Goal: Task Accomplishment & Management: Complete application form

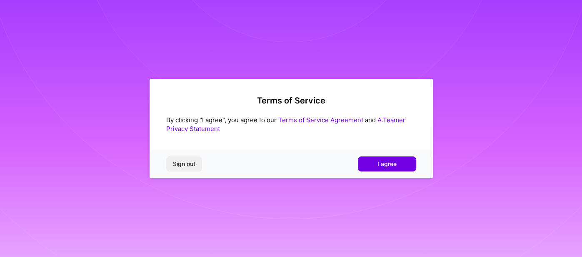
click at [385, 163] on span "I agree" at bounding box center [387, 164] width 19 height 8
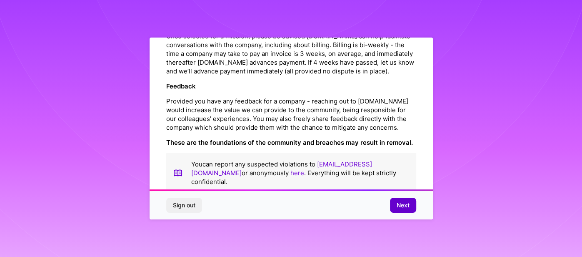
click at [401, 206] on span "Next" at bounding box center [403, 205] width 13 height 8
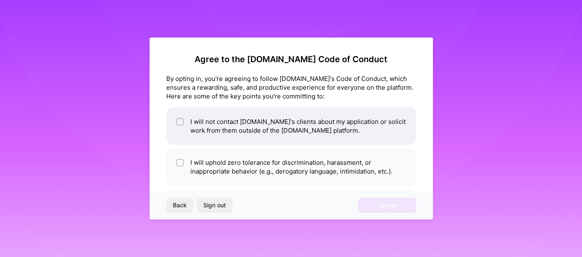
click at [179, 121] on input "checkbox" at bounding box center [181, 122] width 6 height 6
checkbox input "true"
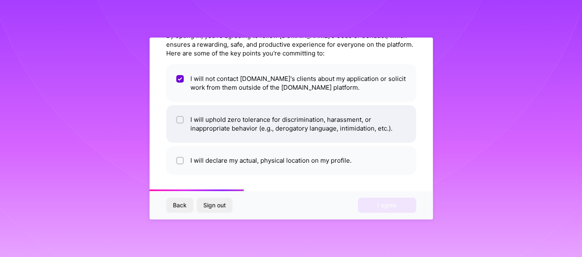
click at [178, 116] on div at bounding box center [180, 120] width 8 height 8
checkbox input "true"
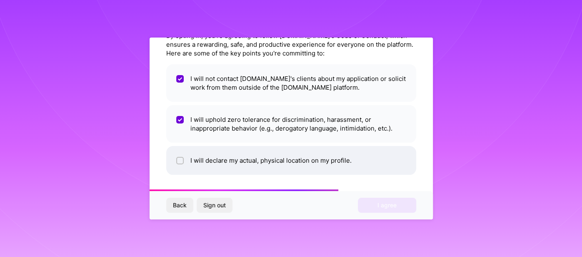
click at [186, 158] on li "I will declare my actual, physical location on my profile." at bounding box center [291, 160] width 250 height 29
checkbox input "true"
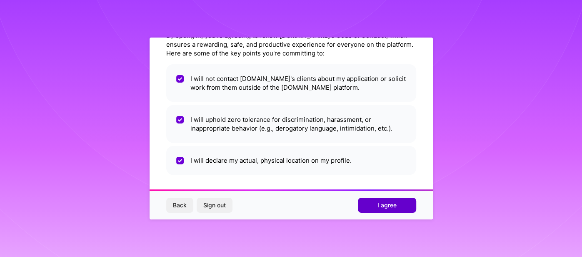
click at [382, 209] on span "I agree" at bounding box center [387, 205] width 19 height 8
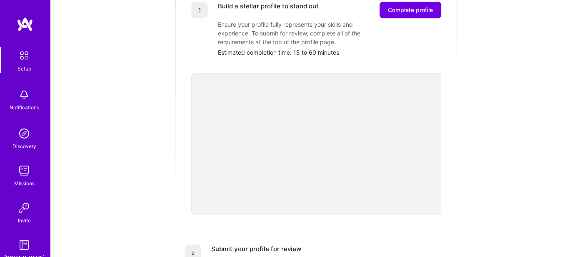
scroll to position [93, 0]
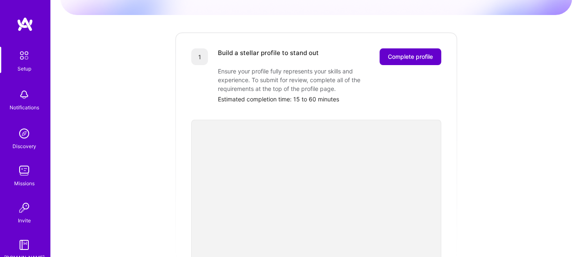
click at [423, 53] on span "Complete profile" at bounding box center [410, 57] width 45 height 8
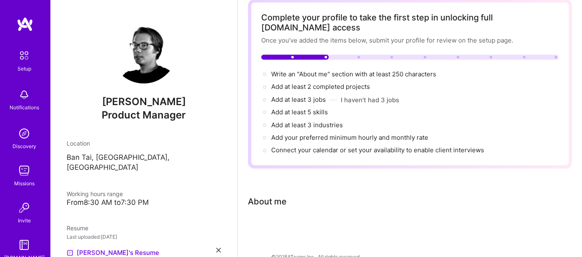
scroll to position [45, 0]
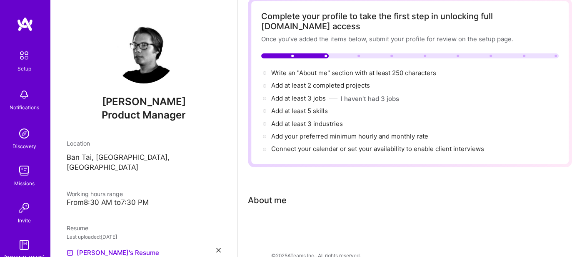
click at [297, 194] on div "About me" at bounding box center [410, 200] width 324 height 13
click at [281, 194] on div "About me" at bounding box center [267, 200] width 39 height 13
click at [264, 223] on div at bounding box center [410, 228] width 324 height 10
click at [264, 194] on div "About me" at bounding box center [267, 200] width 39 height 13
click at [298, 194] on div "About me" at bounding box center [410, 200] width 324 height 13
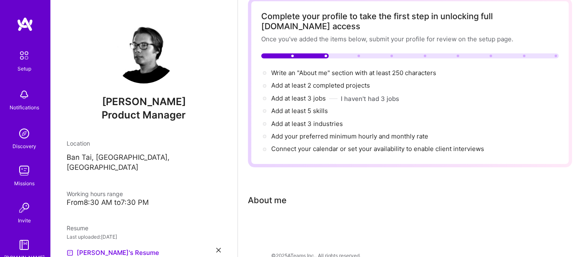
click at [283, 194] on div "About me" at bounding box center [267, 200] width 39 height 13
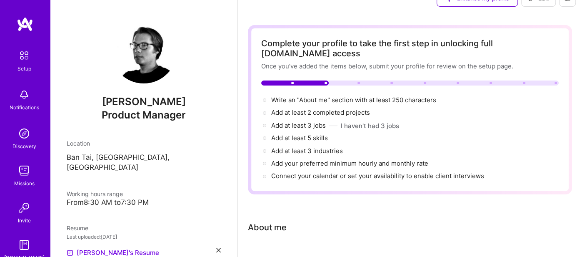
scroll to position [0, 0]
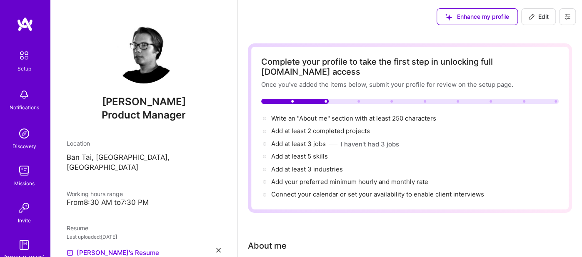
click at [572, 13] on button at bounding box center [567, 16] width 17 height 17
click at [535, 38] on button "Settings" at bounding box center [545, 35] width 63 height 21
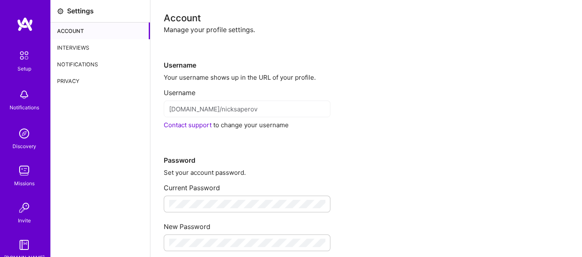
scroll to position [46, 0]
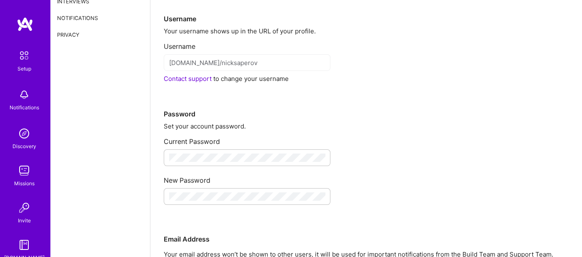
click at [315, 105] on div "Password" at bounding box center [366, 100] width 405 height 35
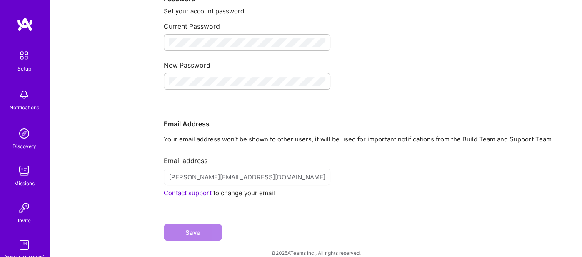
scroll to position [0, 0]
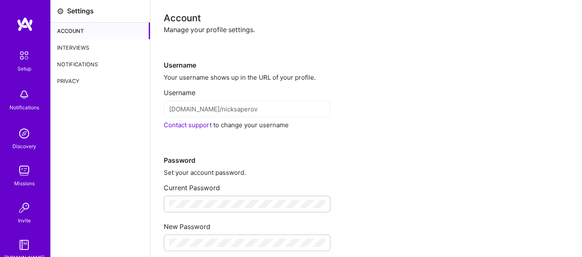
click at [79, 42] on div "Interviews" at bounding box center [100, 47] width 100 height 17
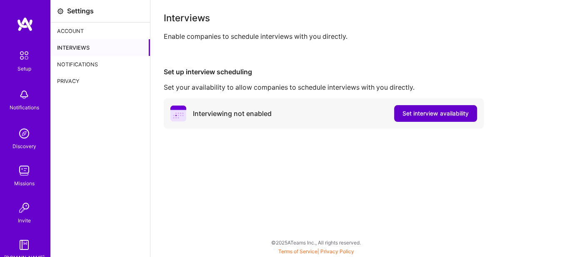
click at [431, 113] on span "Set interview availability" at bounding box center [436, 113] width 66 height 8
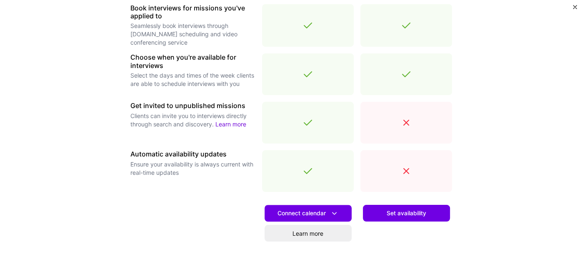
scroll to position [327, 0]
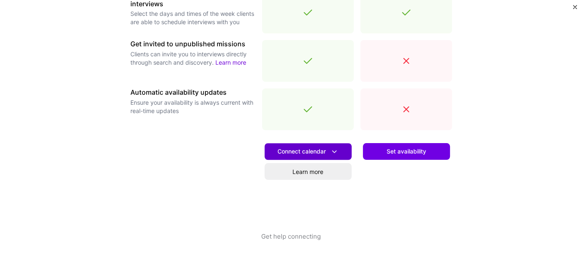
click at [330, 144] on button "Connect calendar" at bounding box center [308, 151] width 87 height 17
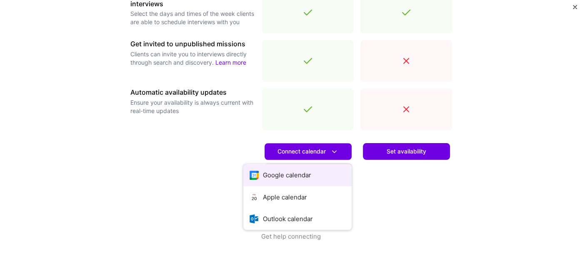
click at [300, 176] on button "Google calendar" at bounding box center [297, 175] width 108 height 22
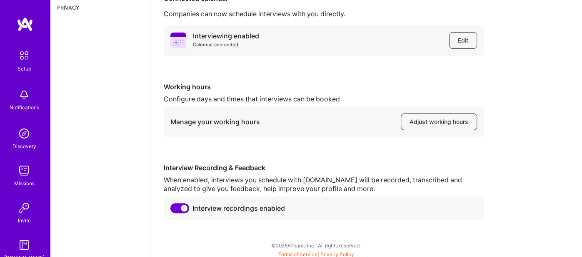
scroll to position [76, 0]
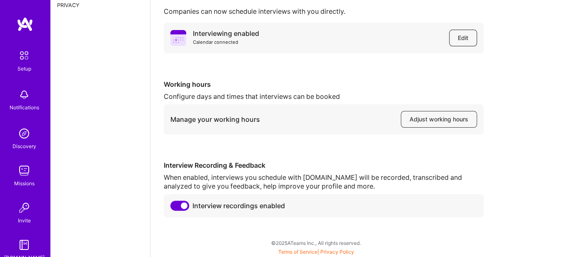
click at [463, 34] on span "Edit" at bounding box center [463, 38] width 10 height 8
click at [449, 118] on span "Adjust working hours" at bounding box center [439, 119] width 59 height 8
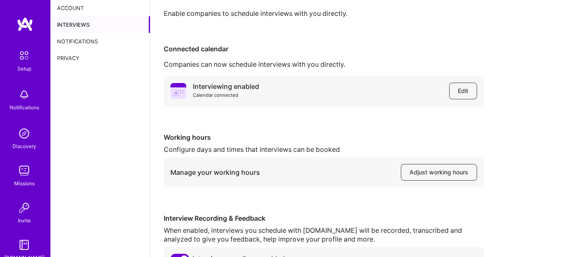
scroll to position [0, 0]
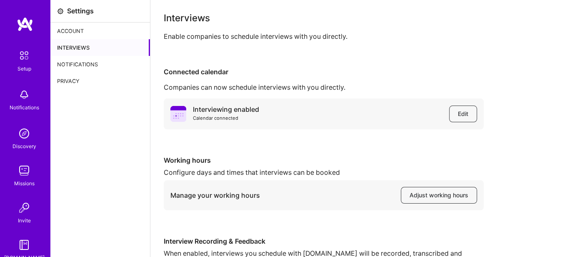
click at [78, 60] on div "Notifications" at bounding box center [100, 64] width 100 height 17
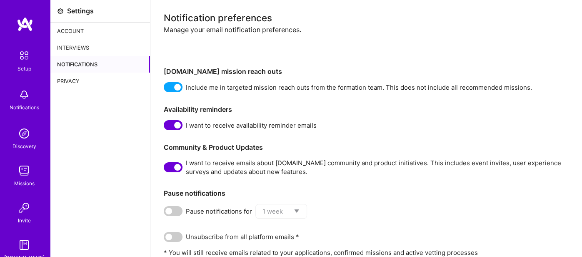
click at [61, 80] on div "Privacy" at bounding box center [100, 81] width 100 height 17
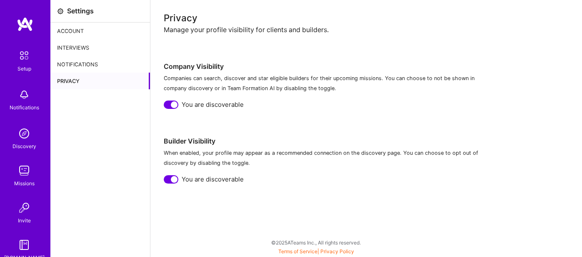
click at [23, 65] on div "Setup" at bounding box center [25, 68] width 14 height 9
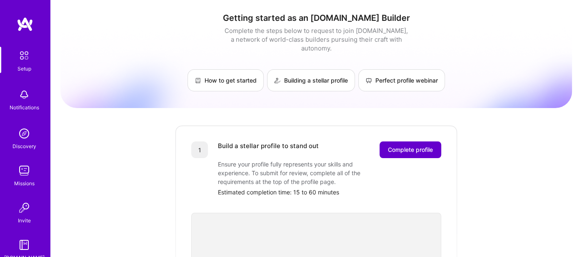
click at [400, 145] on span "Complete profile" at bounding box center [410, 149] width 45 height 8
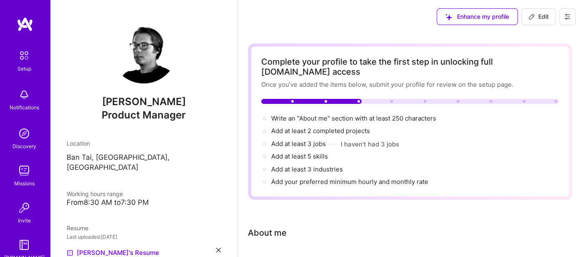
click at [542, 16] on span "Edit" at bounding box center [539, 17] width 20 height 8
select select "US"
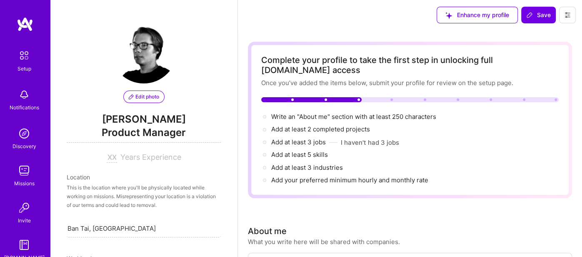
scroll to position [359, 0]
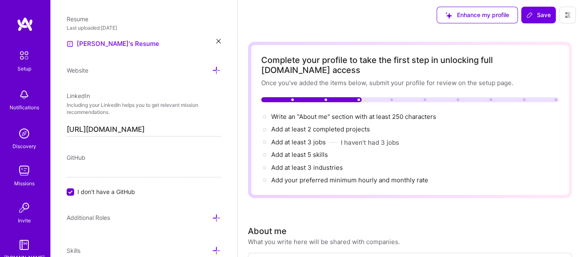
click at [215, 67] on icon at bounding box center [216, 70] width 9 height 9
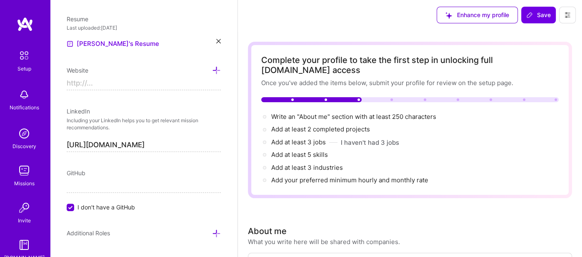
drag, startPoint x: 108, startPoint y: 76, endPoint x: 119, endPoint y: 85, distance: 14.0
click at [108, 77] on input at bounding box center [144, 83] width 154 height 13
type input "[URL][DOMAIN_NAME]"
click at [168, 145] on input "[URL][DOMAIN_NAME]" at bounding box center [144, 144] width 154 height 13
drag, startPoint x: 187, startPoint y: 143, endPoint x: 66, endPoint y: 143, distance: 120.5
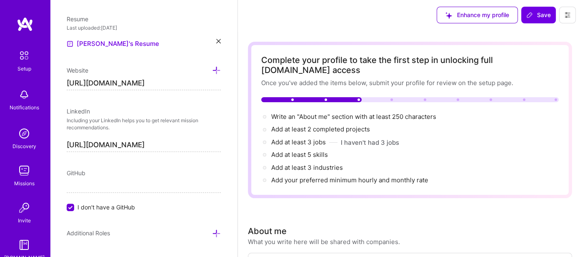
click at [67, 143] on input "[URL][DOMAIN_NAME]" at bounding box center [144, 144] width 154 height 13
drag, startPoint x: 89, startPoint y: 196, endPoint x: 82, endPoint y: 179, distance: 17.7
click at [87, 193] on div "GitHub I don't have a GitHub" at bounding box center [144, 189] width 154 height 43
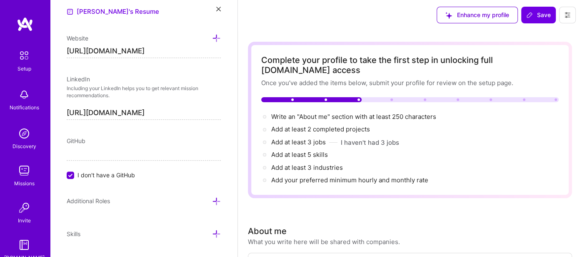
scroll to position [405, 0]
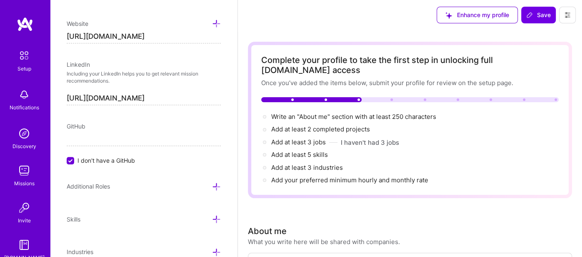
click at [73, 158] on input "I don't have a GitHub" at bounding box center [72, 161] width 8 height 8
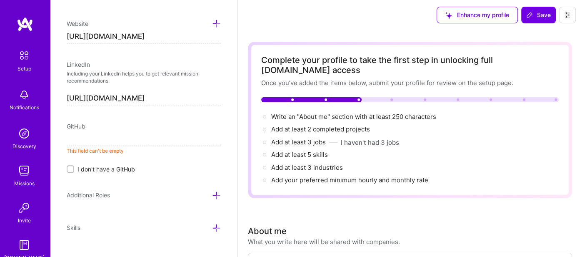
click at [82, 139] on input at bounding box center [144, 139] width 154 height 13
drag, startPoint x: 90, startPoint y: 135, endPoint x: 119, endPoint y: 136, distance: 29.6
click at [119, 136] on input "[URL][DOMAIN_NAME]" at bounding box center [144, 139] width 154 height 13
click at [96, 138] on input "[URL][DOMAIN_NAME]" at bounding box center [144, 139] width 154 height 13
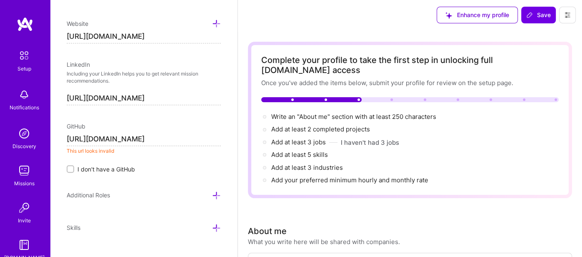
click at [140, 134] on input "[URL][DOMAIN_NAME]" at bounding box center [144, 139] width 154 height 13
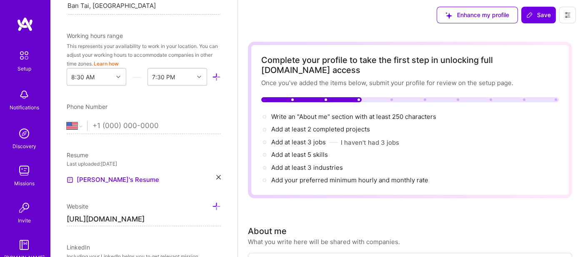
scroll to position [208, 0]
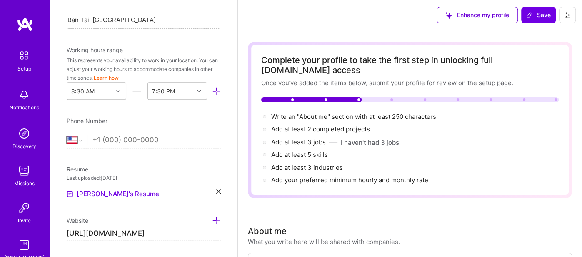
type input "[URL][DOMAIN_NAME]"
click at [71, 139] on select "[GEOGRAPHIC_DATA] [GEOGRAPHIC_DATA] [GEOGRAPHIC_DATA] [GEOGRAPHIC_DATA] [US_STA…" at bounding box center [77, 140] width 20 height 10
select select "TH"
click at [67, 135] on select "[GEOGRAPHIC_DATA] [GEOGRAPHIC_DATA] [GEOGRAPHIC_DATA] [GEOGRAPHIC_DATA] [US_STA…" at bounding box center [77, 140] width 20 height 10
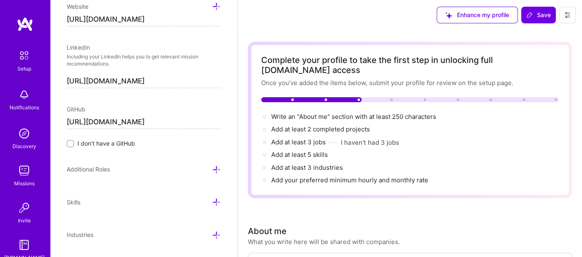
scroll to position [442, 0]
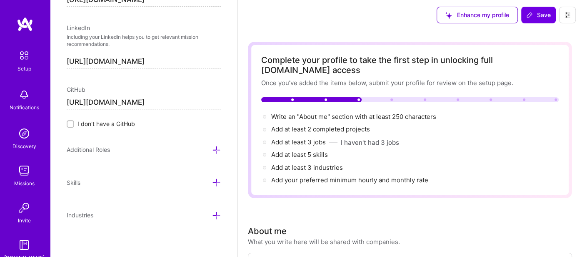
type input "063 212 3937"
click at [218, 148] on icon at bounding box center [216, 149] width 9 height 9
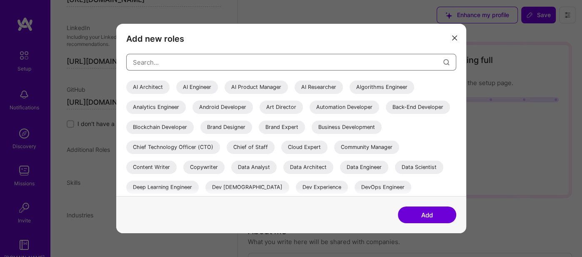
click at [183, 63] on input "modal" at bounding box center [288, 61] width 311 height 21
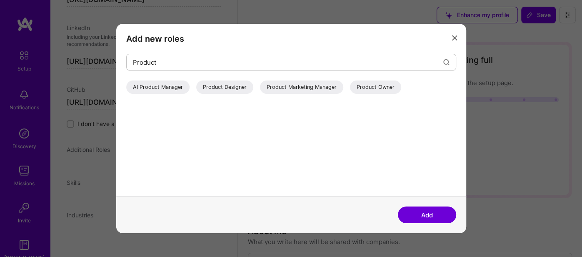
click at [381, 88] on div "Product Owner" at bounding box center [375, 86] width 51 height 13
click at [166, 85] on div "AI Product Manager" at bounding box center [157, 86] width 63 height 13
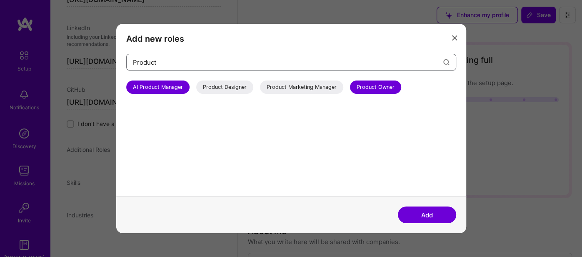
drag, startPoint x: 166, startPoint y: 61, endPoint x: 116, endPoint y: 62, distance: 50.0
click at [116, 62] on div "Add new roles Product AI Product Manager Product Designer Product Marketing Man…" at bounding box center [291, 110] width 350 height 172
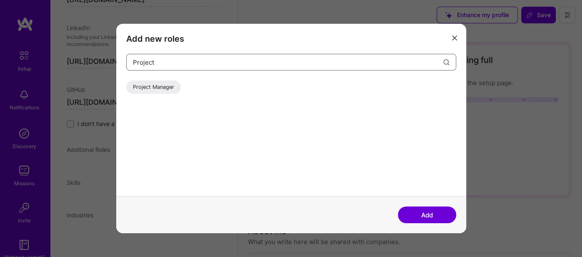
type input "Project"
click at [159, 94] on div "Project Manager" at bounding box center [291, 88] width 330 height 17
click at [147, 87] on div "Project Manager" at bounding box center [153, 86] width 55 height 13
click at [423, 214] on button "Add" at bounding box center [427, 214] width 58 height 17
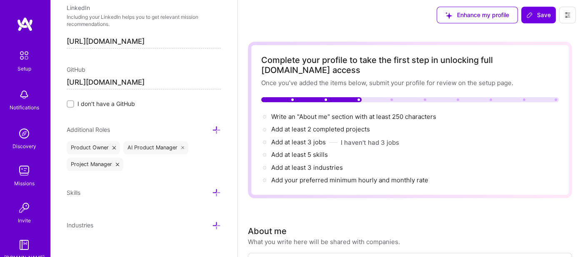
scroll to position [472, 0]
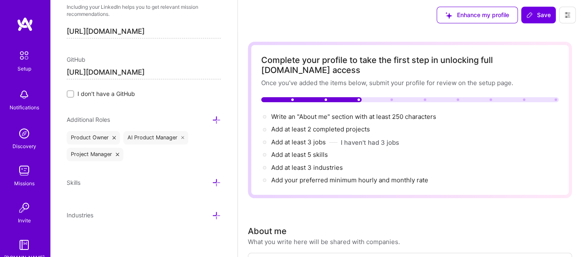
click at [217, 181] on icon at bounding box center [216, 182] width 9 height 9
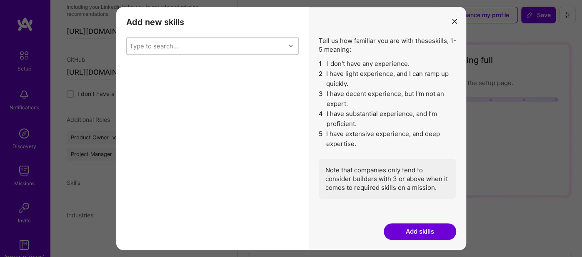
click at [354, 95] on li "3 I have decent experience, but I'm not an expert." at bounding box center [388, 99] width 138 height 20
click at [327, 117] on li "4 I have substantial experience, and I’m proficient." at bounding box center [388, 119] width 138 height 20
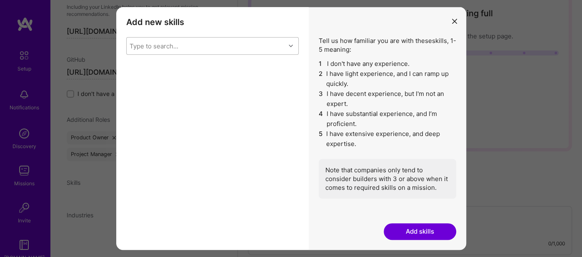
click at [291, 45] on icon "modal" at bounding box center [291, 46] width 4 height 4
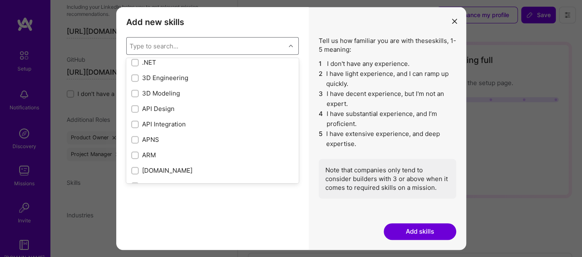
scroll to position [0, 0]
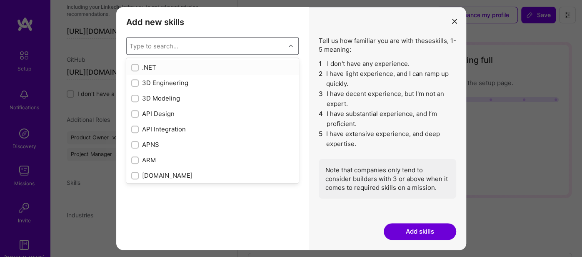
click at [135, 68] on input "modal" at bounding box center [136, 68] width 6 height 6
checkbox input "true"
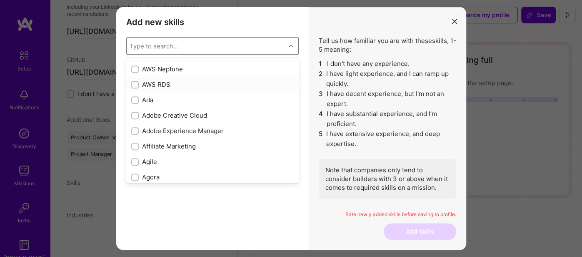
scroll to position [233, 0]
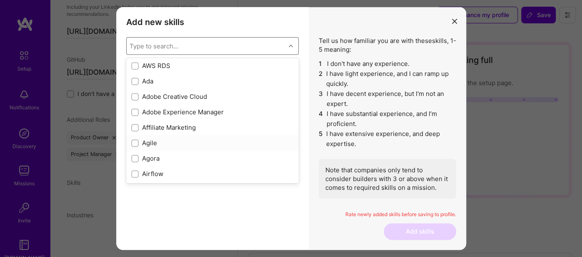
click at [135, 143] on input "modal" at bounding box center [136, 143] width 6 height 6
checkbox input "true"
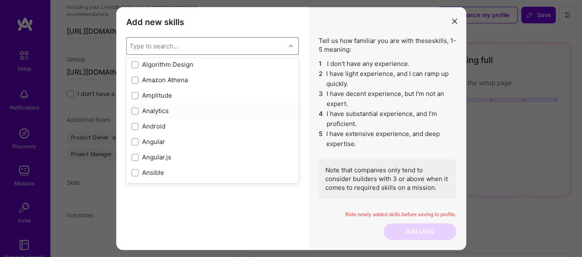
click at [133, 108] on input "modal" at bounding box center [136, 111] width 6 height 6
checkbox input "true"
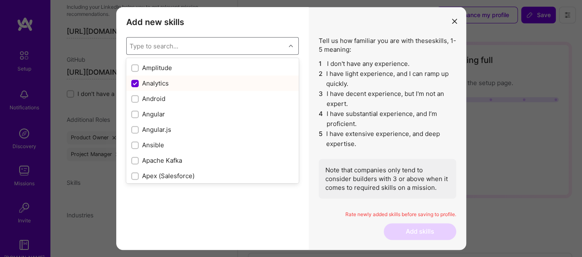
scroll to position [420, 0]
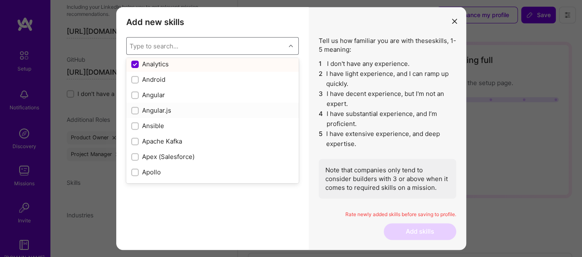
click at [134, 110] on input "modal" at bounding box center [136, 111] width 6 height 6
checkbox input "true"
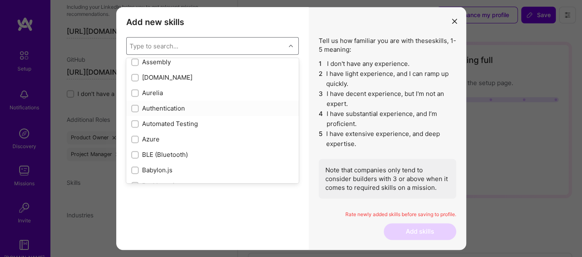
click at [133, 106] on input "modal" at bounding box center [136, 109] width 6 height 6
checkbox input "true"
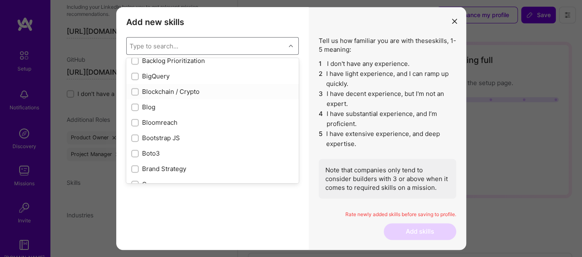
click at [133, 90] on input "modal" at bounding box center [136, 92] width 6 height 6
checkbox input "true"
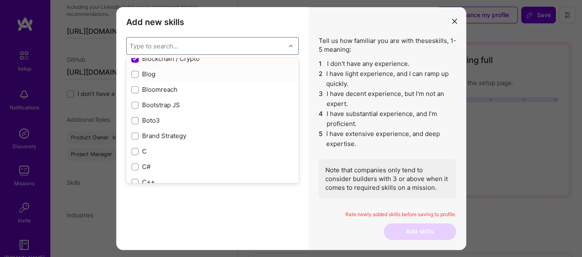
scroll to position [794, 0]
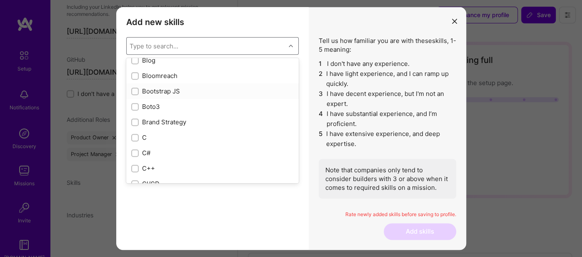
click at [134, 90] on input "modal" at bounding box center [136, 92] width 6 height 6
checkbox input "true"
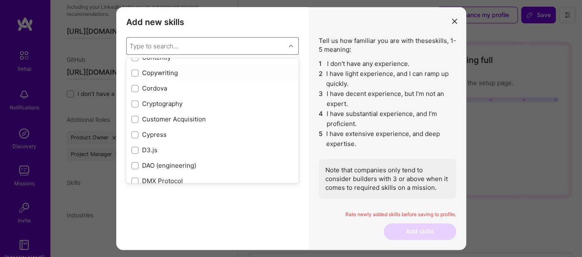
scroll to position [1214, 0]
click at [132, 116] on div "modal" at bounding box center [135, 119] width 8 height 8
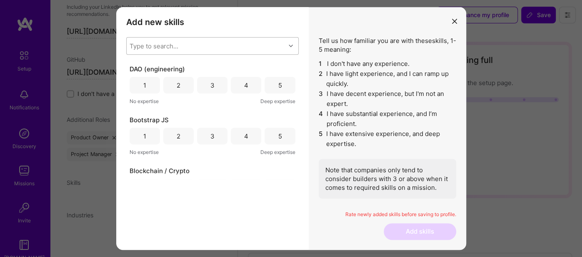
click at [171, 47] on div "Type to search..." at bounding box center [154, 46] width 49 height 9
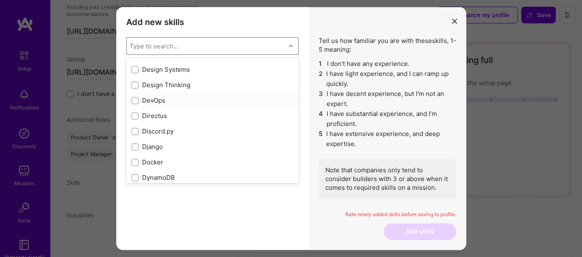
scroll to position [1587, 0]
click at [134, 99] on input "modal" at bounding box center [136, 101] width 6 height 6
checkbox input "true"
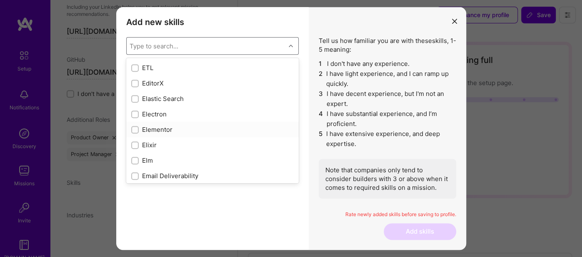
click at [135, 128] on input "modal" at bounding box center [136, 130] width 6 height 6
checkbox input "true"
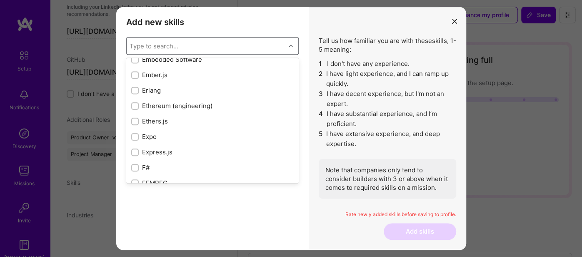
scroll to position [1868, 0]
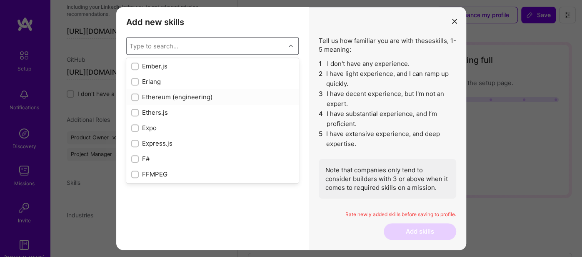
click at [136, 96] on input "modal" at bounding box center [136, 98] width 6 height 6
checkbox input "true"
click at [134, 126] on input "modal" at bounding box center [136, 128] width 6 height 6
checkbox input "true"
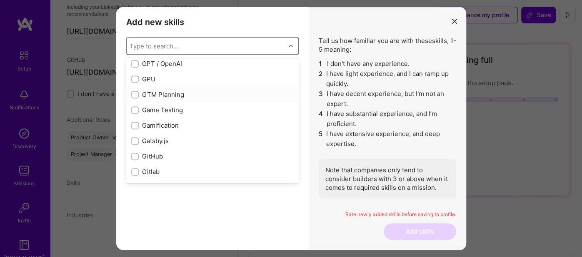
scroll to position [2195, 0]
click at [133, 109] on input "modal" at bounding box center [136, 110] width 6 height 6
checkbox input "true"
click at [133, 125] on input "modal" at bounding box center [136, 126] width 6 height 6
checkbox input "true"
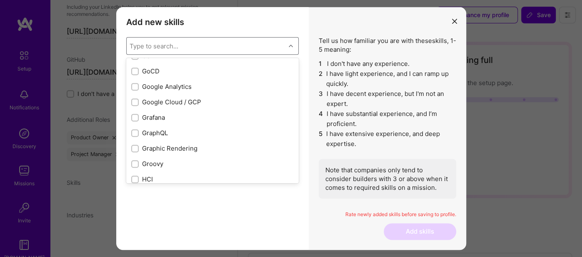
scroll to position [2288, 0]
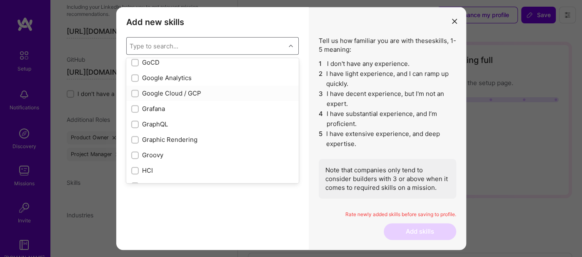
click at [133, 91] on input "modal" at bounding box center [136, 94] width 6 height 6
checkbox input "true"
click at [137, 75] on input "modal" at bounding box center [136, 78] width 6 height 6
checkbox input "true"
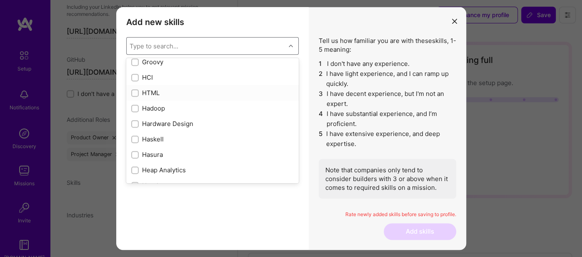
click at [134, 90] on input "modal" at bounding box center [136, 93] width 6 height 6
checkbox input "true"
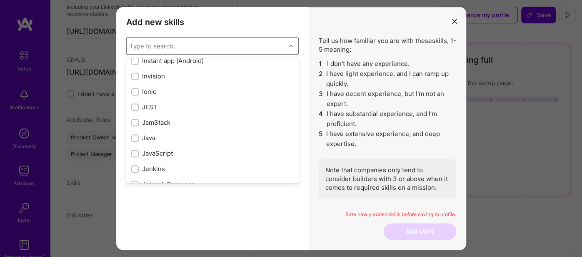
scroll to position [2614, 0]
click at [134, 135] on input "modal" at bounding box center [136, 138] width 6 height 6
checkbox input "true"
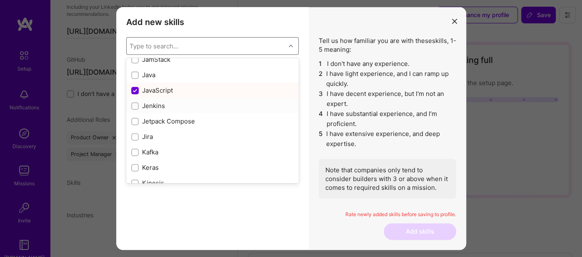
scroll to position [2708, 0]
click at [134, 73] on input "modal" at bounding box center [136, 75] width 6 height 6
checkbox input "true"
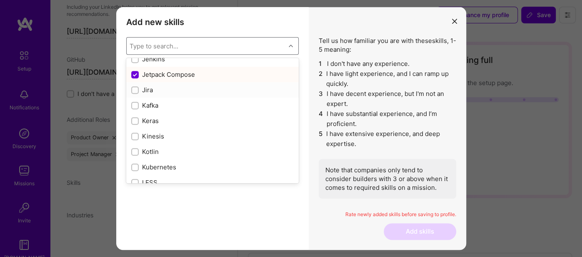
click at [133, 88] on input "modal" at bounding box center [136, 91] width 6 height 6
checkbox input "true"
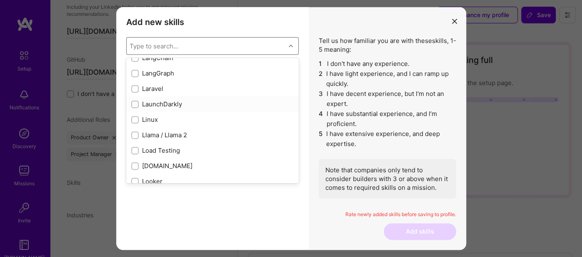
click at [135, 102] on input "modal" at bounding box center [136, 105] width 6 height 6
checkbox input "true"
click at [133, 88] on input "modal" at bounding box center [136, 89] width 6 height 6
checkbox input "true"
click at [133, 118] on input "modal" at bounding box center [136, 120] width 6 height 6
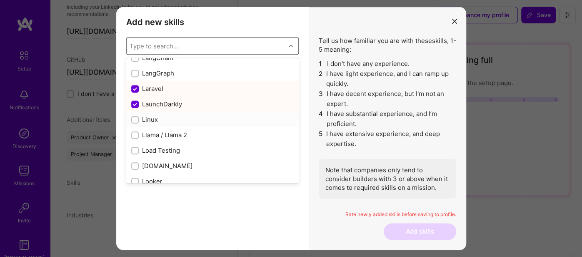
checkbox input "true"
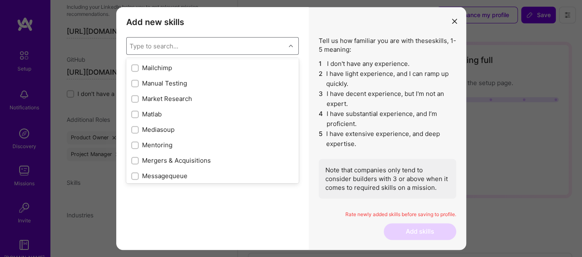
scroll to position [3035, 0]
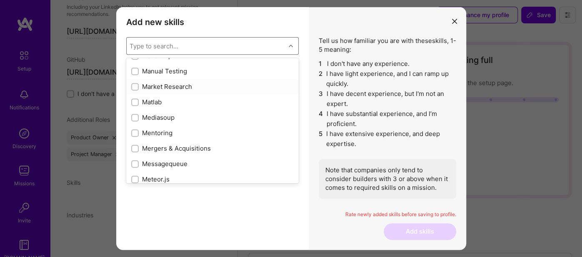
click at [135, 86] on input "modal" at bounding box center [136, 87] width 6 height 6
checkbox input "true"
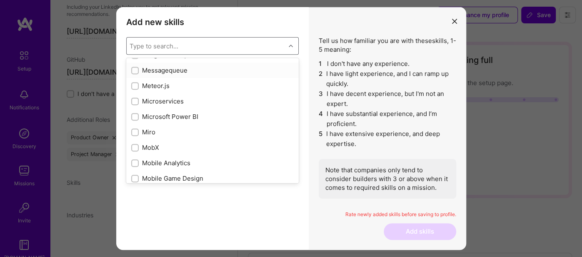
scroll to position [3175, 0]
click at [133, 84] on input "modal" at bounding box center [136, 86] width 6 height 6
checkbox input "true"
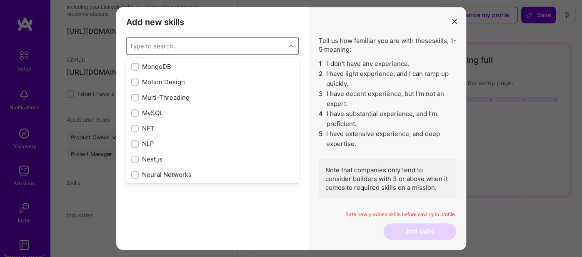
scroll to position [3269, 0]
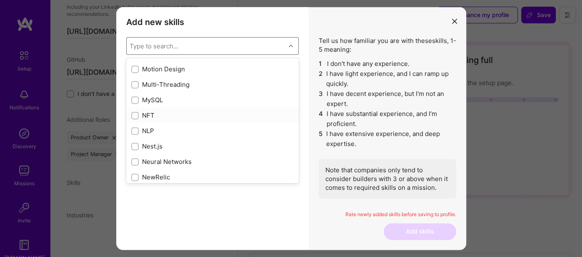
click at [135, 115] on input "modal" at bounding box center [136, 116] width 6 height 6
checkbox input "true"
click at [135, 98] on input "modal" at bounding box center [136, 101] width 6 height 6
checkbox input "true"
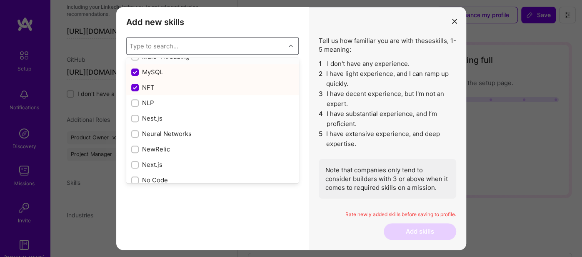
scroll to position [3315, 0]
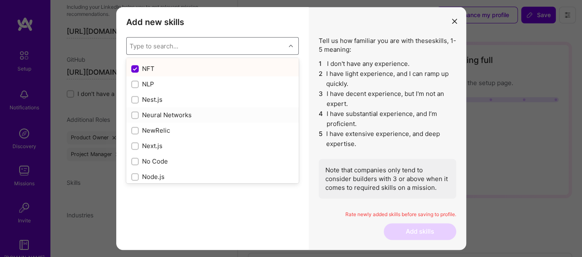
click at [135, 113] on input "modal" at bounding box center [136, 116] width 6 height 6
click at [135, 115] on input "modal" at bounding box center [136, 116] width 8 height 8
checkbox input "false"
click at [133, 81] on input "modal" at bounding box center [136, 84] width 6 height 6
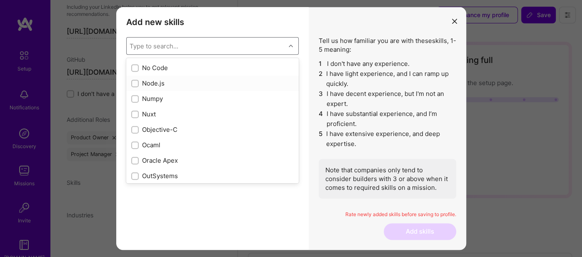
checkbox input "true"
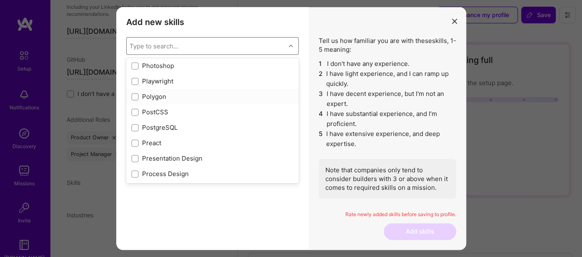
click at [133, 96] on input "modal" at bounding box center [136, 97] width 6 height 6
checkbox input "true"
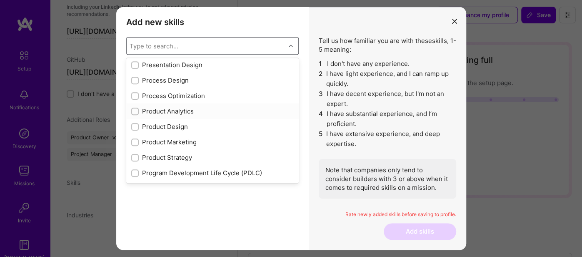
click at [133, 109] on input "modal" at bounding box center [136, 112] width 6 height 6
checkbox input "true"
click at [133, 155] on input "modal" at bounding box center [136, 158] width 6 height 6
checkbox input "true"
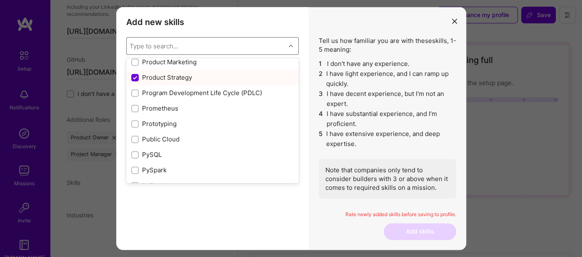
scroll to position [3875, 0]
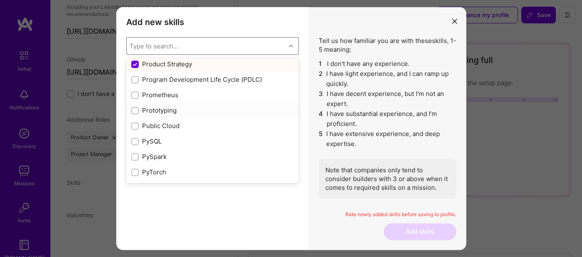
click at [134, 108] on input "modal" at bounding box center [136, 111] width 6 height 6
checkbox input "true"
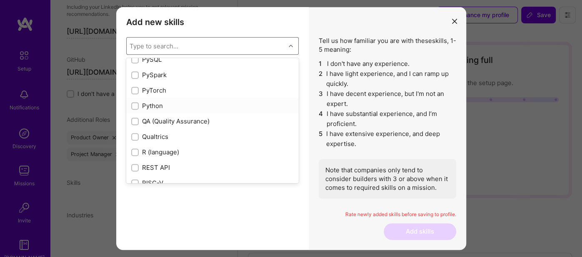
scroll to position [3969, 0]
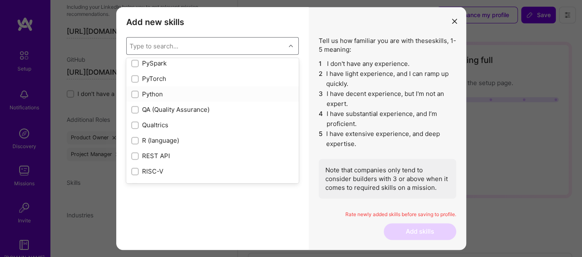
click at [133, 92] on input "modal" at bounding box center [136, 95] width 6 height 6
checkbox input "true"
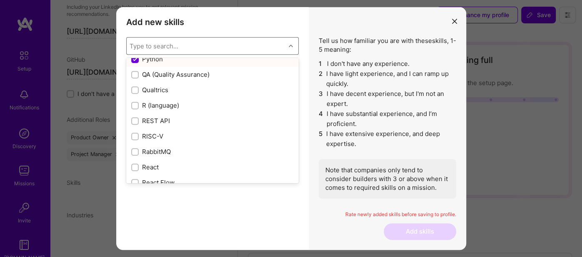
scroll to position [4015, 0]
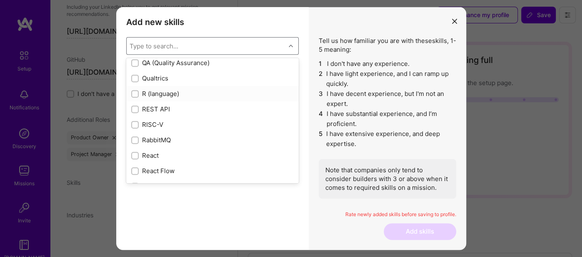
click at [135, 91] on input "modal" at bounding box center [136, 94] width 6 height 6
checkbox input "true"
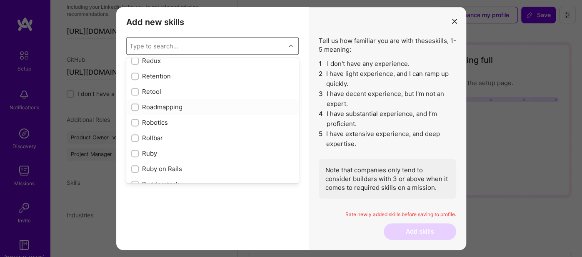
click at [135, 105] on input "modal" at bounding box center [136, 108] width 6 height 6
checkbox input "true"
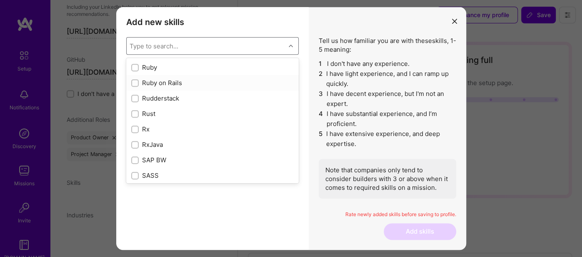
scroll to position [4296, 0]
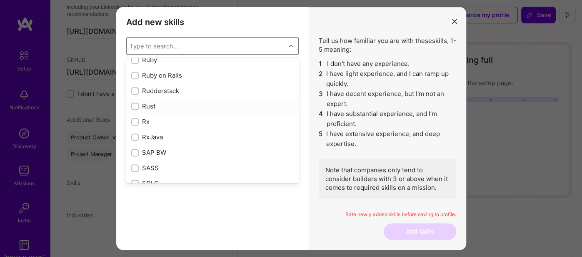
click at [133, 105] on input "modal" at bounding box center [136, 107] width 6 height 6
checkbox input "true"
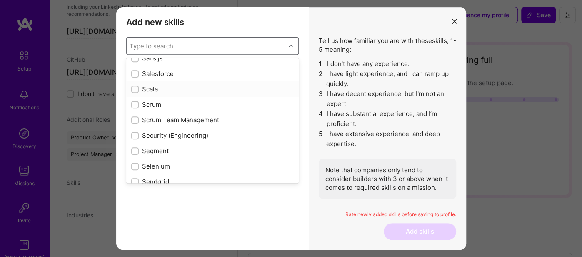
scroll to position [4436, 0]
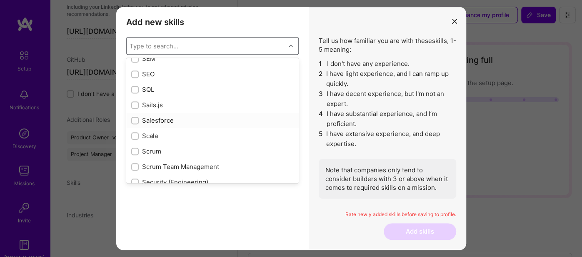
click at [133, 118] on input "modal" at bounding box center [136, 121] width 6 height 6
checkbox input "true"
click at [131, 117] on div "modal" at bounding box center [135, 121] width 8 height 8
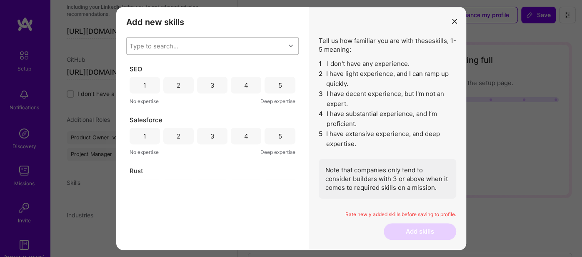
click at [158, 48] on div "Type to search..." at bounding box center [154, 46] width 49 height 9
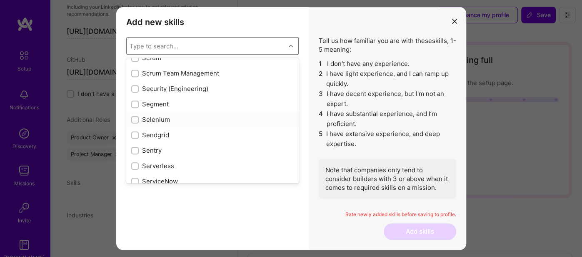
scroll to position [4483, 0]
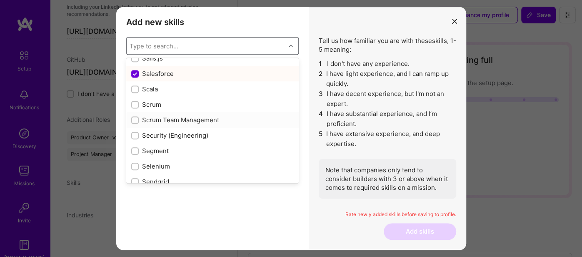
click at [135, 118] on input "modal" at bounding box center [136, 121] width 6 height 6
checkbox input "true"
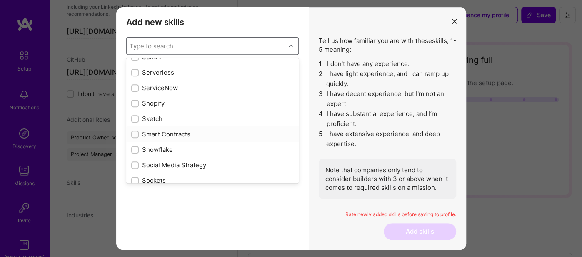
click at [133, 132] on input "modal" at bounding box center [136, 135] width 6 height 6
checkbox input "true"
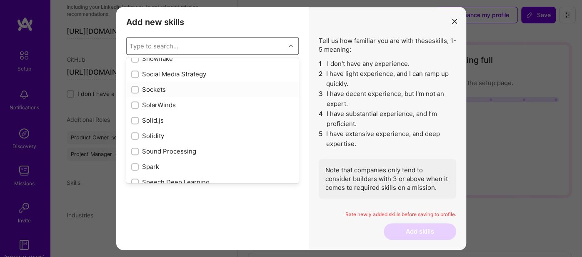
scroll to position [4716, 0]
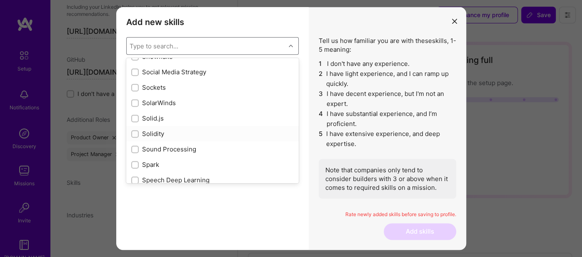
click at [135, 131] on input "modal" at bounding box center [136, 134] width 6 height 6
checkbox input "true"
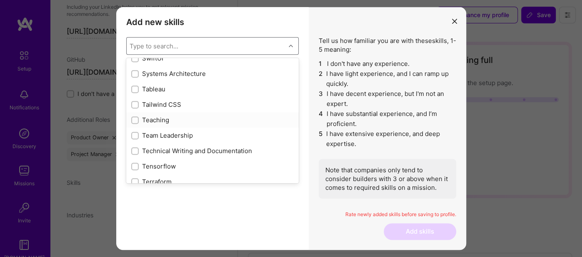
scroll to position [4996, 0]
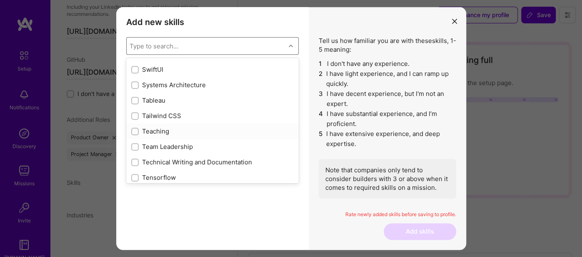
click at [135, 129] on input "modal" at bounding box center [136, 132] width 6 height 6
checkbox input "true"
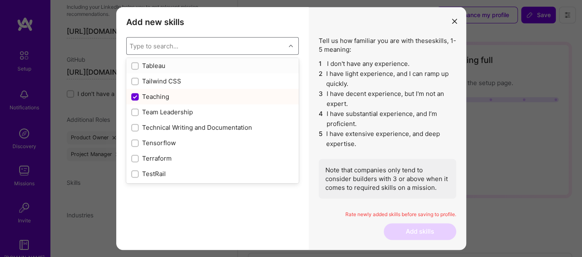
scroll to position [5042, 0]
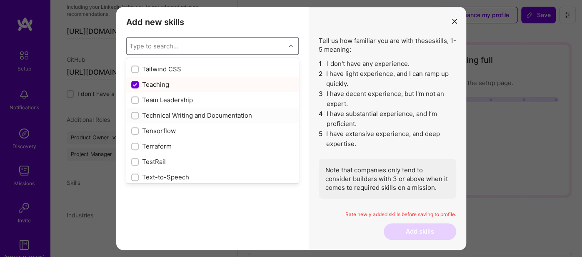
click at [133, 113] on input "modal" at bounding box center [136, 116] width 6 height 6
checkbox input "true"
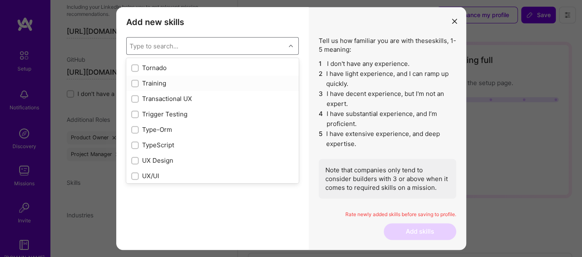
scroll to position [5229, 0]
click at [135, 96] on input "modal" at bounding box center [136, 99] width 6 height 6
click at [135, 95] on input "modal" at bounding box center [136, 99] width 8 height 8
checkbox input "false"
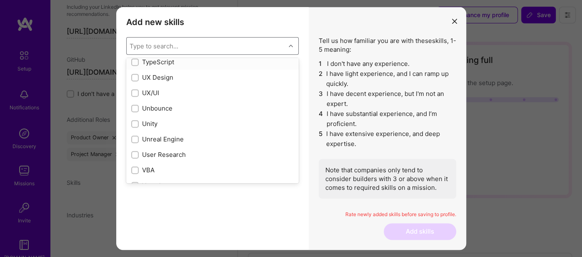
scroll to position [5276, 0]
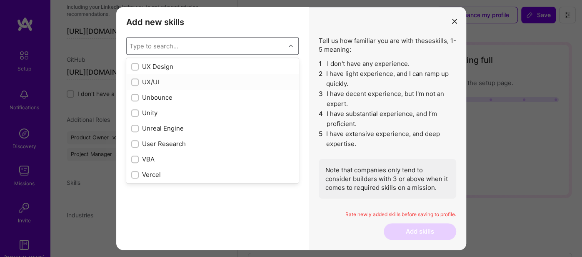
click at [133, 81] on input "modal" at bounding box center [136, 83] width 6 height 6
checkbox input "true"
click at [134, 111] on input "modal" at bounding box center [136, 114] width 6 height 6
checkbox input "true"
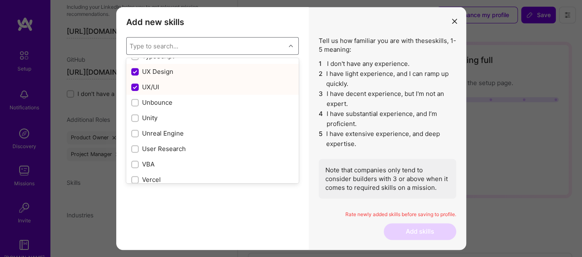
scroll to position [5276, 0]
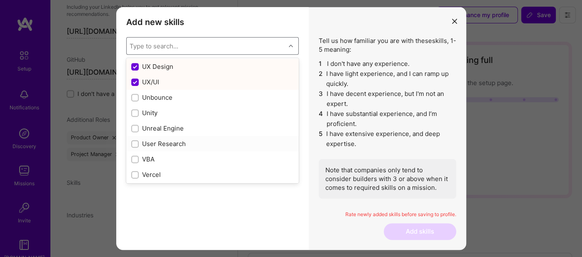
click at [134, 143] on input "modal" at bounding box center [136, 144] width 6 height 6
checkbox input "true"
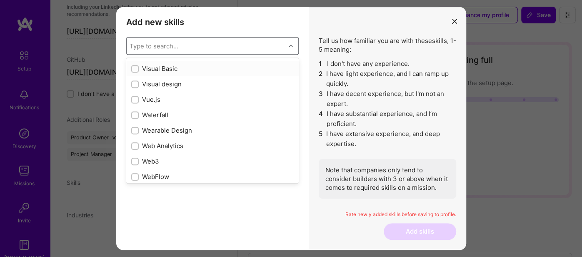
scroll to position [5416, 0]
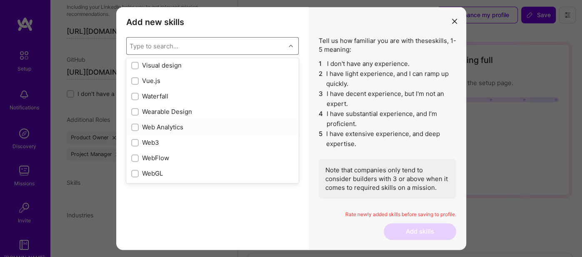
click at [134, 125] on input "modal" at bounding box center [136, 128] width 6 height 6
checkbox input "true"
click at [133, 140] on input "modal" at bounding box center [136, 143] width 6 height 6
checkbox input "true"
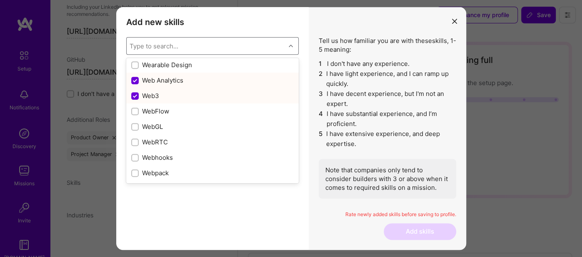
scroll to position [5510, 0]
click at [135, 108] on input "modal" at bounding box center [136, 111] width 6 height 6
checkbox input "true"
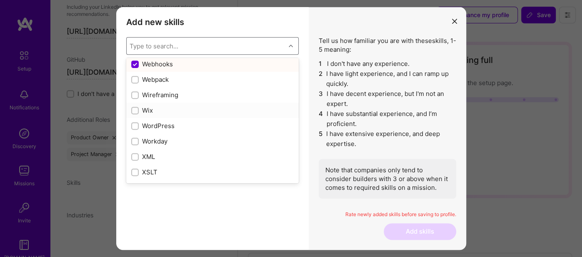
click at [133, 108] on input "modal" at bounding box center [136, 111] width 6 height 6
checkbox input "true"
click at [133, 124] on input "modal" at bounding box center [136, 126] width 6 height 6
checkbox input "true"
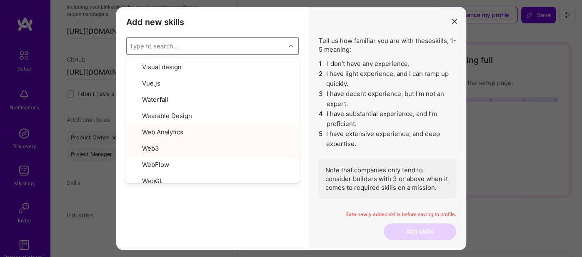
click at [220, 21] on h3 "Add new skills" at bounding box center [212, 22] width 173 height 10
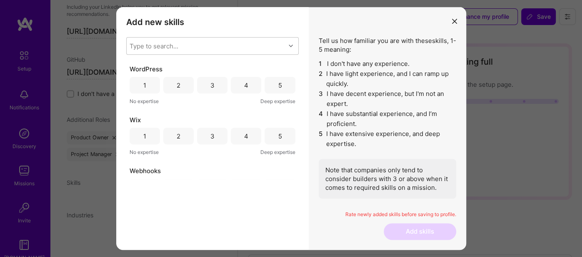
scroll to position [0, 0]
drag, startPoint x: 168, startPoint y: 69, endPoint x: 129, endPoint y: 69, distance: 38.4
click at [130, 69] on div "WordPress" at bounding box center [213, 69] width 166 height 9
copy span "WordPress"
click at [135, 115] on span "Wix" at bounding box center [135, 119] width 11 height 9
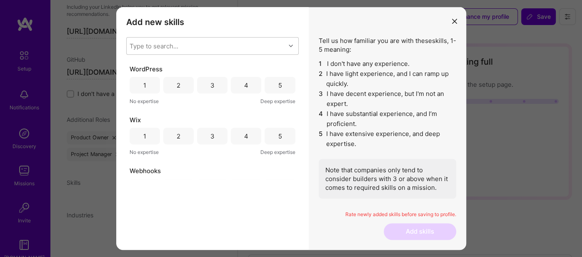
click at [132, 117] on span "Wix" at bounding box center [135, 119] width 11 height 9
copy span "Wix"
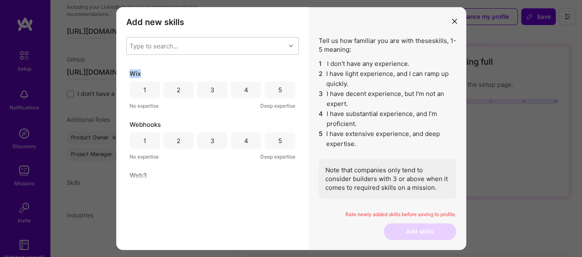
scroll to position [93, 0]
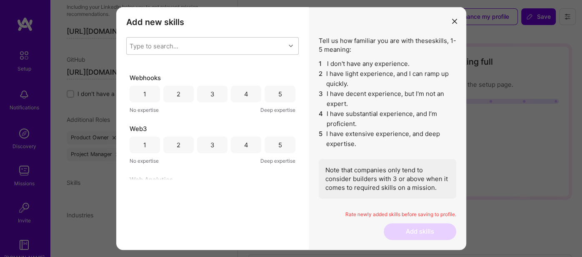
click at [147, 76] on span "Webhooks" at bounding box center [145, 77] width 31 height 9
copy span "Webhooks"
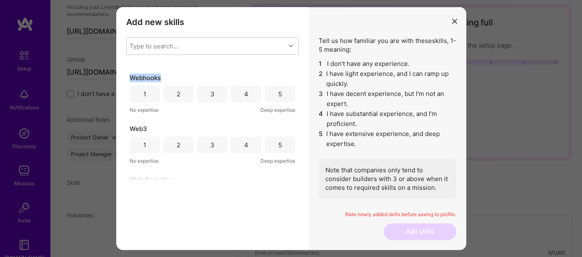
scroll to position [46, 0]
click at [135, 126] on span "Web3" at bounding box center [139, 128] width 18 height 9
copy span "Web3"
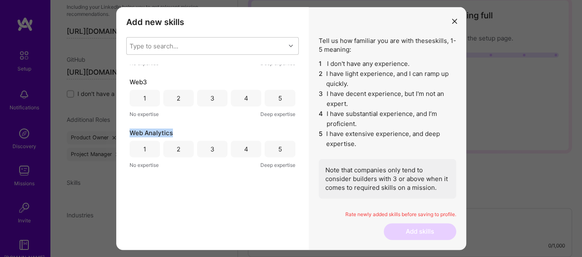
drag, startPoint x: 165, startPoint y: 130, endPoint x: 132, endPoint y: 129, distance: 32.5
click at [130, 128] on div "Web Analytics" at bounding box center [213, 132] width 166 height 9
copy span "Web Analytics"
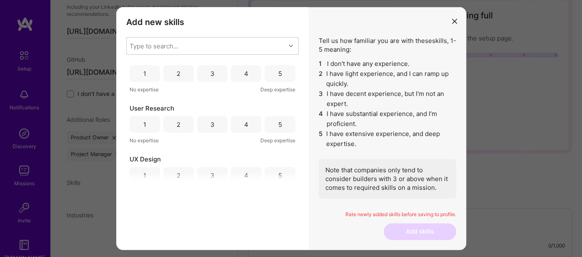
scroll to position [233, 0]
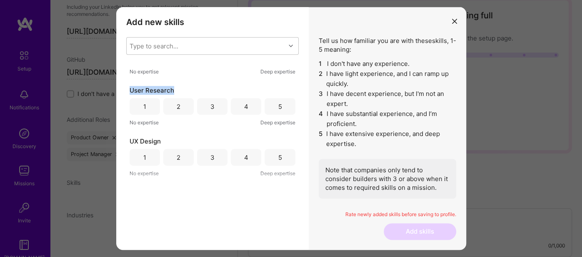
drag, startPoint x: 148, startPoint y: 88, endPoint x: 121, endPoint y: 86, distance: 26.3
click at [121, 86] on div "Add new skills Tell us how familiar you are with given skills, using between 1 …" at bounding box center [212, 128] width 193 height 243
copy span "User Research"
drag, startPoint x: 166, startPoint y: 141, endPoint x: 134, endPoint y: 142, distance: 32.1
click at [134, 142] on div "UX Design" at bounding box center [213, 141] width 166 height 9
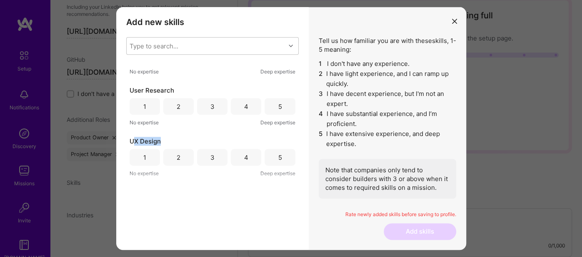
click at [134, 141] on span "UX Design" at bounding box center [145, 141] width 31 height 9
click at [152, 138] on span "UX Design" at bounding box center [145, 141] width 31 height 9
drag, startPoint x: 153, startPoint y: 142, endPoint x: 119, endPoint y: 142, distance: 34.2
click at [119, 139] on div "Add new skills Tell us how familiar you are with given skills, using between 1 …" at bounding box center [212, 128] width 193 height 243
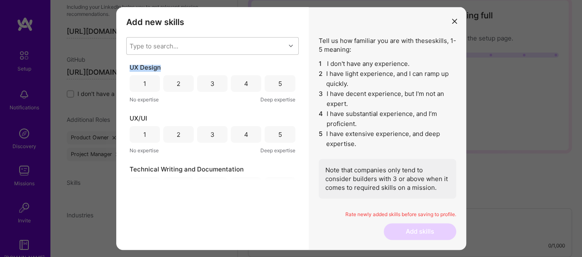
scroll to position [326, 0]
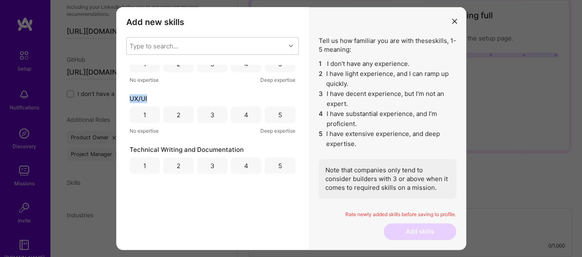
drag, startPoint x: 154, startPoint y: 97, endPoint x: 125, endPoint y: 97, distance: 29.2
click at [125, 97] on div "Add new skills Tell us how familiar you are with given skills, using between 1 …" at bounding box center [212, 128] width 193 height 243
copy span "UX/UI"
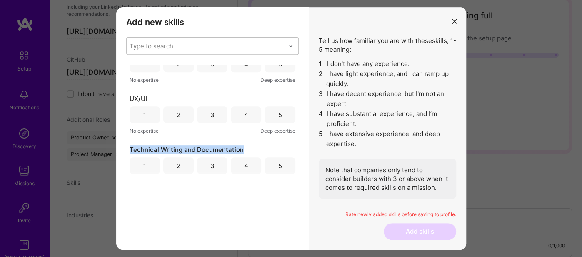
drag, startPoint x: 244, startPoint y: 143, endPoint x: 130, endPoint y: 145, distance: 113.4
click at [130, 145] on div "WordPress 1 2 3 4 5 No expertise Deep expertise Wix 1 2 3 4 5 No expertise Deep…" at bounding box center [212, 122] width 173 height 115
copy span "Technical Writing and Documentation"
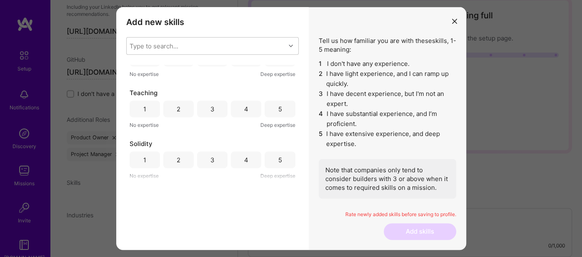
scroll to position [420, 0]
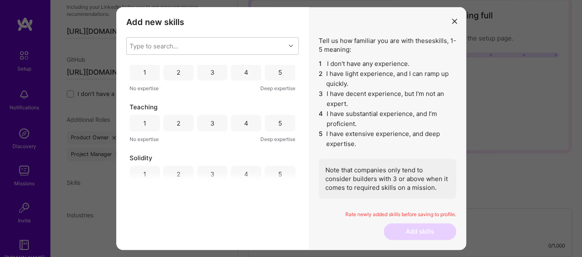
click at [145, 105] on span "Teaching" at bounding box center [144, 107] width 28 height 9
copy span "Teaching"
click at [143, 156] on span "Solidity" at bounding box center [141, 157] width 23 height 9
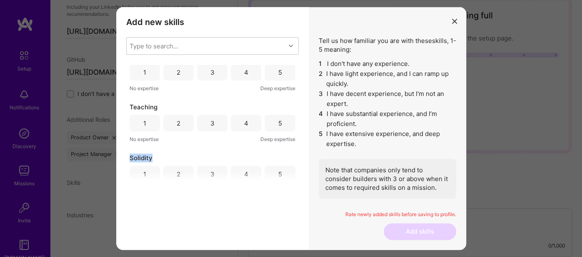
copy span "Solidity"
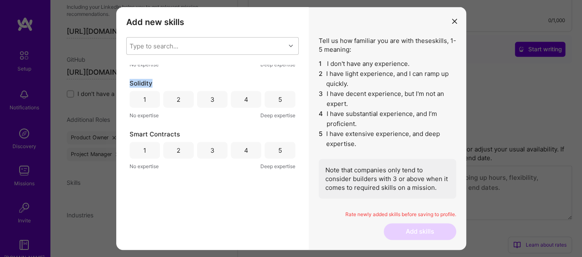
scroll to position [513, 0]
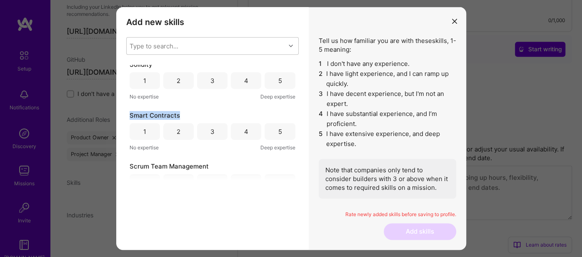
drag, startPoint x: 183, startPoint y: 113, endPoint x: 127, endPoint y: 112, distance: 56.7
click at [127, 112] on div "WordPress 1 2 3 4 5 No expertise Deep expertise Wix 1 2 3 4 5 No expertise Deep…" at bounding box center [212, 122] width 173 height 115
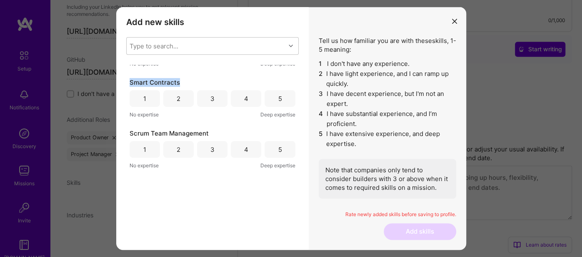
scroll to position [560, 0]
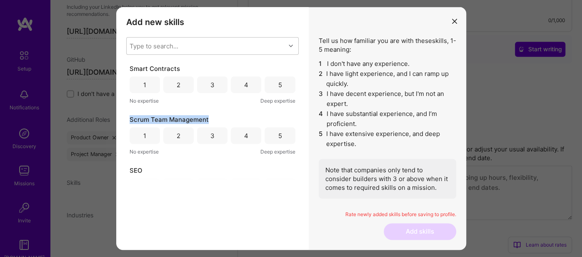
drag, startPoint x: 189, startPoint y: 117, endPoint x: 128, endPoint y: 116, distance: 61.7
click at [128, 116] on div "WordPress 1 2 3 4 5 No expertise Deep expertise Wix 1 2 3 4 5 No expertise Deep…" at bounding box center [212, 122] width 173 height 115
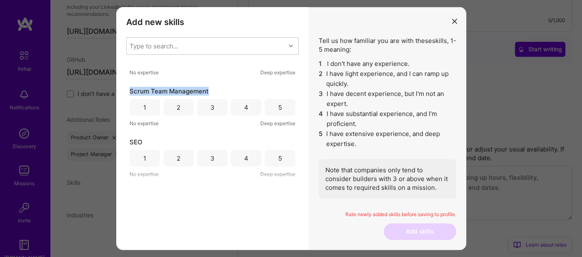
scroll to position [607, 0]
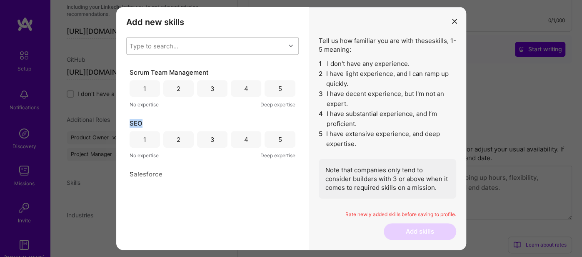
drag, startPoint x: 163, startPoint y: 116, endPoint x: 127, endPoint y: 117, distance: 36.7
click at [127, 117] on div "WordPress 1 2 3 4 5 No expertise Deep expertise Wix 1 2 3 4 5 No expertise Deep…" at bounding box center [212, 122] width 173 height 115
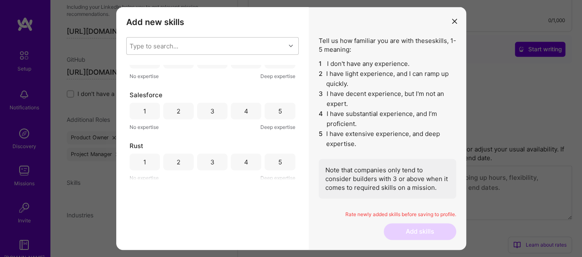
scroll to position [700, 0]
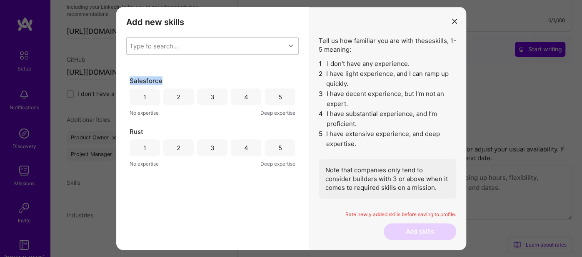
drag, startPoint x: 141, startPoint y: 82, endPoint x: 127, endPoint y: 81, distance: 14.2
click at [127, 81] on div "WordPress 1 2 3 4 5 No expertise Deep expertise Wix 1 2 3 4 5 No expertise Deep…" at bounding box center [212, 122] width 173 height 115
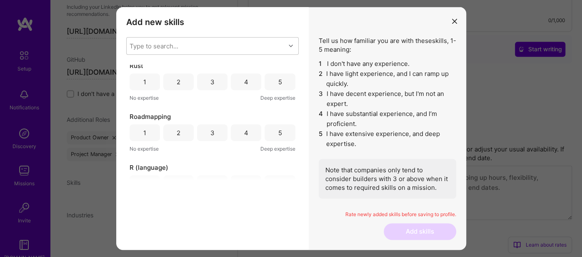
scroll to position [747, 0]
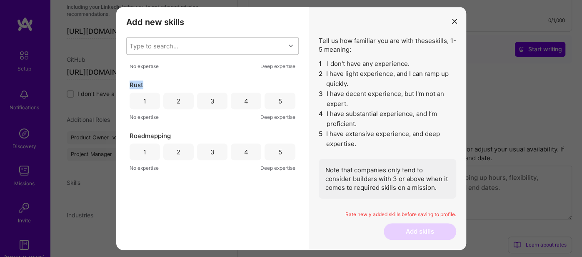
drag, startPoint x: 155, startPoint y: 85, endPoint x: 125, endPoint y: 85, distance: 29.2
click at [126, 85] on div "WordPress 1 2 3 4 5 No expertise Deep expertise Wix 1 2 3 4 5 No expertise Deep…" at bounding box center [212, 122] width 173 height 115
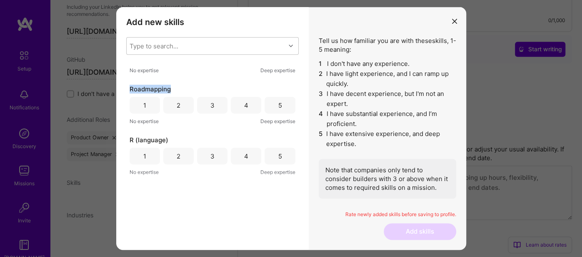
drag, startPoint x: 136, startPoint y: 85, endPoint x: 123, endPoint y: 85, distance: 13.8
click at [123, 85] on div "Add new skills Tell us how familiar you are with given skills, using between 1 …" at bounding box center [212, 128] width 193 height 243
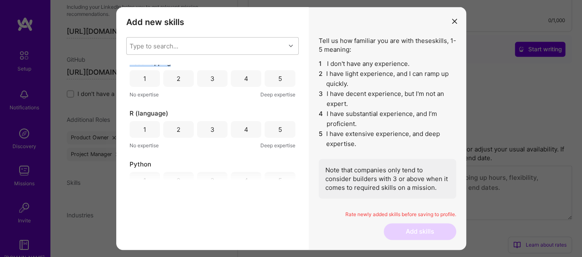
scroll to position [840, 0]
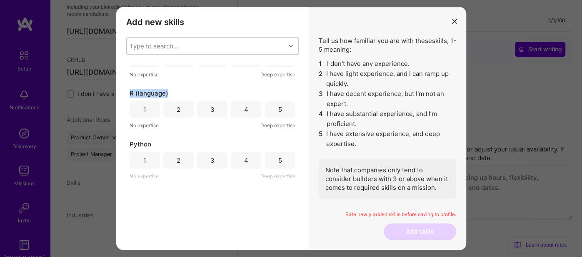
drag, startPoint x: 151, startPoint y: 91, endPoint x: 116, endPoint y: 92, distance: 35.4
click at [116, 92] on div "Add new skills Tell us how familiar you are with given skills, using between 1 …" at bounding box center [212, 128] width 193 height 243
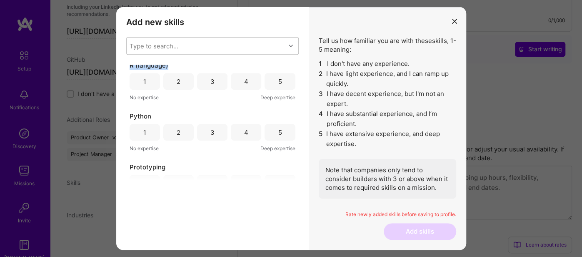
scroll to position [887, 0]
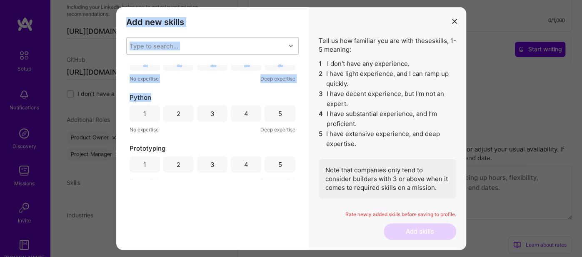
drag, startPoint x: 157, startPoint y: 97, endPoint x: 111, endPoint y: 95, distance: 45.5
click at [111, 95] on div "Add new skills Tell us how familiar you are with given skills, using between 1 …" at bounding box center [291, 128] width 582 height 257
click at [160, 96] on div "Python" at bounding box center [213, 97] width 166 height 9
click at [140, 96] on span "Python" at bounding box center [141, 97] width 22 height 9
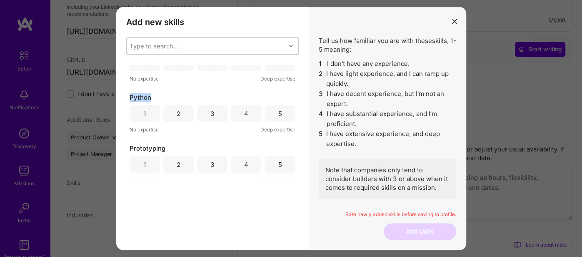
click at [140, 96] on span "Python" at bounding box center [141, 97] width 22 height 9
click at [151, 148] on span "Prototyping" at bounding box center [148, 148] width 36 height 9
click at [150, 148] on span "Prototyping" at bounding box center [148, 148] width 36 height 9
click at [160, 147] on span "Prototyping" at bounding box center [148, 148] width 36 height 9
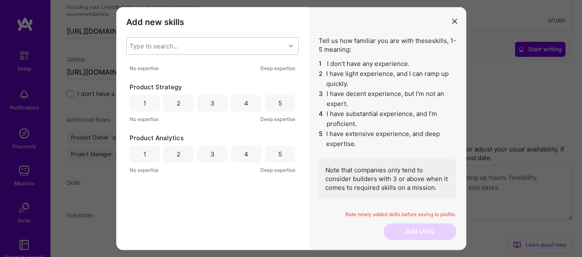
scroll to position [981, 0]
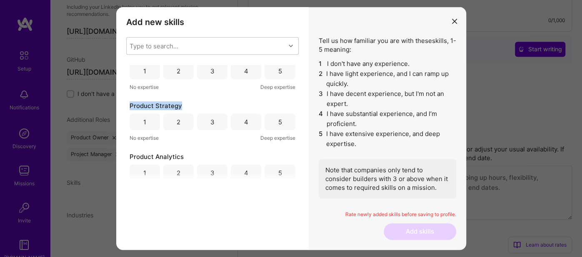
drag, startPoint x: 188, startPoint y: 105, endPoint x: 129, endPoint y: 103, distance: 59.2
click at [130, 103] on div "Product Strategy" at bounding box center [213, 105] width 166 height 9
drag, startPoint x: 189, startPoint y: 155, endPoint x: 124, endPoint y: 152, distance: 65.5
click at [124, 152] on div "Add new skills Tell us how familiar you are with given skills, using between 1 …" at bounding box center [212, 128] width 193 height 243
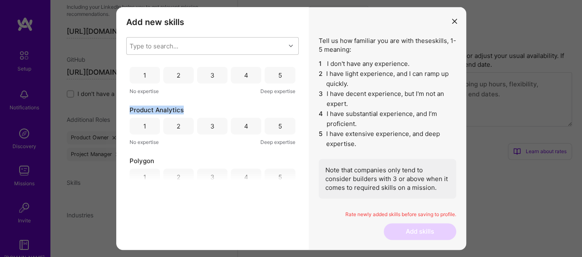
scroll to position [1121, 0]
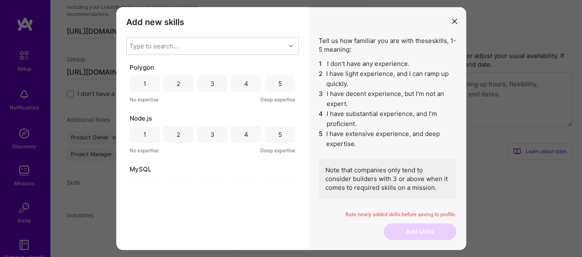
click at [140, 67] on span "Polygon" at bounding box center [142, 67] width 25 height 9
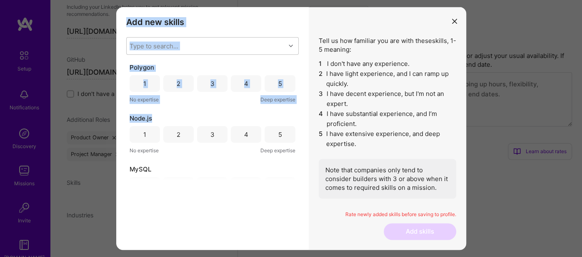
drag, startPoint x: 134, startPoint y: 118, endPoint x: 114, endPoint y: 120, distance: 19.7
click at [114, 120] on div "Add new skills Tell us how familiar you are with given skills, using between 1 …" at bounding box center [291, 128] width 582 height 257
click at [150, 117] on span "Node.js" at bounding box center [141, 118] width 23 height 9
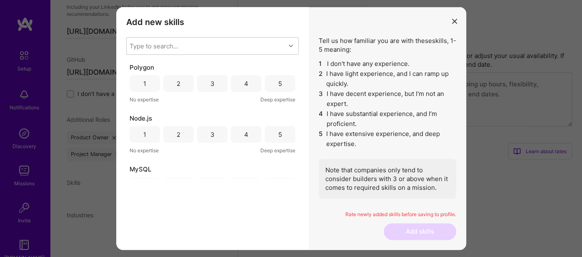
click at [157, 121] on div "Node.js" at bounding box center [213, 118] width 166 height 9
drag, startPoint x: 140, startPoint y: 118, endPoint x: 127, endPoint y: 118, distance: 12.9
click at [128, 117] on div "WordPress 1 2 3 4 5 No expertise Deep expertise Wix 1 2 3 4 5 No expertise Deep…" at bounding box center [212, 122] width 173 height 115
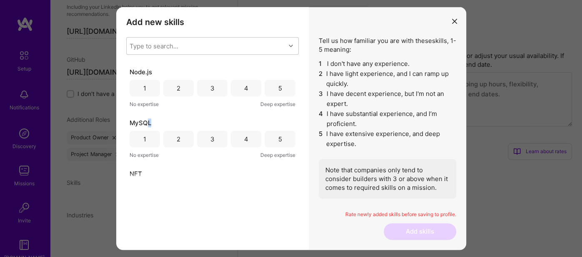
click at [148, 121] on div "MySQL" at bounding box center [213, 122] width 166 height 9
click at [138, 120] on span "MySQL" at bounding box center [141, 122] width 22 height 9
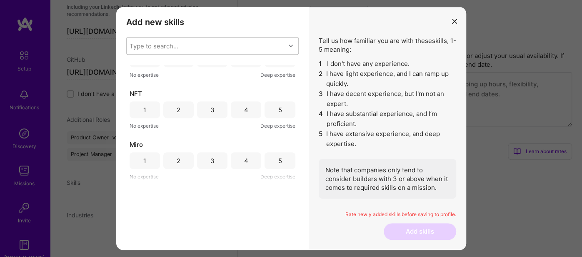
scroll to position [1260, 0]
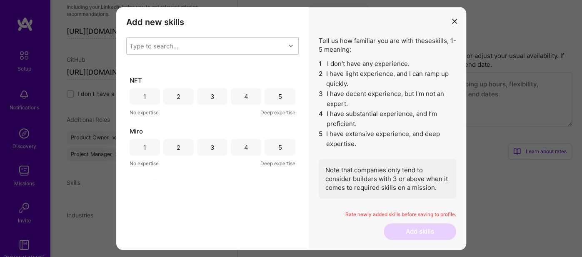
click at [135, 76] on span "NFT" at bounding box center [136, 80] width 13 height 9
click at [132, 130] on span "Miro" at bounding box center [136, 131] width 13 height 9
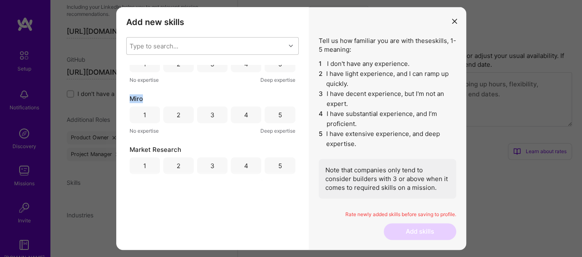
scroll to position [1307, 0]
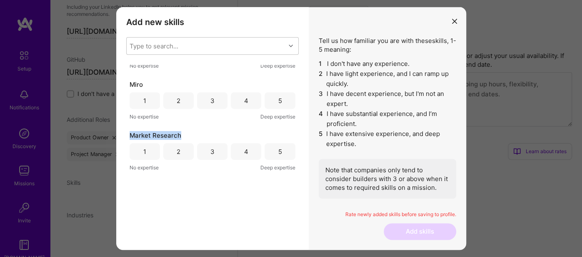
drag, startPoint x: 187, startPoint y: 135, endPoint x: 123, endPoint y: 133, distance: 63.4
click at [123, 133] on div "Add new skills Tell us how familiar you are with given skills, using between 1 …" at bounding box center [212, 128] width 193 height 243
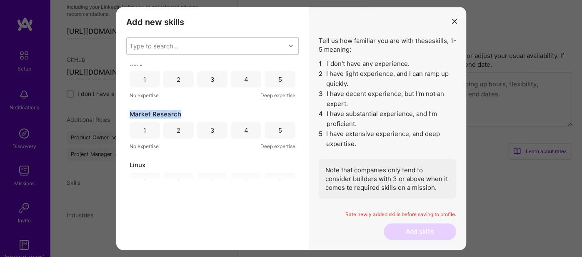
scroll to position [1354, 0]
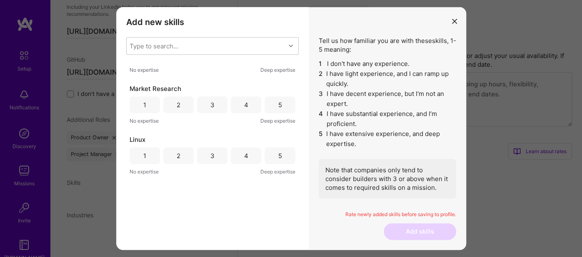
click at [137, 138] on span "Linux" at bounding box center [138, 139] width 16 height 9
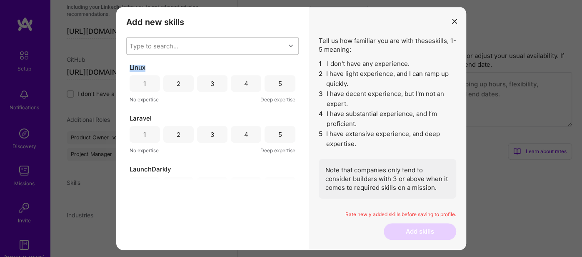
scroll to position [1447, 0]
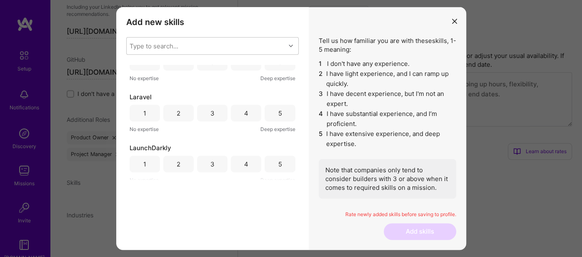
click at [141, 95] on span "Laravel" at bounding box center [141, 97] width 22 height 9
drag, startPoint x: 154, startPoint y: 146, endPoint x: 129, endPoint y: 142, distance: 25.3
click at [129, 142] on div "WordPress 1 2 3 4 5 No expertise Deep expertise Wix 1 2 3 4 5 No expertise Deep…" at bounding box center [212, 122] width 173 height 115
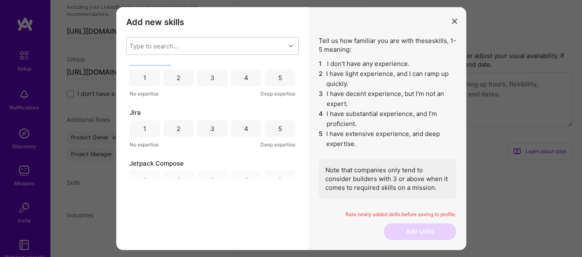
scroll to position [1540, 0]
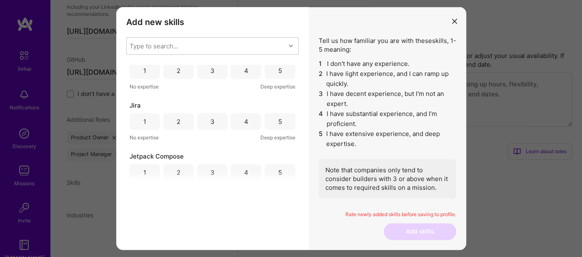
click at [136, 101] on span "Jira" at bounding box center [135, 105] width 11 height 9
drag, startPoint x: 145, startPoint y: 157, endPoint x: 130, endPoint y: 156, distance: 14.6
click at [130, 156] on div "Jetpack Compose" at bounding box center [213, 156] width 166 height 9
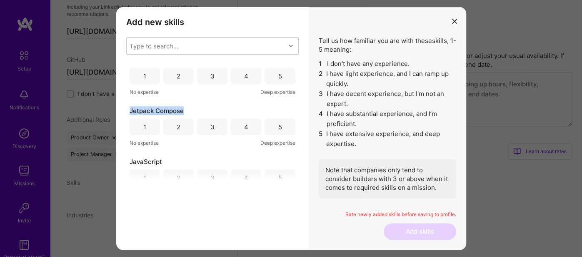
scroll to position [1634, 0]
click at [142, 111] on span "JavaScript" at bounding box center [146, 113] width 33 height 9
click at [133, 163] on span "HTML" at bounding box center [139, 164] width 18 height 9
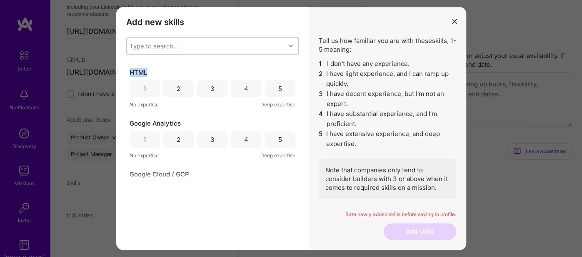
scroll to position [1727, 0]
drag, startPoint x: 175, startPoint y: 122, endPoint x: 124, endPoint y: 122, distance: 50.4
click at [124, 122] on div "Add new skills Tell us how familiar you are with given skills, using between 1 …" at bounding box center [212, 128] width 193 height 243
drag, startPoint x: 160, startPoint y: 170, endPoint x: 130, endPoint y: 170, distance: 30.0
click at [130, 170] on div "Google Cloud / GCP" at bounding box center [213, 172] width 166 height 9
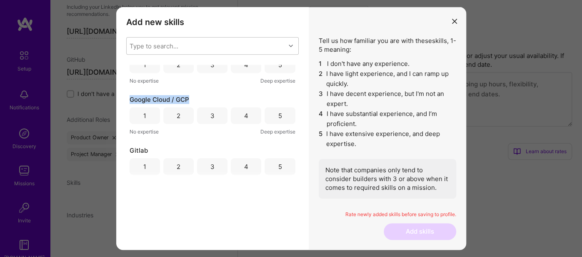
scroll to position [1821, 0]
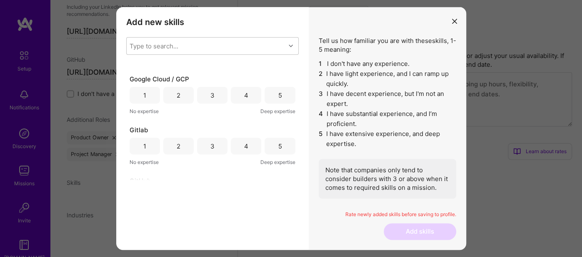
click at [139, 127] on span "Gitlab" at bounding box center [139, 129] width 18 height 9
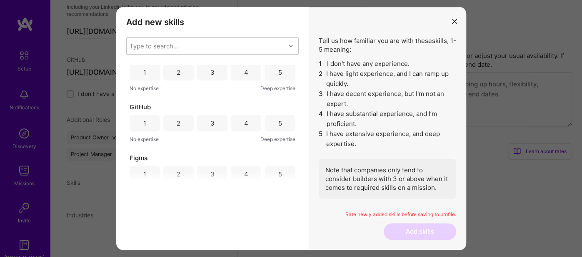
scroll to position [1914, 0]
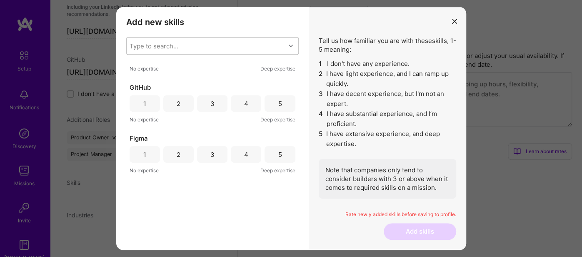
click at [143, 89] on span "GitHub" at bounding box center [140, 87] width 21 height 9
click at [138, 135] on span "Figma" at bounding box center [139, 138] width 18 height 9
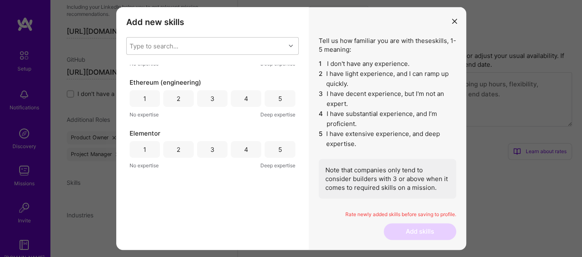
scroll to position [2008, 0]
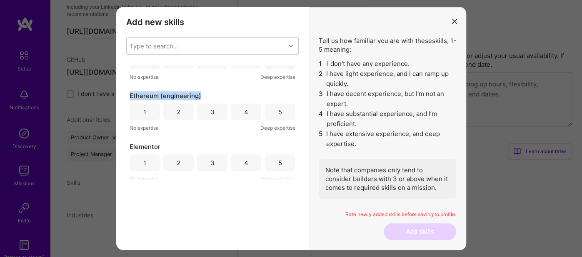
drag, startPoint x: 208, startPoint y: 98, endPoint x: 124, endPoint y: 93, distance: 84.4
click at [124, 93] on div "Add new skills Tell us how familiar you are with given skills, using between 1 …" at bounding box center [212, 128] width 193 height 243
click at [154, 145] on span "Elementor" at bounding box center [145, 146] width 31 height 9
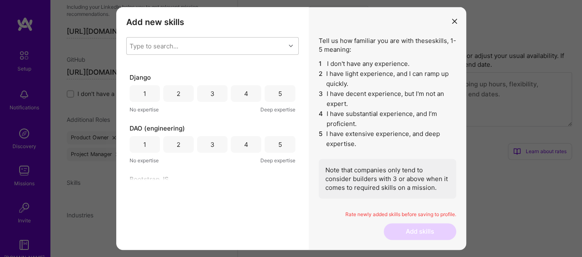
scroll to position [2101, 0]
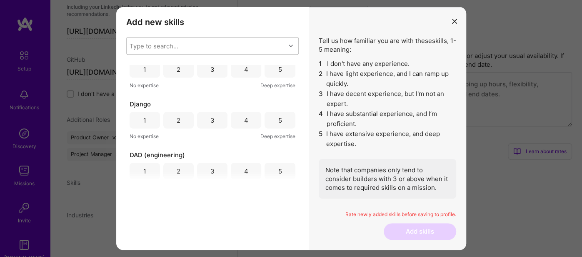
click at [139, 102] on span "Django" at bounding box center [140, 104] width 21 height 9
drag, startPoint x: 193, startPoint y: 154, endPoint x: 130, endPoint y: 148, distance: 63.6
click at [130, 148] on div "WordPress 1 2 3 4 5 No expertise Deep expertise Wix 1 2 3 4 5 No expertise Deep…" at bounding box center [212, 122] width 173 height 115
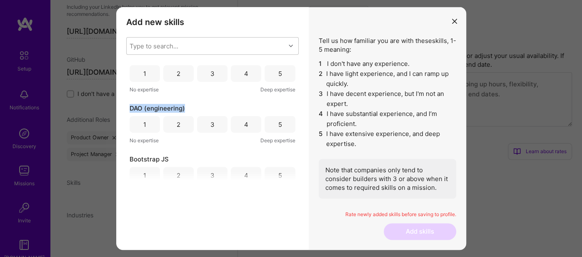
scroll to position [2195, 0]
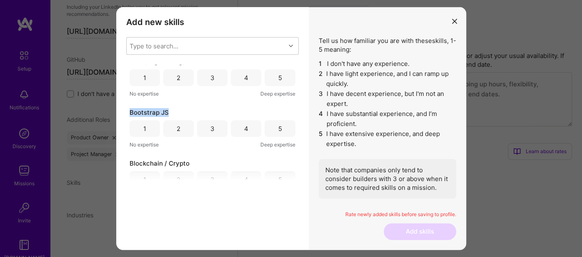
drag, startPoint x: 183, startPoint y: 109, endPoint x: 128, endPoint y: 110, distance: 55.9
click at [128, 110] on div "WordPress 1 2 3 4 5 No expertise Deep expertise Wix 1 2 3 4 5 No expertise Deep…" at bounding box center [212, 122] width 173 height 115
drag, startPoint x: 198, startPoint y: 160, endPoint x: 126, endPoint y: 156, distance: 71.4
click at [126, 156] on div "WordPress 1 2 3 4 5 No expertise Deep expertise Wix 1 2 3 4 5 No expertise Deep…" at bounding box center [212, 122] width 173 height 115
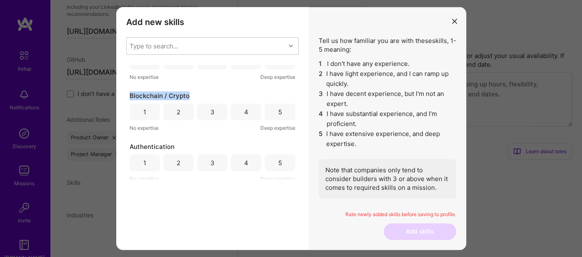
scroll to position [2288, 0]
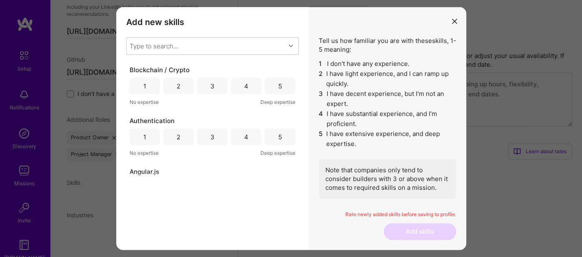
click at [146, 123] on span "Authentication" at bounding box center [152, 120] width 45 height 9
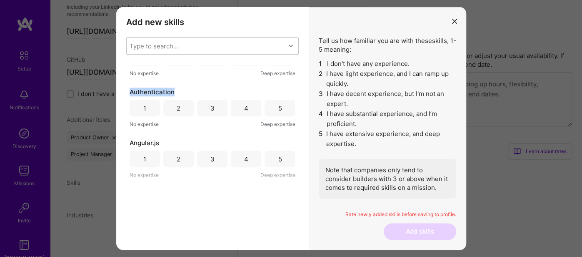
scroll to position [2334, 0]
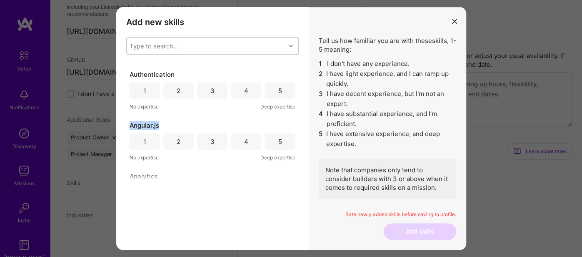
drag, startPoint x: 135, startPoint y: 125, endPoint x: 130, endPoint y: 125, distance: 5.9
click at [130, 125] on div "Angular.js" at bounding box center [213, 125] width 166 height 9
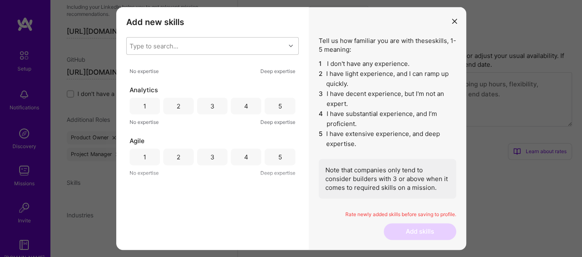
scroll to position [2428, 0]
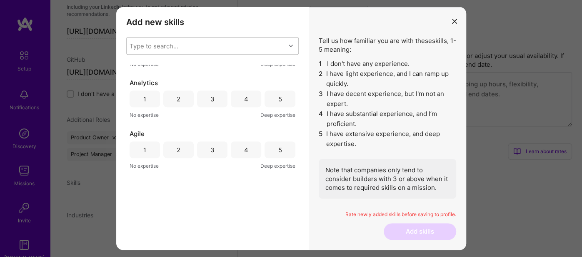
click at [148, 85] on span "Analytics" at bounding box center [144, 82] width 28 height 9
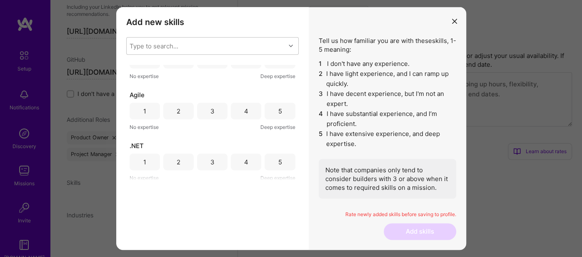
scroll to position [2467, 0]
click at [130, 90] on span "Agile" at bounding box center [137, 94] width 15 height 9
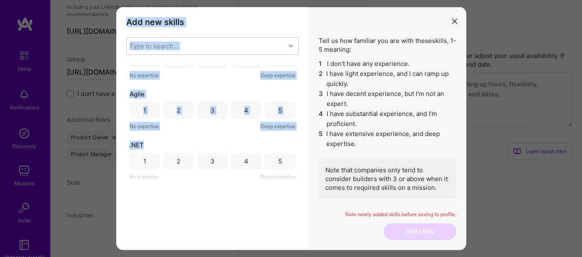
drag, startPoint x: 151, startPoint y: 141, endPoint x: 112, endPoint y: 140, distance: 39.6
click at [112, 140] on div "Add new skills Tell us how familiar you are with given skills, using between 1 …" at bounding box center [291, 128] width 582 height 257
click at [152, 143] on div ".NET" at bounding box center [213, 144] width 166 height 9
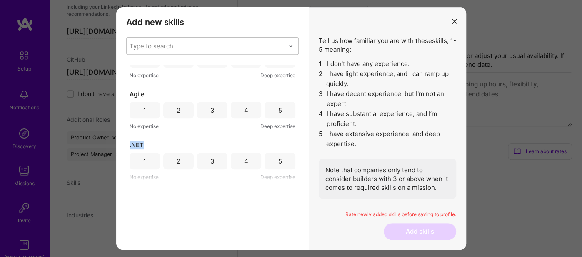
drag, startPoint x: 158, startPoint y: 145, endPoint x: 127, endPoint y: 145, distance: 31.3
click at [127, 145] on div "WordPress 1 2 3 4 5 No expertise Deep expertise Wix 1 2 3 4 5 No expertise Deep…" at bounding box center [212, 122] width 173 height 115
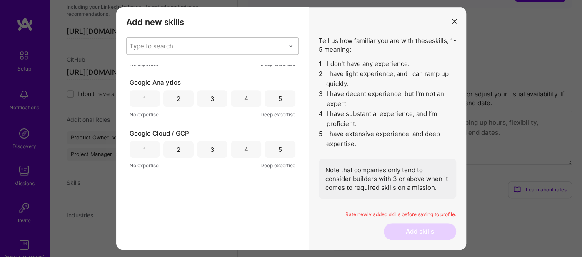
scroll to position [318, 0]
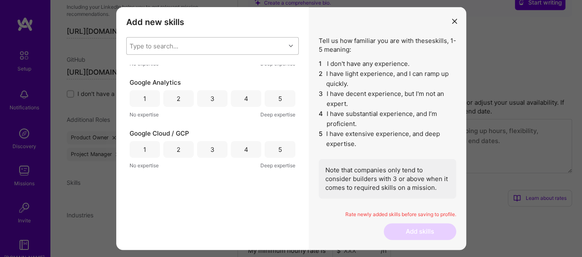
click at [145, 42] on div "Type to search..." at bounding box center [154, 46] width 49 height 9
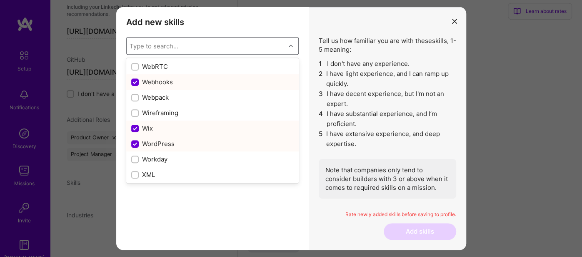
scroll to position [5448, 0]
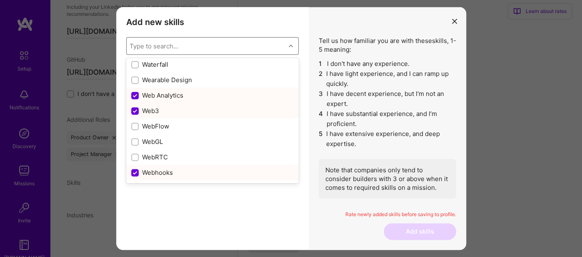
click at [293, 171] on div "Webhooks" at bounding box center [212, 172] width 163 height 9
checkbox input "false"
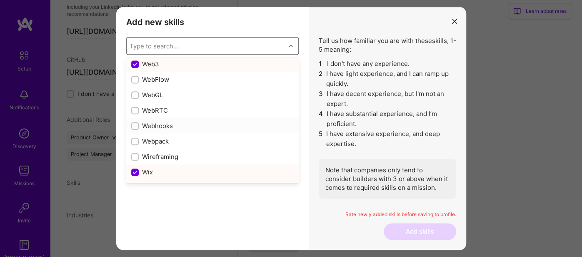
click at [138, 125] on div "modal" at bounding box center [135, 126] width 8 height 8
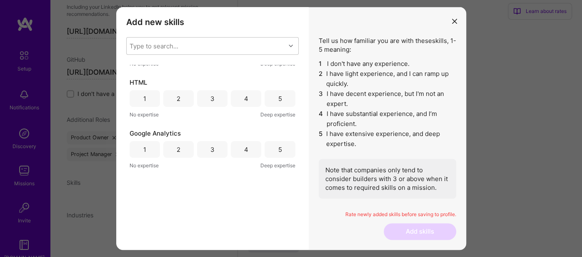
scroll to position [1767, 0]
click at [286, 50] on div "modal" at bounding box center [292, 45] width 13 height 11
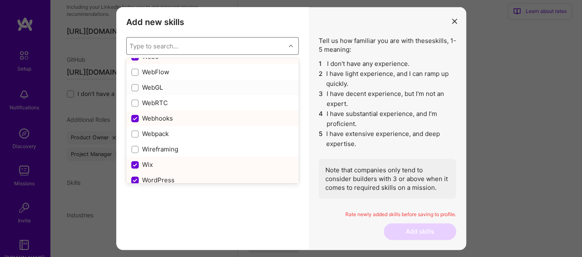
scroll to position [5515, 0]
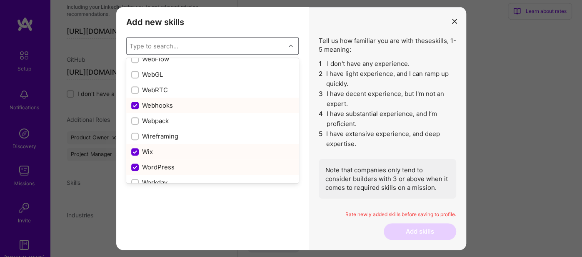
click at [134, 151] on input "modal" at bounding box center [136, 152] width 8 height 8
checkbox input "false"
click at [136, 164] on input "modal" at bounding box center [136, 168] width 8 height 8
checkbox input "false"
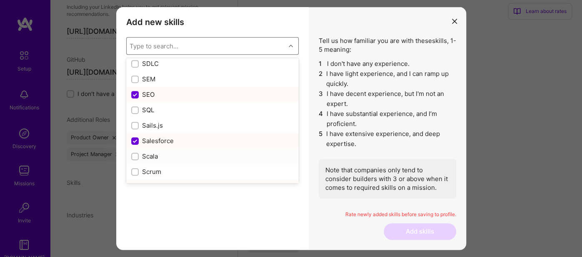
scroll to position [4395, 0]
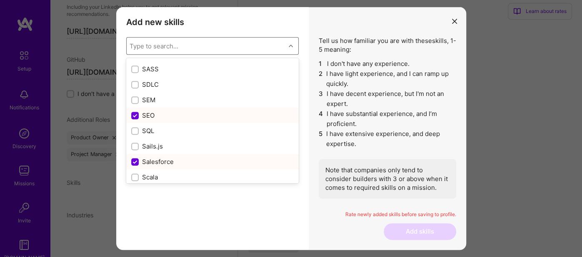
click at [136, 114] on input "modal" at bounding box center [136, 116] width 8 height 8
checkbox input "false"
click at [136, 161] on input "modal" at bounding box center [136, 162] width 8 height 8
checkbox input "false"
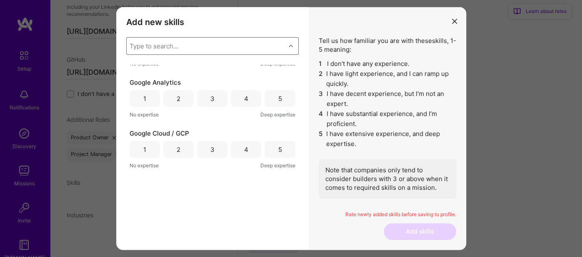
click at [173, 45] on div "Type to search..." at bounding box center [154, 46] width 49 height 9
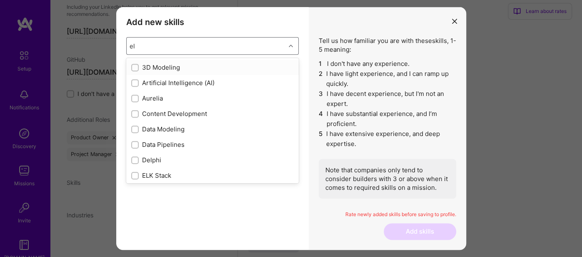
type input "ele"
checkbox input "true"
type input "elem"
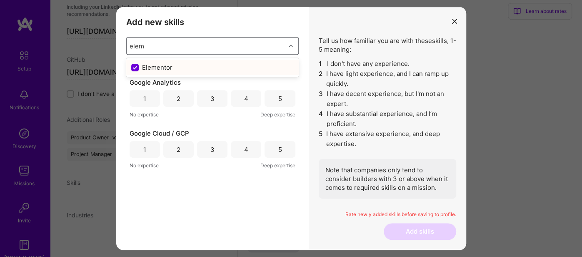
click at [135, 67] on input "modal" at bounding box center [136, 68] width 8 height 8
checkbox input "true"
type input "tea"
drag, startPoint x: 135, startPoint y: 80, endPoint x: 143, endPoint y: 53, distance: 29.0
click at [135, 80] on input "modal" at bounding box center [136, 84] width 8 height 8
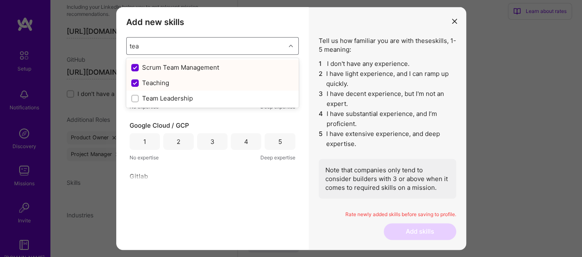
checkbox input "false"
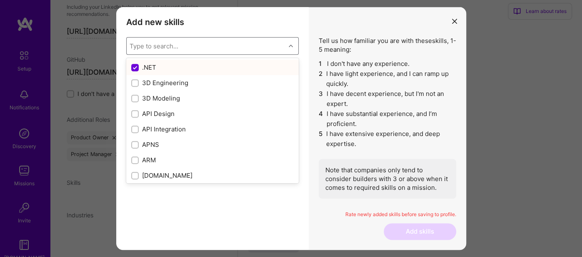
scroll to position [1513, 0]
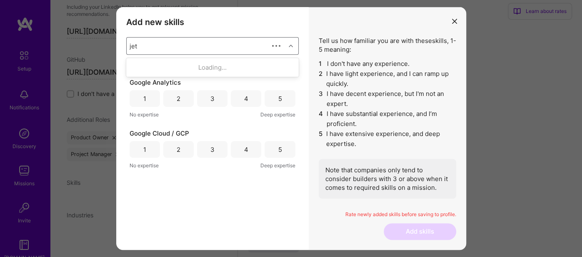
type input "jetp"
click at [136, 64] on input "modal" at bounding box center [136, 68] width 8 height 8
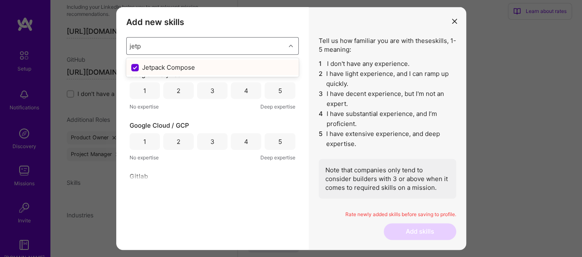
checkbox input "true"
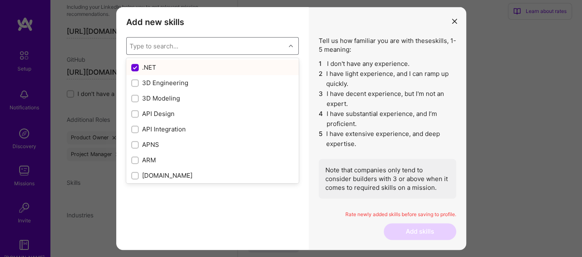
scroll to position [1462, 0]
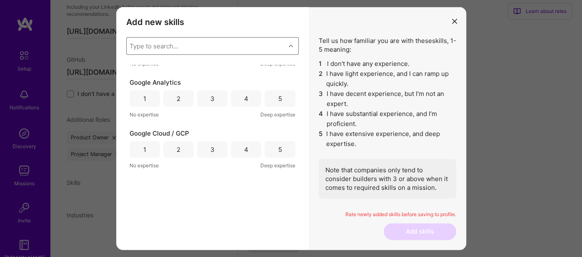
click at [149, 42] on div "Type to search..." at bounding box center [154, 46] width 49 height 9
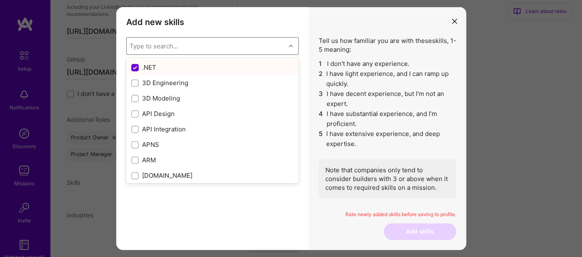
paste input "Architecture"
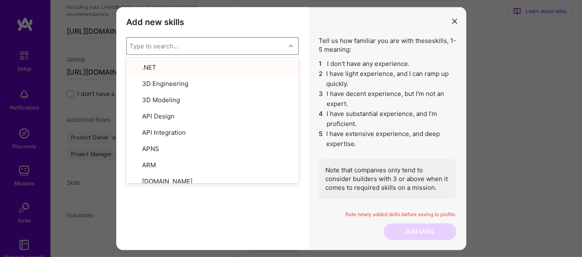
type input "Architecture"
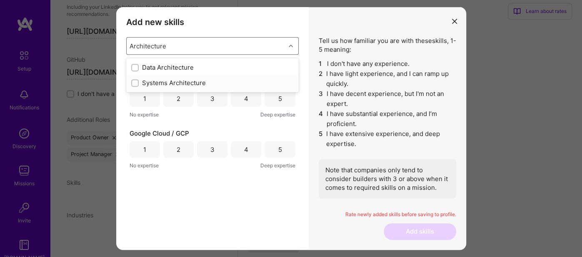
click at [133, 83] on input "modal" at bounding box center [136, 83] width 6 height 6
checkbox input "false"
checkbox input "true"
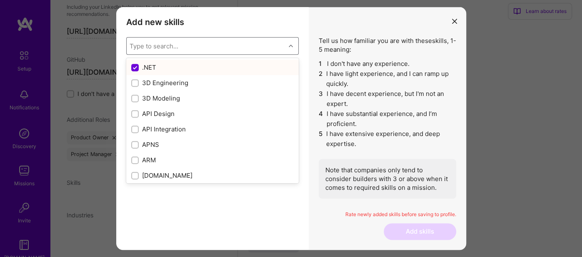
scroll to position [1513, 0]
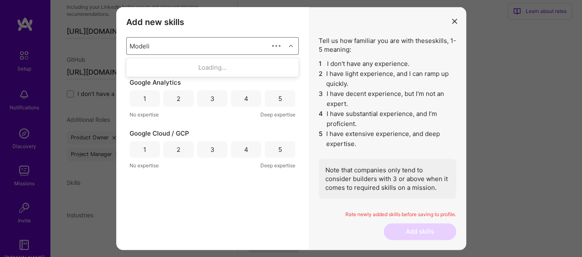
type input "Modeling"
click at [135, 81] on input "modal" at bounding box center [136, 83] width 6 height 6
checkbox input "false"
checkbox input "true"
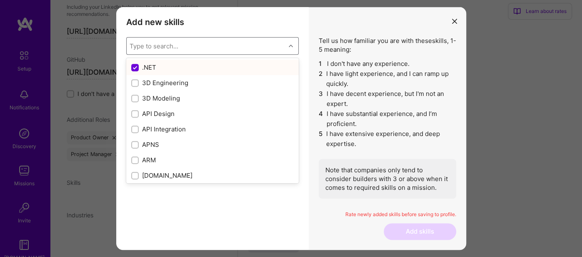
scroll to position [1563, 0]
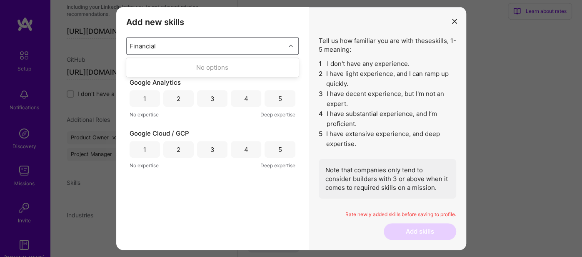
type input "Financial"
click at [143, 40] on div "Type to search..." at bounding box center [206, 46] width 159 height 17
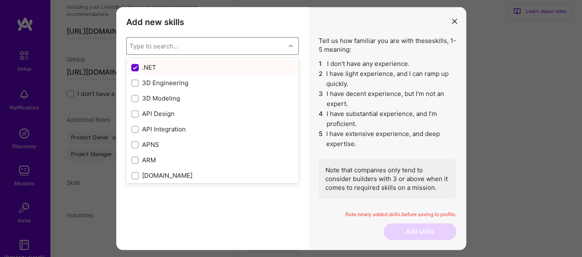
paste input "API"
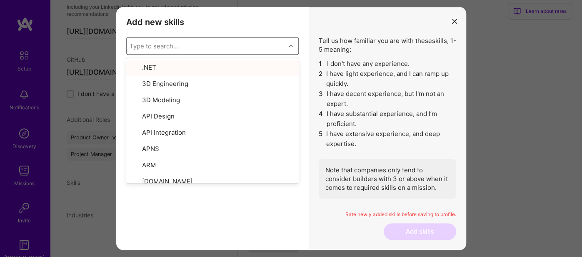
type input "API"
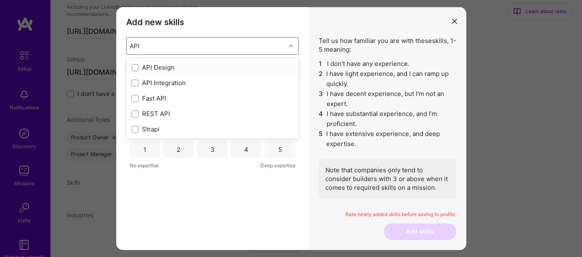
click at [137, 66] on input "modal" at bounding box center [136, 68] width 6 height 6
checkbox input "true"
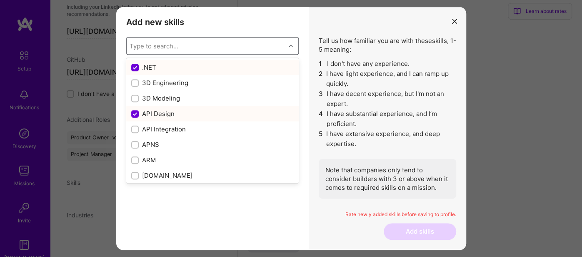
scroll to position [1614, 0]
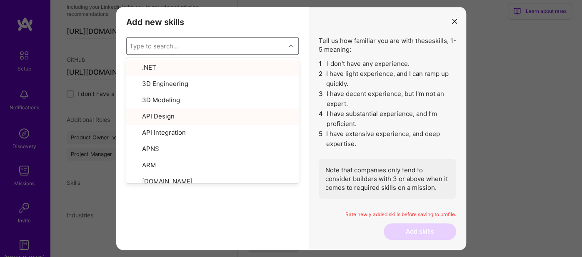
click at [142, 47] on div "Type to search..." at bounding box center [154, 46] width 49 height 9
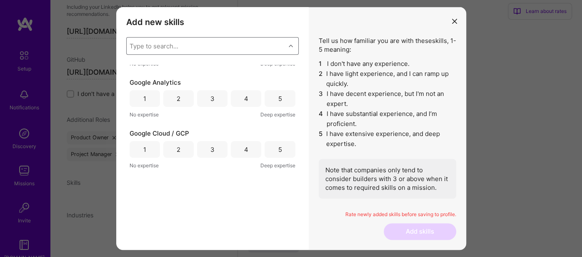
paste input "API"
type input "API"
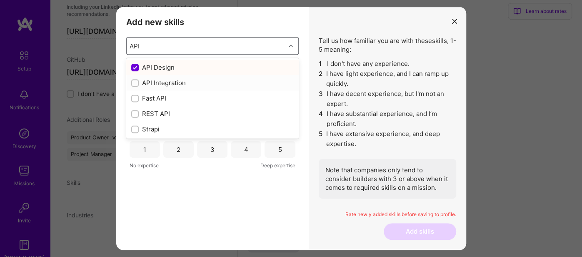
click at [135, 80] on div "modal" at bounding box center [135, 83] width 8 height 8
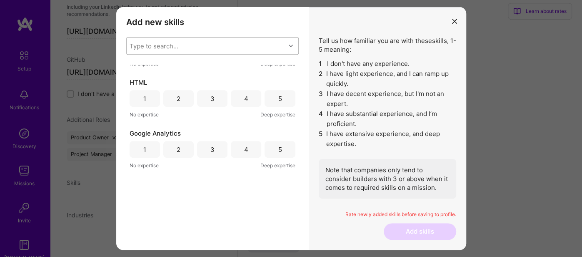
scroll to position [1665, 0]
click at [143, 43] on div "Type to search..." at bounding box center [154, 46] width 49 height 9
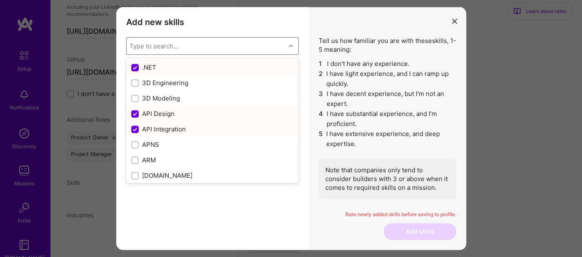
paste input "Tokenomics"
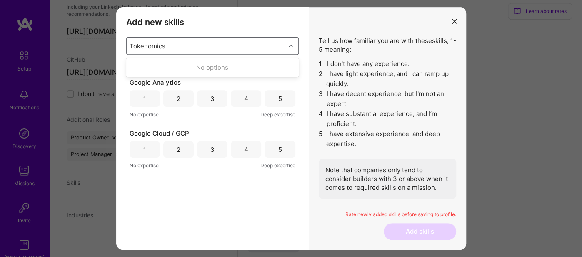
type input "Tokenomics"
paste input "DeFi"
type input "DeFi"
type input "Defi"
paste input "Decentralized"
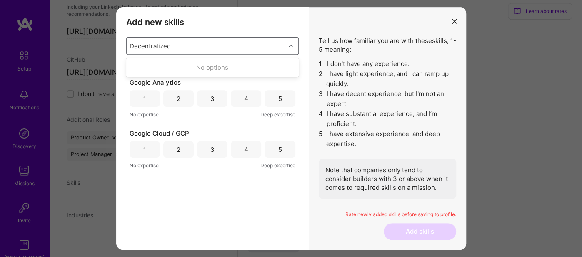
type input "Decentralized"
paste input "Finance"
type input "Finance"
type input "Prod"
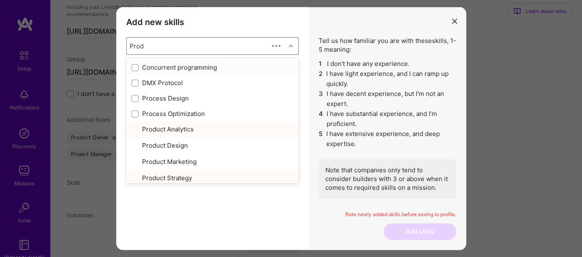
checkbox input "true"
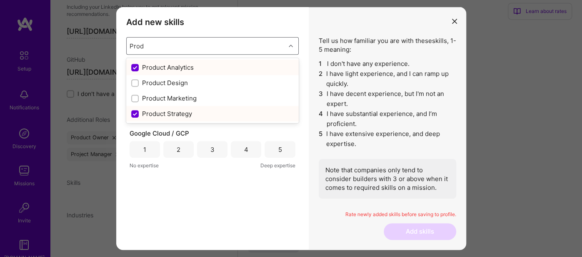
type input "Prod"
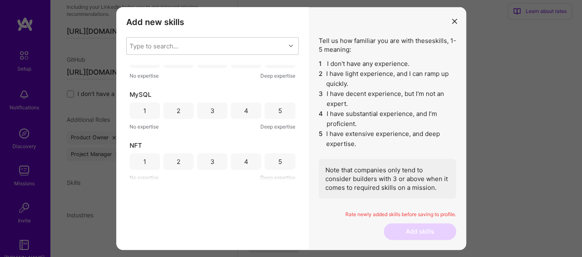
scroll to position [0, 0]
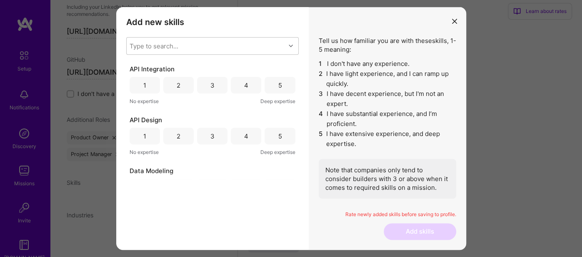
click at [267, 84] on div "5" at bounding box center [280, 85] width 30 height 17
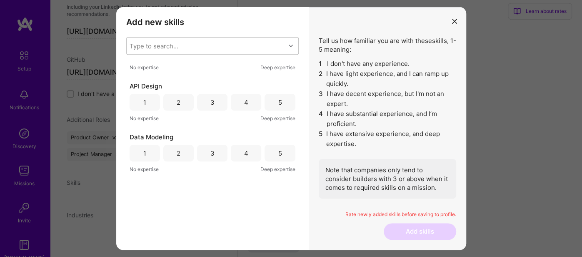
scroll to position [46, 0]
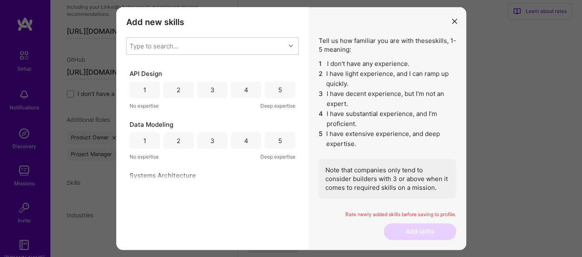
click at [244, 88] on div "4" at bounding box center [246, 89] width 4 height 9
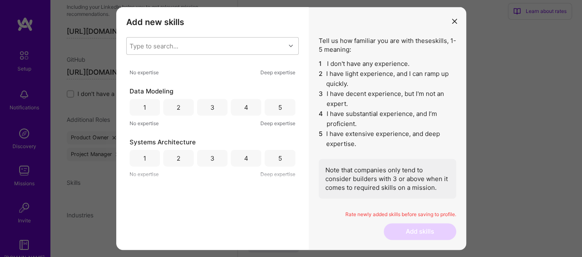
scroll to position [93, 0]
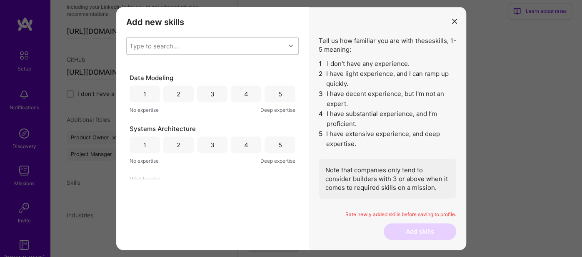
click at [238, 90] on div "4" at bounding box center [246, 93] width 30 height 17
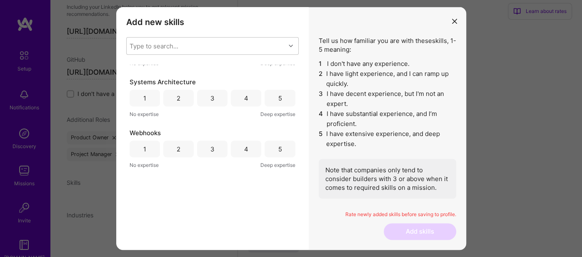
click at [274, 95] on div "5" at bounding box center [280, 98] width 30 height 17
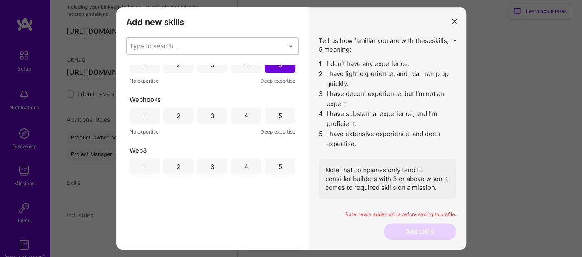
scroll to position [186, 0]
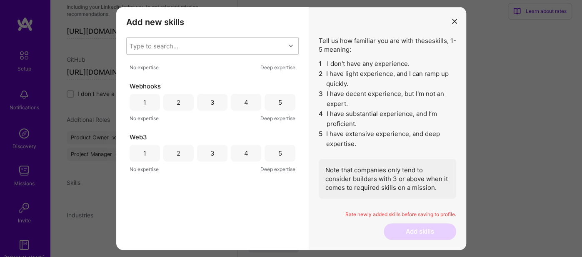
click at [241, 98] on div "4" at bounding box center [246, 102] width 30 height 17
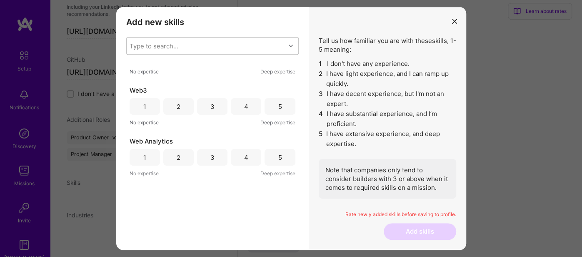
click at [286, 103] on div "5" at bounding box center [280, 106] width 30 height 17
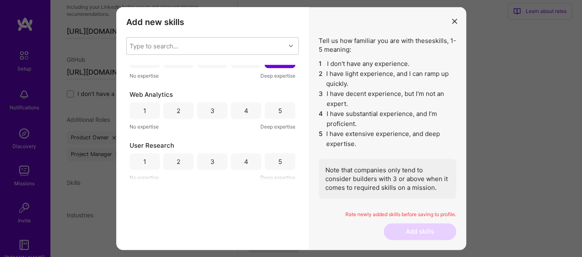
click at [278, 106] on div "5" at bounding box center [280, 110] width 4 height 9
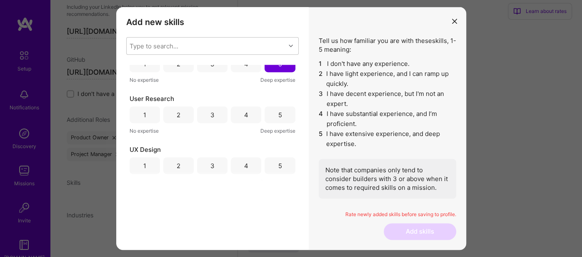
click at [278, 111] on div "5" at bounding box center [280, 114] width 4 height 9
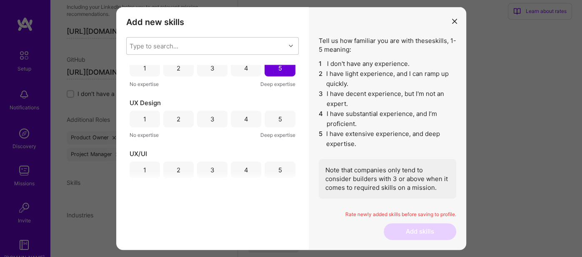
click at [248, 114] on div "4" at bounding box center [246, 118] width 30 height 17
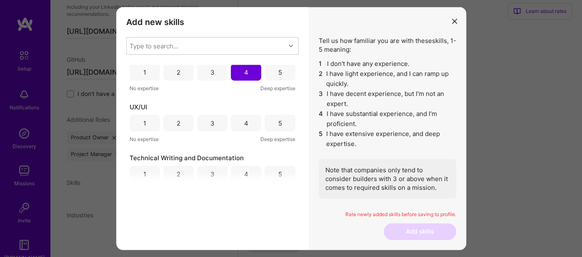
click at [246, 120] on div "4" at bounding box center [246, 123] width 4 height 9
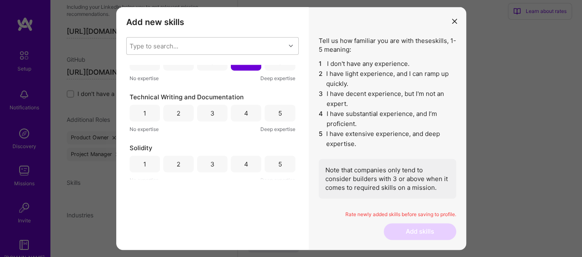
scroll to position [467, 0]
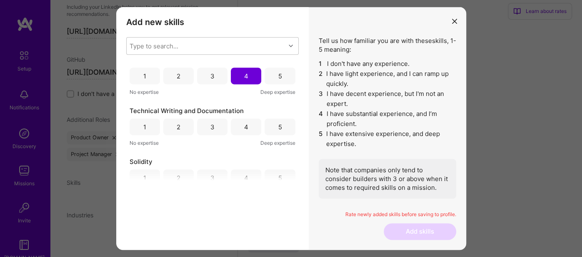
click at [253, 125] on div "4" at bounding box center [246, 126] width 30 height 17
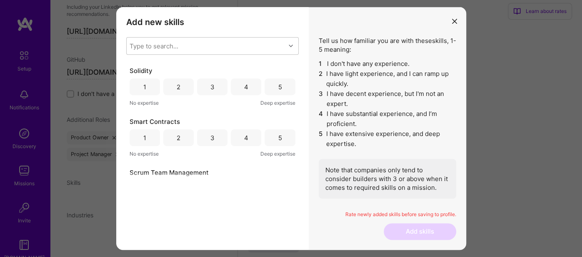
scroll to position [560, 0]
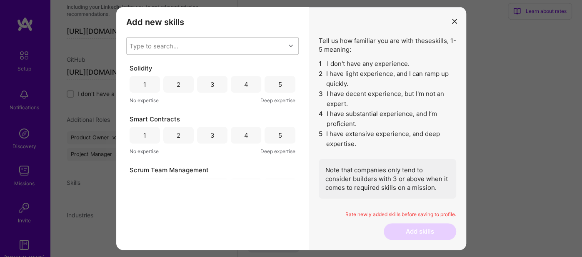
click at [246, 79] on div "4" at bounding box center [246, 84] width 30 height 17
click at [272, 129] on div "5" at bounding box center [280, 135] width 30 height 17
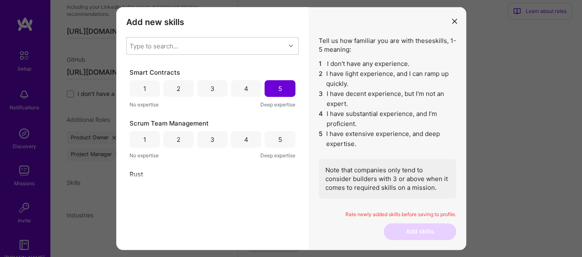
click at [273, 134] on div "5" at bounding box center [280, 139] width 30 height 17
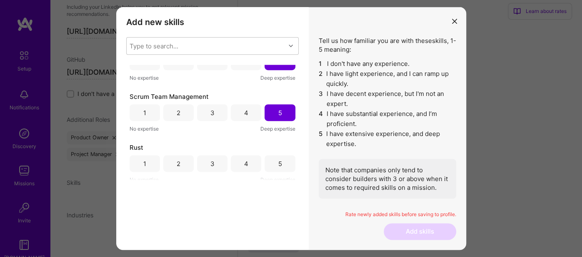
scroll to position [654, 0]
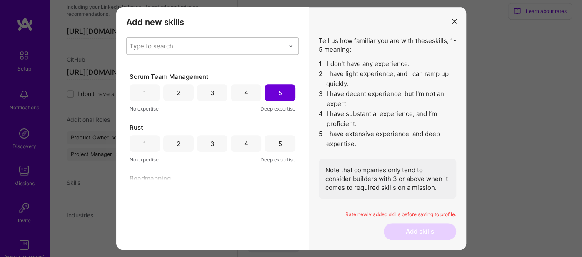
click at [247, 142] on div "4" at bounding box center [246, 143] width 30 height 17
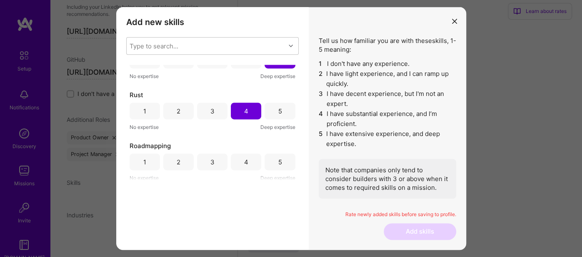
scroll to position [700, 0]
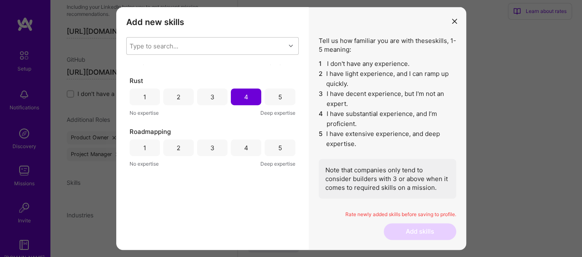
click at [278, 143] on div "5" at bounding box center [280, 147] width 4 height 9
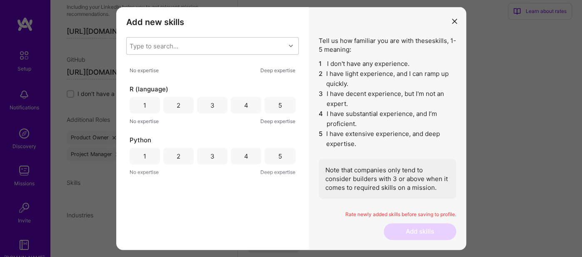
click at [240, 104] on div "4" at bounding box center [246, 105] width 30 height 17
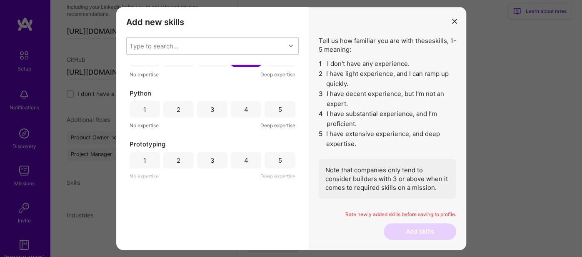
click at [240, 109] on div "4" at bounding box center [246, 109] width 30 height 17
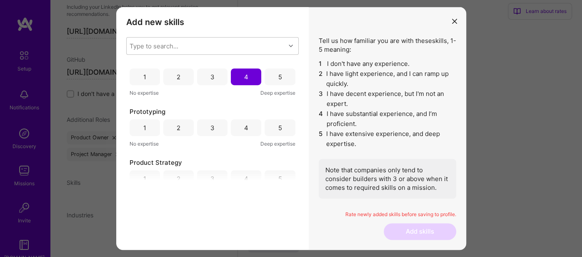
scroll to position [887, 0]
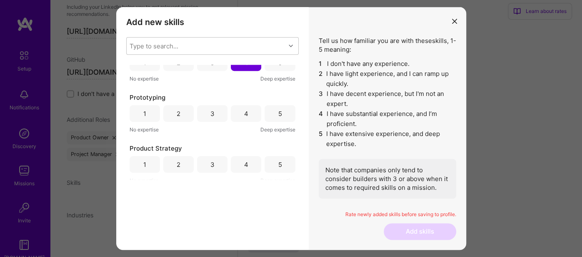
click at [271, 110] on div "5" at bounding box center [280, 113] width 30 height 17
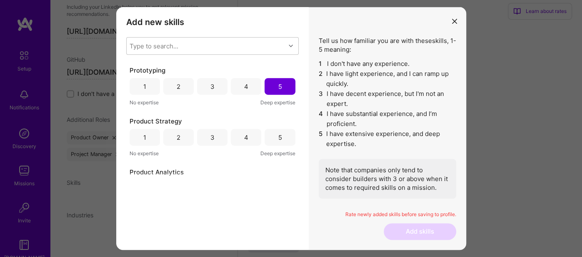
scroll to position [934, 0]
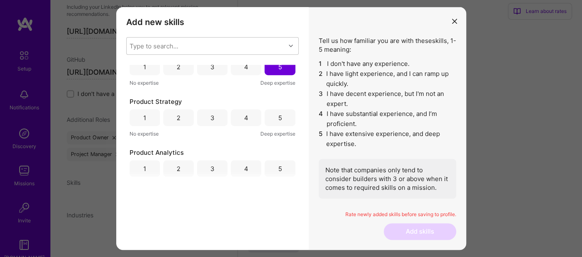
click at [274, 112] on div "5" at bounding box center [280, 117] width 30 height 17
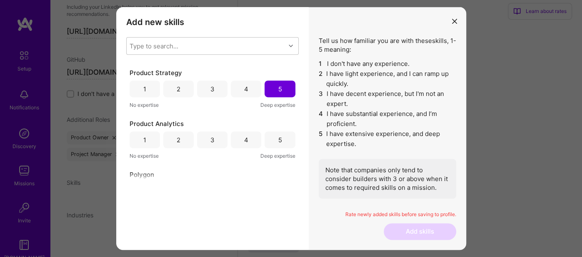
scroll to position [981, 0]
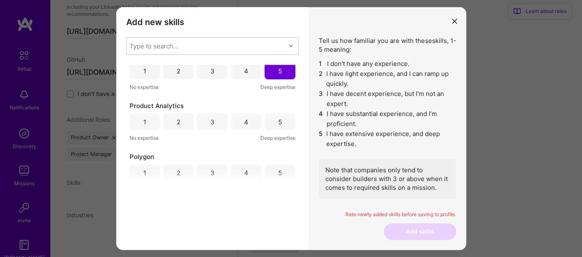
click at [272, 118] on div "5" at bounding box center [280, 121] width 30 height 17
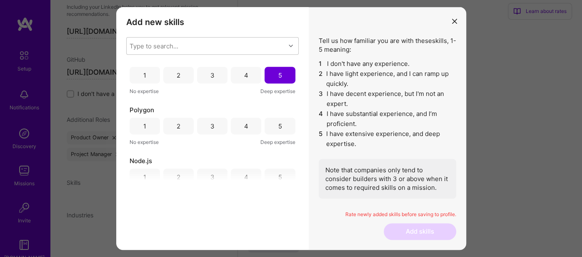
drag, startPoint x: 246, startPoint y: 124, endPoint x: 218, endPoint y: 101, distance: 36.8
click at [246, 123] on div "4" at bounding box center [246, 126] width 30 height 17
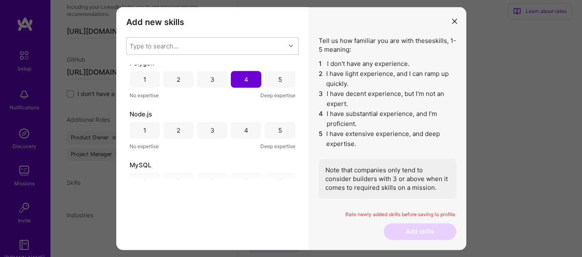
click at [245, 126] on div "4" at bounding box center [246, 130] width 4 height 9
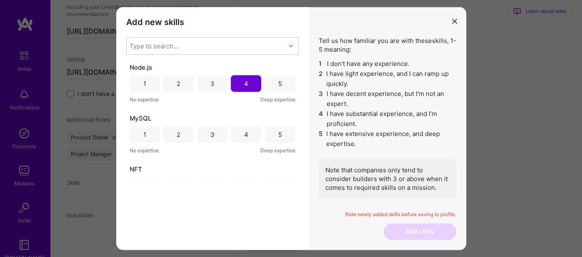
click at [246, 131] on div "4" at bounding box center [246, 134] width 30 height 17
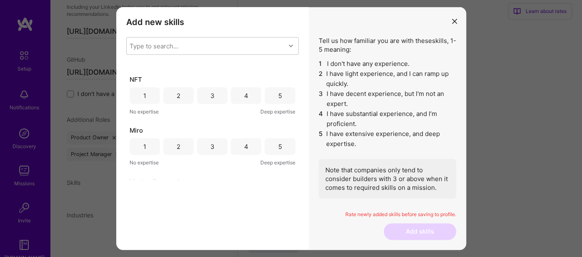
scroll to position [1214, 0]
click at [278, 93] on div "5" at bounding box center [280, 92] width 4 height 9
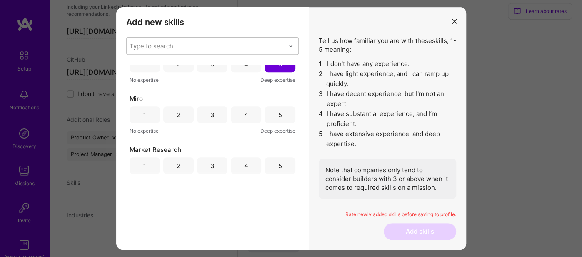
scroll to position [1260, 0]
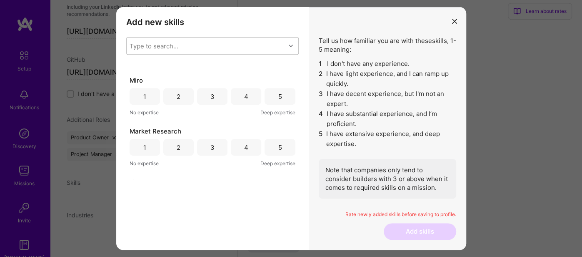
click at [211, 92] on div "3" at bounding box center [213, 96] width 4 height 9
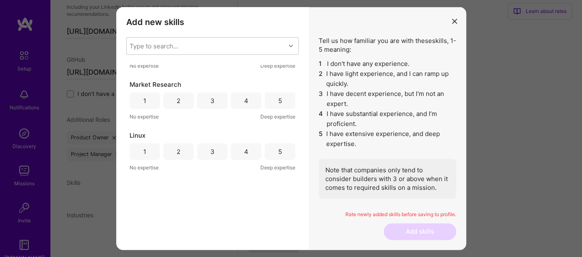
click at [238, 98] on div "4" at bounding box center [246, 100] width 30 height 17
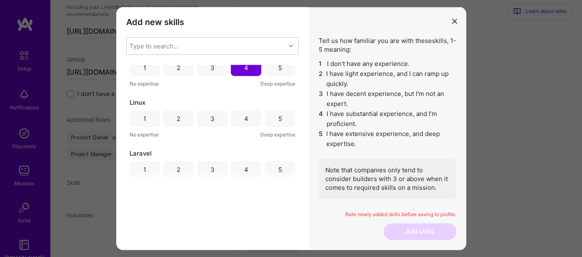
scroll to position [1354, 0]
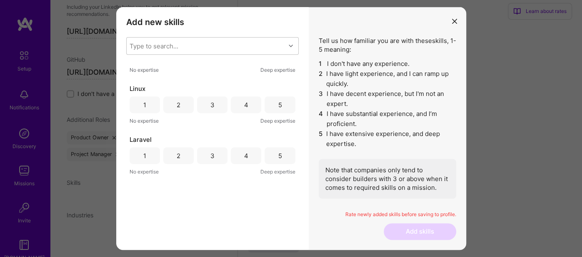
click at [206, 102] on div "3" at bounding box center [212, 104] width 30 height 17
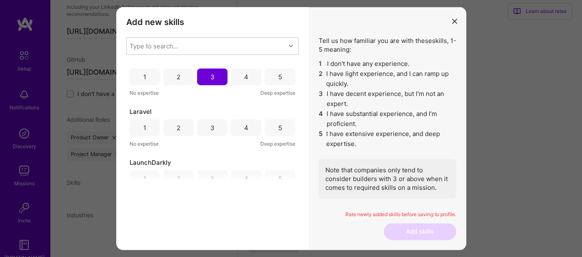
scroll to position [1400, 0]
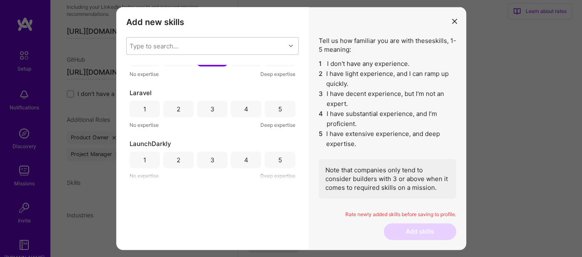
click at [211, 105] on div "3" at bounding box center [213, 109] width 4 height 9
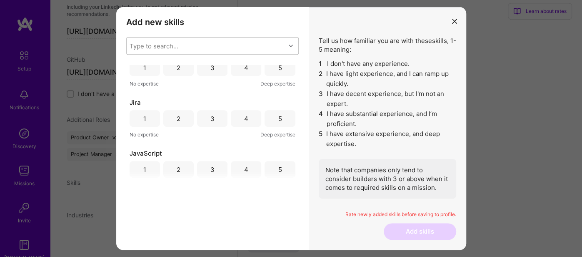
scroll to position [1494, 0]
click at [239, 68] on div "4" at bounding box center [246, 66] width 30 height 17
click at [213, 115] on div "3" at bounding box center [212, 117] width 30 height 17
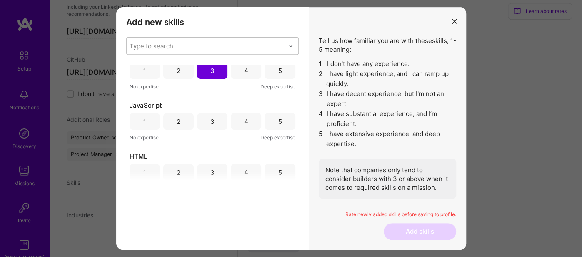
click at [214, 119] on div "3" at bounding box center [212, 121] width 30 height 17
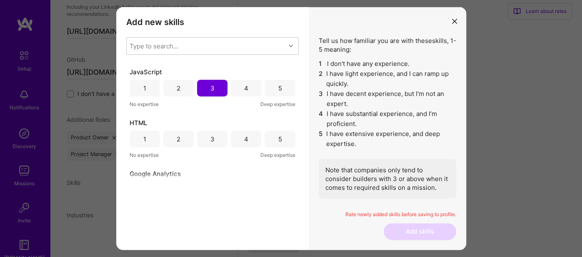
scroll to position [1587, 0]
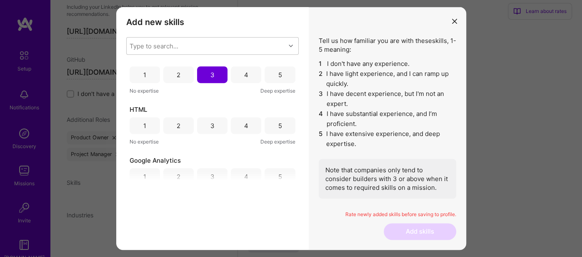
click at [235, 120] on div "4" at bounding box center [246, 125] width 30 height 17
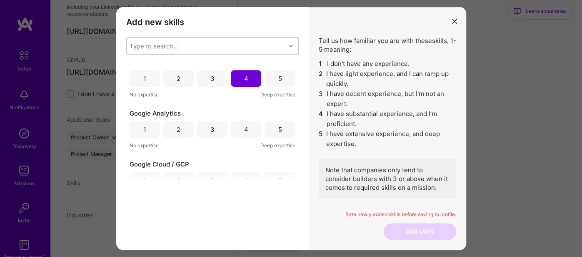
click at [240, 126] on div "4" at bounding box center [246, 129] width 30 height 17
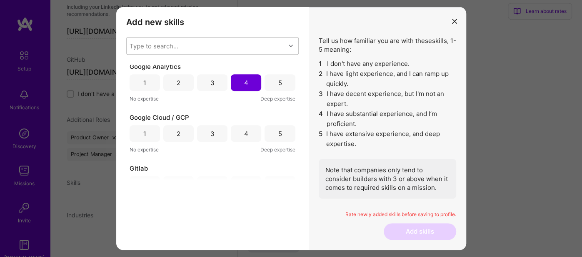
click at [235, 130] on div "4" at bounding box center [246, 133] width 30 height 17
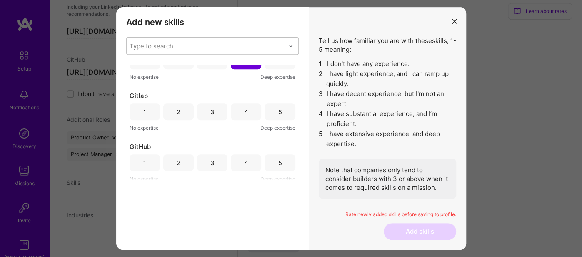
scroll to position [1774, 0]
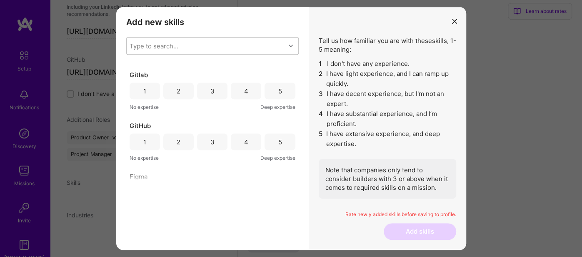
click at [207, 89] on div "3" at bounding box center [212, 91] width 30 height 17
drag, startPoint x: 236, startPoint y: 145, endPoint x: 240, endPoint y: 127, distance: 17.9
click at [236, 145] on div "4" at bounding box center [246, 141] width 30 height 17
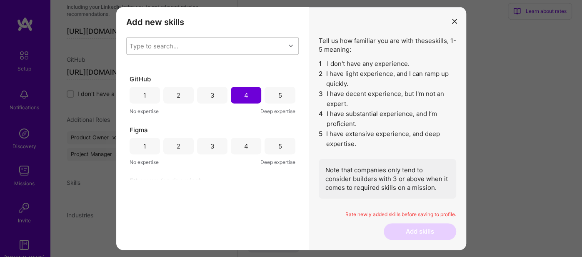
click at [278, 142] on div "5" at bounding box center [280, 146] width 4 height 9
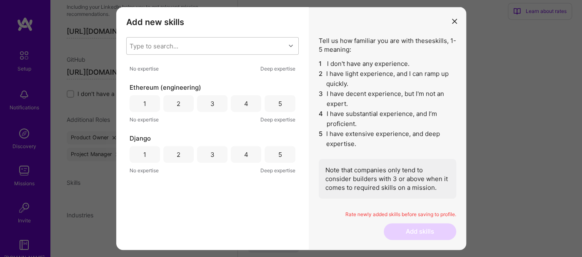
click at [239, 101] on div "4" at bounding box center [246, 103] width 30 height 17
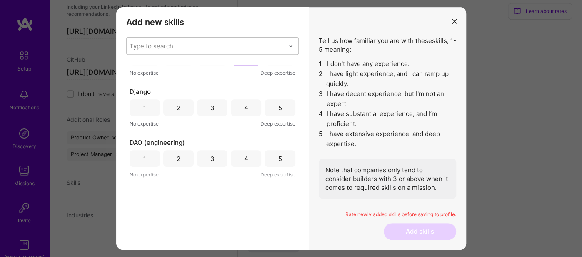
click at [245, 105] on div "4" at bounding box center [246, 107] width 4 height 9
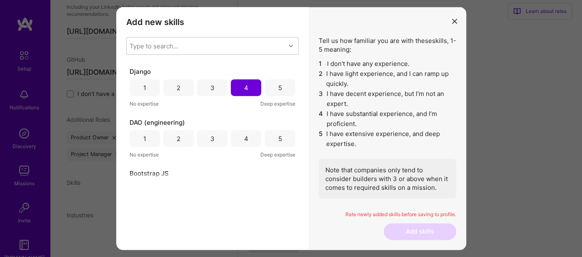
scroll to position [2008, 0]
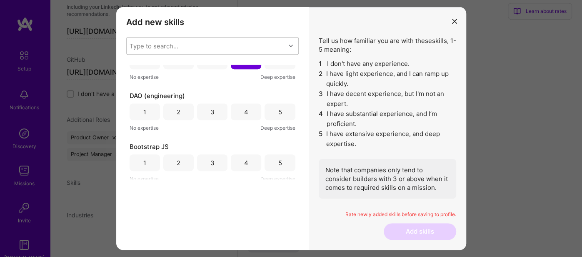
click at [239, 108] on div "4" at bounding box center [246, 111] width 30 height 17
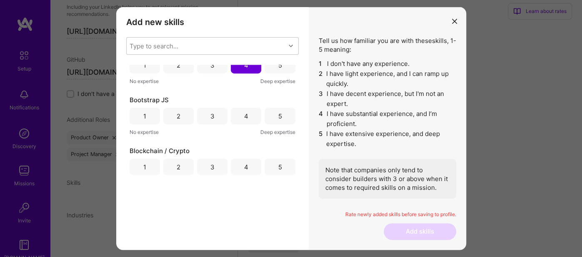
click at [244, 116] on div "4" at bounding box center [246, 116] width 4 height 9
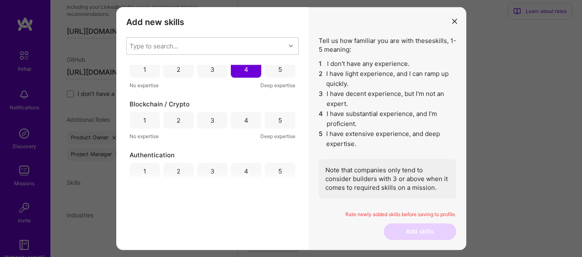
click at [271, 119] on div "5" at bounding box center [280, 120] width 30 height 17
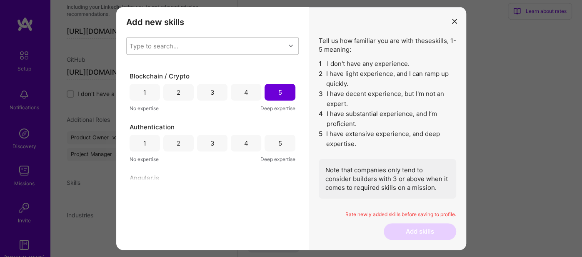
scroll to position [2148, 0]
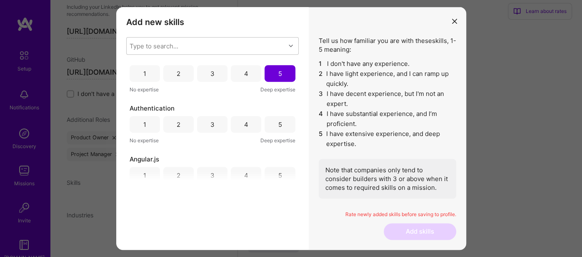
click at [275, 119] on div "5" at bounding box center [280, 124] width 30 height 17
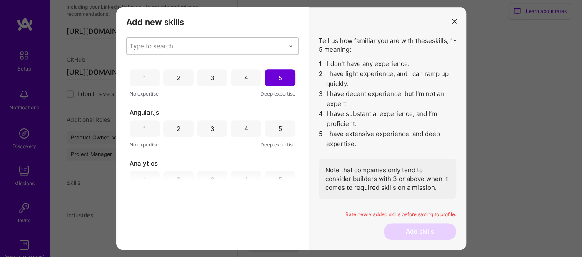
click at [246, 124] on div "4" at bounding box center [246, 128] width 4 height 9
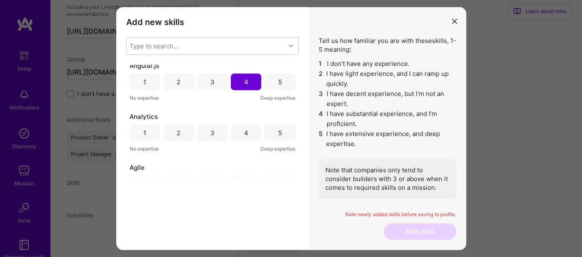
click at [273, 130] on div "5" at bounding box center [280, 132] width 30 height 17
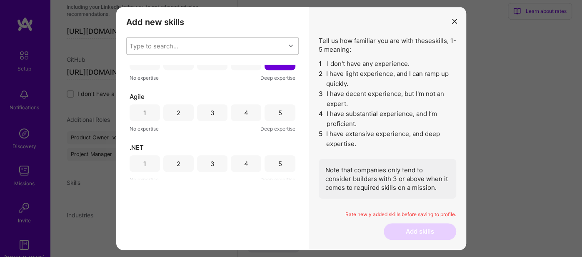
scroll to position [2315, 0]
click at [270, 108] on div "5" at bounding box center [280, 110] width 30 height 17
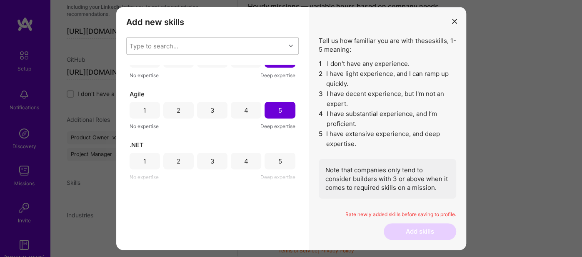
scroll to position [552, 0]
click at [211, 159] on div "3" at bounding box center [213, 161] width 4 height 9
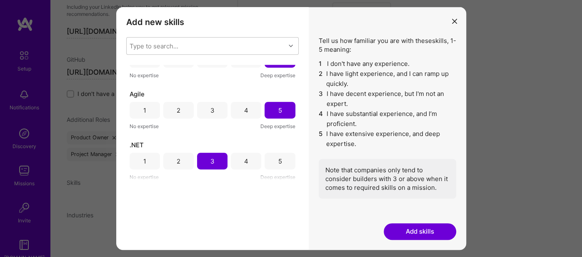
scroll to position [561, 0]
click at [414, 223] on div "Tell us how familiar you are with these skills , 1-5 meaning: 1 I don't have an…" at bounding box center [388, 128] width 158 height 243
click at [434, 231] on button "Add skills" at bounding box center [420, 231] width 73 height 17
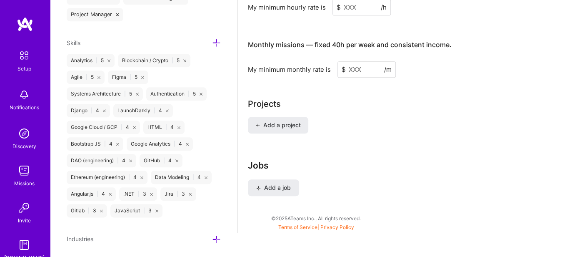
scroll to position [635, 0]
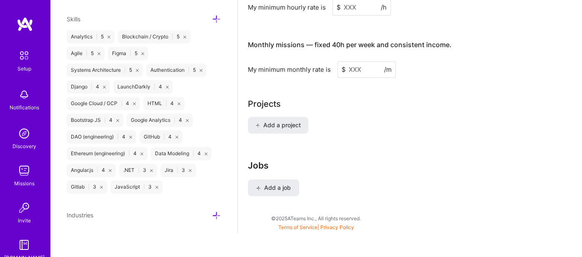
click at [217, 213] on icon at bounding box center [216, 215] width 9 height 9
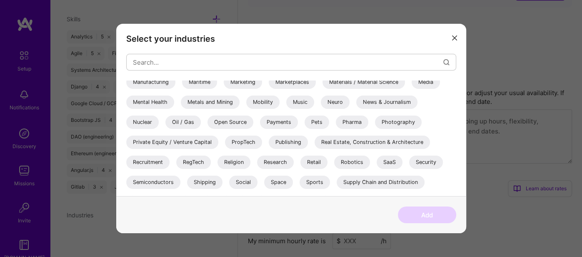
scroll to position [301, 0]
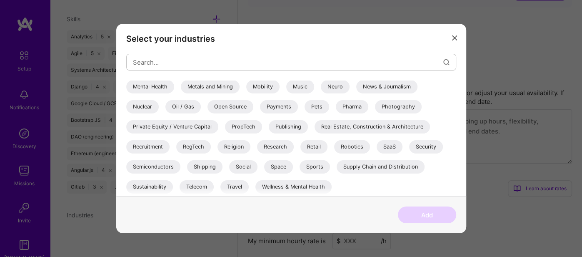
click at [457, 36] on icon "modal" at bounding box center [454, 37] width 5 height 5
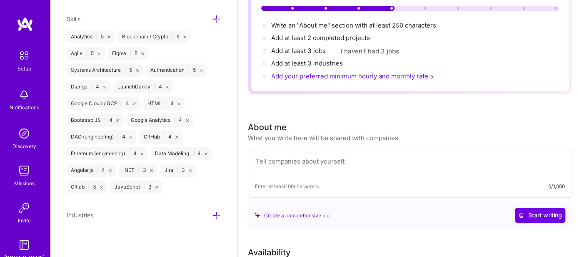
scroll to position [186, 0]
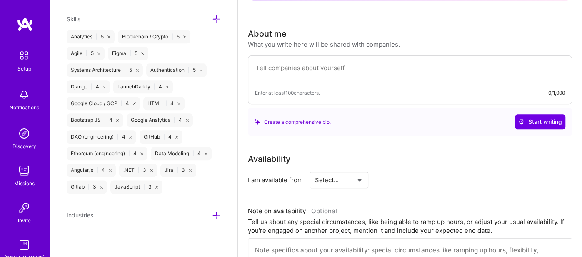
click at [358, 169] on select "Select... Right Now Future Date Not Available" at bounding box center [339, 179] width 48 height 21
select select "Right Now"
click at [315, 169] on select "Select... Right Now Future Date Not Available" at bounding box center [339, 179] width 48 height 21
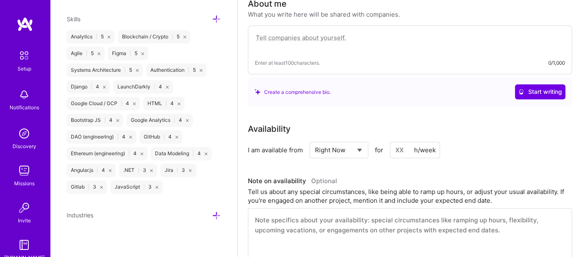
scroll to position [233, 0]
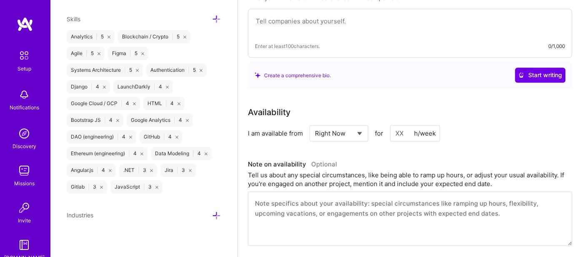
click at [402, 125] on input at bounding box center [415, 133] width 50 height 16
drag, startPoint x: 404, startPoint y: 121, endPoint x: 397, endPoint y: 119, distance: 7.4
click at [397, 125] on input "40" at bounding box center [415, 133] width 50 height 16
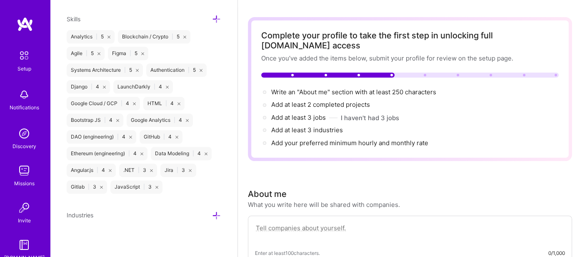
scroll to position [46, 0]
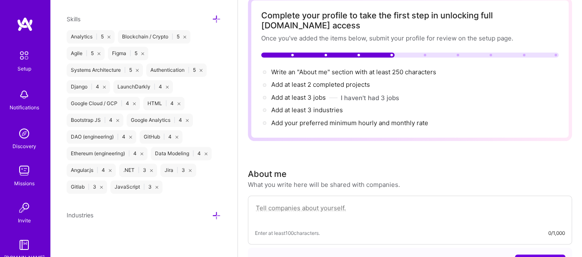
type input "50"
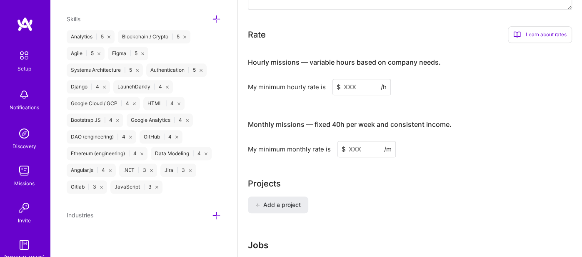
scroll to position [455, 0]
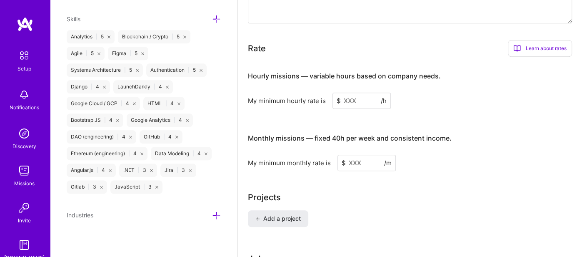
click at [256, 42] on div "Rate" at bounding box center [257, 48] width 18 height 13
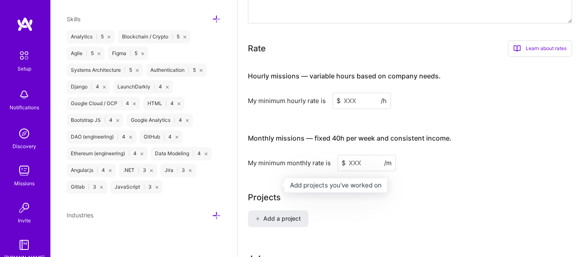
click at [266, 191] on div "Projects" at bounding box center [264, 197] width 33 height 13
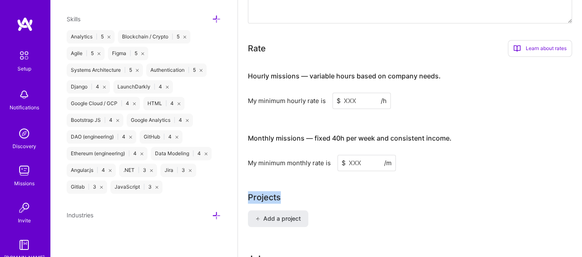
click at [266, 191] on div "Projects" at bounding box center [264, 197] width 33 height 13
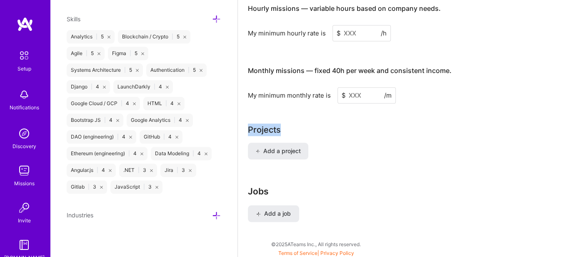
scroll to position [549, 0]
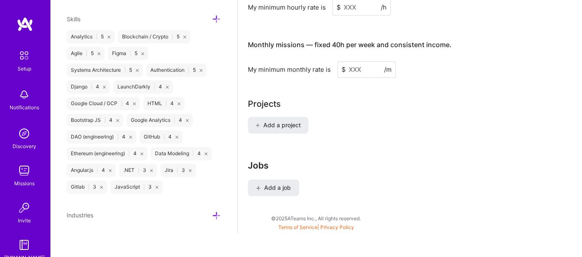
click at [266, 160] on h3 "Jobs" at bounding box center [401, 165] width 307 height 10
click at [265, 160] on h3 "Jobs" at bounding box center [401, 165] width 307 height 10
click at [260, 160] on h3 "Jobs" at bounding box center [401, 165] width 307 height 10
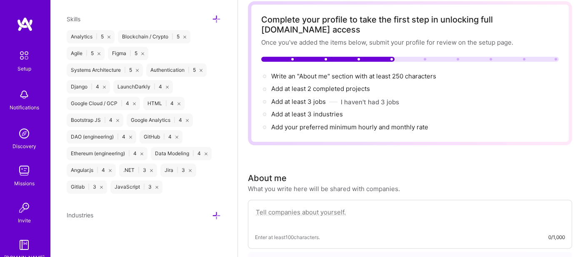
scroll to position [0, 0]
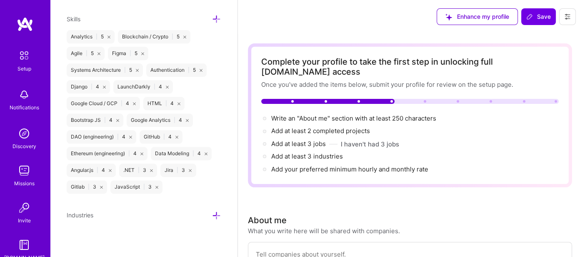
click at [214, 212] on icon at bounding box center [216, 215] width 9 height 9
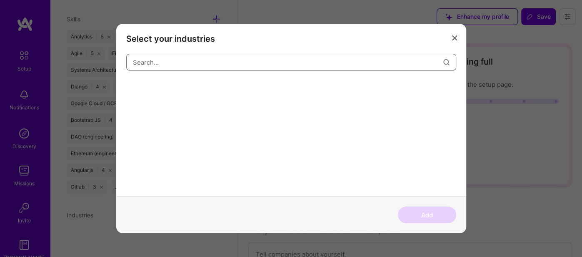
click at [162, 59] on input "modal" at bounding box center [288, 61] width 311 height 21
paste input "Fintech"
click at [162, 90] on div "Financial Services / Fintech" at bounding box center [167, 86] width 82 height 13
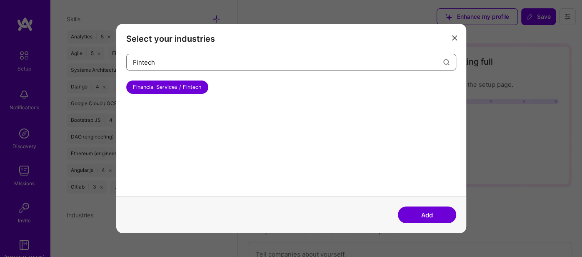
click at [215, 57] on input "Fintech" at bounding box center [288, 61] width 311 height 21
paste input "Crypto"
click at [167, 62] on input "Fintech Crypto" at bounding box center [288, 61] width 311 height 21
type input "Fintech"
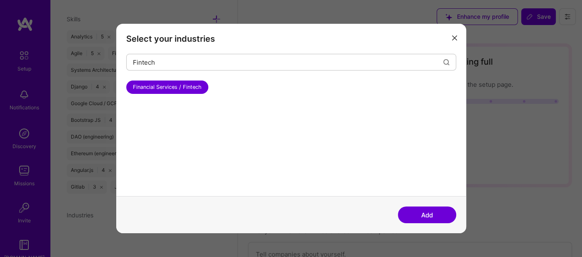
click at [419, 207] on button "Add" at bounding box center [427, 214] width 58 height 17
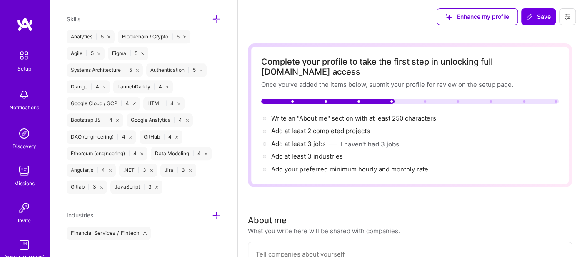
click at [206, 212] on div "Industries" at bounding box center [144, 215] width 154 height 10
click at [213, 213] on icon at bounding box center [216, 215] width 9 height 9
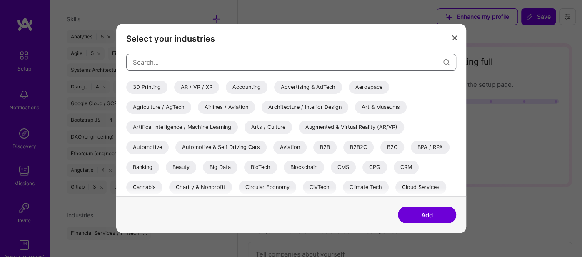
click at [158, 57] on input "modal" at bounding box center [288, 61] width 311 height 21
paste input "Crypto"
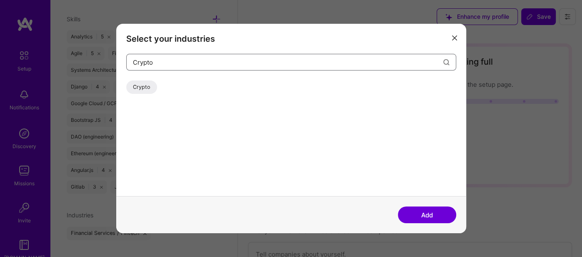
type input "Crypto"
click at [144, 86] on div "Crypto" at bounding box center [141, 86] width 31 height 13
click at [433, 216] on button "Add" at bounding box center [427, 214] width 58 height 17
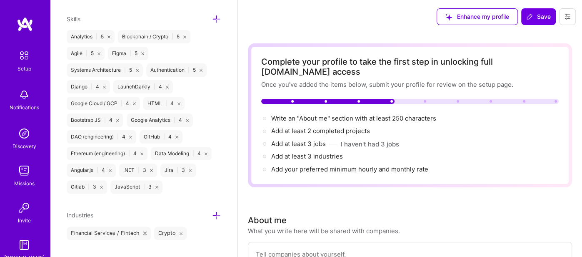
click at [221, 210] on div "Edit photo [PERSON_NAME] Product Manager Years Experience Location This is the …" at bounding box center [144, 128] width 188 height 257
click at [216, 214] on icon at bounding box center [216, 215] width 9 height 9
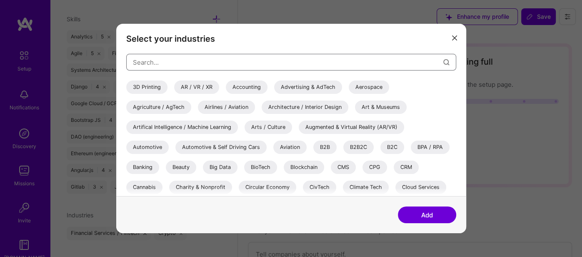
click at [154, 63] on input "modal" at bounding box center [288, 61] width 311 height 21
paste input "Blockchain"
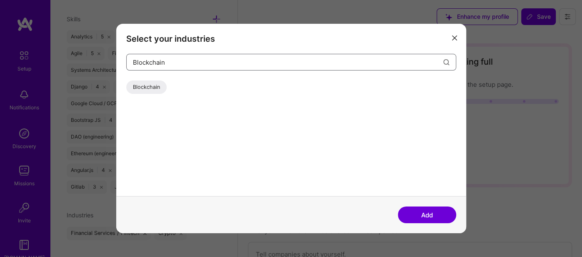
type input "Blockchain"
click at [150, 82] on div "Blockchain" at bounding box center [146, 86] width 40 height 13
drag, startPoint x: 419, startPoint y: 215, endPoint x: 406, endPoint y: 209, distance: 14.6
click at [419, 215] on button "Add" at bounding box center [427, 214] width 58 height 17
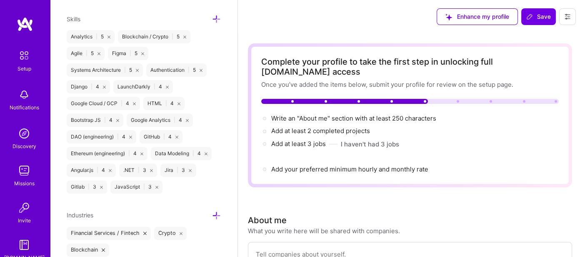
click at [219, 211] on icon at bounding box center [216, 215] width 9 height 9
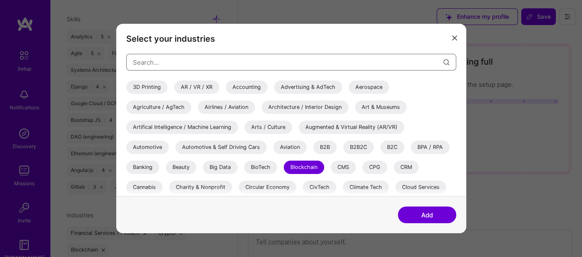
click at [152, 60] on input "modal" at bounding box center [288, 61] width 311 height 21
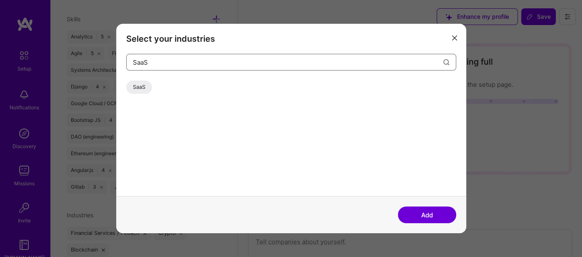
type input "SaaS"
click at [135, 90] on div "SaaS" at bounding box center [139, 86] width 26 height 13
click at [420, 215] on button "Add" at bounding box center [427, 214] width 58 height 17
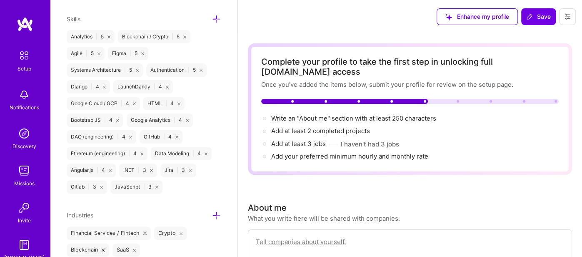
click at [217, 211] on icon at bounding box center [216, 215] width 9 height 9
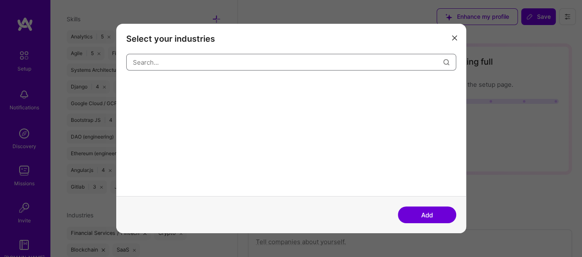
click at [181, 60] on input "modal" at bounding box center [288, 61] width 311 height 21
paste input "Machine"
type input "Machine"
click at [203, 89] on div "Artifical Intelligence / Machine Learning" at bounding box center [182, 86] width 112 height 13
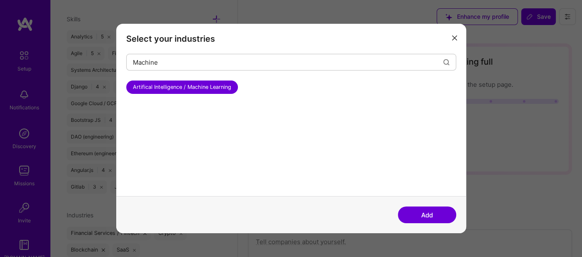
click at [434, 222] on button "Add" at bounding box center [427, 214] width 58 height 17
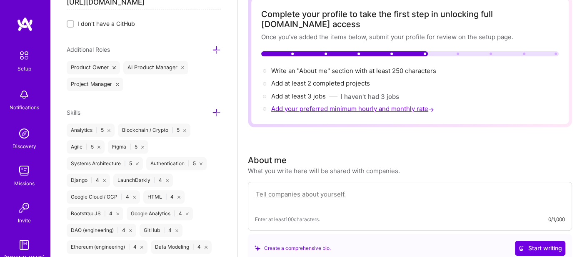
scroll to position [140, 0]
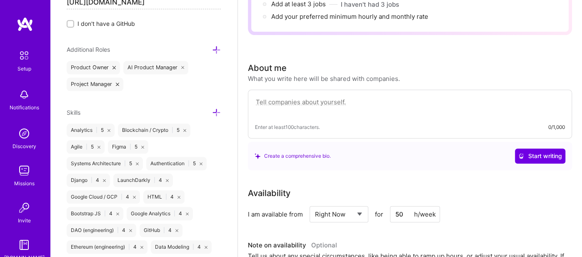
click at [283, 97] on textarea at bounding box center [410, 106] width 310 height 19
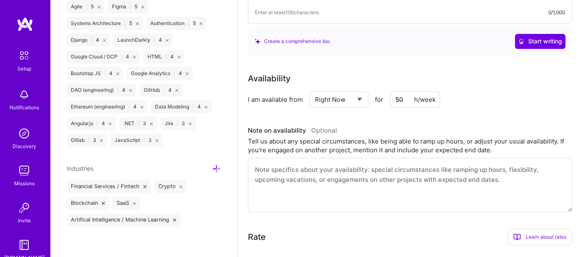
scroll to position [280, 0]
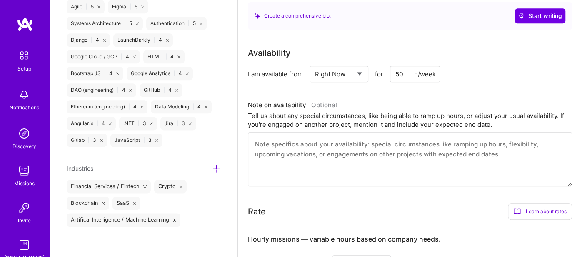
click at [217, 166] on icon at bounding box center [216, 168] width 9 height 9
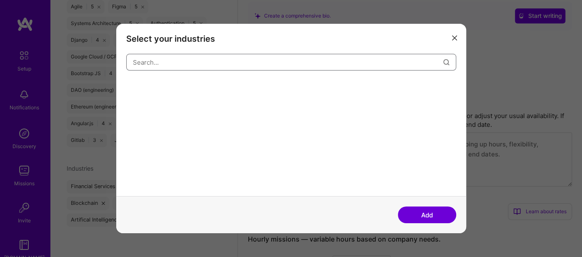
click at [193, 65] on input "modal" at bounding box center [288, 61] width 311 height 21
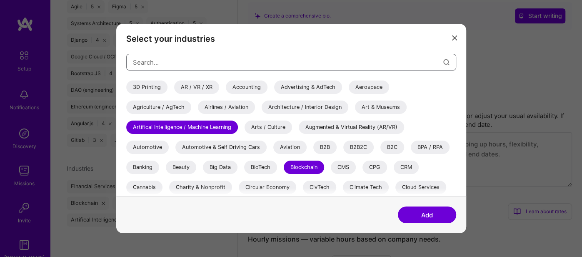
paste input "Venture"
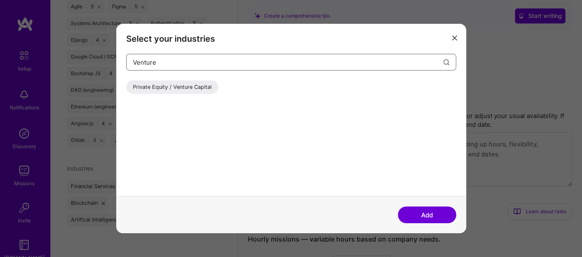
type input "Venture"
click at [170, 95] on div "Private Equity / Venture Capital" at bounding box center [291, 88] width 330 height 17
click at [171, 90] on div "Private Equity / Venture Capital" at bounding box center [172, 86] width 92 height 13
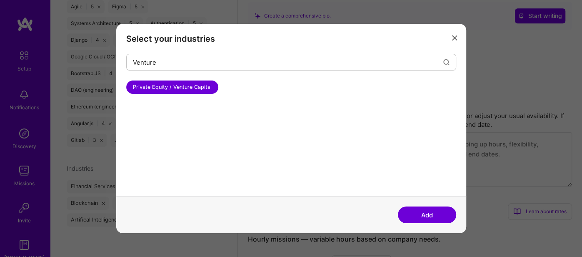
click at [427, 215] on button "Add" at bounding box center [427, 214] width 58 height 17
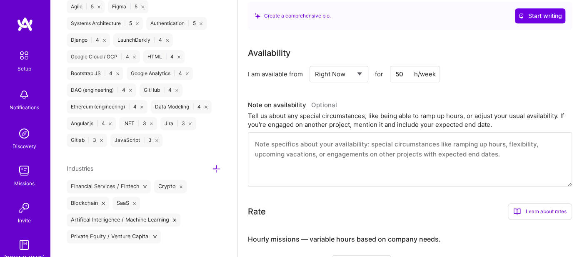
click at [217, 165] on icon at bounding box center [216, 168] width 9 height 9
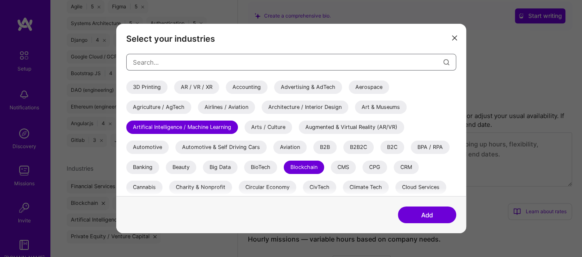
click at [153, 61] on input "modal" at bounding box center [288, 61] width 311 height 21
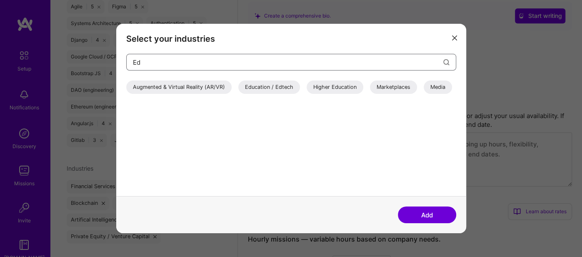
type input "Ed"
click at [256, 87] on div "Education / Edtech" at bounding box center [269, 86] width 62 height 13
click at [426, 215] on button "Add" at bounding box center [427, 214] width 58 height 17
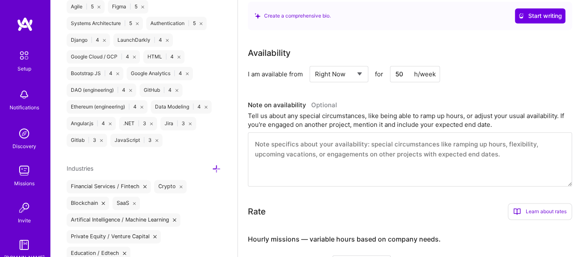
click at [286, 132] on textarea at bounding box center [410, 159] width 324 height 54
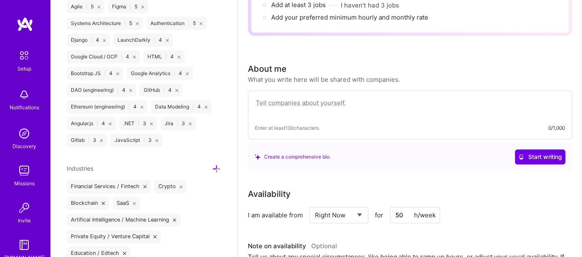
scroll to position [93, 0]
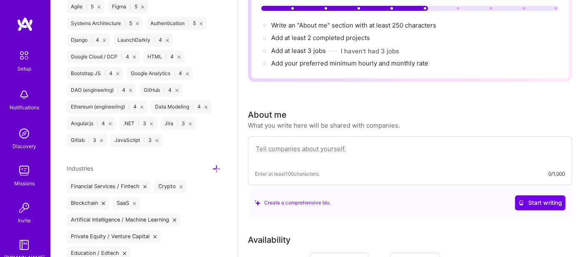
click at [285, 143] on textarea at bounding box center [410, 152] width 310 height 19
click at [287, 143] on textarea at bounding box center [410, 152] width 310 height 19
paste textarea "Technical Product Manager with a unique background spanning investment banking,…"
type textarea "Technical Product Manager with a unique background spanning investment banking,…"
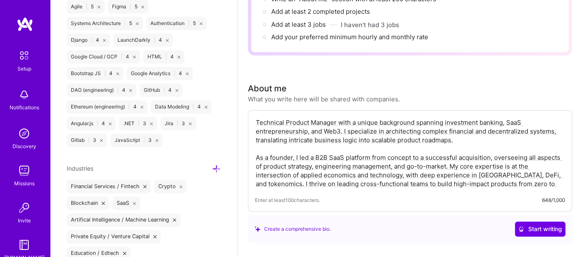
scroll to position [140, 0]
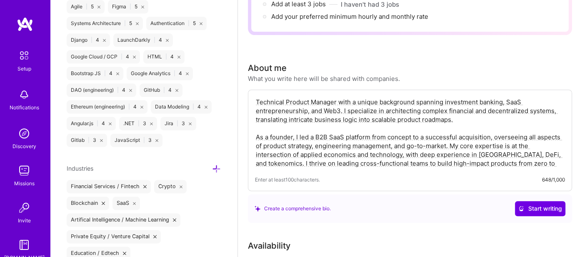
click at [276, 123] on textarea "Technical Product Manager with a unique background spanning investment banking,…" at bounding box center [410, 133] width 310 height 72
click at [281, 124] on textarea "Technical Product Manager with a unique background spanning investment banking,…" at bounding box center [410, 133] width 310 height 72
click at [296, 97] on textarea "Technical Product Manager with a unique background spanning investment banking,…" at bounding box center [410, 133] width 310 height 72
click at [381, 97] on textarea "Technical Product Manager with a unique background spanning investment banking,…" at bounding box center [410, 133] width 310 height 72
click at [404, 102] on textarea "Technical Product Manager with a unique background spanning investment banking,…" at bounding box center [410, 133] width 310 height 72
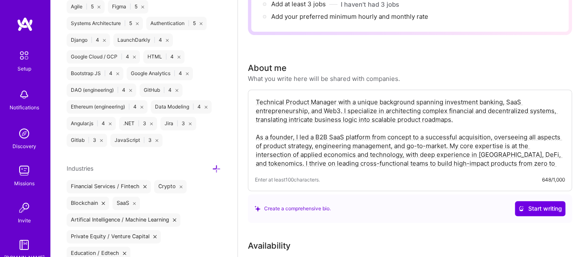
click at [457, 109] on textarea "Technical Product Manager with a unique background spanning investment banking,…" at bounding box center [410, 133] width 310 height 72
click at [412, 104] on textarea "Technical Product Manager with a unique background spanning investment banking,…" at bounding box center [410, 133] width 310 height 72
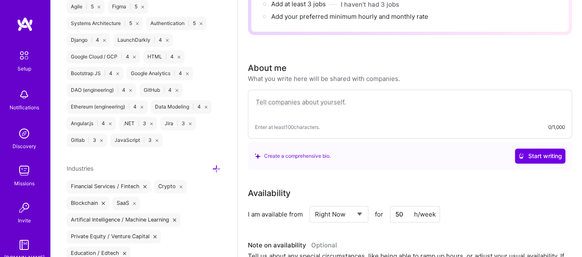
paste textarea "Technical Product Manager with a unique background spanning investment banking,…"
type textarea "Technical Product Manager with a unique background spanning investment banking,…"
drag, startPoint x: 369, startPoint y: 94, endPoint x: 277, endPoint y: 85, distance: 91.7
click at [277, 97] on textarea at bounding box center [410, 106] width 310 height 19
paste textarea "Technical Product Manager with a unique background spanning investment banking,…"
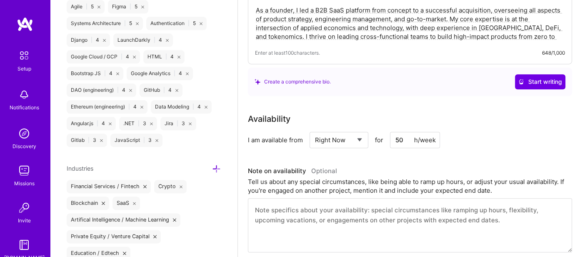
scroll to position [280, 0]
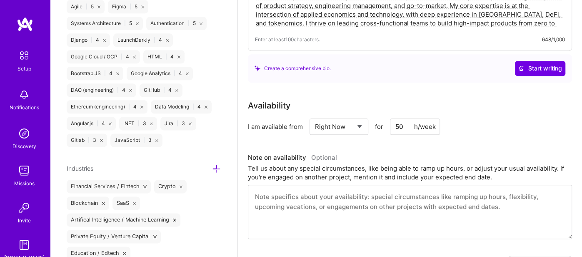
type textarea "Technical Product Manager with a unique background spanning investment banking,…"
click at [399, 118] on input "50" at bounding box center [415, 126] width 50 height 16
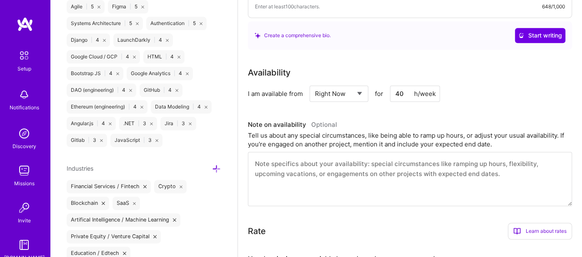
scroll to position [326, 0]
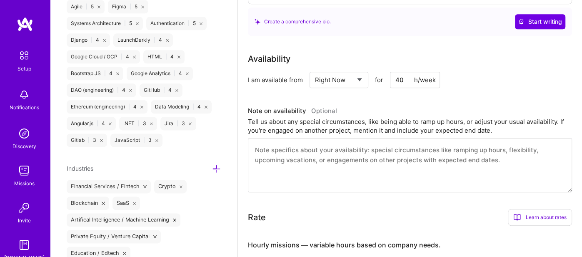
type input "40"
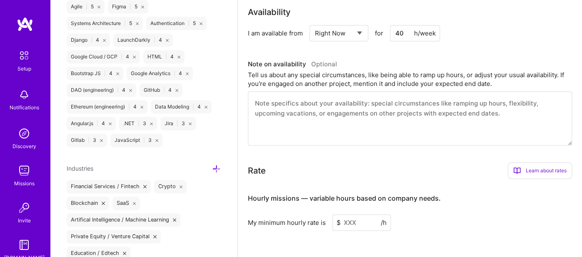
click at [299, 95] on textarea at bounding box center [410, 118] width 324 height 54
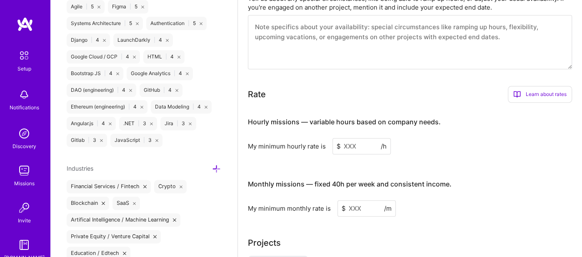
scroll to position [467, 0]
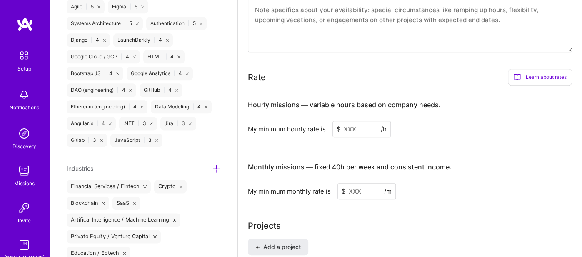
click at [348, 121] on input at bounding box center [362, 129] width 58 height 16
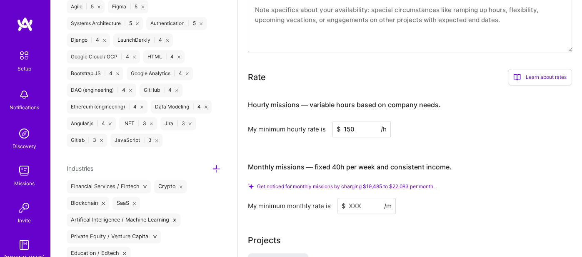
type input "150"
click at [359, 198] on input at bounding box center [367, 206] width 58 height 16
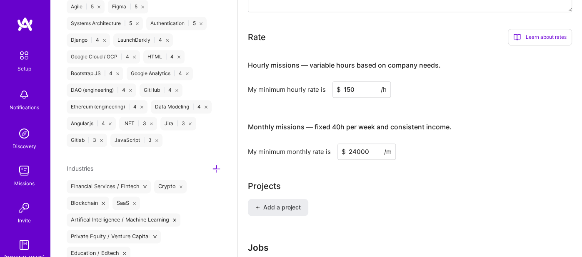
scroll to position [513, 0]
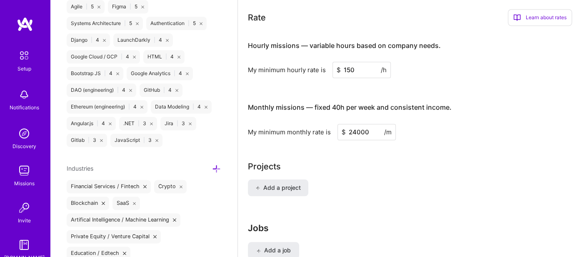
type input "24000"
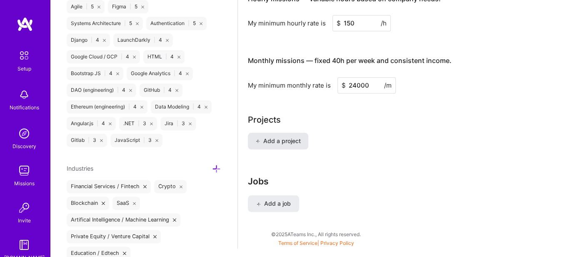
click at [274, 137] on span "Add a project" at bounding box center [278, 141] width 45 height 8
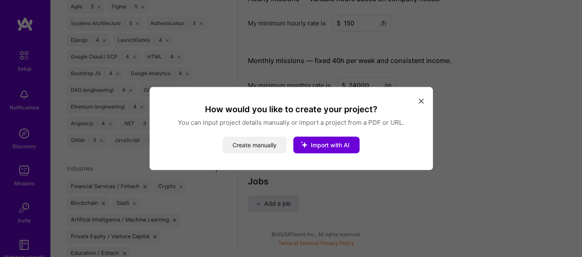
click at [240, 147] on button "Create manually" at bounding box center [255, 145] width 64 height 17
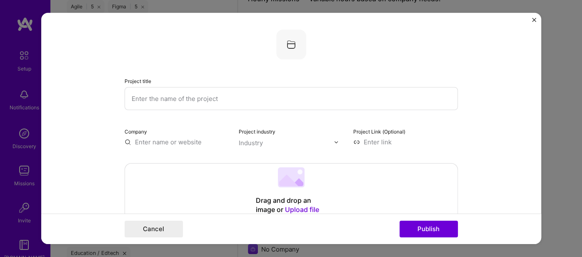
click at [216, 94] on input "text" at bounding box center [292, 98] width 334 height 23
paste input "Architected and Scaled a B2B SaaS E-Learning Platform to Acquisition"
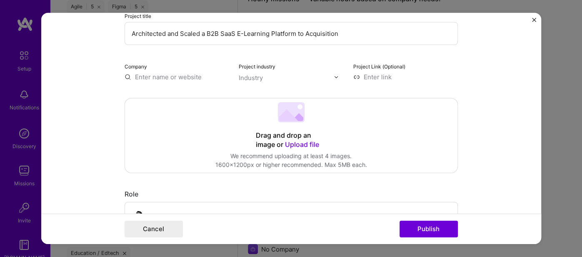
scroll to position [46, 0]
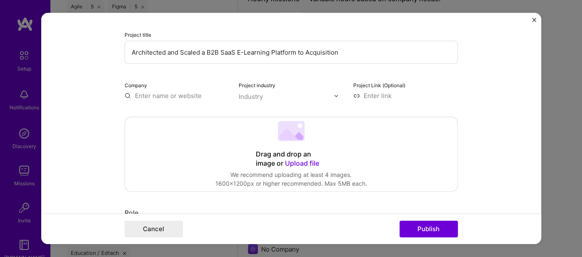
type input "Architected and Scaled a B2B SaaS E-Learning Platform to Acquisition"
click at [176, 94] on input "text" at bounding box center [177, 95] width 105 height 9
type input "Betaschool"
click at [201, 115] on div "Betaschool" at bounding box center [191, 115] width 41 height 15
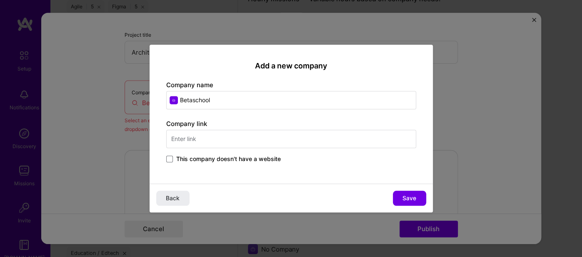
click at [173, 157] on label "This company doesn't have a website" at bounding box center [223, 159] width 115 height 8
click at [0, 0] on input "This company doesn't have a website" at bounding box center [0, 0] width 0 height 0
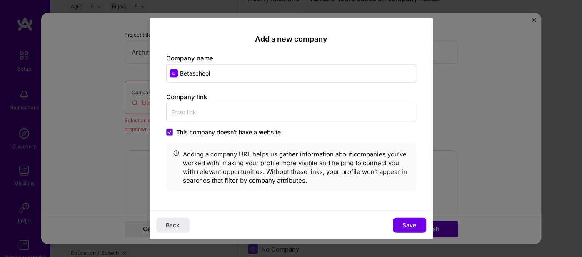
click at [401, 224] on button "Save" at bounding box center [409, 224] width 33 height 15
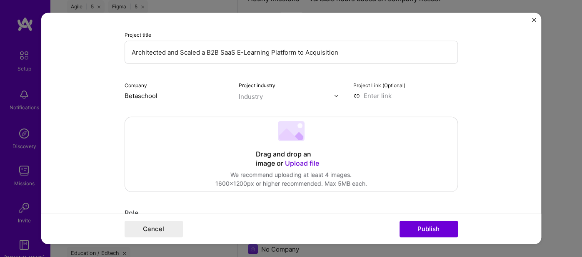
click at [285, 92] on input "text" at bounding box center [286, 96] width 95 height 9
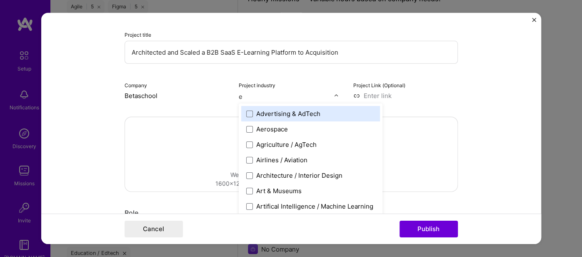
type input "ed"
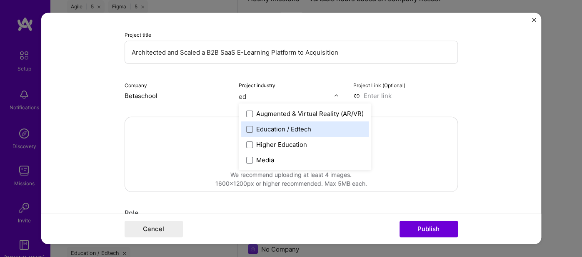
click at [288, 126] on div "Education / Edtech" at bounding box center [283, 129] width 55 height 9
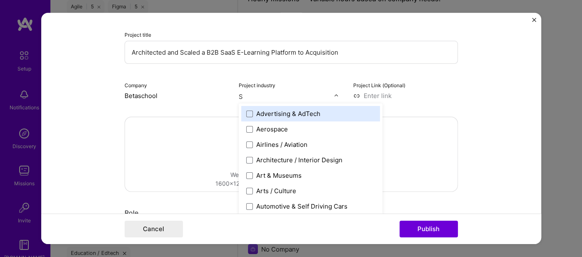
type input "Sa"
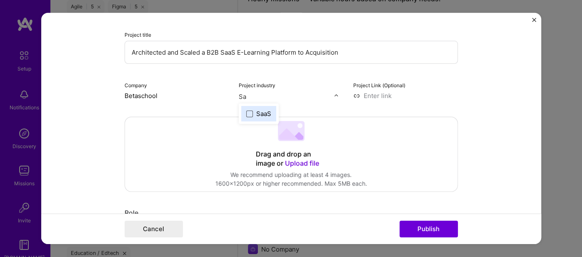
click at [247, 111] on span at bounding box center [249, 113] width 7 height 7
click at [383, 92] on input at bounding box center [406, 95] width 105 height 9
paste input "[URL][DOMAIN_NAME]"
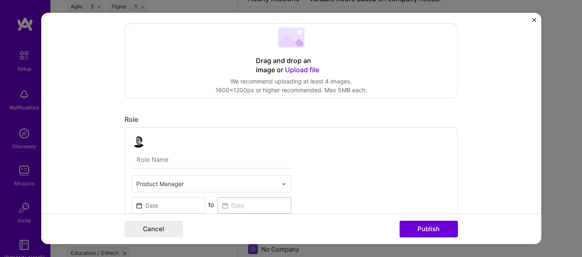
scroll to position [140, 0]
type input "[URL][DOMAIN_NAME]"
click at [304, 67] on span "Upload file" at bounding box center [302, 69] width 34 height 8
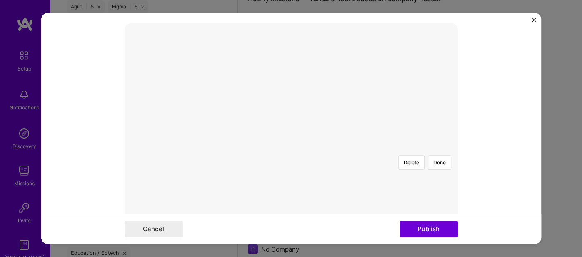
click at [291, 148] on div at bounding box center [424, 248] width 267 height 201
click at [291, 148] on div at bounding box center [291, 148] width 0 height 0
click at [291, 148] on div at bounding box center [405, 234] width 229 height 172
click at [346, 148] on div at bounding box center [405, 234] width 229 height 172
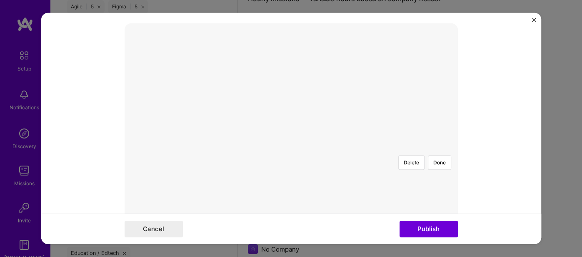
click at [291, 148] on div at bounding box center [291, 148] width 0 height 0
click at [293, 148] on div at bounding box center [400, 230] width 219 height 165
click at [413, 229] on form "Project title Architected and Scaled a B2B SaaS E-Learning Platform to Acquisit…" at bounding box center [291, 128] width 500 height 231
click at [145, 153] on input "text" at bounding box center [212, 159] width 160 height 18
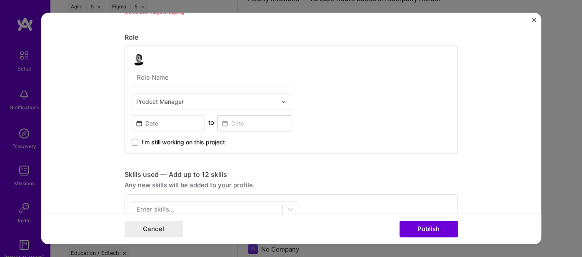
scroll to position [359, 0]
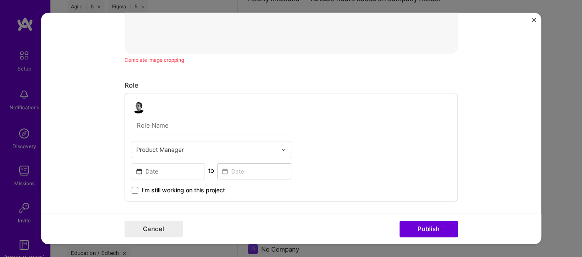
click at [158, 125] on input "text" at bounding box center [212, 126] width 160 height 18
paste input "Founder & Head of Product"
type input "Founder & Head of Product"
click at [278, 149] on div "Product Manager" at bounding box center [206, 149] width 149 height 16
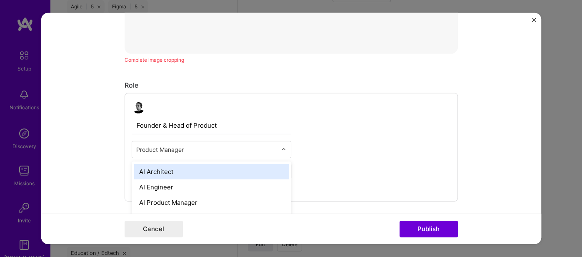
scroll to position [592, 0]
click at [271, 145] on input "text" at bounding box center [206, 149] width 141 height 9
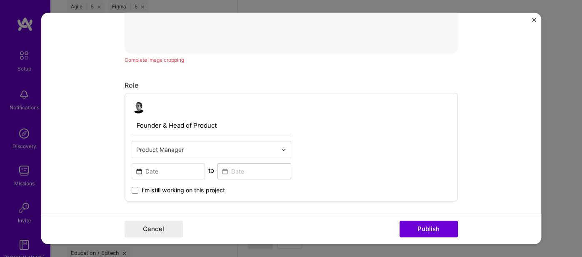
click at [244, 117] on input "Founder & Head of Product" at bounding box center [212, 126] width 160 height 18
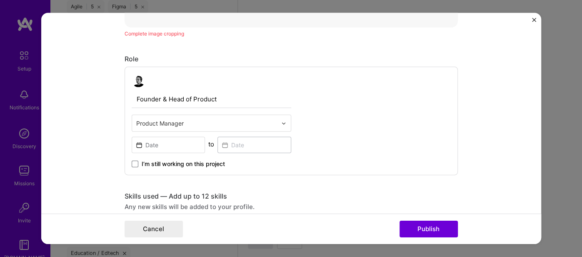
scroll to position [406, 0]
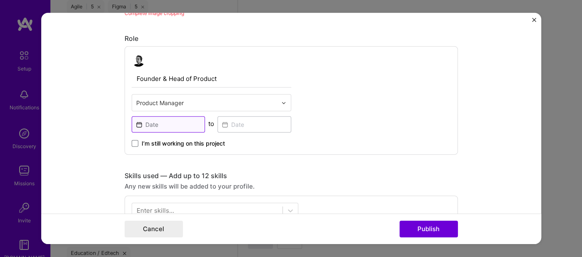
click at [158, 120] on input at bounding box center [169, 124] width 74 height 16
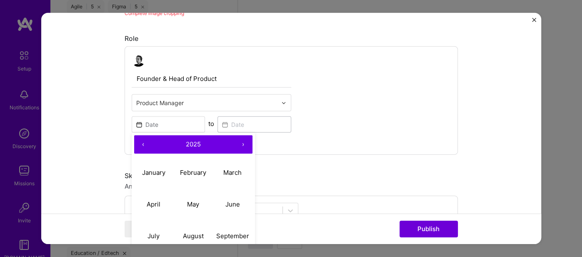
click at [146, 143] on button "‹" at bounding box center [143, 144] width 18 height 18
click at [143, 143] on button "‹" at bounding box center [143, 144] width 18 height 18
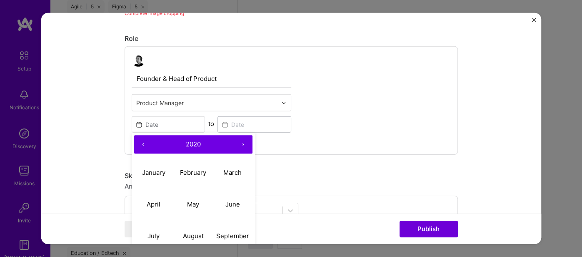
click at [143, 143] on button "‹" at bounding box center [143, 144] width 18 height 18
click at [149, 171] on abbr "January" at bounding box center [153, 172] width 23 height 8
type input "[DATE]"
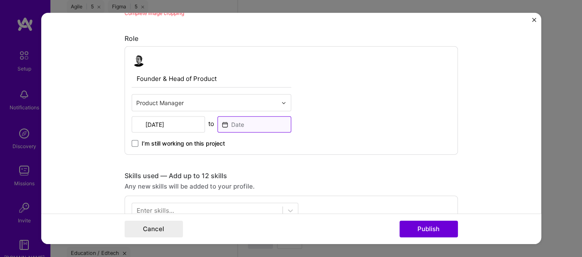
click at [240, 120] on input at bounding box center [255, 124] width 74 height 16
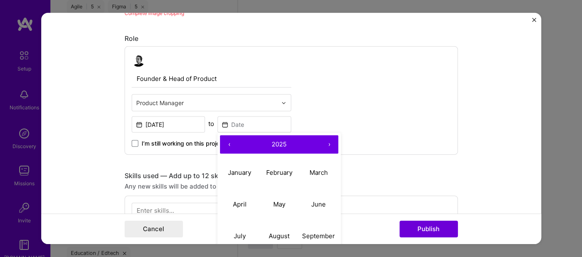
click at [226, 143] on button "‹" at bounding box center [229, 144] width 18 height 18
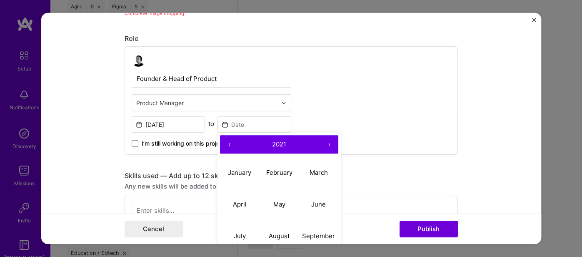
click at [226, 143] on button "‹" at bounding box center [229, 144] width 18 height 18
click at [328, 142] on button "›" at bounding box center [329, 144] width 18 height 18
click at [281, 229] on button "August" at bounding box center [280, 236] width 40 height 32
type input "[DATE]"
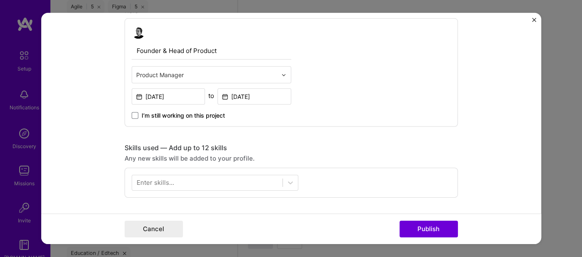
scroll to position [453, 0]
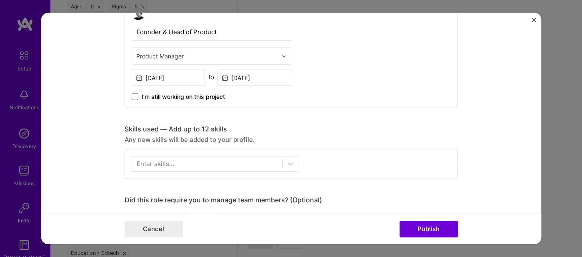
click at [151, 160] on div "Enter skills..." at bounding box center [156, 163] width 38 height 9
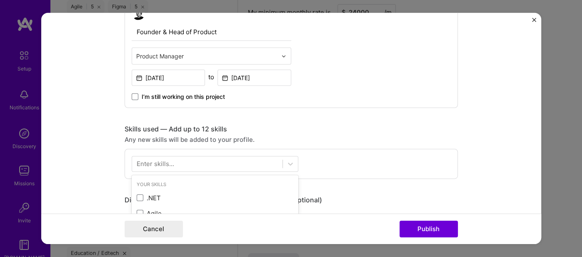
scroll to position [637, 0]
click at [165, 162] on div "Enter skills..." at bounding box center [156, 163] width 38 height 9
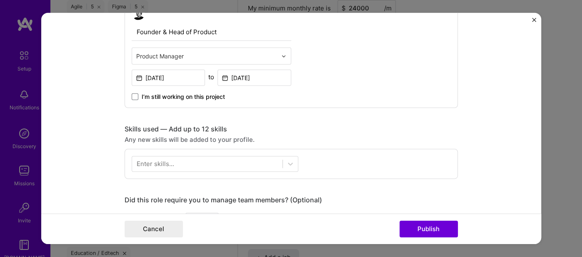
click at [162, 162] on div "Enter skills..." at bounding box center [156, 163] width 38 height 9
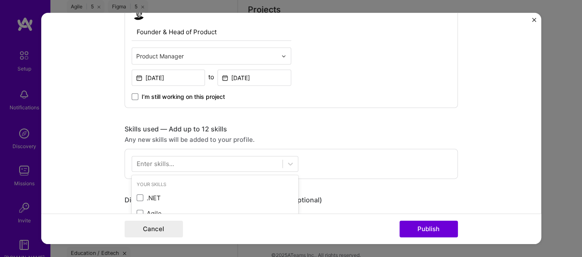
click at [161, 164] on div "Enter skills..." at bounding box center [156, 163] width 38 height 9
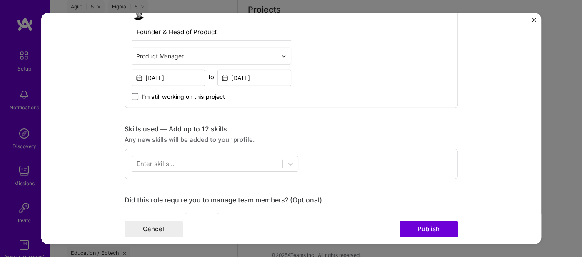
click at [164, 161] on div "Enter skills..." at bounding box center [156, 163] width 38 height 9
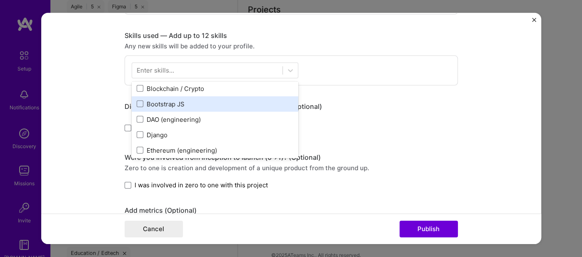
scroll to position [0, 0]
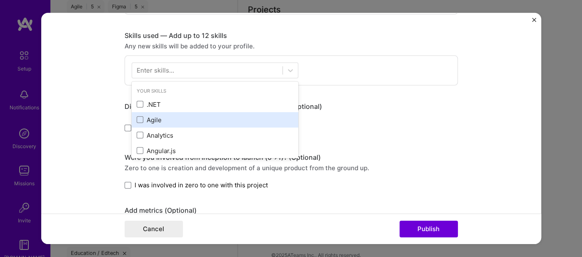
click at [169, 115] on div "Agile" at bounding box center [215, 119] width 157 height 9
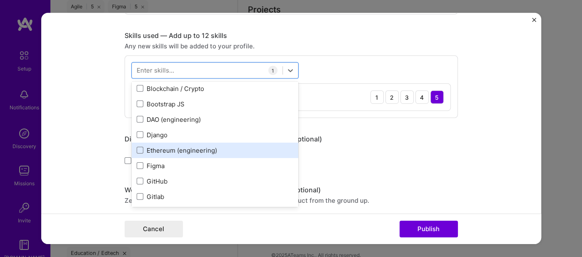
scroll to position [140, 0]
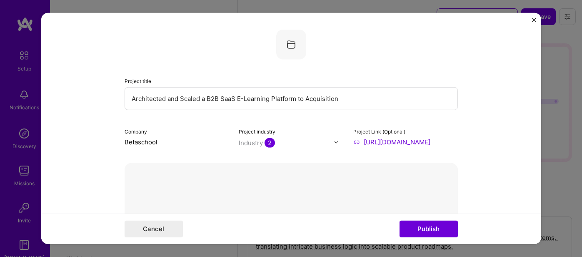
select select "TH"
select select "Right Now"
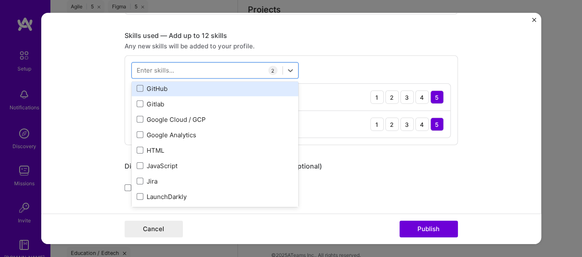
scroll to position [186, 0]
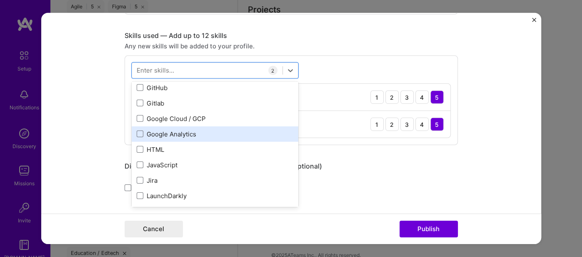
click at [166, 132] on div "Google Analytics" at bounding box center [215, 134] width 157 height 9
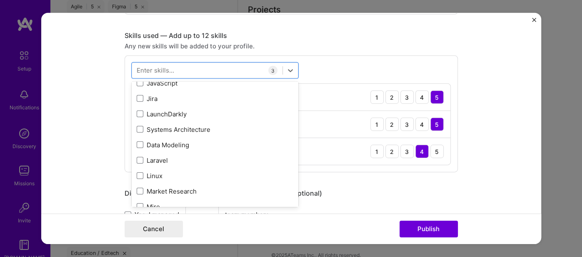
scroll to position [280, 0]
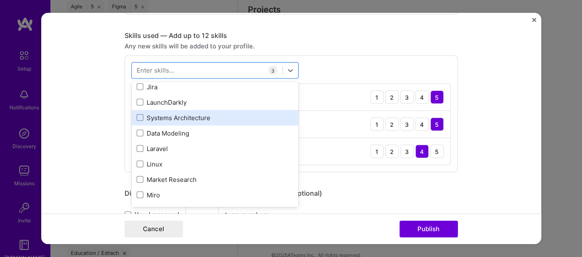
click at [177, 117] on div "Systems Architecture" at bounding box center [215, 117] width 157 height 9
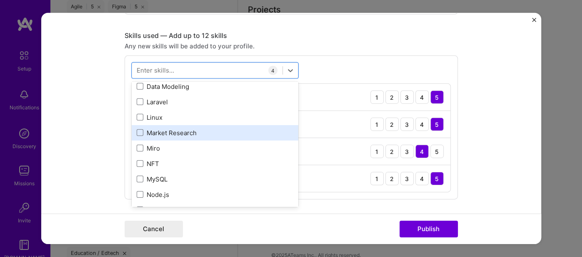
click at [171, 128] on div "Market Research" at bounding box center [215, 132] width 157 height 9
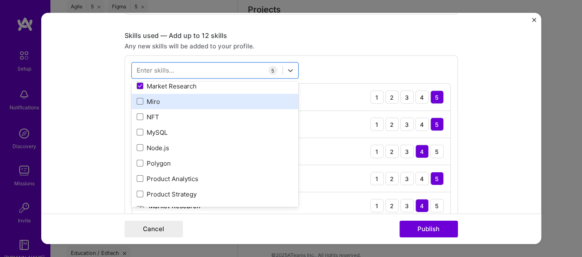
scroll to position [420, 0]
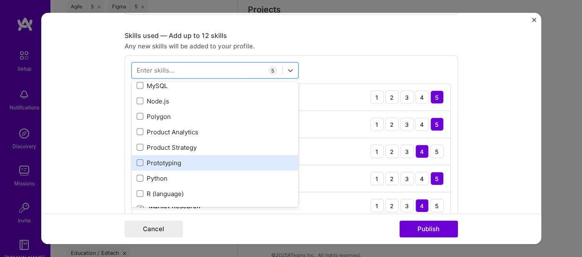
click at [156, 160] on div "Prototyping" at bounding box center [215, 162] width 157 height 9
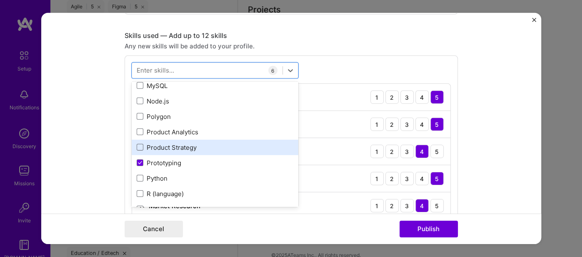
click at [169, 143] on div "Product Strategy" at bounding box center [215, 147] width 157 height 9
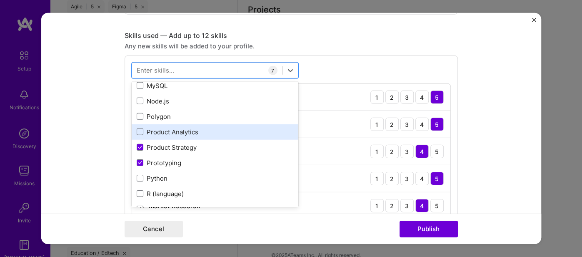
click at [181, 129] on div "Product Analytics" at bounding box center [215, 132] width 157 height 9
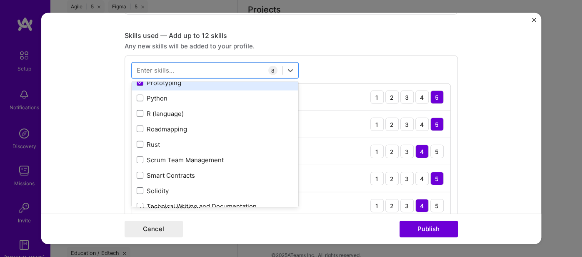
scroll to position [513, 0]
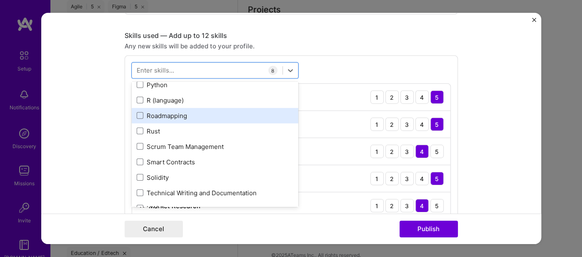
click at [195, 113] on div "Roadmapping" at bounding box center [215, 115] width 157 height 9
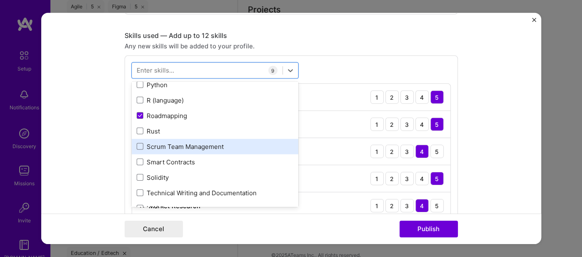
click at [172, 147] on div "Scrum Team Management" at bounding box center [215, 146] width 157 height 9
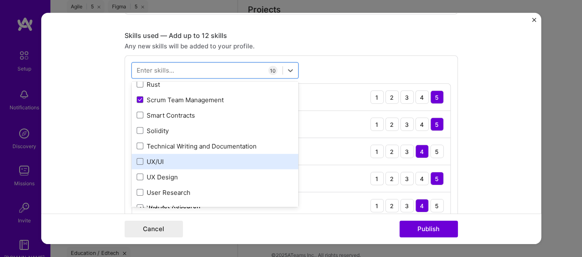
scroll to position [607, 0]
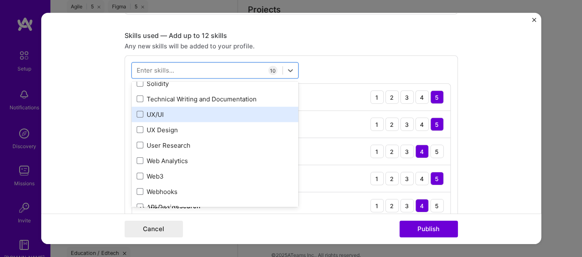
click at [166, 114] on div "UX/UI" at bounding box center [215, 114] width 157 height 9
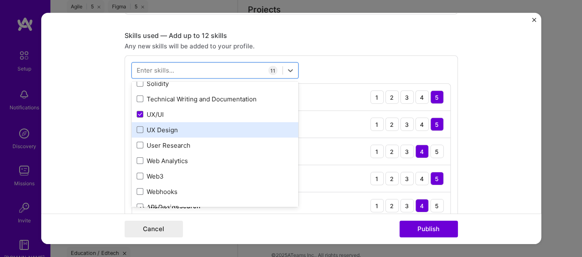
click at [174, 128] on div "UX Design" at bounding box center [215, 129] width 157 height 9
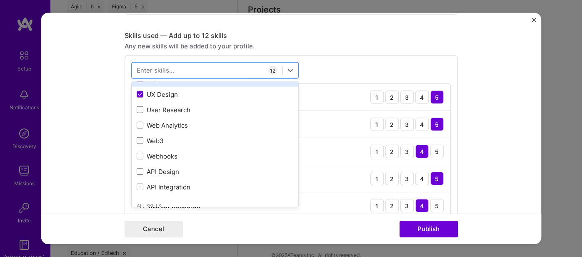
scroll to position [654, 0]
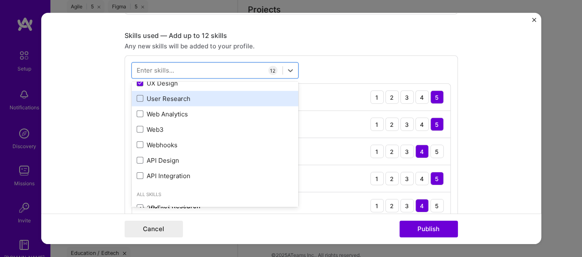
click at [175, 96] on div "User Research" at bounding box center [215, 98] width 157 height 9
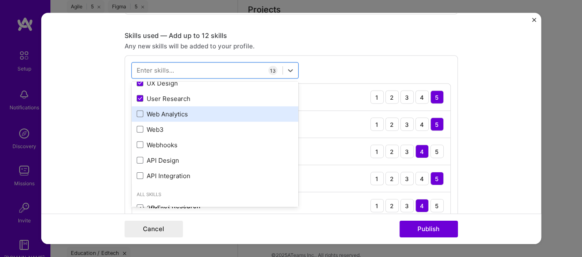
click at [178, 113] on div "Web Analytics" at bounding box center [215, 114] width 157 height 9
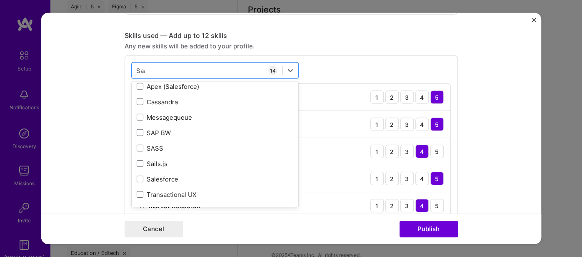
scroll to position [0, 0]
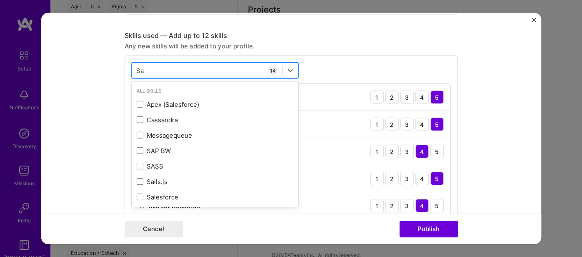
type input "S"
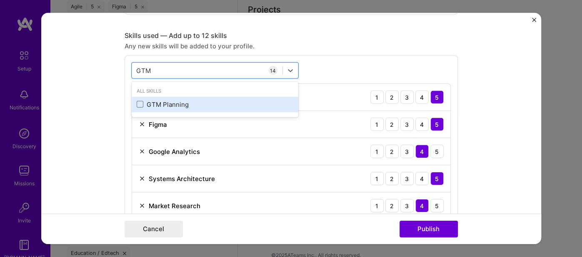
click at [148, 101] on div "GTM Planning" at bounding box center [215, 104] width 157 height 9
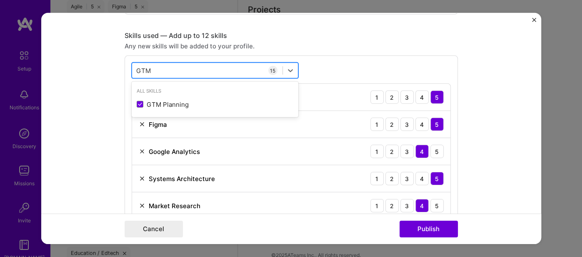
click at [147, 66] on input "GTM" at bounding box center [143, 70] width 15 height 9
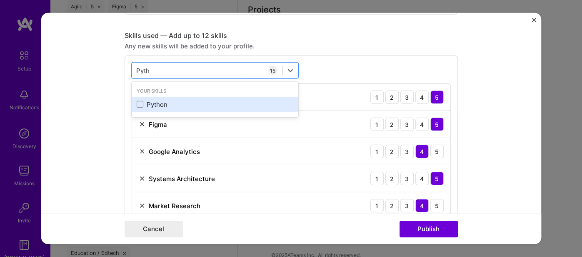
click at [155, 100] on div "Python" at bounding box center [215, 104] width 157 height 9
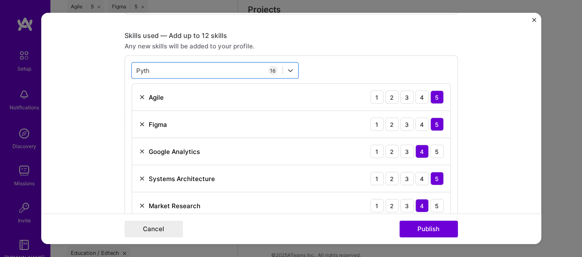
drag, startPoint x: 155, startPoint y: 68, endPoint x: 131, endPoint y: 60, distance: 24.8
click at [147, 66] on input "Pyth" at bounding box center [143, 70] width 14 height 9
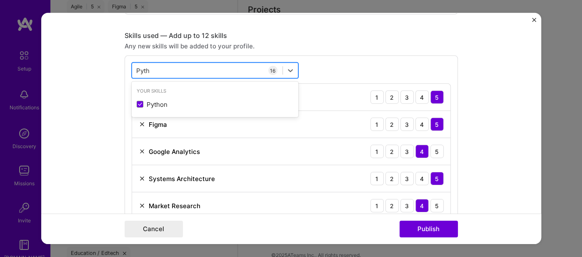
click at [147, 66] on input "Pyth" at bounding box center [143, 70] width 14 height 9
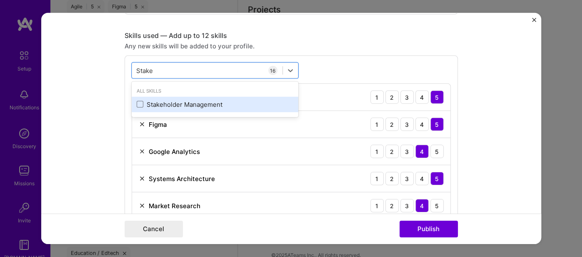
click at [216, 97] on div "Stakeholder Management" at bounding box center [215, 104] width 167 height 15
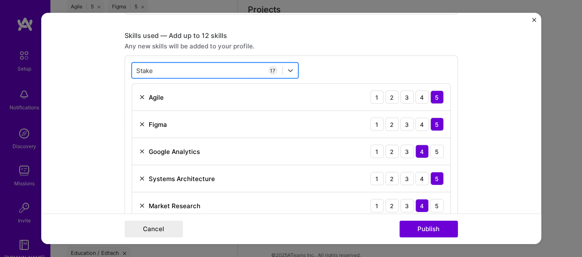
drag, startPoint x: 163, startPoint y: 64, endPoint x: 139, endPoint y: 64, distance: 24.6
click at [139, 64] on div "Stake Stake" at bounding box center [207, 70] width 151 height 14
click at [142, 66] on input "Stake" at bounding box center [145, 70] width 18 height 9
click at [147, 67] on input "Market" at bounding box center [146, 70] width 21 height 9
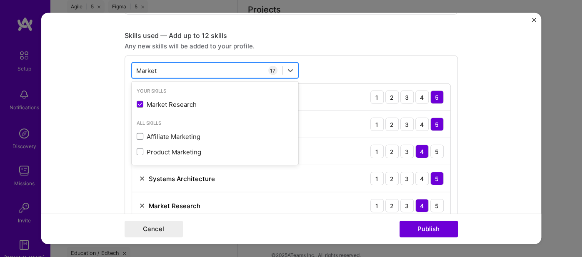
click at [147, 67] on input "Market" at bounding box center [146, 70] width 21 height 9
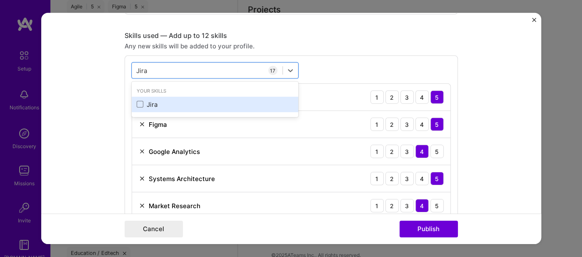
click at [153, 100] on div "Jira" at bounding box center [215, 104] width 157 height 9
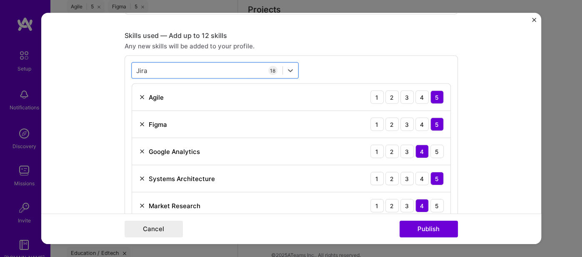
drag, startPoint x: 150, startPoint y: 68, endPoint x: 127, endPoint y: 63, distance: 23.5
click at [143, 66] on input "Jira" at bounding box center [142, 70] width 12 height 9
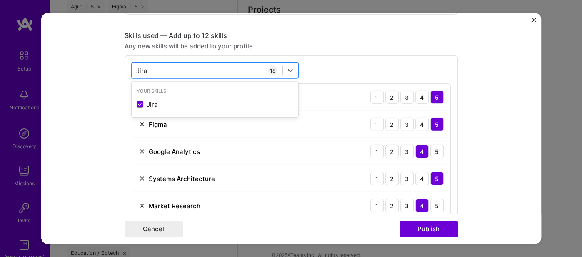
click at [143, 66] on input "Jira" at bounding box center [142, 70] width 12 height 9
type input "Road"
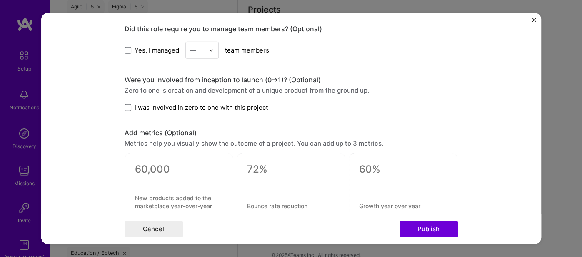
scroll to position [1059, 0]
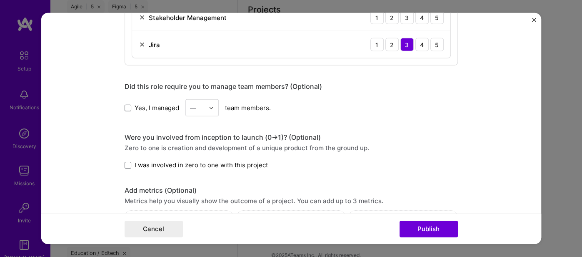
click at [133, 103] on label "Yes, I managed" at bounding box center [152, 107] width 55 height 9
click at [0, 0] on input "Yes, I managed" at bounding box center [0, 0] width 0 height 0
click at [208, 101] on div "—" at bounding box center [197, 108] width 23 height 16
click at [201, 172] on div "7" at bounding box center [202, 175] width 28 height 15
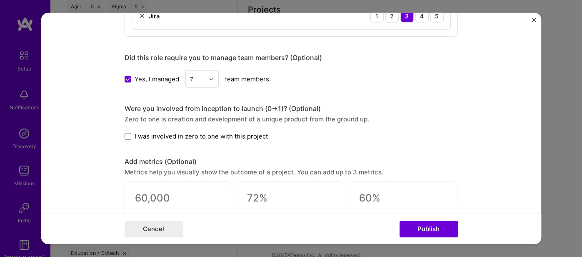
scroll to position [1106, 0]
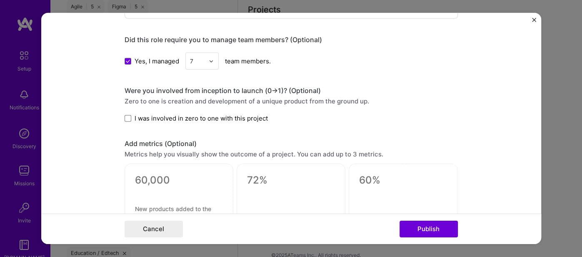
click at [133, 114] on label "I was involved in zero to one with this project" at bounding box center [196, 118] width 143 height 9
click at [0, 0] on input "I was involved in zero to one with this project" at bounding box center [0, 0] width 0 height 0
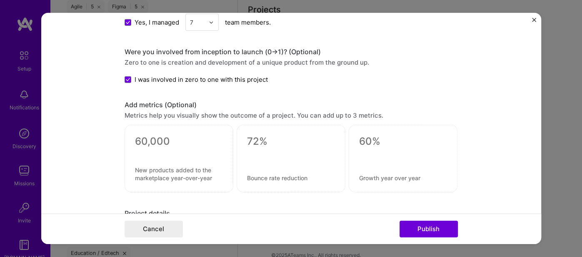
scroll to position [1153, 0]
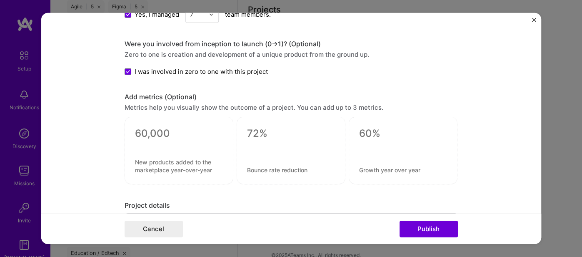
click at [147, 127] on textarea at bounding box center [179, 133] width 88 height 13
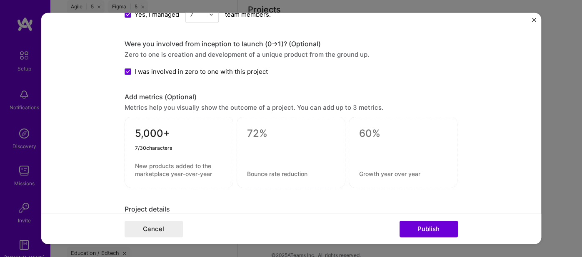
type textarea "5,000+"
click at [142, 163] on textarea at bounding box center [179, 170] width 88 height 16
paste textarea "Active Platform Users"
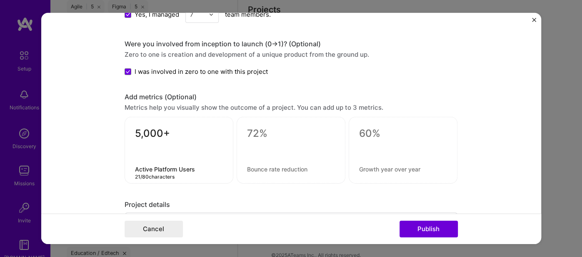
type textarea "Active Platform Users"
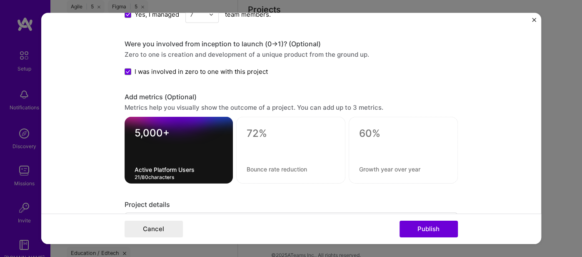
click at [268, 127] on textarea at bounding box center [291, 133] width 88 height 13
paste textarea ">$500K"
type textarea ">$500K"
click at [259, 165] on textarea at bounding box center [291, 169] width 88 height 8
click at [274, 166] on textarea at bounding box center [291, 169] width 88 height 8
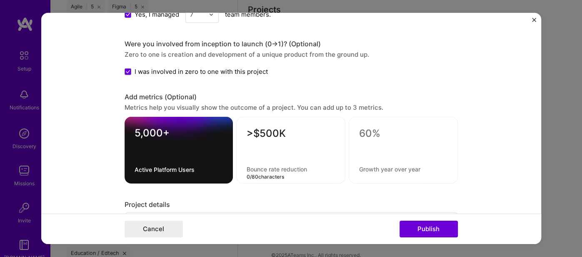
paste textarea "Annual Recurring Revenue (ARR)"
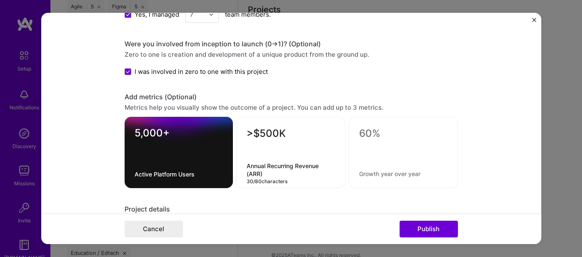
type textarea "Annual Recurring Revenue (ARR)"
click at [366, 127] on textarea at bounding box center [403, 133] width 88 height 13
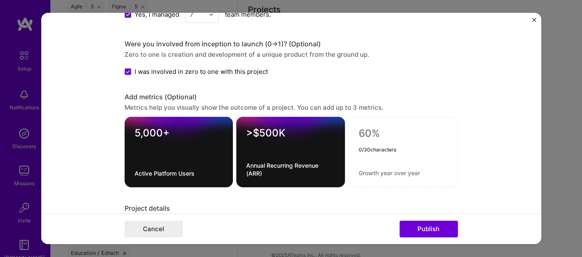
paste textarea "1"
type textarea "1"
click at [364, 169] on textarea at bounding box center [403, 173] width 89 height 8
click at [381, 169] on textarea at bounding box center [403, 173] width 89 height 8
paste textarea "Successful Company Acquisition"
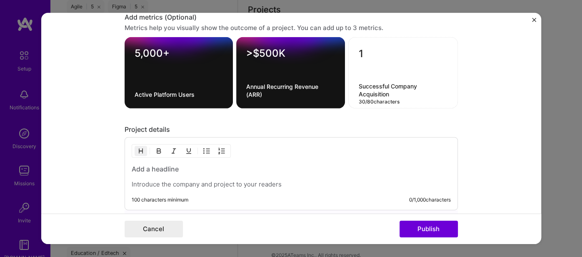
scroll to position [1246, 0]
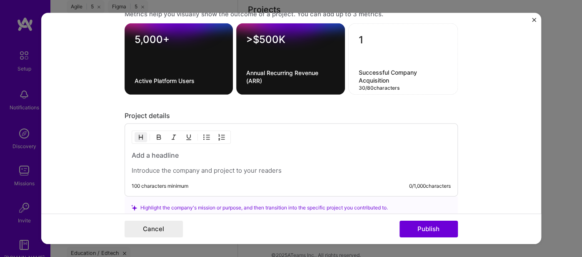
type textarea "Successful Company Acquisition"
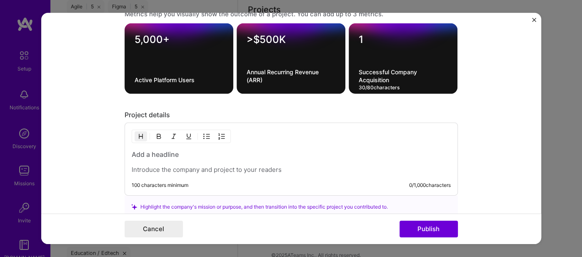
click at [140, 150] on h3 at bounding box center [291, 154] width 319 height 9
click at [143, 166] on p at bounding box center [291, 170] width 319 height 8
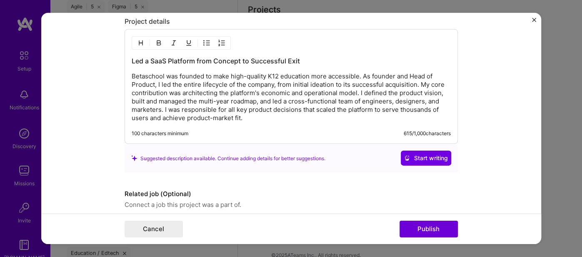
scroll to position [1368, 0]
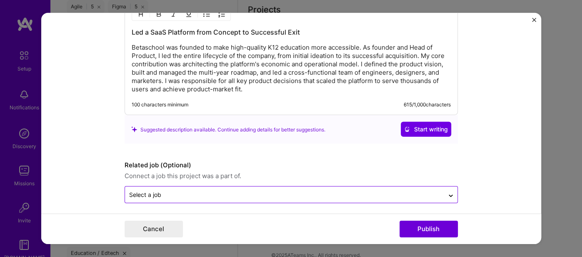
click at [199, 195] on div at bounding box center [284, 194] width 311 height 10
click at [223, 190] on input "text" at bounding box center [284, 194] width 311 height 9
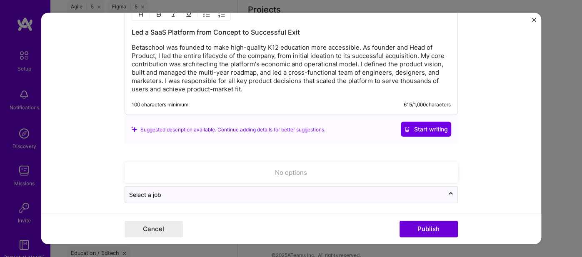
click at [84, 151] on form "Project title Architected and Scaled a B2B SaaS E-Learning Platform to Acquisit…" at bounding box center [291, 128] width 500 height 231
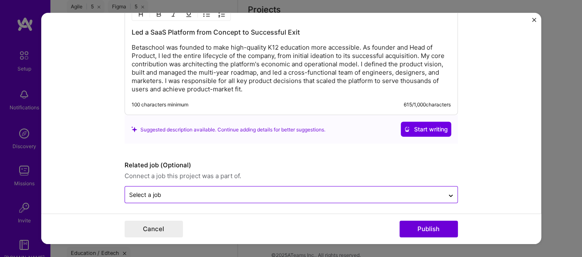
click at [184, 186] on div "Select a job" at bounding box center [284, 194] width 319 height 16
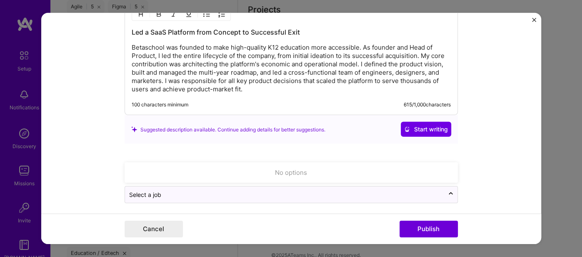
click at [100, 163] on form "Project title Architected and Scaled a B2B SaaS E-Learning Platform to Acquisit…" at bounding box center [291, 128] width 500 height 231
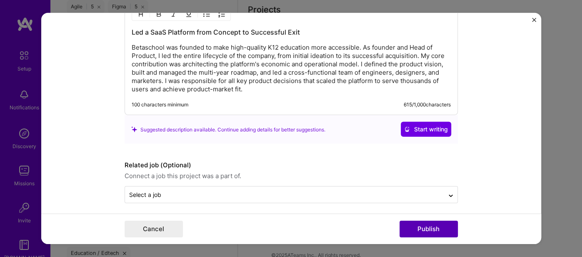
click at [430, 221] on button "Publish" at bounding box center [429, 229] width 58 height 17
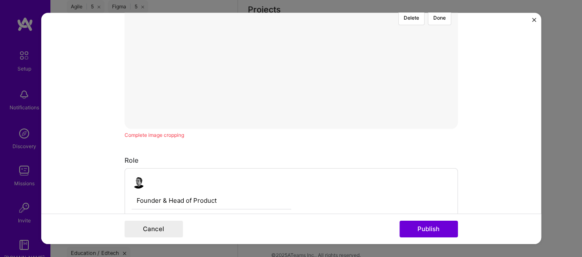
scroll to position [336, 0]
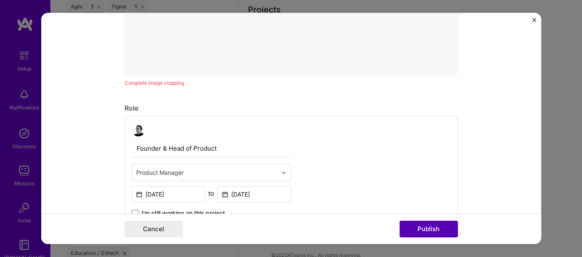
drag, startPoint x: 419, startPoint y: 230, endPoint x: 423, endPoint y: 228, distance: 4.7
click at [420, 230] on button "Publish" at bounding box center [429, 229] width 58 height 17
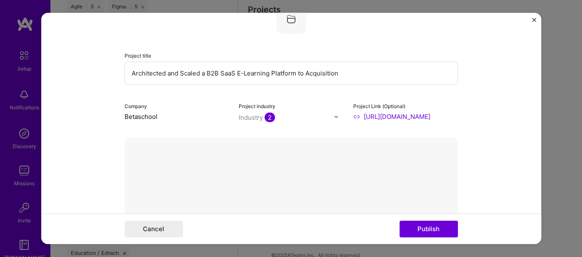
scroll to position [0, 0]
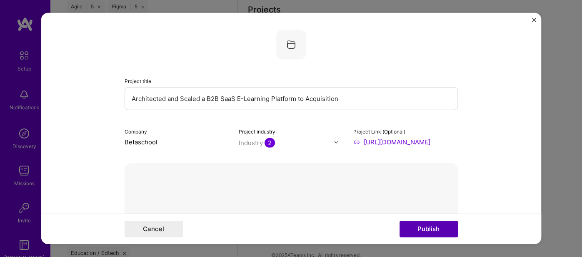
click at [431, 229] on button "Publish" at bounding box center [429, 229] width 58 height 17
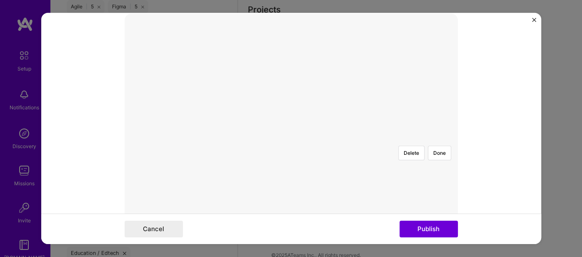
scroll to position [150, 0]
click at [427, 231] on button "Publish" at bounding box center [429, 229] width 58 height 17
click at [430, 227] on button "Publish" at bounding box center [429, 229] width 58 height 17
click at [379, 178] on div at bounding box center [418, 187] width 255 height 191
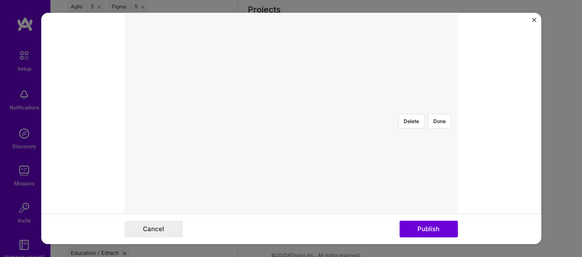
scroll to position [243, 0]
click at [157, 174] on div "Complete image cropping" at bounding box center [292, 176] width 334 height 9
click at [156, 156] on div "Delete Done" at bounding box center [292, 45] width 334 height 250
click at [291, 45] on div at bounding box center [291, 45] width 0 height 0
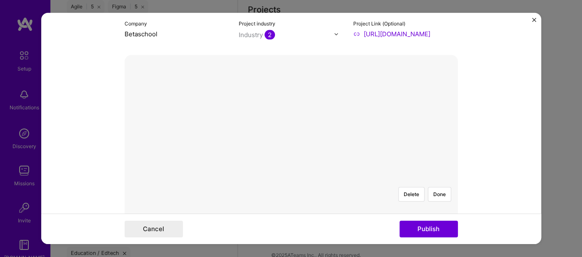
scroll to position [103, 0]
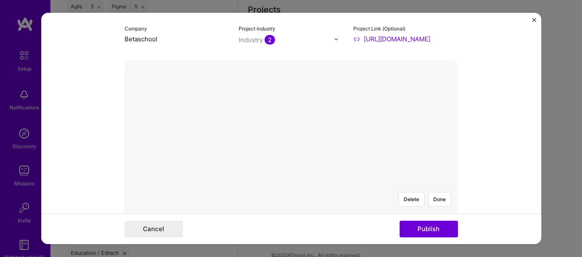
click at [419, 228] on button "Publish" at bounding box center [429, 229] width 58 height 17
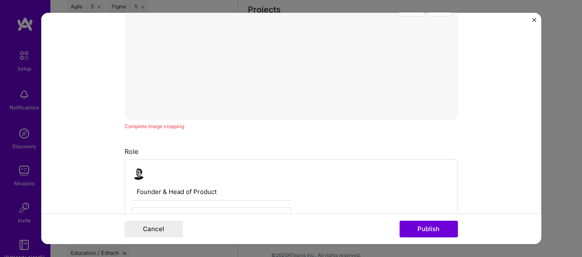
scroll to position [238, 0]
click at [89, 172] on form "Project title Architected and Scaled a B2B SaaS E-Learning Platform to Acquisit…" at bounding box center [291, 128] width 500 height 231
click at [413, 176] on div "Delete Done Complete image cropping" at bounding box center [292, 55] width 334 height 261
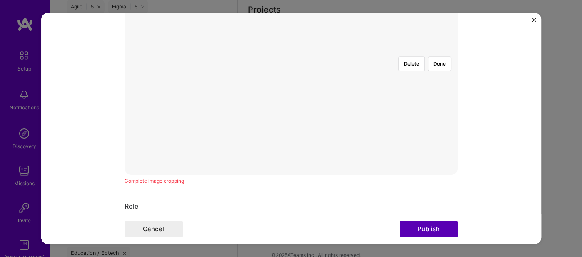
click at [424, 229] on button "Publish" at bounding box center [429, 229] width 58 height 17
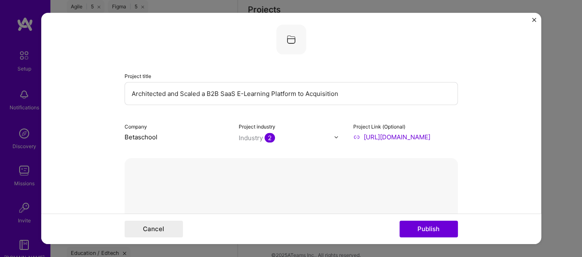
scroll to position [0, 0]
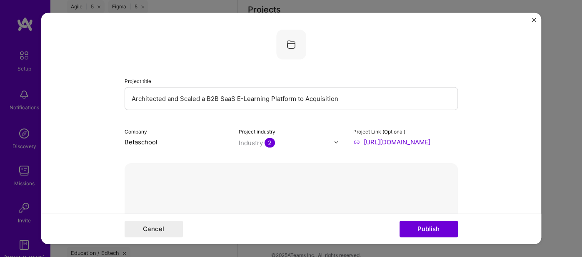
click at [292, 101] on input "Architected and Scaled a B2B SaaS E-Learning Platform to Acquisition" at bounding box center [292, 98] width 334 height 23
click at [377, 97] on input "Architected and Scaled a B2B SaaS E-Learning Platform to Acquisition" at bounding box center [292, 98] width 334 height 23
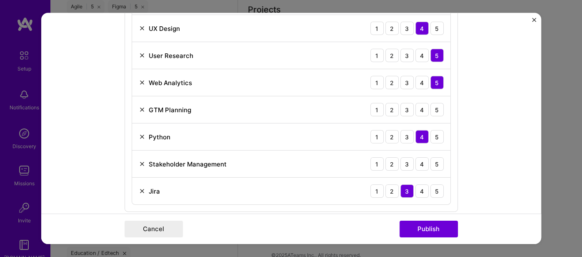
scroll to position [934, 0]
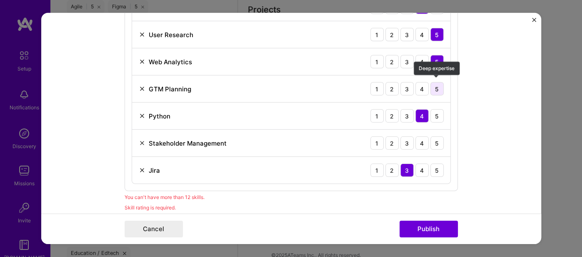
click at [438, 85] on div "5" at bounding box center [437, 88] width 13 height 13
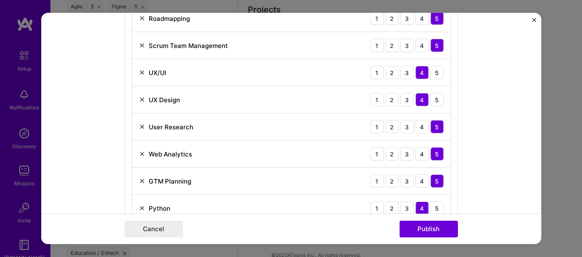
scroll to position [840, 0]
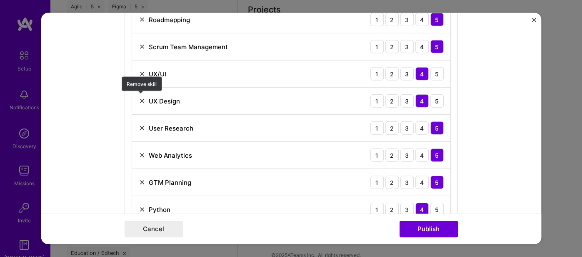
click at [141, 98] on img at bounding box center [142, 101] width 7 height 7
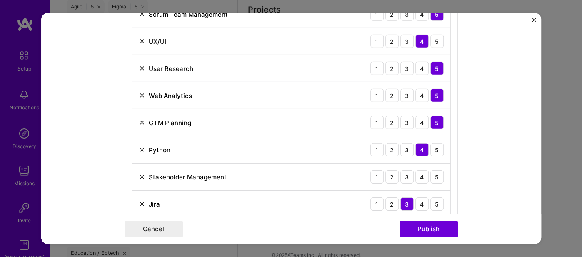
scroll to position [887, 0]
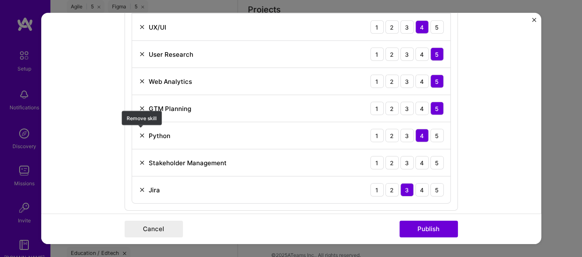
click at [141, 132] on img at bounding box center [142, 135] width 7 height 7
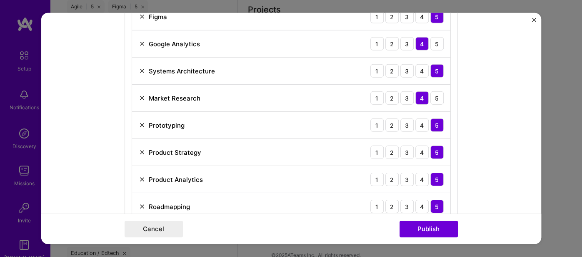
scroll to position [607, 0]
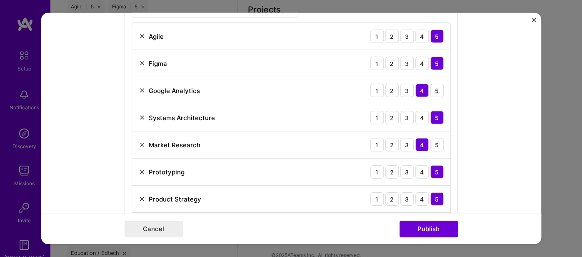
click at [143, 62] on img at bounding box center [142, 63] width 7 height 7
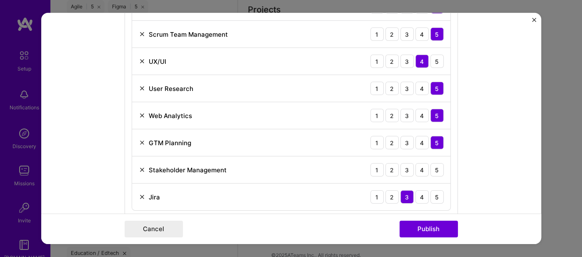
scroll to position [840, 0]
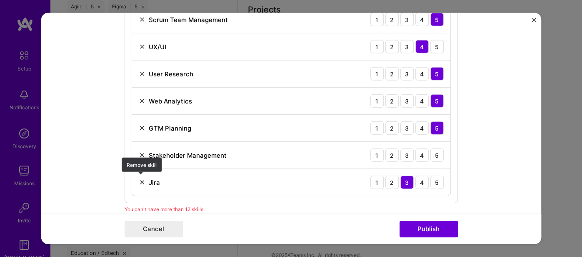
click at [140, 179] on img at bounding box center [142, 182] width 7 height 7
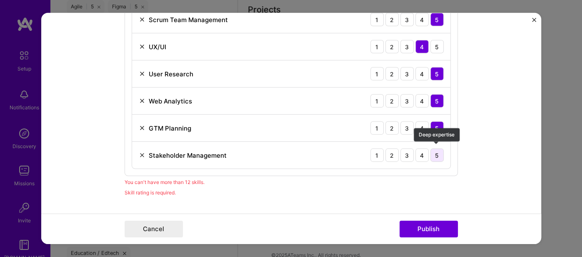
click at [441, 150] on div "5" at bounding box center [437, 154] width 13 height 13
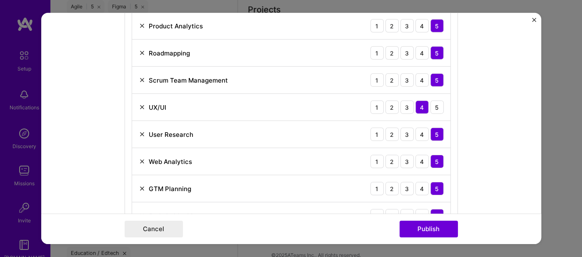
scroll to position [747, 0]
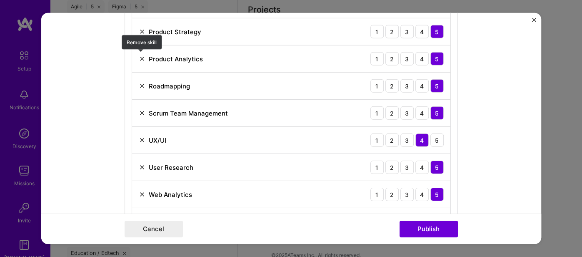
click at [141, 55] on img at bounding box center [142, 58] width 7 height 7
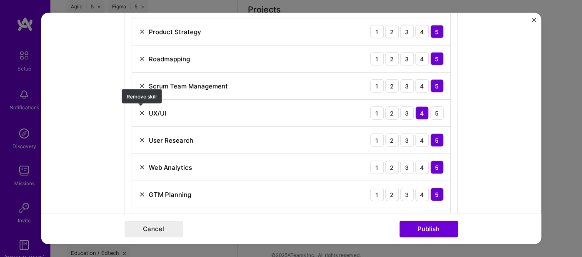
click at [139, 110] on img at bounding box center [142, 113] width 7 height 7
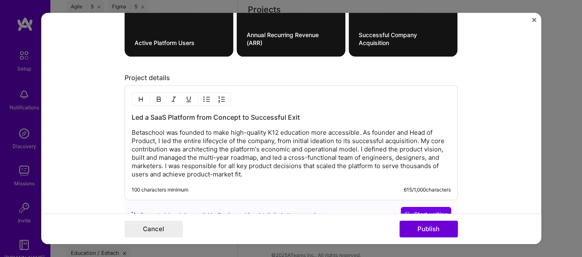
scroll to position [1206, 0]
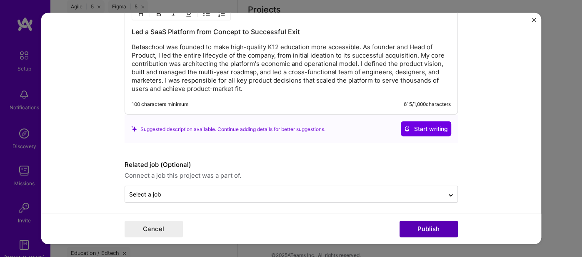
click at [426, 225] on button "Publish" at bounding box center [429, 229] width 58 height 17
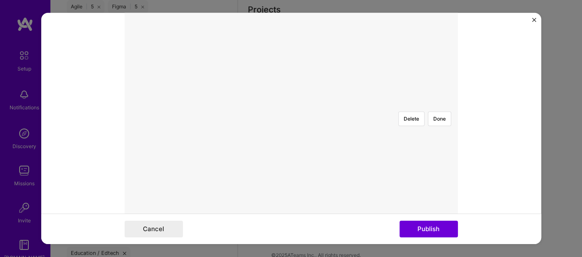
scroll to position [140, 0]
click at [291, 148] on div at bounding box center [424, 248] width 267 height 201
click at [431, 155] on button "Done" at bounding box center [439, 162] width 23 height 15
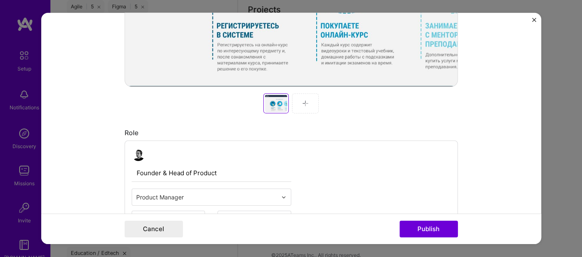
drag, startPoint x: 424, startPoint y: 231, endPoint x: 468, endPoint y: 214, distance: 47.0
click at [424, 231] on button "Publish" at bounding box center [429, 229] width 58 height 17
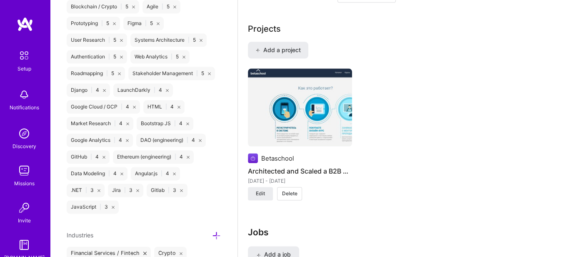
scroll to position [587, 0]
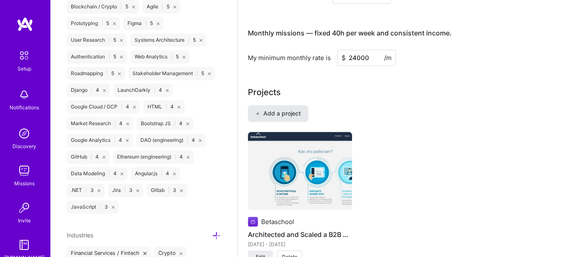
click at [284, 109] on span "Add a project" at bounding box center [278, 113] width 45 height 8
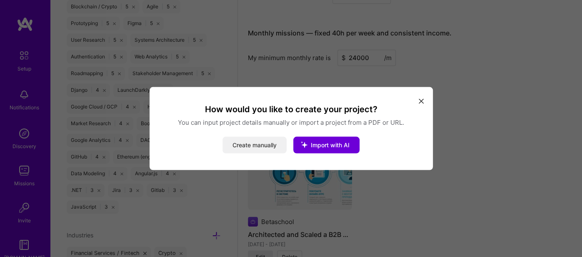
click at [253, 147] on button "Create manually" at bounding box center [255, 145] width 64 height 17
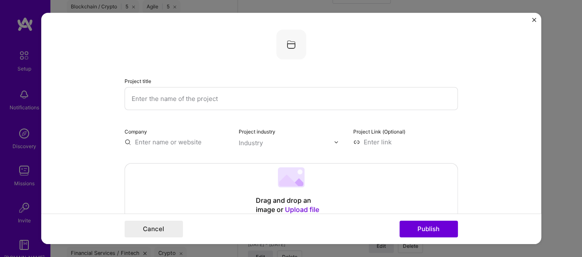
click at [177, 93] on input "text" at bounding box center [292, 98] width 334 height 23
paste input "Launched a Consumer FinTech Education MVP in Under Two Weeks"
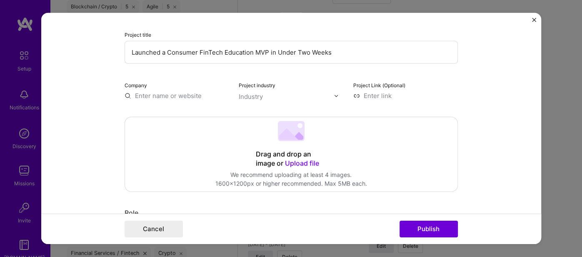
type input "Launched a Consumer FinTech Education MVP in Under Two Weeks"
click at [151, 92] on input "text" at bounding box center [177, 95] width 105 height 9
type input "N2Tutor"
click at [186, 116] on div "N2Tutor" at bounding box center [186, 115] width 31 height 15
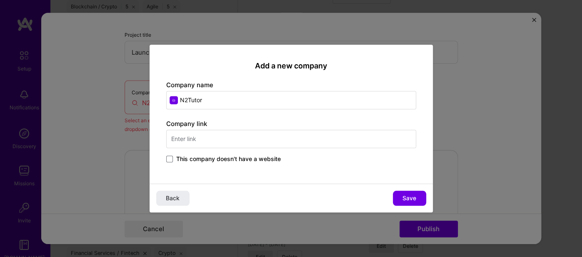
click at [207, 152] on div "Company link This company doesn't have a website" at bounding box center [291, 141] width 250 height 45
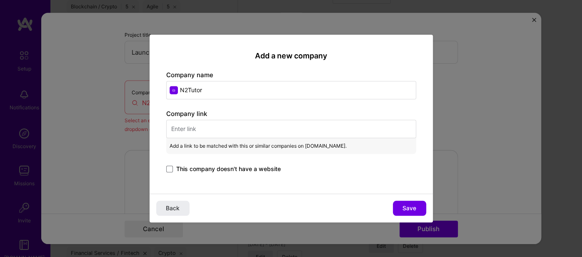
click at [214, 161] on div "Company link Add a link to be matched with this or similar companies on A.Team.…" at bounding box center [291, 141] width 250 height 65
click at [167, 167] on span at bounding box center [169, 169] width 7 height 7
click at [0, 0] on input "This company doesn't have a website" at bounding box center [0, 0] width 0 height 0
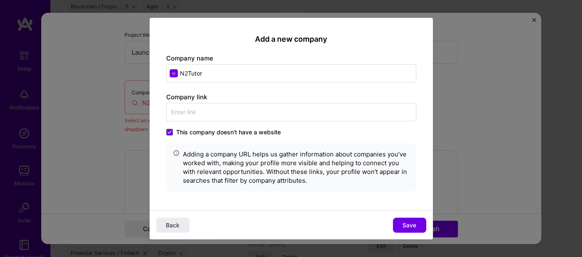
click at [411, 228] on span "Save" at bounding box center [410, 225] width 14 height 8
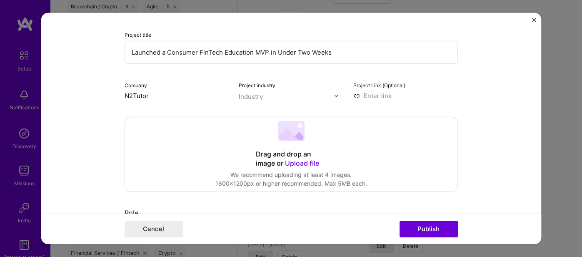
click at [270, 94] on input "text" at bounding box center [286, 96] width 95 height 9
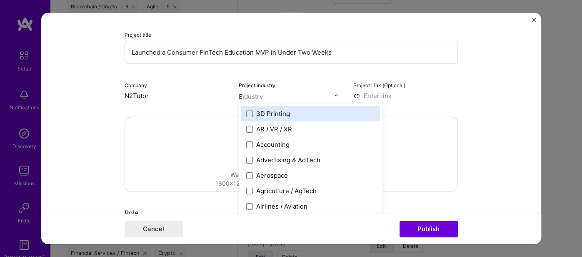
type input "Ed"
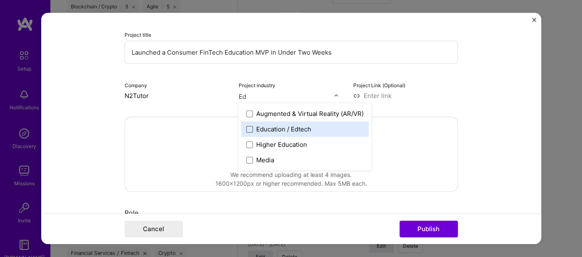
click at [248, 128] on span at bounding box center [249, 128] width 7 height 7
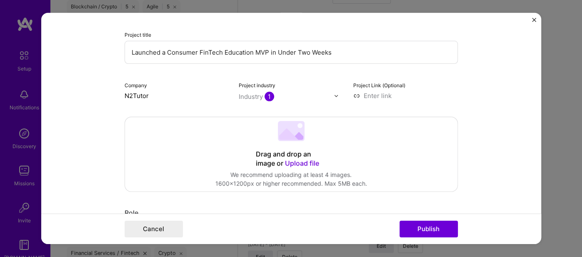
click at [337, 93] on img at bounding box center [336, 95] width 5 height 5
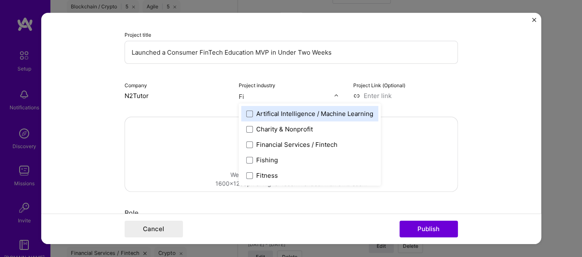
type input "Fin"
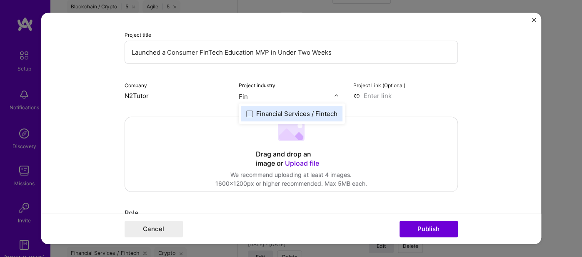
click at [256, 113] on label "Financial Services / Fintech" at bounding box center [291, 113] width 91 height 9
click at [265, 111] on div "Crypto" at bounding box center [266, 113] width 20 height 9
click at [251, 111] on span at bounding box center [249, 113] width 7 height 7
click at [263, 94] on input "Cry" at bounding box center [286, 96] width 95 height 9
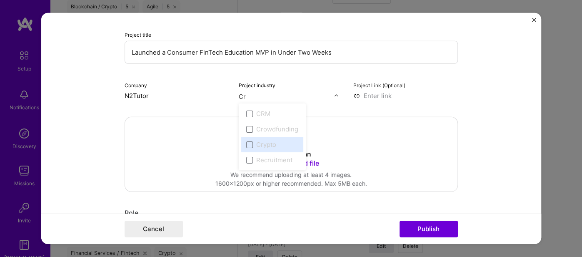
type input "C"
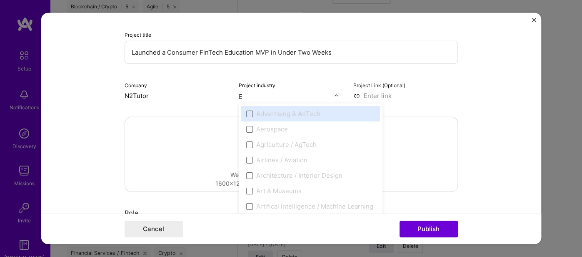
type input "Ed"
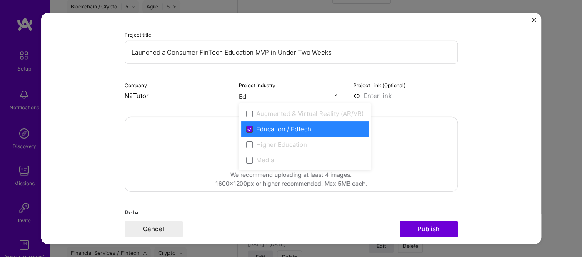
click at [250, 125] on span at bounding box center [249, 128] width 7 height 7
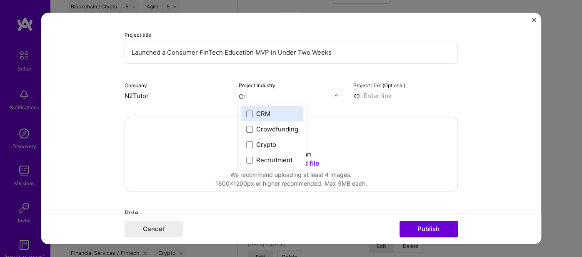
type input "Cry"
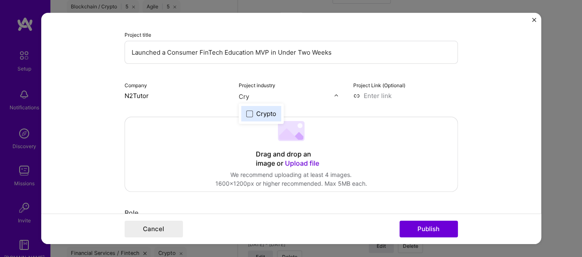
click at [249, 113] on span at bounding box center [249, 113] width 7 height 7
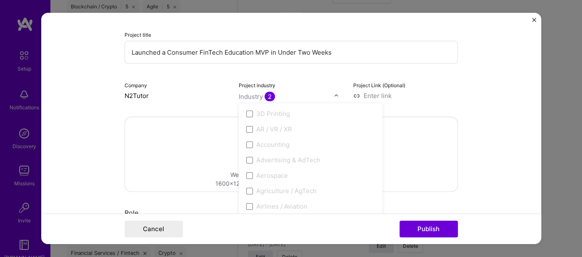
click at [371, 91] on input at bounding box center [406, 95] width 105 height 9
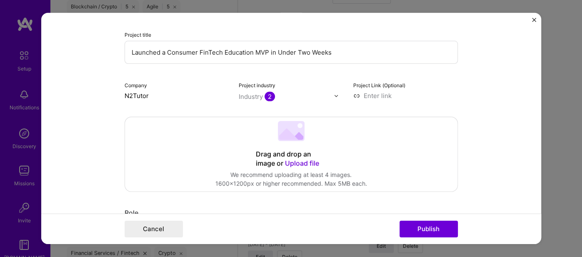
paste input "https://n2tutor.online"
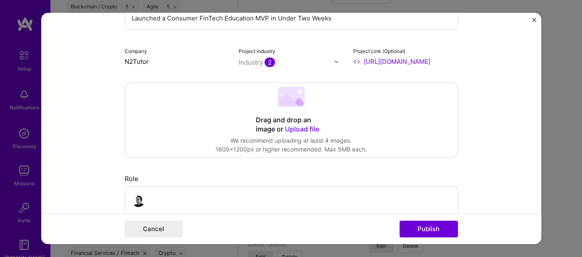
scroll to position [93, 0]
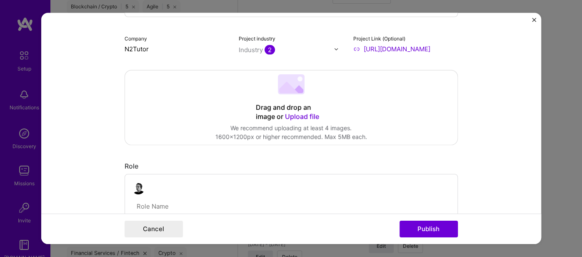
type input "https://n2tutor.online"
click at [295, 109] on div "Drag and drop an image or Upload file" at bounding box center [291, 112] width 71 height 18
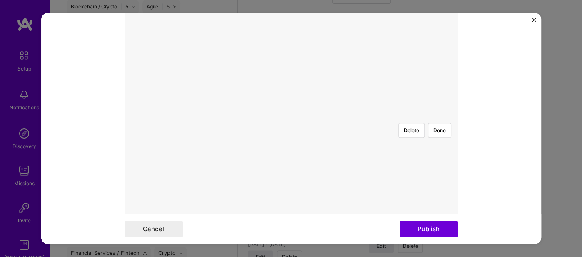
scroll to position [140, 0]
click at [316, 158] on div at bounding box center [397, 238] width 213 height 161
click at [436, 155] on button "Done" at bounding box center [439, 162] width 23 height 15
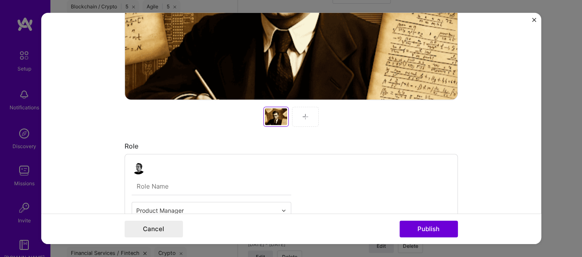
scroll to position [326, 0]
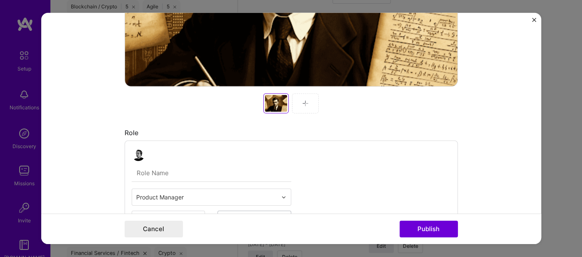
click at [156, 170] on input "text" at bounding box center [212, 173] width 160 height 18
click at [159, 196] on input "text" at bounding box center [206, 197] width 141 height 9
click at [183, 168] on input "text" at bounding box center [212, 173] width 160 height 18
paste input "Product Owner & Founder"
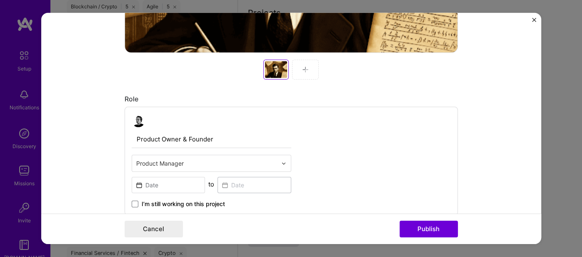
scroll to position [420, 0]
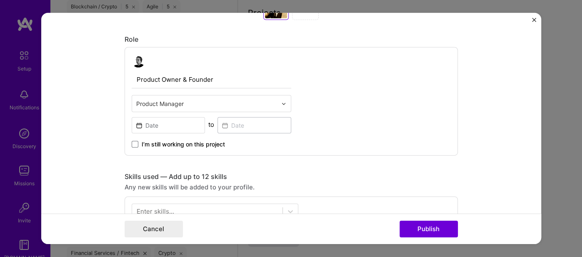
type input "Product Owner & Founder"
click at [151, 122] on input at bounding box center [169, 125] width 74 height 16
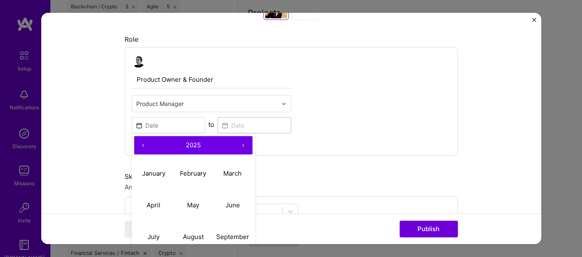
click at [143, 142] on button "‹" at bounding box center [143, 145] width 18 height 18
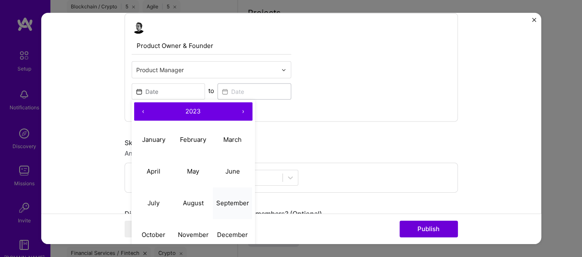
scroll to position [467, 0]
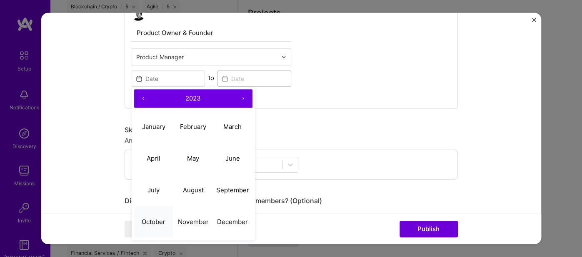
click at [155, 223] on button "October" at bounding box center [154, 222] width 40 height 32
type input "Oct, 2023"
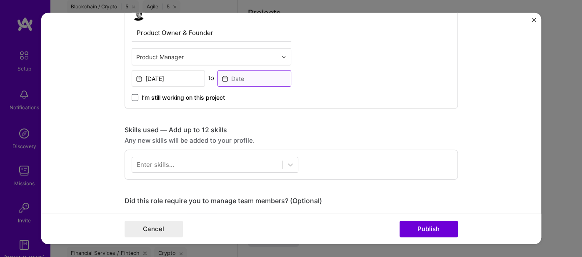
click at [232, 76] on input at bounding box center [255, 78] width 74 height 16
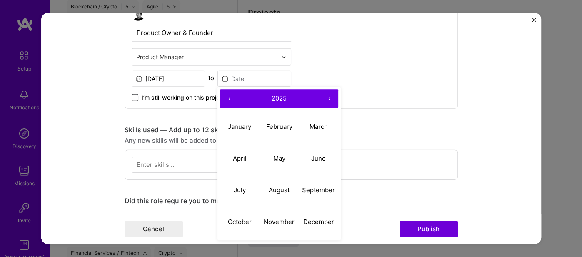
click at [135, 95] on span at bounding box center [135, 97] width 7 height 7
click at [0, 0] on input "I’m still working on this project" at bounding box center [0, 0] width 0 height 0
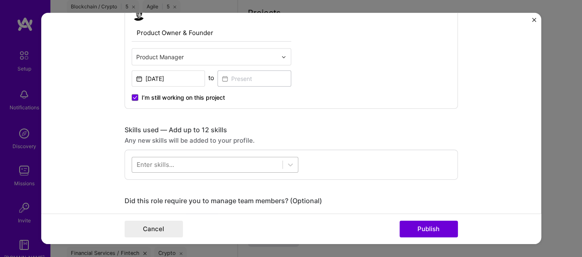
click at [162, 160] on div "Enter skills..." at bounding box center [156, 164] width 38 height 9
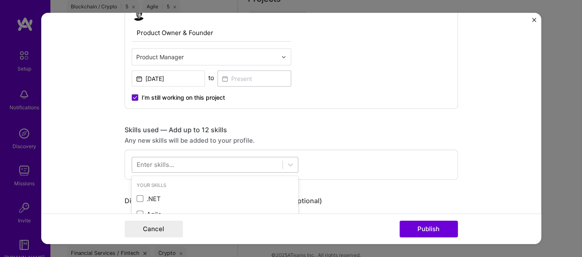
click at [176, 162] on div at bounding box center [207, 165] width 151 height 14
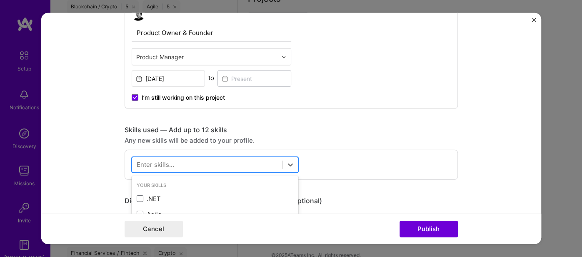
paste input "Web3"
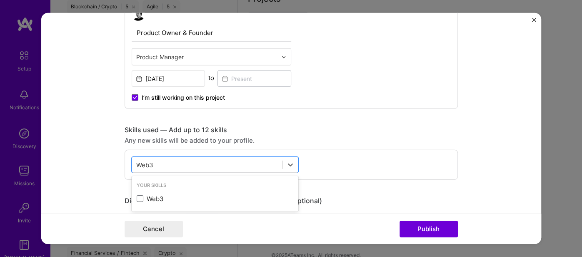
click at [149, 196] on div "Web3" at bounding box center [215, 198] width 157 height 9
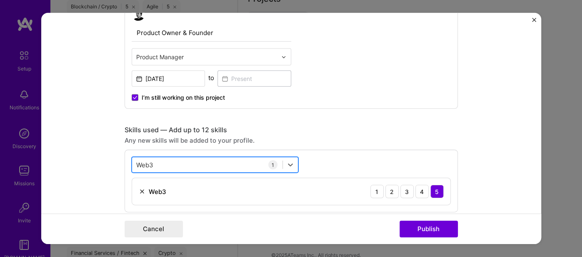
drag, startPoint x: 160, startPoint y: 159, endPoint x: 133, endPoint y: 158, distance: 27.1
click at [133, 158] on div "Web3 Web3" at bounding box center [207, 165] width 151 height 14
drag, startPoint x: 147, startPoint y: 162, endPoint x: 136, endPoint y: 160, distance: 11.0
click at [136, 160] on div "Web3 Web3" at bounding box center [207, 165] width 151 height 14
drag, startPoint x: 158, startPoint y: 161, endPoint x: 145, endPoint y: 161, distance: 13.4
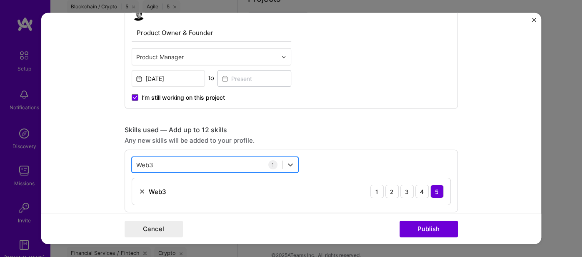
click at [145, 161] on div "Web3 Web3" at bounding box center [207, 165] width 151 height 14
type input "W"
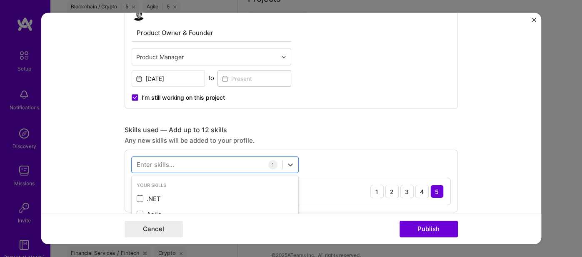
paste input "Smart"
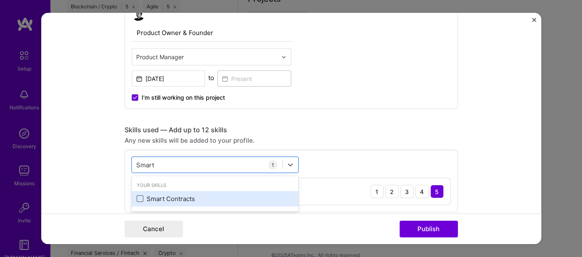
click at [141, 195] on span at bounding box center [140, 198] width 7 height 7
click at [0, 0] on input "checkbox" at bounding box center [0, 0] width 0 height 0
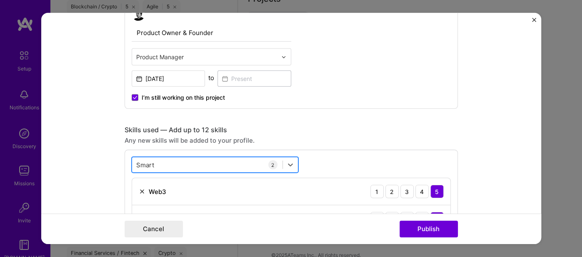
click at [171, 164] on div "Smart Smart" at bounding box center [207, 165] width 151 height 14
type input "S"
paste input "Solidity"
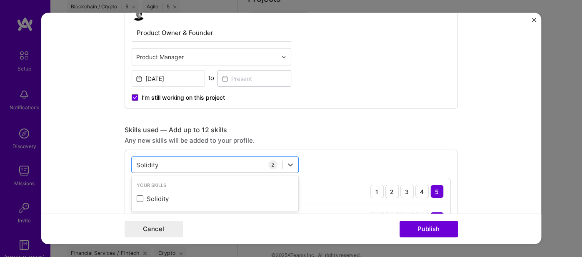
click at [143, 198] on div "Solidity" at bounding box center [215, 198] width 157 height 9
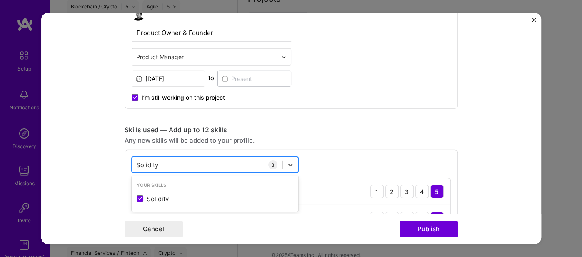
click at [168, 161] on div "Solidity Solidity" at bounding box center [207, 165] width 151 height 14
type input "S"
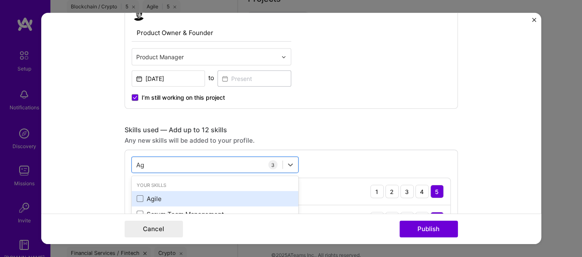
click at [147, 197] on div "Agile" at bounding box center [215, 198] width 157 height 9
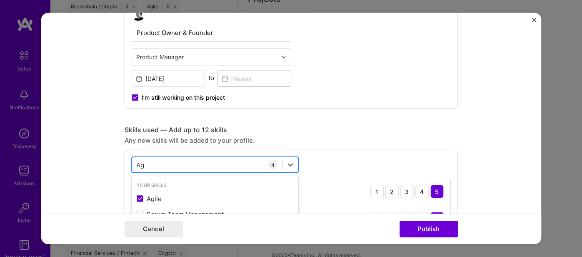
type input "A"
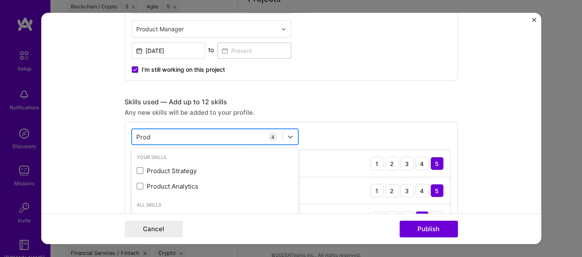
scroll to position [513, 0]
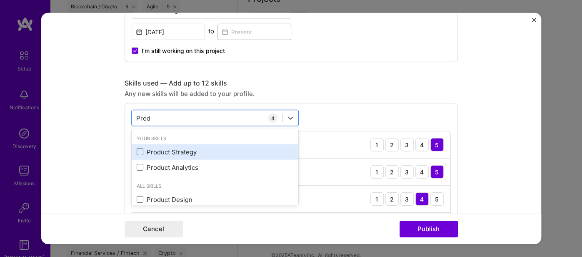
click at [140, 149] on span at bounding box center [140, 151] width 7 height 7
click at [0, 0] on input "checkbox" at bounding box center [0, 0] width 0 height 0
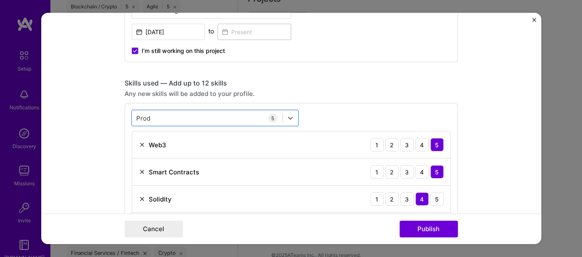
drag, startPoint x: 158, startPoint y: 116, endPoint x: 125, endPoint y: 114, distance: 32.6
click at [125, 114] on div "option Product Strategy, selected. Select is focused ,type to refine list, pres…" at bounding box center [292, 188] width 334 height 171
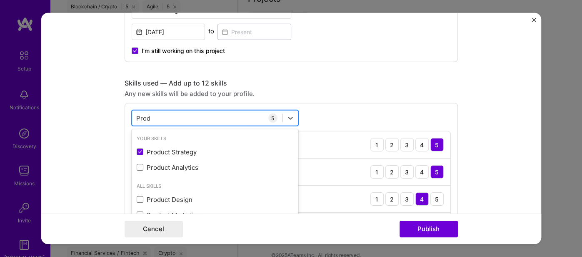
drag, startPoint x: 167, startPoint y: 116, endPoint x: 146, endPoint y: 108, distance: 22.1
click at [146, 110] on div "Prod Prod" at bounding box center [215, 118] width 167 height 16
type input "P"
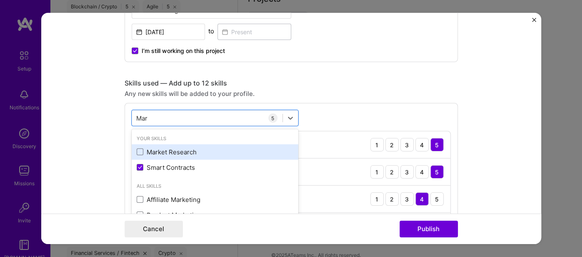
click at [145, 148] on div "Market Research" at bounding box center [215, 152] width 157 height 9
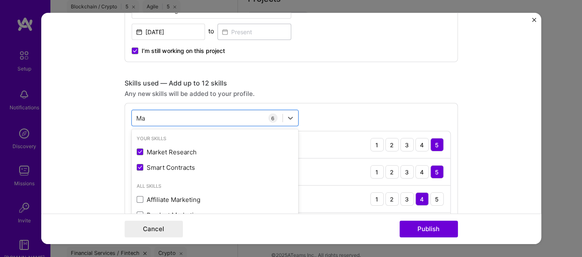
type input "M"
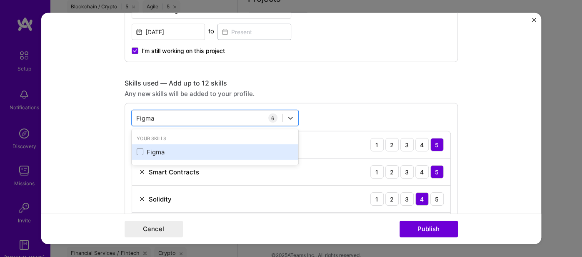
click at [151, 149] on div "Figma" at bounding box center [215, 152] width 157 height 9
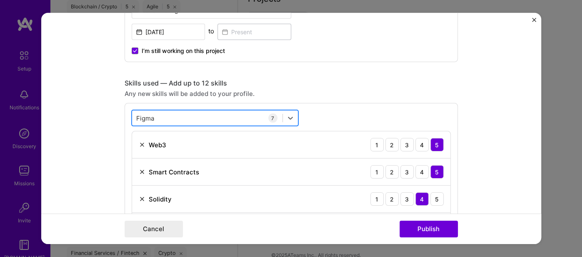
click at [168, 116] on div "Figma Figma" at bounding box center [207, 118] width 151 height 14
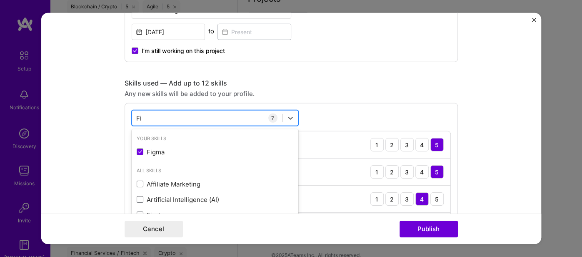
type input "F"
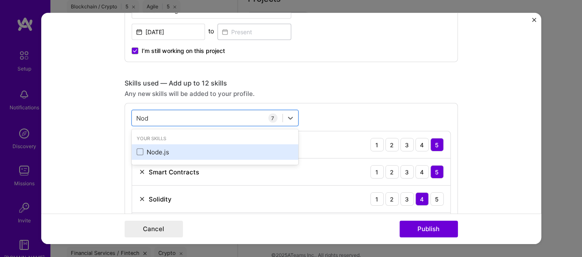
click at [159, 151] on div "Node.js" at bounding box center [215, 152] width 157 height 9
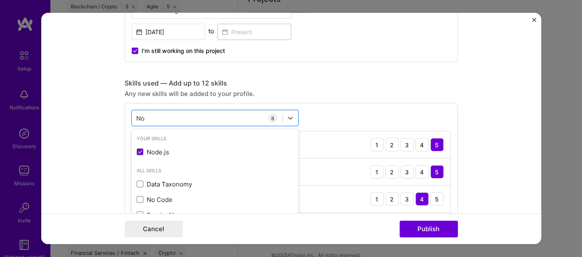
type input "N"
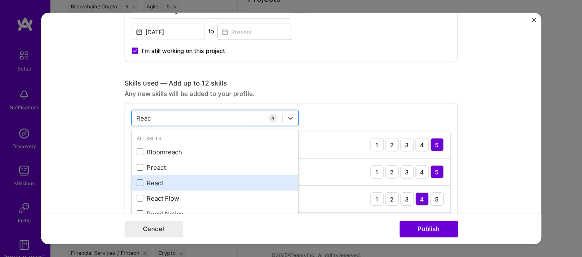
click at [144, 183] on div "React" at bounding box center [215, 182] width 157 height 9
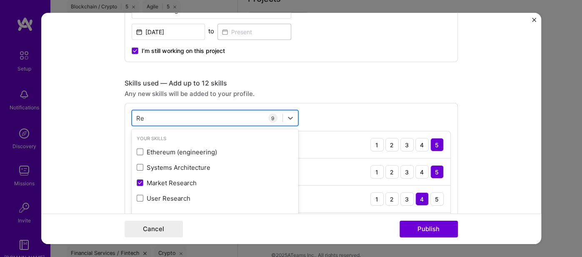
type input "R"
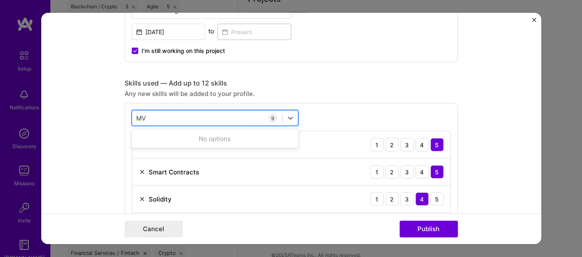
type input "M"
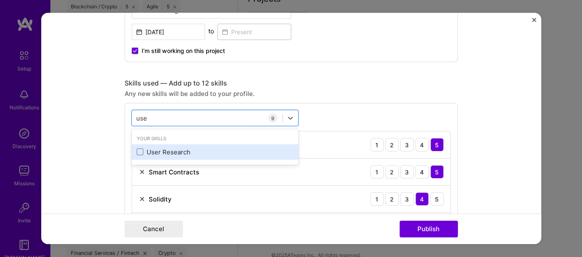
click at [179, 144] on div "User Research" at bounding box center [215, 151] width 167 height 15
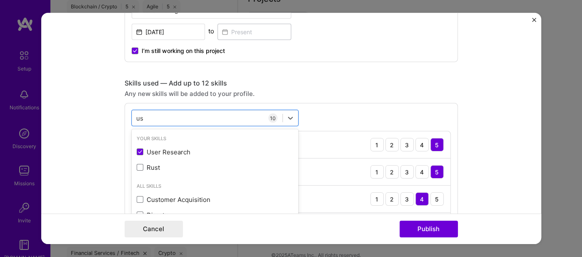
type input "u"
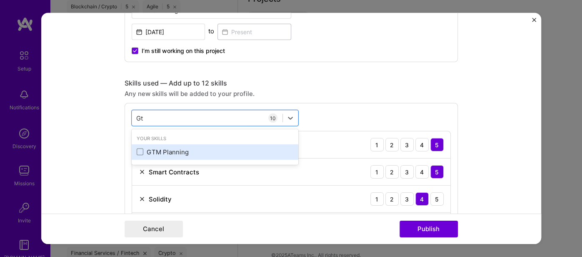
click at [191, 149] on div "GTM Planning" at bounding box center [215, 152] width 157 height 9
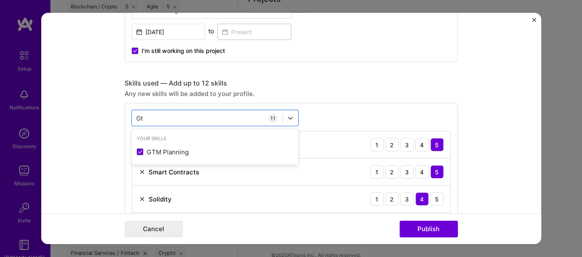
type input "Gt"
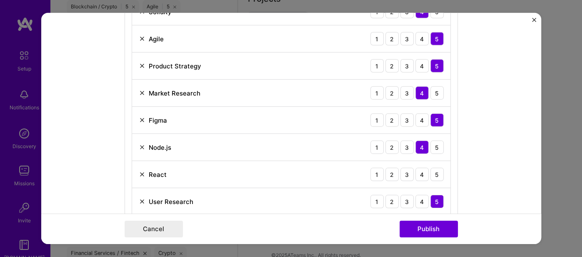
scroll to position [747, 0]
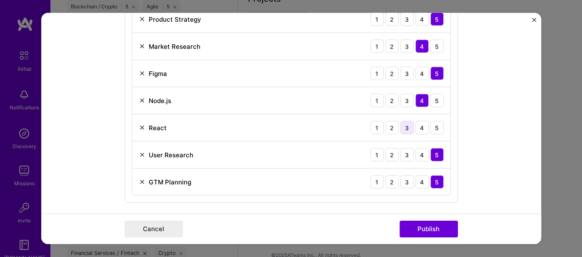
click at [410, 123] on div "3" at bounding box center [407, 127] width 13 height 13
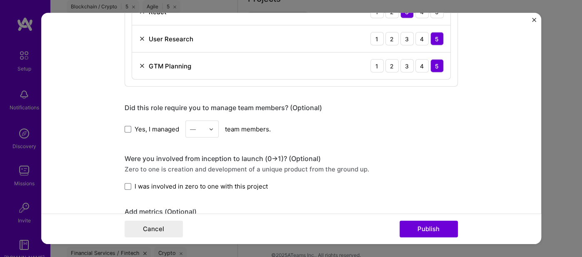
scroll to position [840, 0]
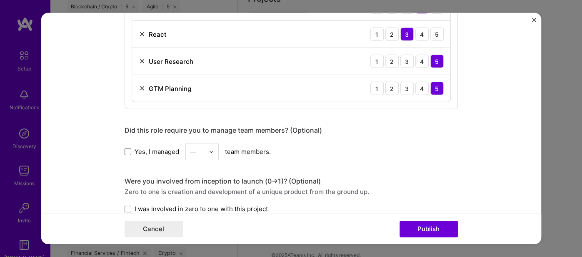
click at [125, 148] on span at bounding box center [128, 151] width 7 height 7
click at [0, 0] on input "Yes, I managed" at bounding box center [0, 0] width 0 height 0
click at [206, 145] on div "—" at bounding box center [197, 151] width 23 height 16
click at [204, 198] on div "3" at bounding box center [202, 204] width 28 height 15
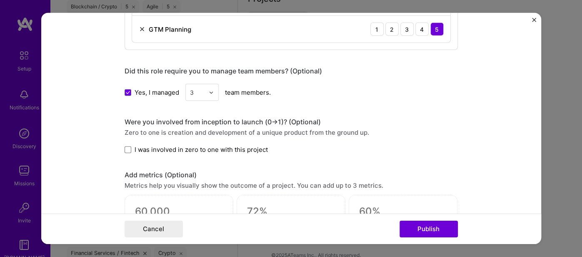
scroll to position [934, 0]
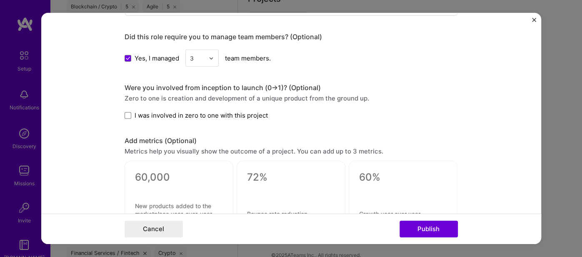
click at [135, 111] on span "I was involved in zero to one with this project" at bounding box center [201, 115] width 133 height 9
click at [0, 0] on input "I was involved in zero to one with this project" at bounding box center [0, 0] width 0 height 0
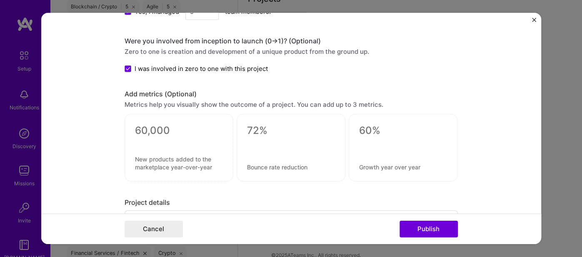
click at [151, 124] on textarea at bounding box center [179, 130] width 88 height 13
paste textarea
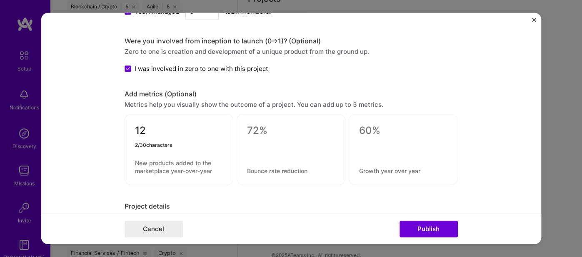
type textarea "12"
click at [149, 159] on textarea at bounding box center [179, 167] width 88 height 16
paste textarea "Days from Idea to MVP Launch"
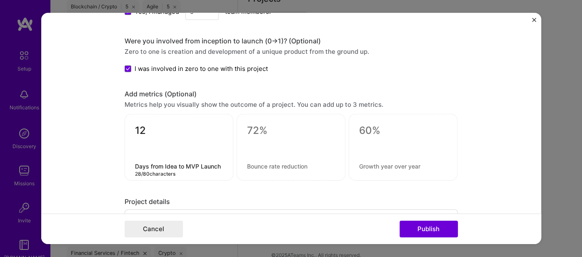
type textarea "Days from Idea to MVP Launch"
click at [263, 127] on textarea at bounding box center [291, 130] width 88 height 13
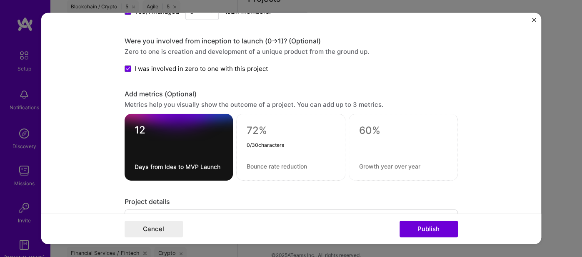
paste textarea "100+"
type textarea "100+"
click at [255, 162] on textarea at bounding box center [291, 166] width 88 height 8
paste textarea "Initial Beta Users"
type textarea "Initial Beta Users"
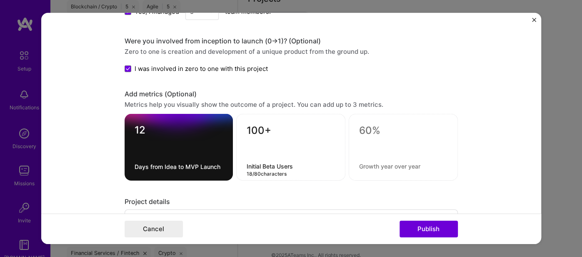
click at [369, 125] on textarea at bounding box center [403, 130] width 88 height 13
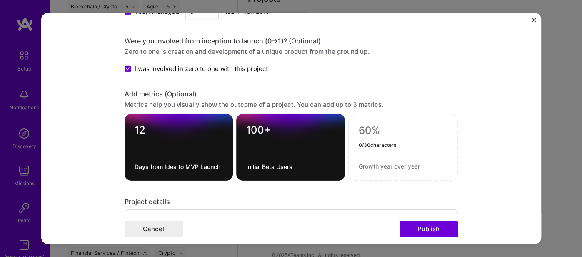
paste textarea "90%"
type textarea "90%"
click at [370, 162] on textarea at bounding box center [403, 166] width 89 height 8
paste textarea "User Interest in Full Version"
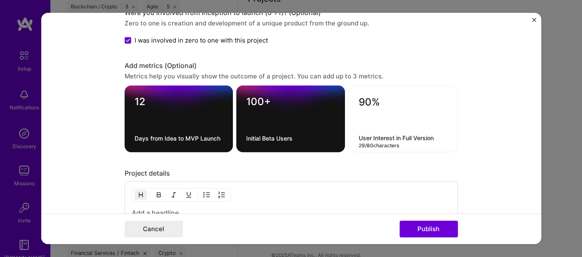
scroll to position [1027, 0]
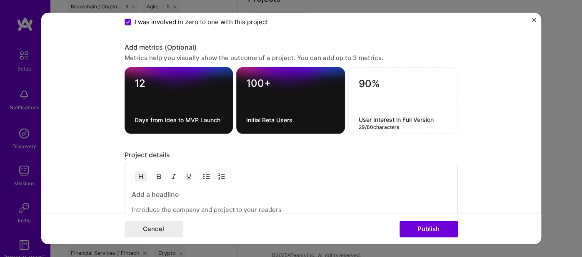
type textarea "User Interest in Full Version"
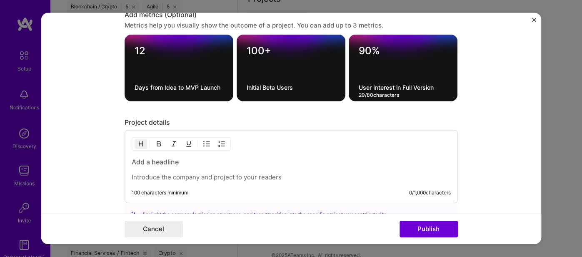
scroll to position [1074, 0]
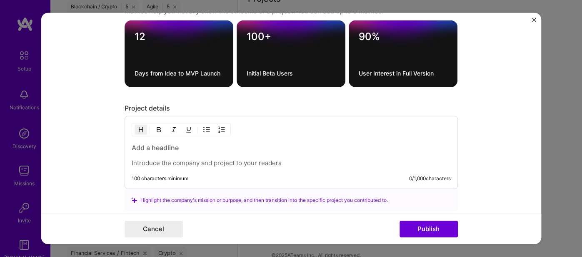
click at [145, 143] on h3 at bounding box center [291, 147] width 319 height 9
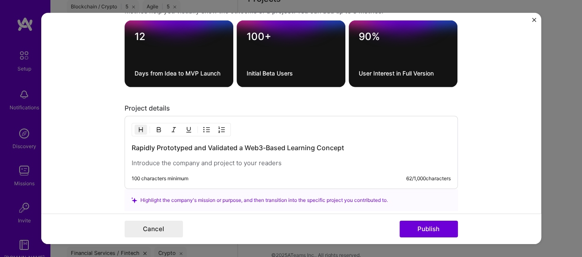
click at [145, 159] on p at bounding box center [291, 163] width 319 height 8
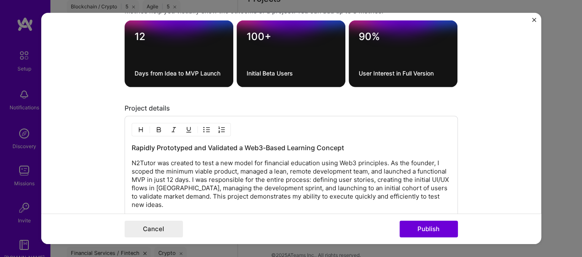
click at [192, 173] on p "N2Tutor was created to test a new model for financial education using Web3 prin…" at bounding box center [291, 184] width 319 height 50
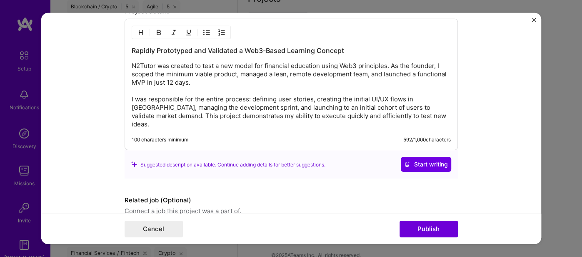
scroll to position [1198, 0]
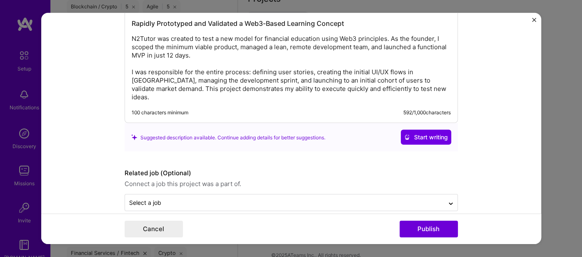
click at [416, 228] on button "Publish" at bounding box center [429, 229] width 58 height 17
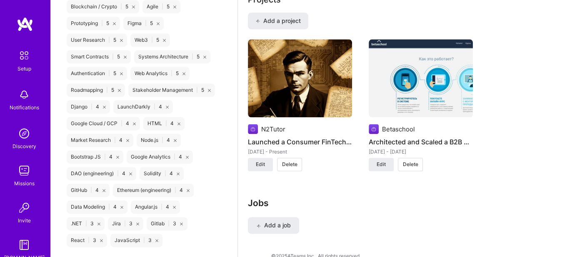
scroll to position [668, 0]
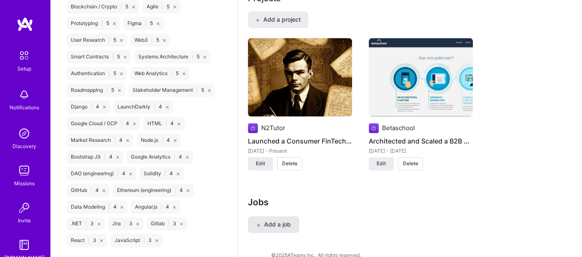
click at [268, 220] on span "Add a job" at bounding box center [273, 224] width 35 height 8
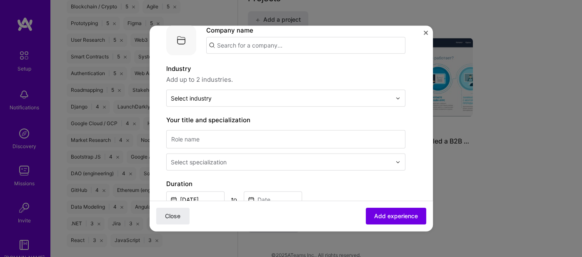
scroll to position [0, 0]
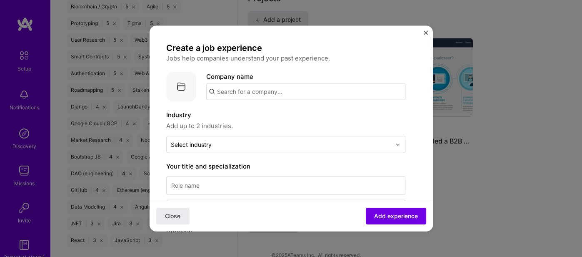
click at [253, 91] on input "text" at bounding box center [305, 91] width 199 height 17
click at [263, 92] on input "Betaschool" at bounding box center [305, 91] width 199 height 17
click at [259, 89] on input "Betaschool" at bounding box center [305, 91] width 199 height 17
click at [227, 93] on input "Betaschool" at bounding box center [305, 91] width 199 height 17
click at [265, 91] on input "Betaschool" at bounding box center [305, 91] width 199 height 17
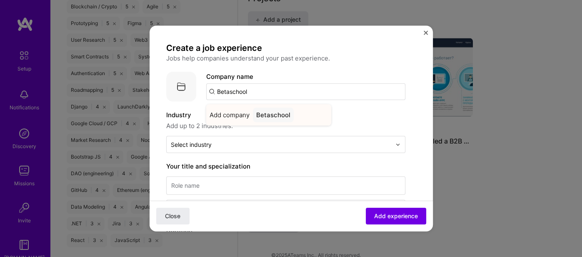
type input "Betaschool"
click at [278, 118] on div "Betaschool" at bounding box center [273, 115] width 41 height 15
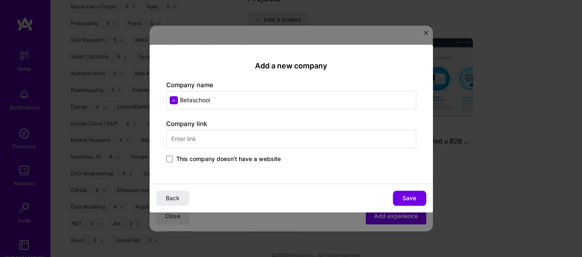
click at [181, 156] on span "This company doesn't have a website" at bounding box center [228, 159] width 105 height 8
click at [0, 0] on input "This company doesn't have a website" at bounding box center [0, 0] width 0 height 0
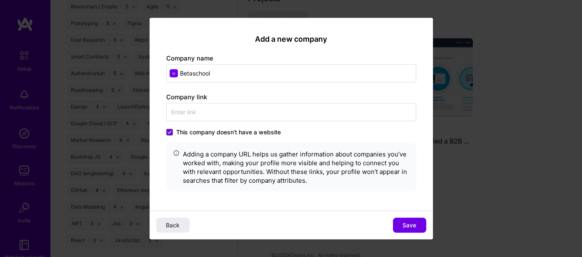
click at [406, 221] on span "Save" at bounding box center [410, 225] width 14 height 8
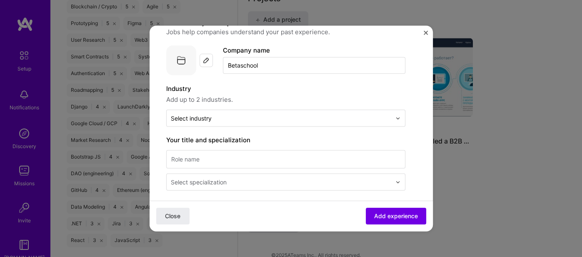
scroll to position [46, 0]
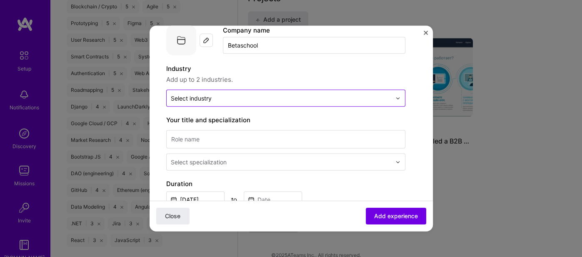
click at [221, 99] on input "text" at bounding box center [281, 98] width 221 height 9
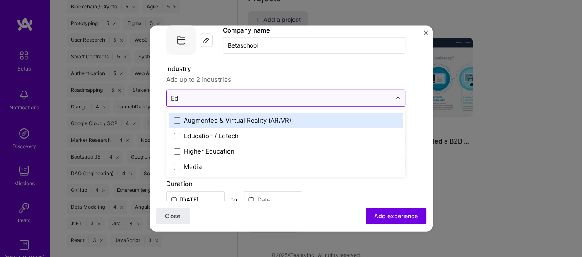
type input "Edt"
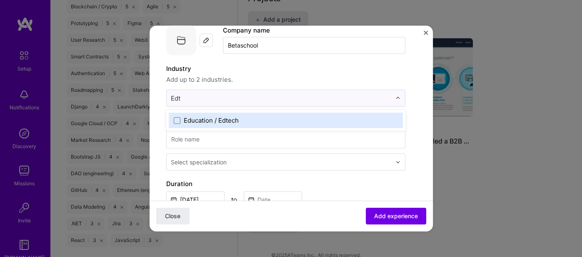
click at [200, 118] on div "Education / Edtech" at bounding box center [211, 120] width 55 height 9
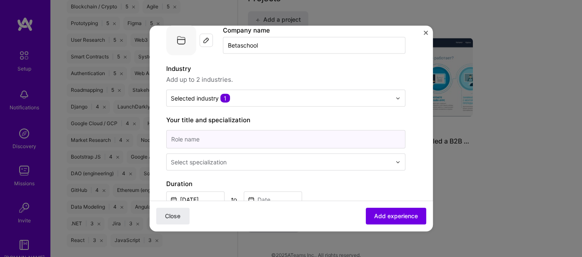
click at [191, 140] on input at bounding box center [285, 139] width 239 height 18
paste input "Founder & Head of Product"
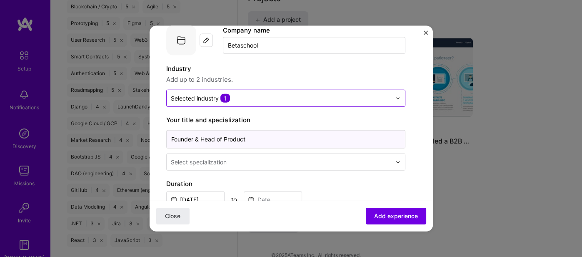
type input "Founder & Head of Product"
click at [245, 94] on input "text" at bounding box center [281, 98] width 221 height 9
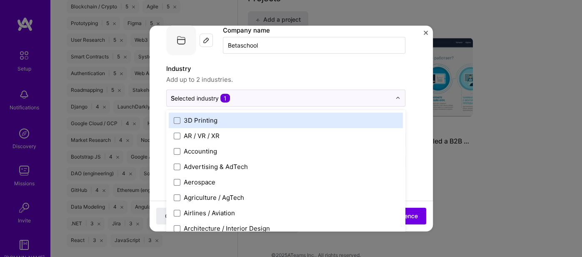
type input "Sa"
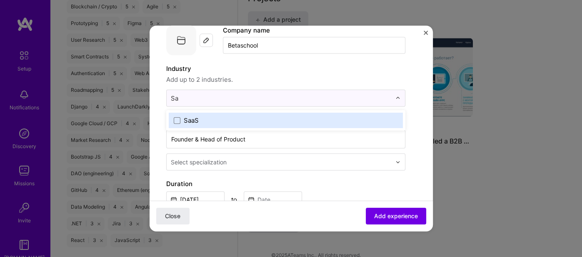
click at [198, 120] on div "SaaS" at bounding box center [191, 120] width 15 height 9
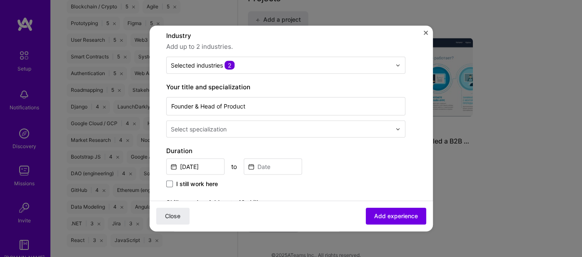
scroll to position [93, 0]
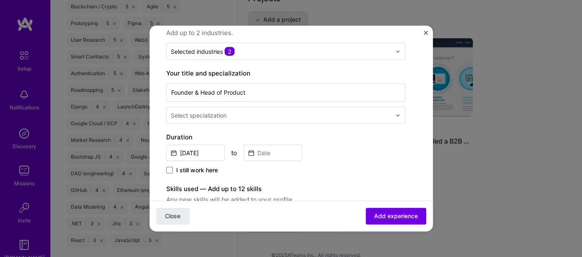
click at [211, 114] on div "Select specialization" at bounding box center [199, 115] width 56 height 9
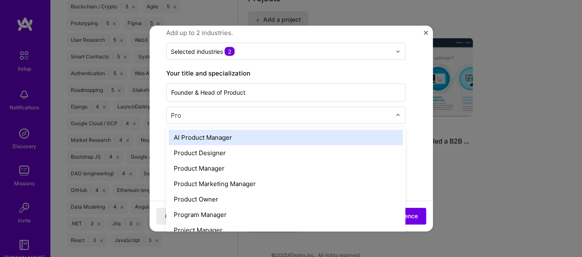
type input "Prod"
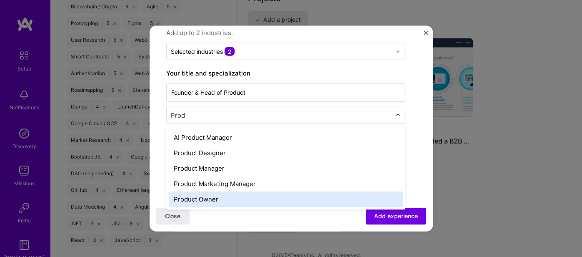
click at [217, 196] on div "Product Owner" at bounding box center [286, 198] width 234 height 15
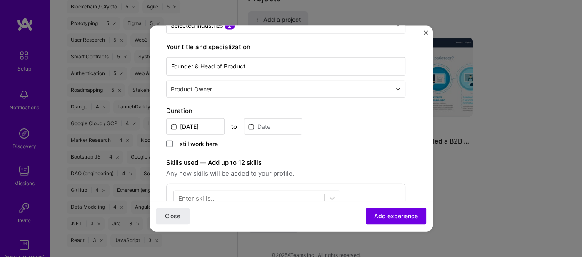
scroll to position [140, 0]
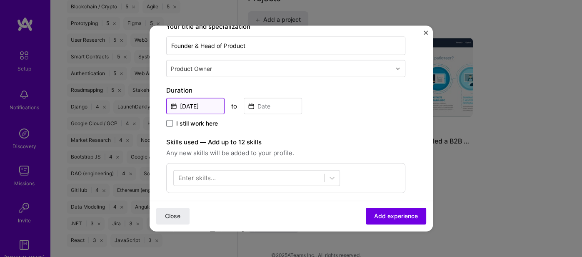
click at [176, 106] on input "Oct, 2025" at bounding box center [195, 106] width 58 height 16
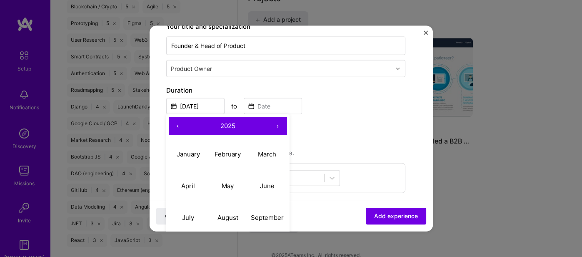
click at [179, 122] on button "‹" at bounding box center [178, 126] width 18 height 18
click at [178, 122] on button "‹" at bounding box center [178, 126] width 18 height 18
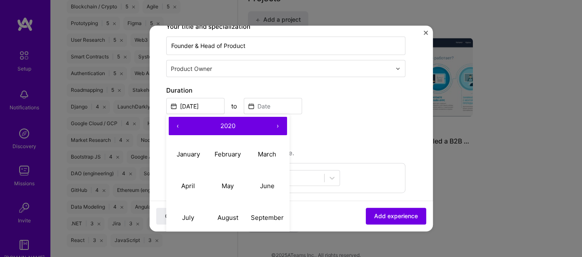
click at [178, 122] on button "‹" at bounding box center [178, 126] width 18 height 18
click at [187, 143] on button "January" at bounding box center [189, 154] width 40 height 32
type input "[DATE]"
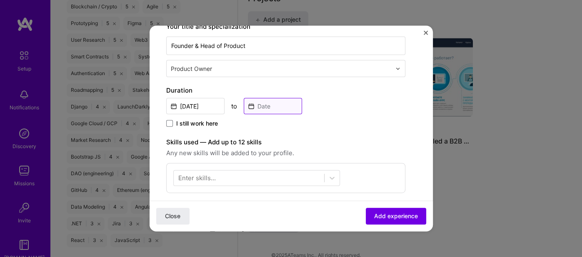
click at [280, 106] on input at bounding box center [273, 106] width 58 height 16
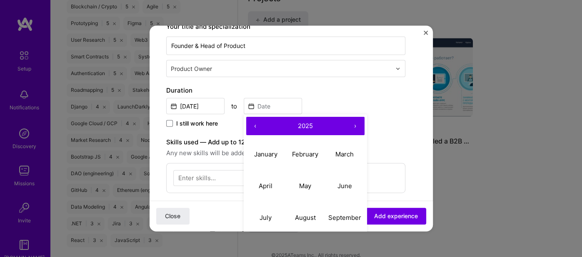
click at [252, 120] on button "‹" at bounding box center [255, 126] width 18 height 18
click at [253, 120] on button "‹" at bounding box center [255, 126] width 18 height 18
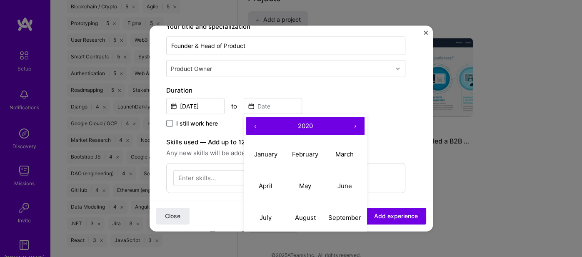
click at [253, 120] on button "‹" at bounding box center [255, 126] width 18 height 18
click at [354, 124] on button "›" at bounding box center [355, 126] width 18 height 18
click at [304, 218] on abbr "August" at bounding box center [305, 217] width 21 height 8
type input "[DATE]"
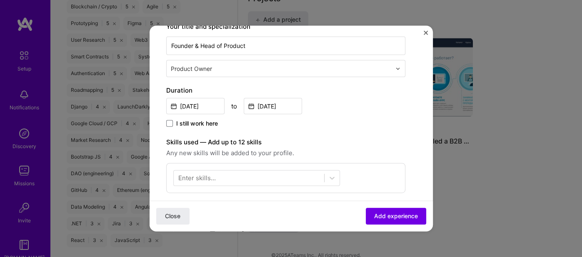
scroll to position [186, 0]
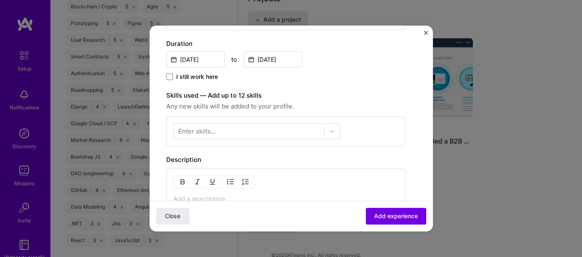
click at [201, 130] on div "Enter skills..." at bounding box center [197, 131] width 38 height 9
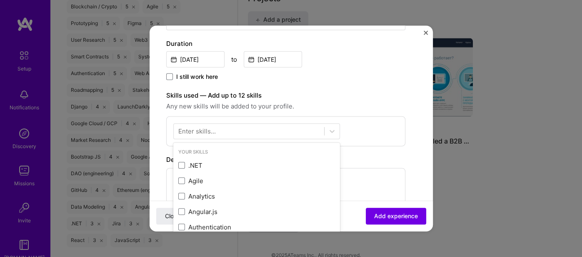
click at [209, 129] on div "Enter skills..." at bounding box center [197, 131] width 38 height 9
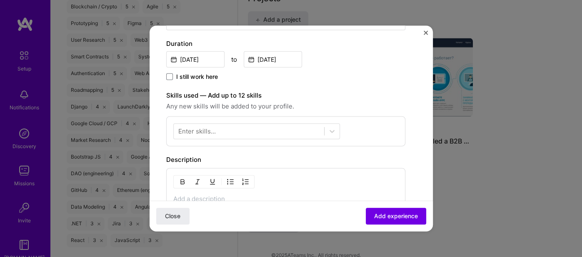
click at [203, 130] on div "Enter skills..." at bounding box center [197, 131] width 38 height 9
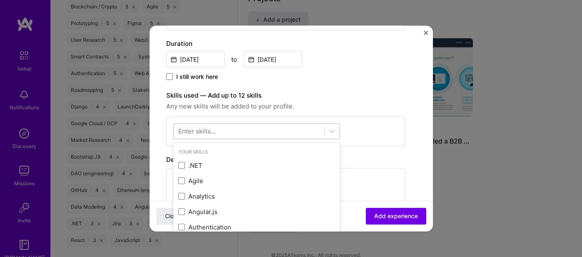
click at [219, 130] on div at bounding box center [249, 131] width 151 height 14
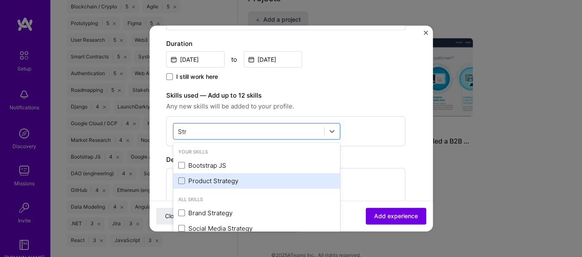
click at [206, 179] on div "Product Strategy" at bounding box center [256, 180] width 157 height 9
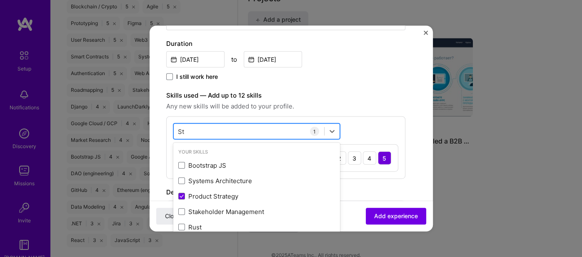
type input "S"
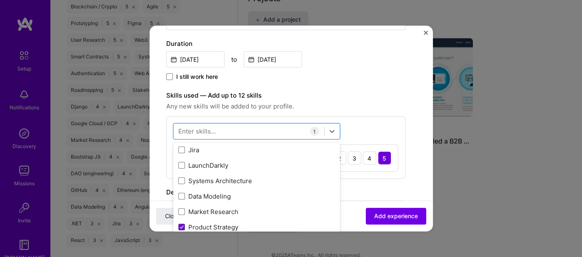
scroll to position [280, 0]
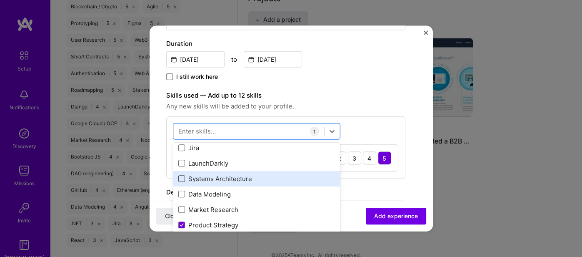
click at [182, 177] on span at bounding box center [181, 178] width 7 height 7
click at [0, 0] on input "checkbox" at bounding box center [0, 0] width 0 height 0
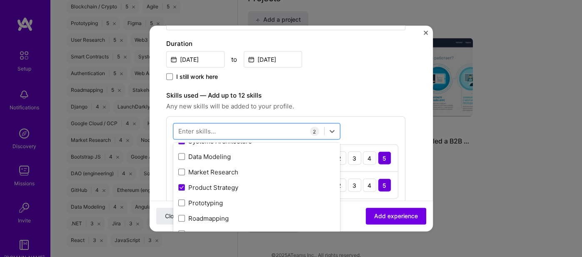
scroll to position [326, 0]
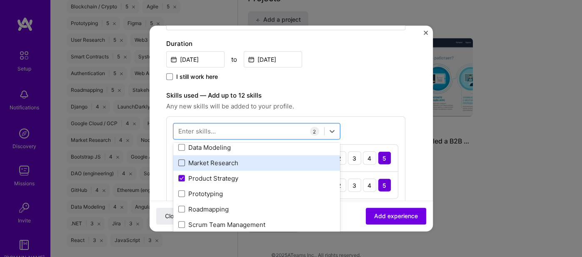
click at [183, 160] on span at bounding box center [181, 162] width 7 height 7
click at [0, 0] on input "checkbox" at bounding box center [0, 0] width 0 height 0
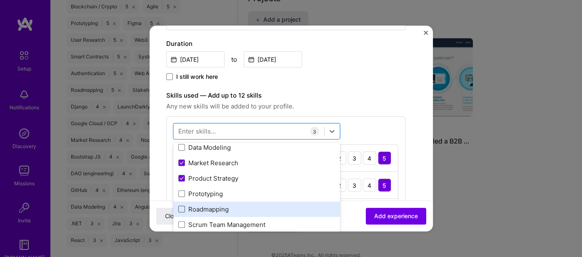
click at [180, 206] on span at bounding box center [181, 209] width 7 height 7
click at [0, 0] on input "checkbox" at bounding box center [0, 0] width 0 height 0
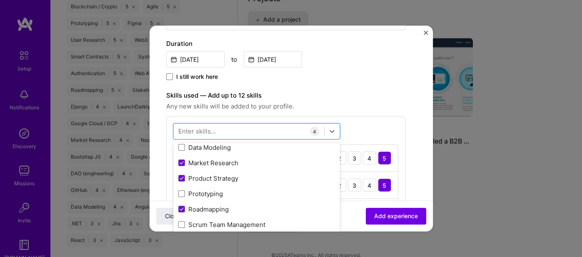
scroll to position [373, 0]
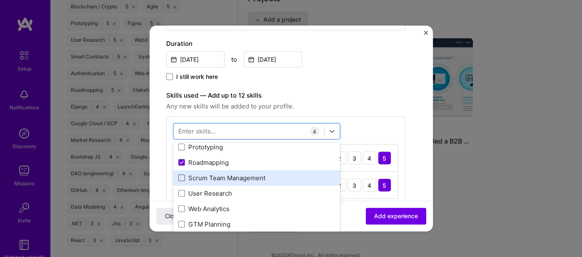
click at [182, 174] on span at bounding box center [181, 177] width 7 height 7
click at [0, 0] on input "checkbox" at bounding box center [0, 0] width 0 height 0
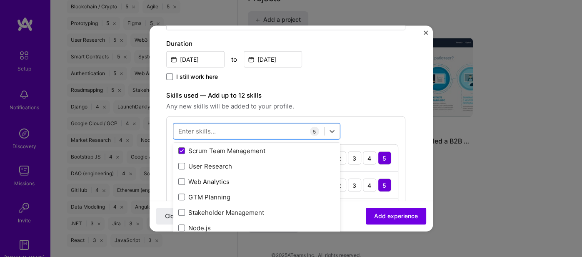
scroll to position [420, 0]
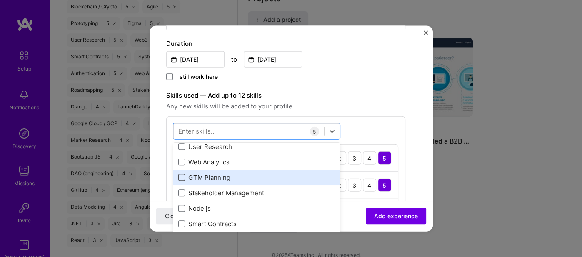
click at [181, 176] on span at bounding box center [181, 177] width 7 height 7
click at [0, 0] on input "checkbox" at bounding box center [0, 0] width 0 height 0
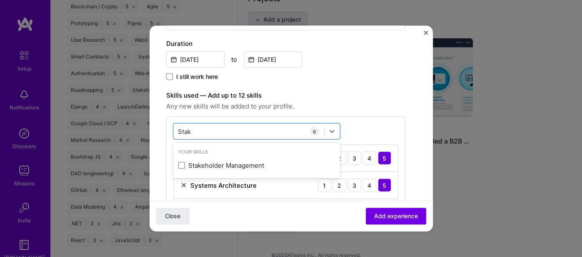
scroll to position [0, 0]
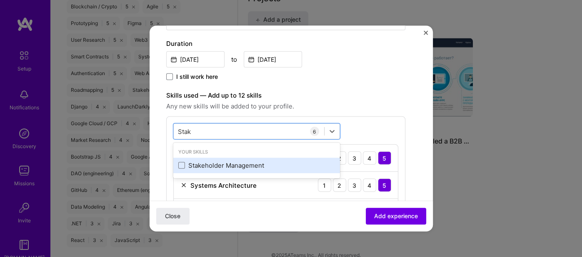
click at [187, 163] on div "Stakeholder Management" at bounding box center [256, 165] width 157 height 9
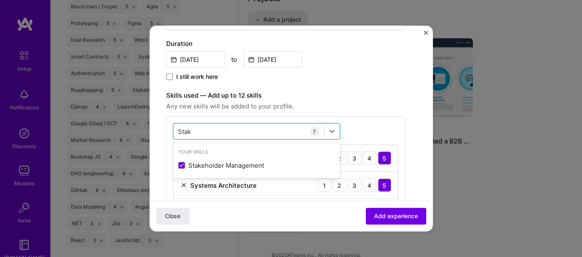
click at [371, 127] on div "option Stakeholder Management, selected. option Stakeholder Management selected…" at bounding box center [285, 228] width 239 height 225
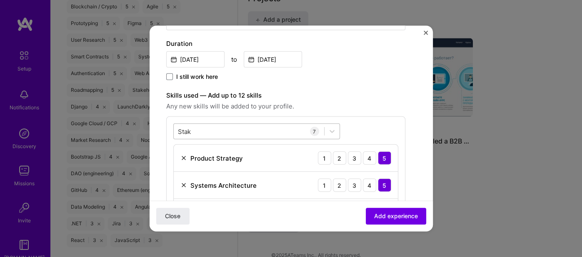
click at [244, 128] on div "Stak Stak" at bounding box center [249, 131] width 151 height 14
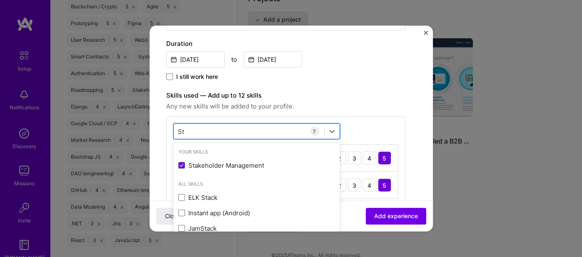
type input "S"
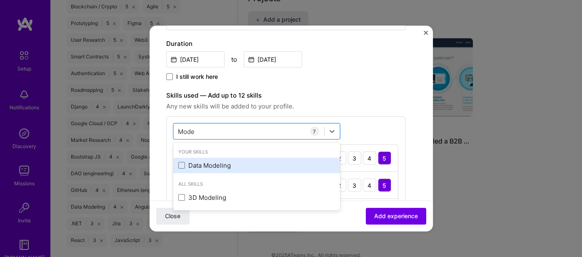
click at [192, 165] on div "Data Modeling" at bounding box center [256, 165] width 157 height 9
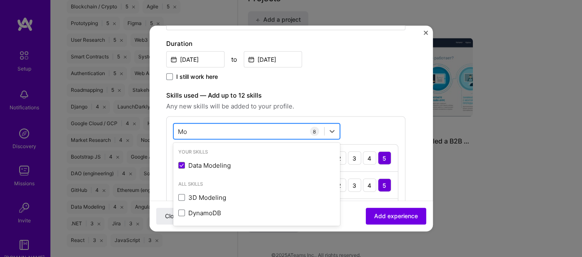
type input "M"
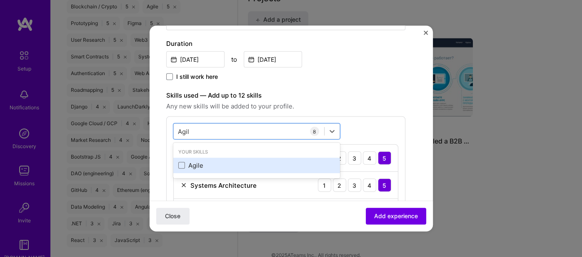
click at [193, 167] on div "Agile" at bounding box center [256, 165] width 157 height 9
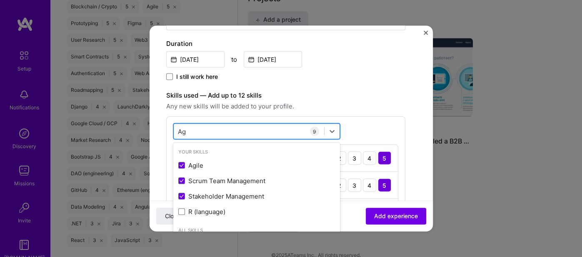
type input "A"
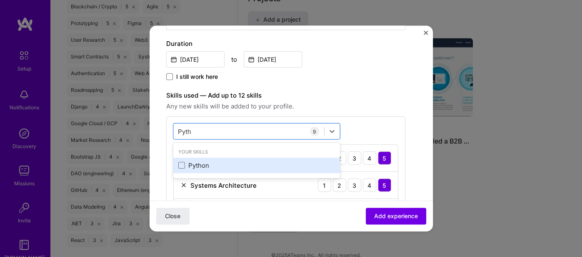
click at [196, 168] on div "Python" at bounding box center [256, 165] width 157 height 9
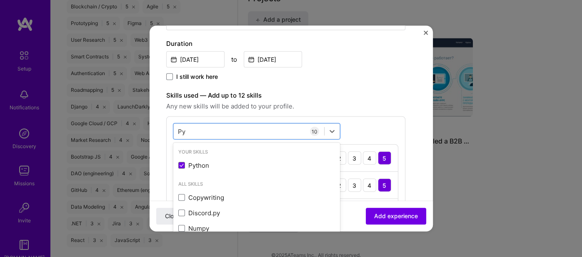
type input "P"
type input "S"
type input "E"
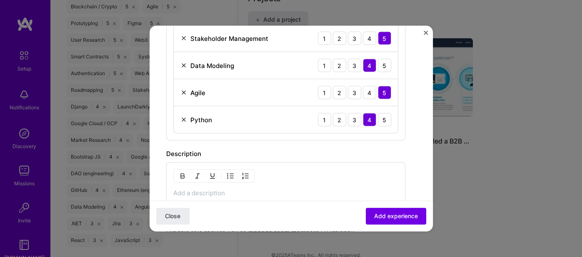
scroll to position [513, 0]
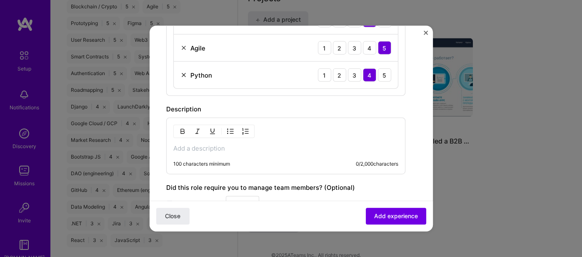
click at [198, 146] on p at bounding box center [285, 148] width 225 height 8
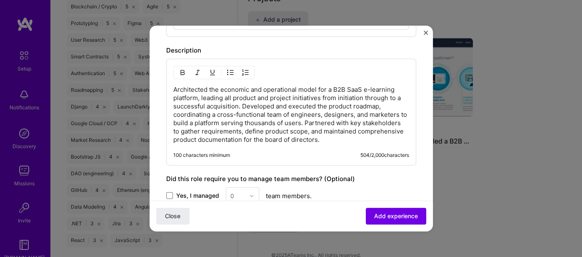
scroll to position [654, 0]
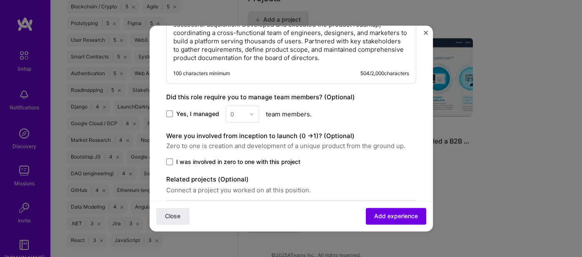
click at [168, 110] on span at bounding box center [169, 113] width 7 height 7
click at [0, 0] on input "Yes, I managed" at bounding box center [0, 0] width 0 height 0
click at [246, 107] on div "0" at bounding box center [237, 114] width 23 height 16
click at [238, 226] on div "7" at bounding box center [242, 228] width 28 height 15
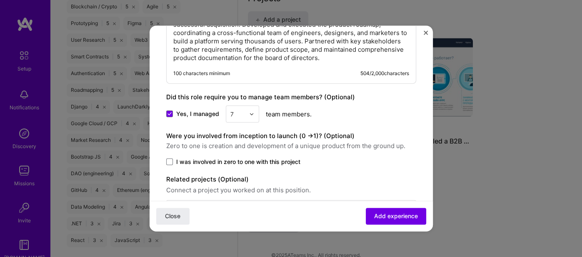
click at [175, 158] on label "I was involved in zero to one with this project" at bounding box center [291, 162] width 250 height 8
click at [0, 0] on input "I was involved in zero to one with this project" at bounding box center [0, 0] width 0 height 0
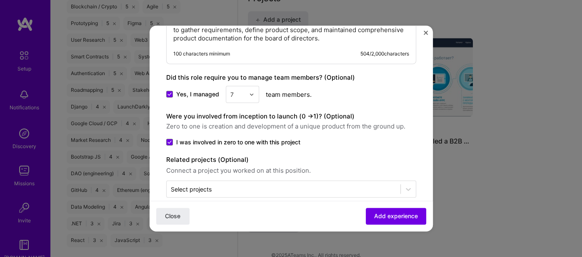
scroll to position [683, 0]
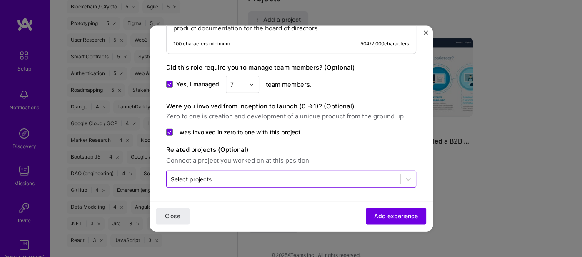
click at [196, 175] on div "Select projects" at bounding box center [191, 179] width 41 height 9
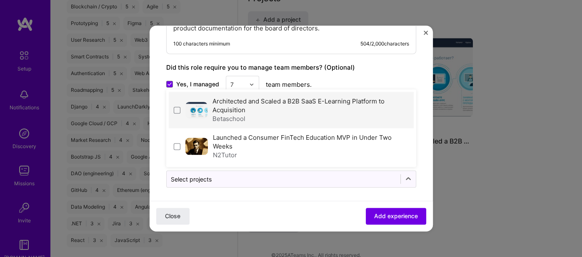
click at [253, 105] on div "Architected and Scaled a B2B SaaS E-Learning Platform to Acquisition Betaschool" at bounding box center [311, 110] width 196 height 26
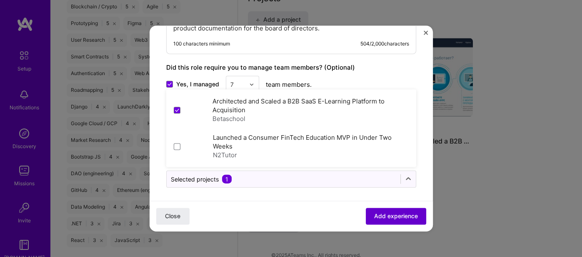
click at [385, 214] on span "Add experience" at bounding box center [396, 216] width 44 height 8
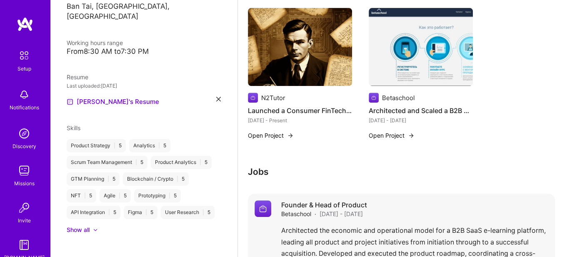
scroll to position [313, 0]
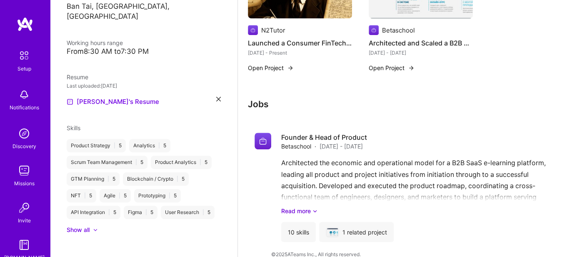
click at [306, 99] on h3 "Jobs" at bounding box center [401, 104] width 307 height 10
click at [312, 206] on link "Read more" at bounding box center [414, 210] width 267 height 9
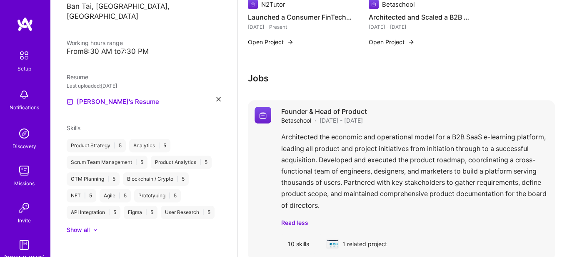
scroll to position [350, 0]
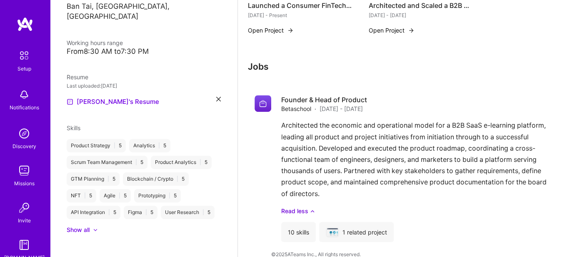
click at [276, 61] on h3 "Jobs" at bounding box center [401, 66] width 307 height 10
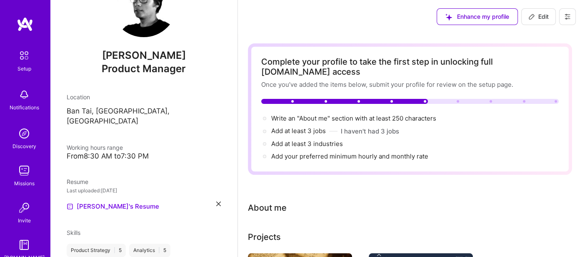
scroll to position [0, 0]
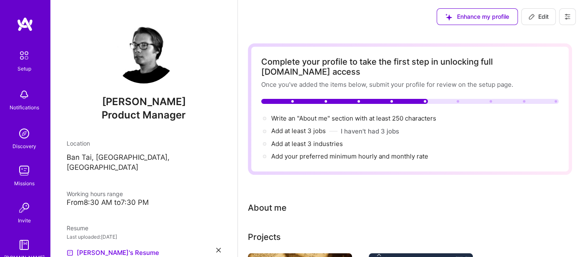
drag, startPoint x: 541, startPoint y: 18, endPoint x: 560, endPoint y: 14, distance: 19.5
click at [542, 18] on span "Edit" at bounding box center [539, 17] width 20 height 8
select select "US"
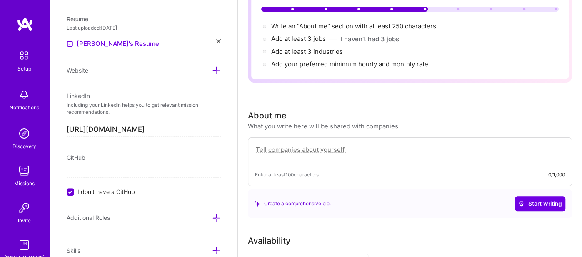
scroll to position [93, 0]
click at [304, 143] on textarea at bounding box center [410, 152] width 310 height 19
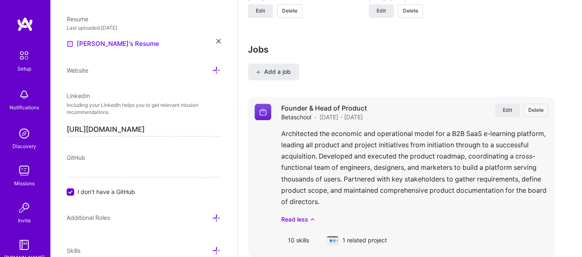
scroll to position [800, 0]
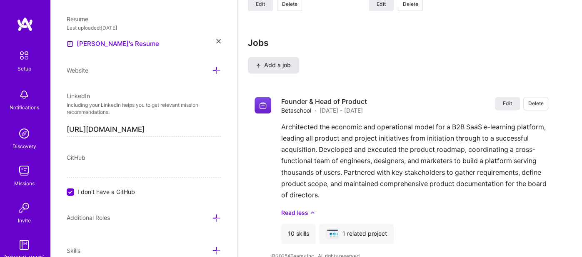
click at [280, 61] on span "Add a job" at bounding box center [273, 65] width 35 height 8
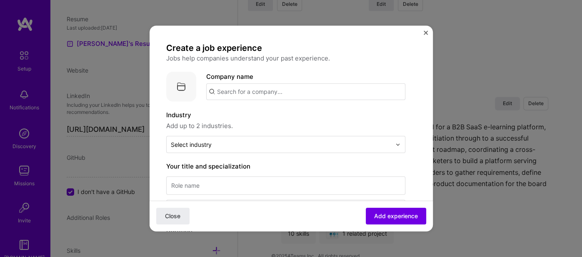
click at [251, 92] on input "text" at bounding box center [305, 91] width 199 height 17
paste input "N2Tutor Online Economics"
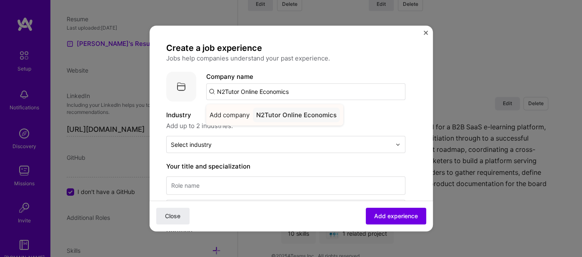
type input "N2Tutor Online Economics"
click at [304, 114] on div "N2Tutor Online Economics" at bounding box center [296, 115] width 87 height 15
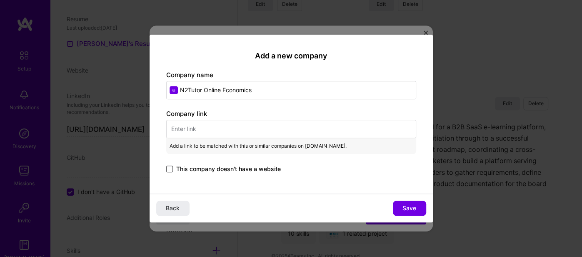
click at [169, 168] on span at bounding box center [169, 169] width 7 height 7
click at [0, 0] on input "This company doesn't have a website" at bounding box center [0, 0] width 0 height 0
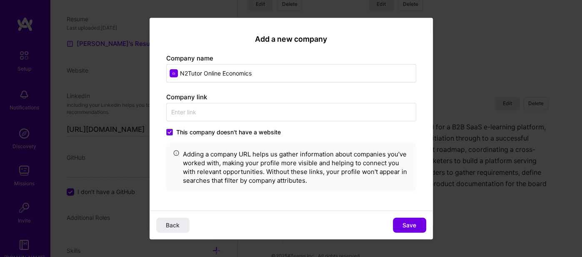
click at [409, 225] on span "Save" at bounding box center [410, 225] width 14 height 8
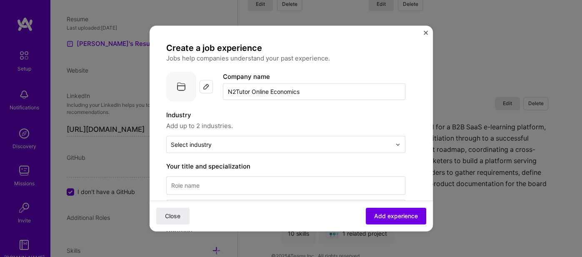
click at [208, 83] on div at bounding box center [206, 86] width 13 height 13
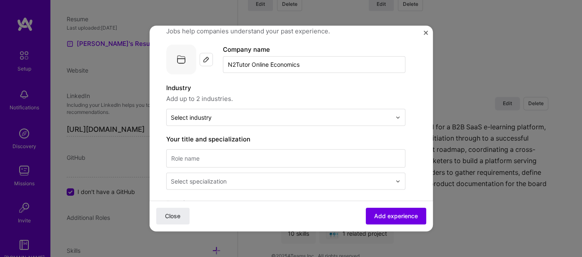
scroll to position [46, 0]
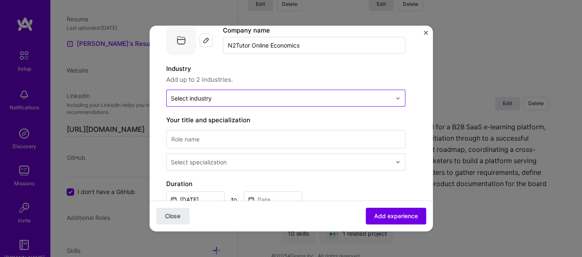
click at [224, 100] on input "text" at bounding box center [281, 98] width 221 height 9
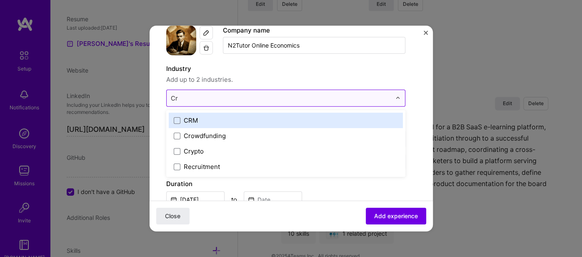
type input "Cry"
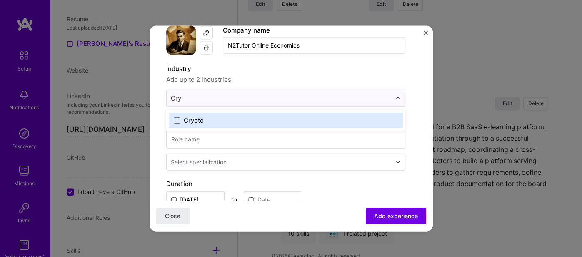
click at [204, 118] on label "Crypto" at bounding box center [286, 120] width 224 height 9
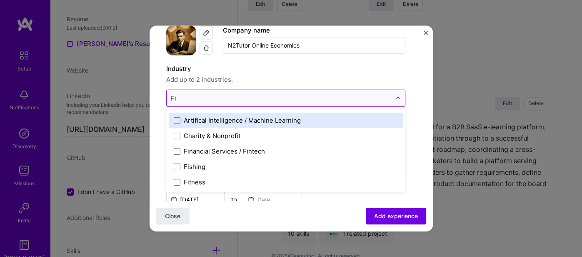
type input "Fin"
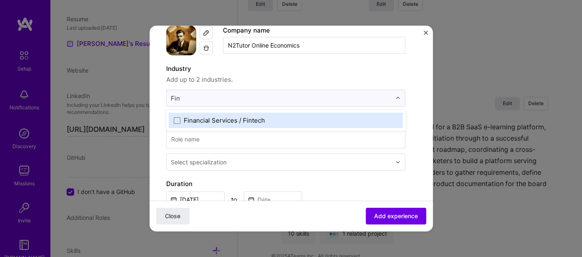
click at [239, 120] on div "Financial Services / Fintech" at bounding box center [224, 120] width 81 height 9
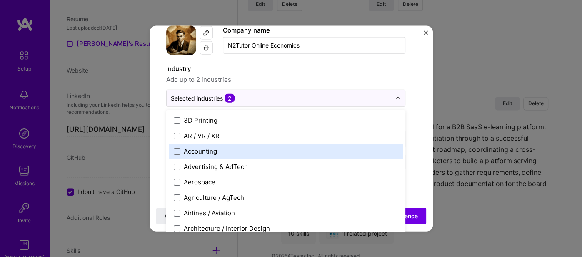
click at [423, 108] on form "Create a job experience Jobs help companies understand your past experience. Co…" at bounding box center [291, 255] width 283 height 519
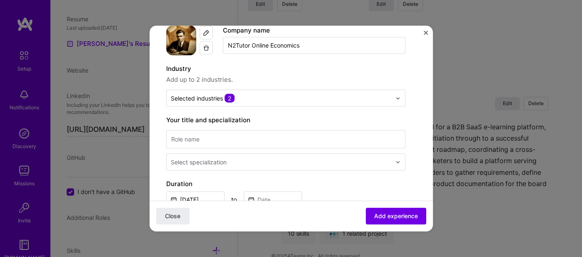
scroll to position [93, 0]
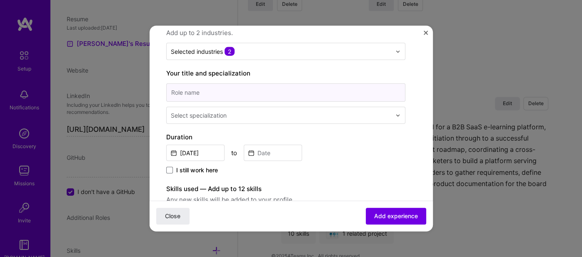
click at [209, 92] on input at bounding box center [285, 92] width 239 height 18
paste input "Product Owner & Founder"
type input "Product Owner & Founder"
click at [252, 108] on div "Select specialization" at bounding box center [281, 115] width 229 height 16
type input "F"
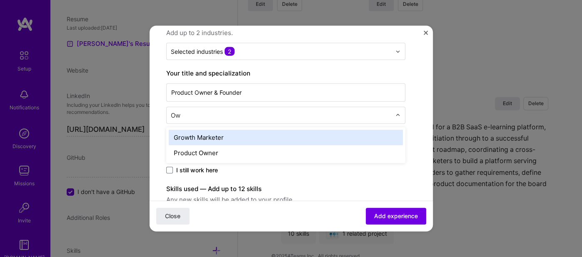
type input "Own"
drag, startPoint x: 238, startPoint y: 137, endPoint x: 237, endPoint y: 130, distance: 6.4
click at [238, 135] on div "Product Owner" at bounding box center [286, 137] width 234 height 15
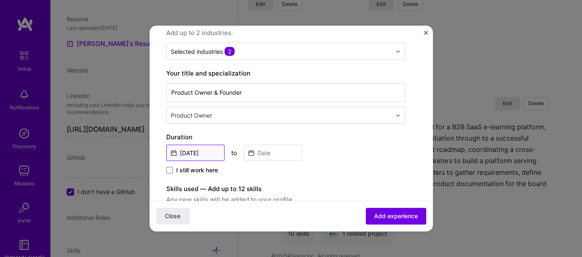
click at [177, 153] on input "Oct, 2025" at bounding box center [195, 153] width 58 height 16
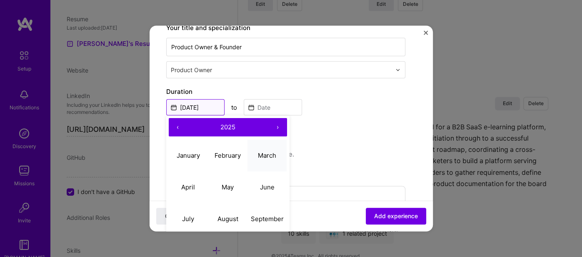
scroll to position [186, 0]
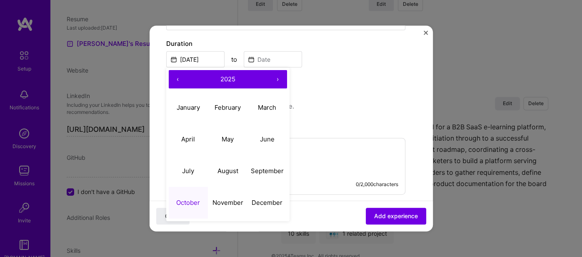
click at [170, 77] on button "‹" at bounding box center [178, 79] width 18 height 18
click at [173, 75] on button "‹" at bounding box center [178, 79] width 18 height 18
click at [186, 202] on abbr "October" at bounding box center [188, 202] width 24 height 8
type input "Oct, 2023"
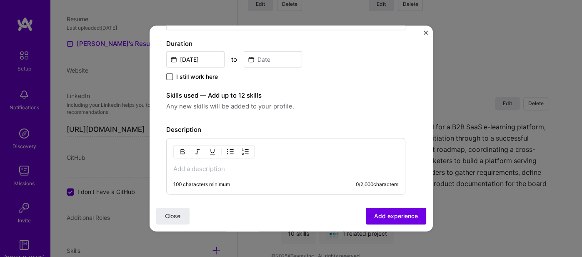
click at [168, 75] on form "Create a job experience Jobs help companies understand your past experience. Co…" at bounding box center [291, 115] width 283 height 519
click at [171, 75] on span at bounding box center [169, 76] width 7 height 7
click at [0, 0] on input "I still work here" at bounding box center [0, 0] width 0 height 0
click at [185, 102] on span "Any new skills will be added to your profile." at bounding box center [285, 107] width 239 height 10
click at [193, 105] on span "Any new skills will be added to your profile." at bounding box center [285, 107] width 239 height 10
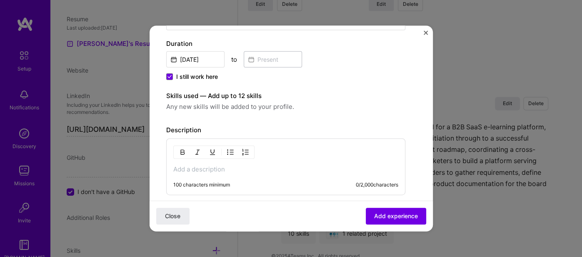
click at [203, 96] on label "Skills used — Add up to 12 skills" at bounding box center [285, 96] width 239 height 10
click at [230, 106] on span "Any new skills will be added to your profile." at bounding box center [285, 107] width 239 height 10
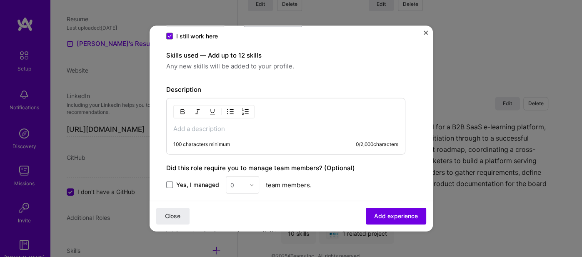
scroll to position [233, 0]
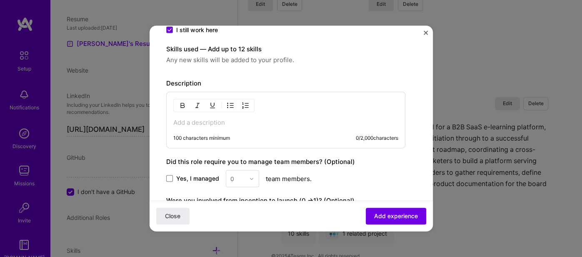
click at [186, 120] on p at bounding box center [285, 122] width 225 height 8
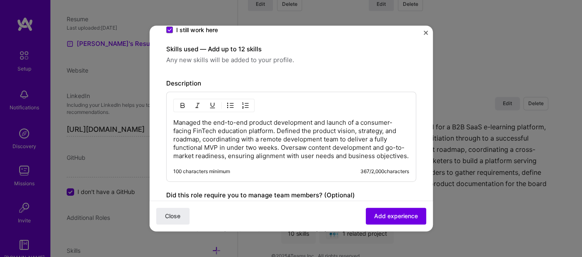
scroll to position [326, 0]
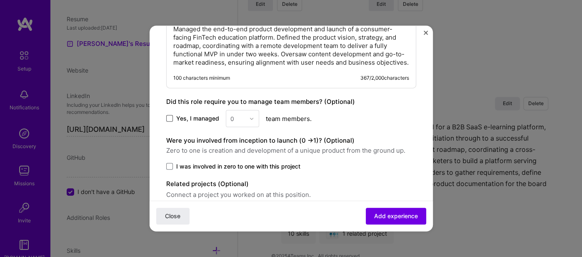
click at [166, 116] on span at bounding box center [169, 118] width 7 height 7
click at [0, 0] on input "Yes, I managed" at bounding box center [0, 0] width 0 height 0
click at [249, 116] on img at bounding box center [251, 118] width 5 height 5
click at [241, 167] on div "3" at bounding box center [242, 171] width 28 height 15
click at [172, 163] on span at bounding box center [169, 166] width 7 height 7
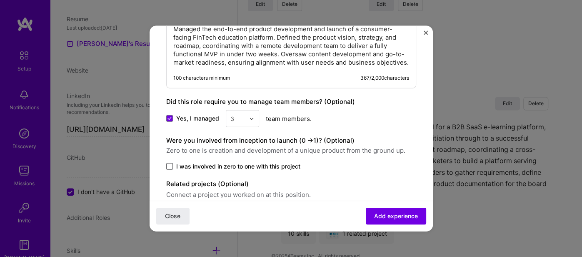
click at [0, 0] on input "I was involved in zero to one with this project" at bounding box center [0, 0] width 0 height 0
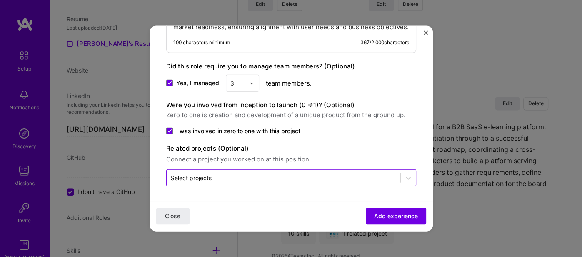
click at [200, 176] on div "Select projects" at bounding box center [191, 177] width 41 height 9
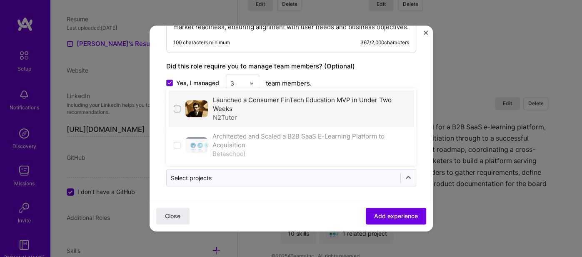
click at [297, 100] on label "Launched a Consumer FinTech Education MVP in Under Two Weeks" at bounding box center [302, 104] width 179 height 17
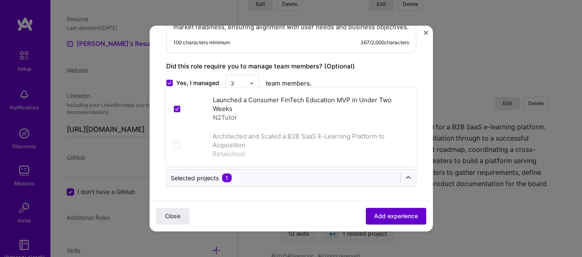
click at [379, 213] on span "Add experience" at bounding box center [396, 216] width 44 height 8
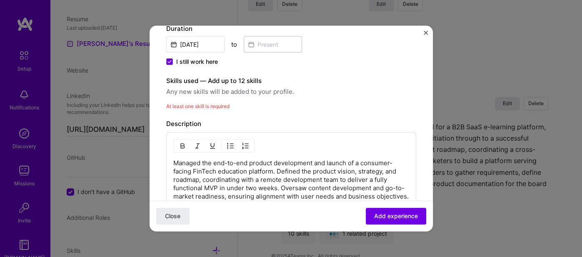
scroll to position [157, 0]
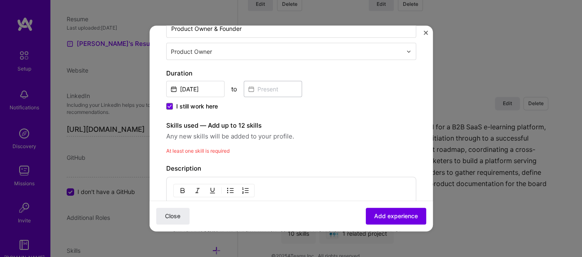
click at [190, 148] on span "At least one skill is required" at bounding box center [197, 151] width 63 height 6
click at [204, 124] on label "Skills used — Add up to 12 skills" at bounding box center [291, 125] width 250 height 10
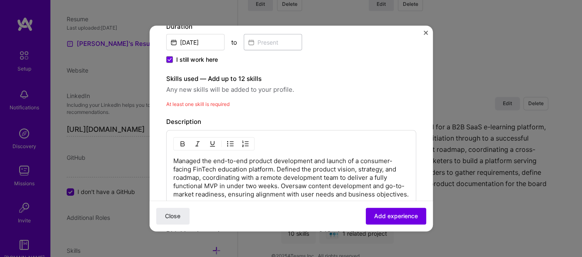
drag, startPoint x: 180, startPoint y: 117, endPoint x: 191, endPoint y: 105, distance: 15.9
click at [181, 118] on label "Description" at bounding box center [183, 122] width 35 height 8
click at [193, 90] on span "Any new skills will be added to your profile." at bounding box center [291, 90] width 250 height 10
drag, startPoint x: 207, startPoint y: 73, endPoint x: 248, endPoint y: 78, distance: 41.7
click at [233, 80] on label "Skills used — Add up to 12 skills" at bounding box center [291, 79] width 250 height 10
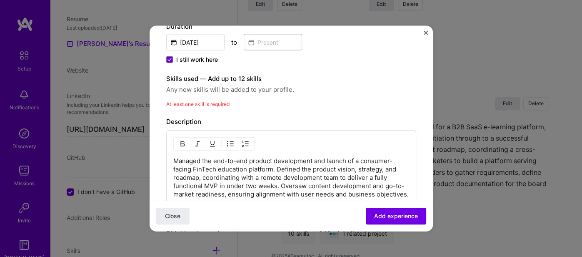
click at [255, 78] on label "Skills used — Add up to 12 skills" at bounding box center [291, 79] width 250 height 10
drag, startPoint x: 255, startPoint y: 87, endPoint x: 238, endPoint y: 86, distance: 17.1
click at [255, 87] on span "Any new skills will be added to your profile." at bounding box center [291, 90] width 250 height 10
drag, startPoint x: 234, startPoint y: 87, endPoint x: 203, endPoint y: 93, distance: 31.7
click at [234, 87] on span "Any new skills will be added to your profile." at bounding box center [291, 90] width 250 height 10
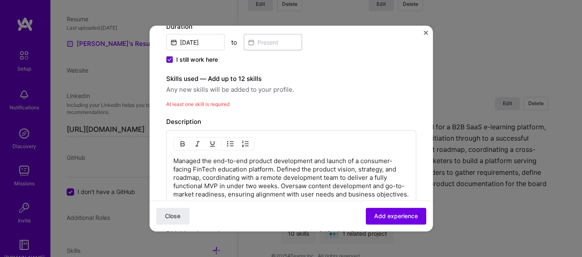
click at [201, 102] on span "At least one skill is required" at bounding box center [197, 104] width 63 height 6
drag, startPoint x: 202, startPoint y: 103, endPoint x: 283, endPoint y: 95, distance: 80.8
click at [324, 91] on div "Skills used — Add up to 12 skills Any new skills will be added to your profile.…" at bounding box center [291, 91] width 250 height 35
click at [207, 103] on span "At least one skill is required" at bounding box center [197, 104] width 63 height 6
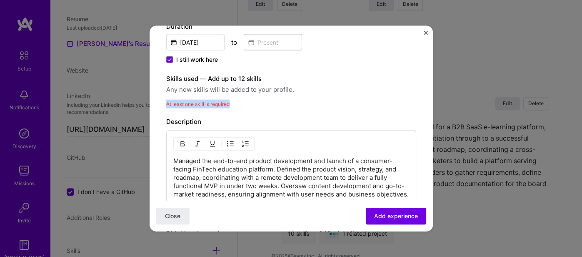
click at [206, 103] on span "At least one skill is required" at bounding box center [197, 104] width 63 height 6
drag, startPoint x: 178, startPoint y: 113, endPoint x: 185, endPoint y: 118, distance: 8.6
click at [178, 113] on div "Create a job experience Jobs help companies understand your past experience. Co…" at bounding box center [291, 96] width 250 height 514
click at [216, 117] on div "Description" at bounding box center [291, 122] width 250 height 10
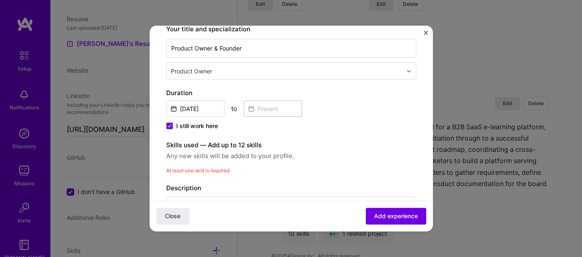
scroll to position [90, 0]
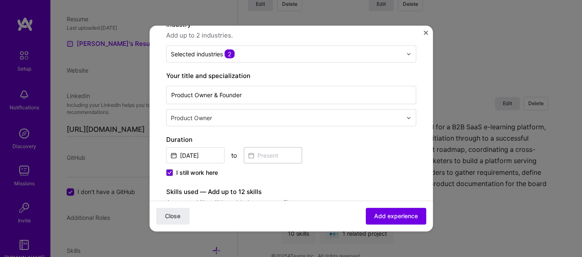
click at [187, 110] on div "Product Owner" at bounding box center [287, 118] width 240 height 16
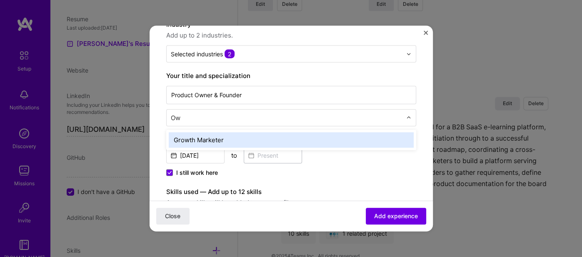
type input "Own"
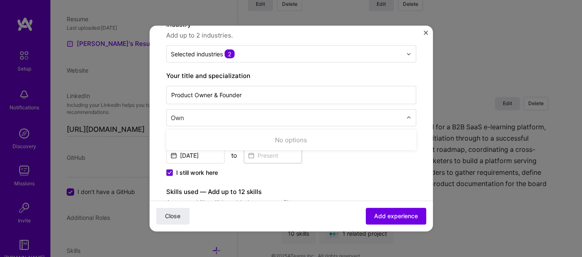
drag, startPoint x: 194, startPoint y: 117, endPoint x: 164, endPoint y: 112, distance: 30.0
click at [164, 112] on form "Create a job experience Jobs help companies understand your past experience. Co…" at bounding box center [291, 233] width 283 height 562
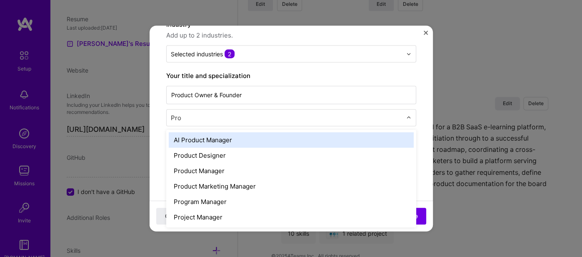
type input "Prod"
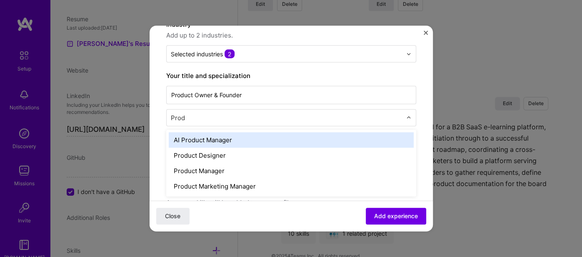
scroll to position [137, 0]
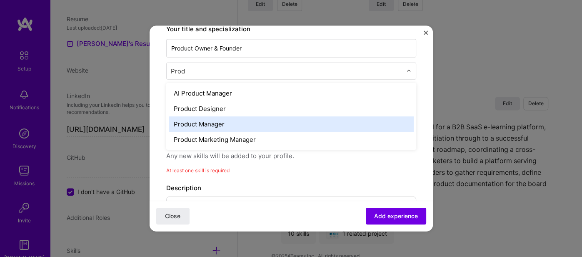
click at [242, 119] on div "Product Manager" at bounding box center [291, 123] width 245 height 15
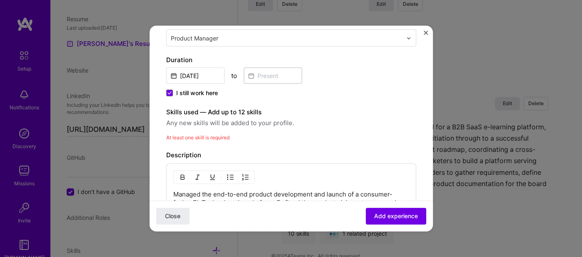
scroll to position [184, 0]
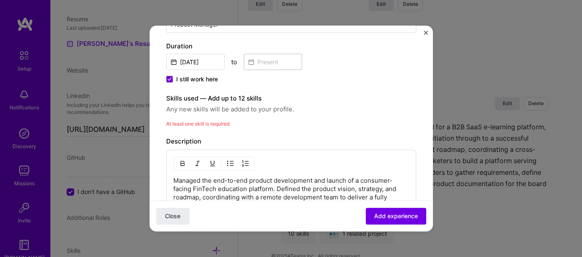
click at [185, 123] on span "At least one skill is required" at bounding box center [197, 123] width 63 height 6
click at [184, 123] on span "At least one skill is required" at bounding box center [197, 123] width 63 height 6
click at [186, 102] on div "Skills used — Add up to 12 skills Any new skills will be added to your profile." at bounding box center [291, 103] width 250 height 21
click at [180, 121] on span "At least one skill is required" at bounding box center [197, 123] width 63 height 6
click at [187, 105] on span "Any new skills will be added to your profile." at bounding box center [291, 109] width 250 height 10
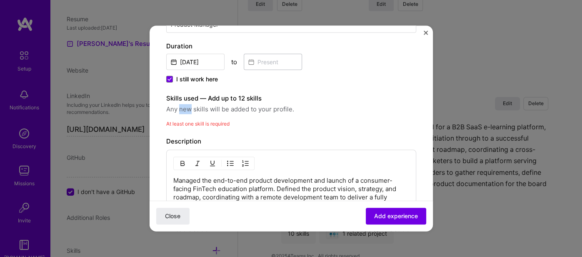
click at [332, 104] on span "Any new skills will be added to your profile." at bounding box center [291, 109] width 250 height 10
click at [266, 106] on span "Any new skills will be added to your profile." at bounding box center [291, 109] width 250 height 10
click at [246, 98] on label "Skills used — Add up to 12 skills" at bounding box center [291, 98] width 250 height 10
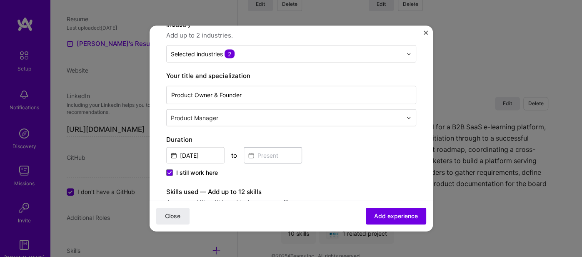
scroll to position [0, 0]
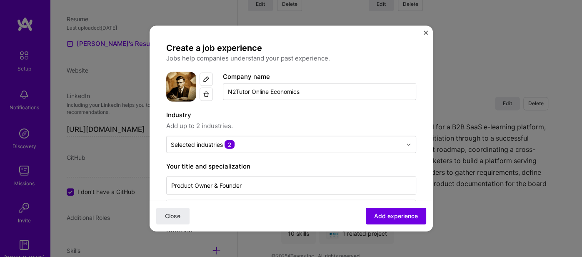
click at [329, 89] on input "N2Tutor Online Economics" at bounding box center [319, 91] width 193 height 17
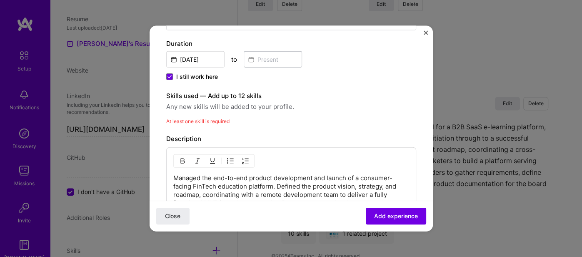
click at [200, 119] on span "At least one skill is required" at bounding box center [197, 121] width 63 height 6
click at [200, 118] on span "At least one skill is required" at bounding box center [197, 121] width 63 height 6
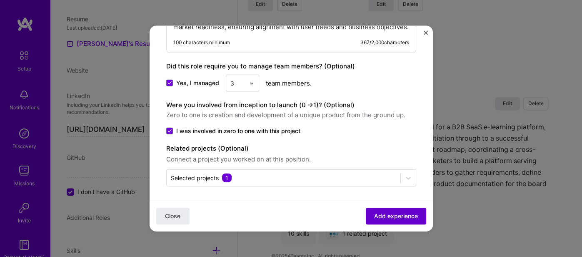
click at [382, 213] on span "Add experience" at bounding box center [396, 216] width 44 height 8
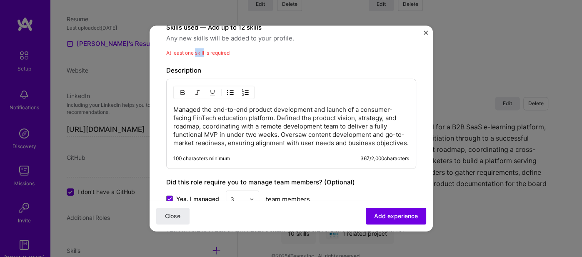
scroll to position [250, 0]
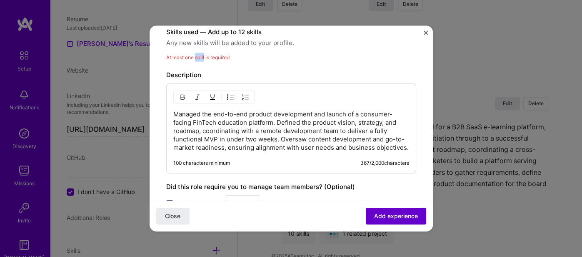
click at [386, 214] on span "Add experience" at bounding box center [396, 216] width 44 height 8
click at [386, 213] on span "Add experience" at bounding box center [396, 216] width 44 height 8
click at [211, 129] on p "Managed the end-to-end product development and launch of a consumer-facing FinT…" at bounding box center [291, 131] width 236 height 42
click at [177, 56] on span "At least one skill is required" at bounding box center [197, 57] width 63 height 6
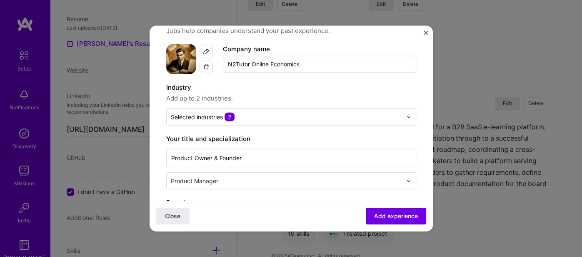
scroll to position [0, 0]
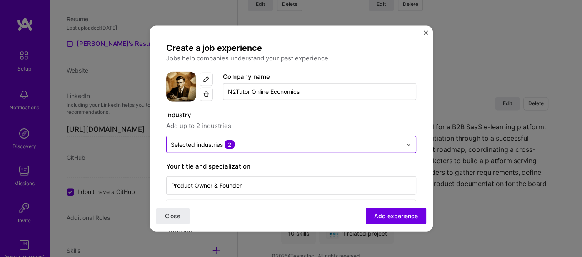
click at [266, 141] on input "text" at bounding box center [286, 144] width 231 height 9
click at [225, 146] on div "Selected industries 2" at bounding box center [203, 144] width 64 height 9
click at [196, 146] on div "Selected industries 2" at bounding box center [203, 144] width 64 height 9
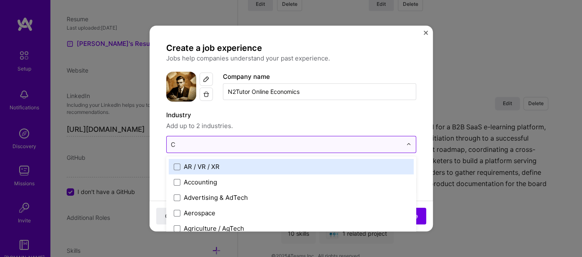
type input "Cr"
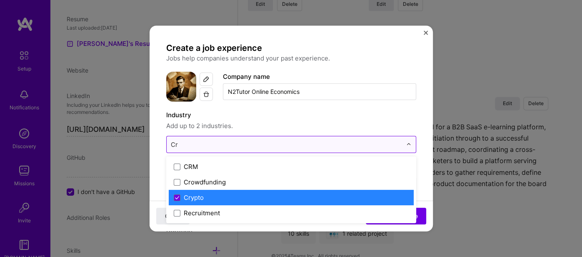
drag, startPoint x: 176, startPoint y: 198, endPoint x: 205, endPoint y: 157, distance: 49.6
click at [177, 197] on icon at bounding box center [177, 197] width 3 height 3
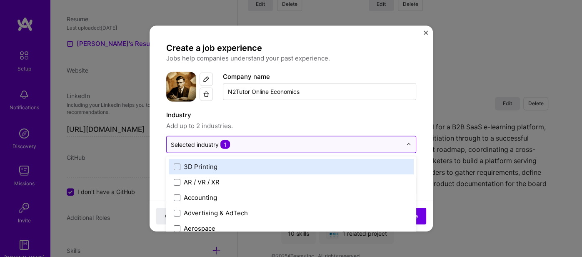
click at [283, 115] on label "Industry" at bounding box center [291, 115] width 250 height 10
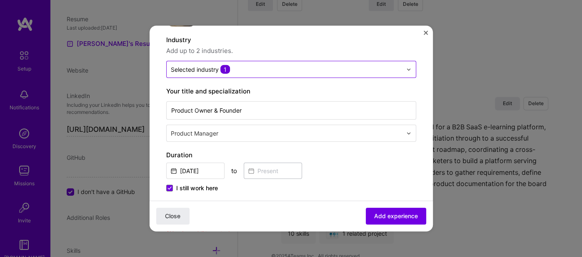
scroll to position [186, 0]
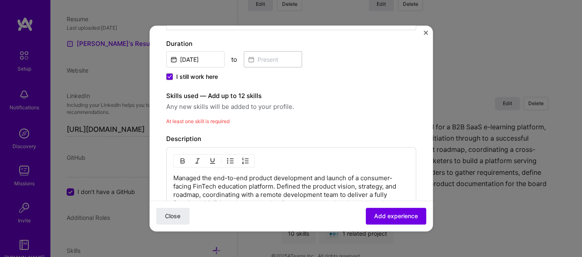
click at [200, 115] on div "Skills used — Add up to 12 skills Any new skills will be added to your profile.…" at bounding box center [291, 108] width 250 height 35
drag, startPoint x: 200, startPoint y: 115, endPoint x: 219, endPoint y: 118, distance: 19.4
click at [201, 117] on div "At least one skill is required" at bounding box center [291, 121] width 250 height 9
drag, startPoint x: 219, startPoint y: 118, endPoint x: 255, endPoint y: 130, distance: 38.4
click at [233, 122] on div "At least one skill is required" at bounding box center [291, 121] width 250 height 9
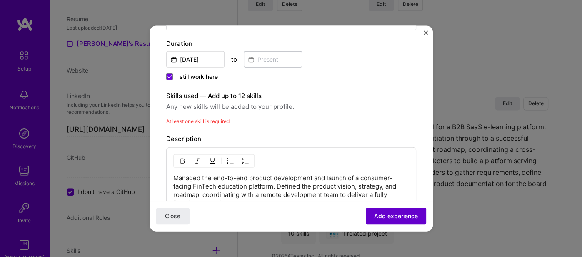
click at [389, 220] on span "Add experience" at bounding box center [396, 216] width 44 height 8
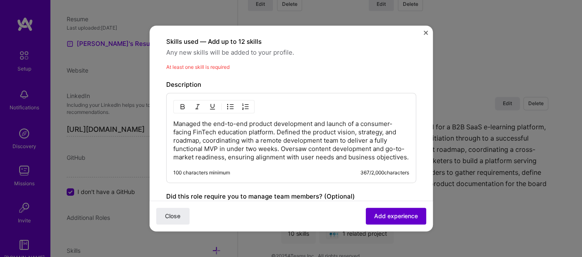
scroll to position [250, 0]
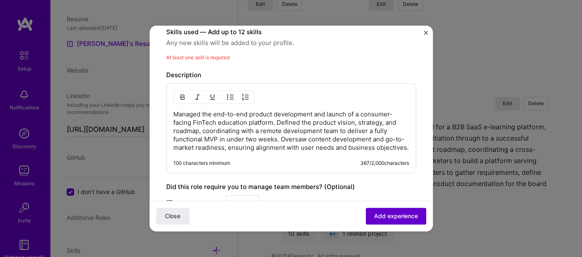
click at [389, 219] on span "Add experience" at bounding box center [396, 216] width 44 height 8
click at [388, 218] on span "Add experience" at bounding box center [396, 216] width 44 height 8
click at [389, 217] on span "Add experience" at bounding box center [396, 216] width 44 height 8
click at [389, 216] on span "Add experience" at bounding box center [396, 216] width 44 height 8
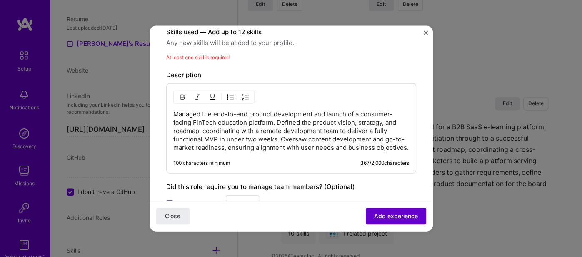
click at [390, 214] on span "Add experience" at bounding box center [396, 216] width 44 height 8
drag, startPoint x: 390, startPoint y: 213, endPoint x: 401, endPoint y: 137, distance: 76.3
click at [391, 213] on span "Add experience" at bounding box center [396, 216] width 44 height 8
click at [425, 32] on img "Close" at bounding box center [426, 33] width 4 height 4
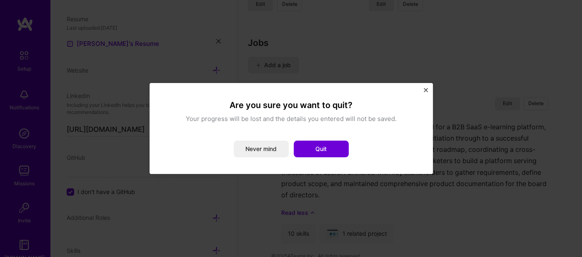
click at [258, 148] on button "Never mind" at bounding box center [261, 148] width 55 height 17
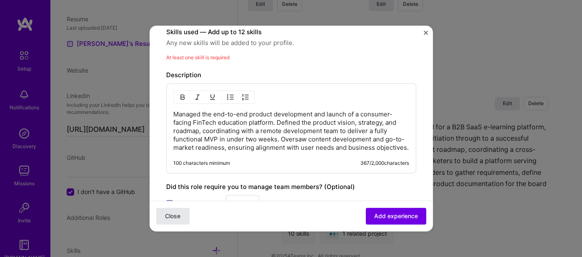
click at [172, 213] on button "Close" at bounding box center [172, 216] width 33 height 17
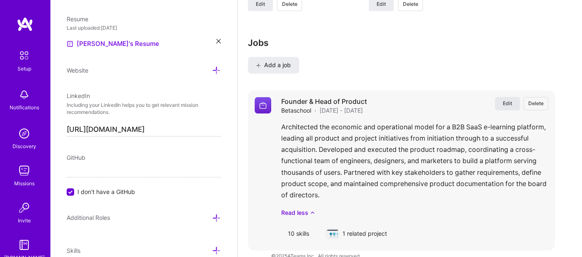
click at [504, 100] on span "Edit" at bounding box center [507, 103] width 9 height 7
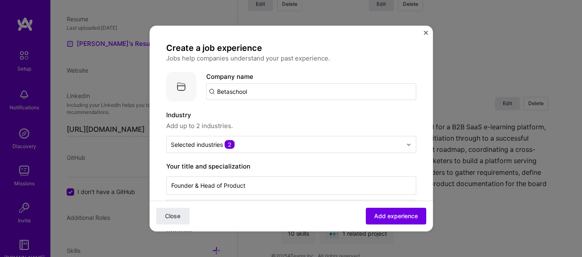
click at [182, 89] on img at bounding box center [181, 87] width 30 height 30
click at [178, 86] on img at bounding box center [181, 87] width 30 height 30
drag, startPoint x: 169, startPoint y: 87, endPoint x: 191, endPoint y: 115, distance: 36.3
click at [170, 87] on img at bounding box center [181, 87] width 30 height 30
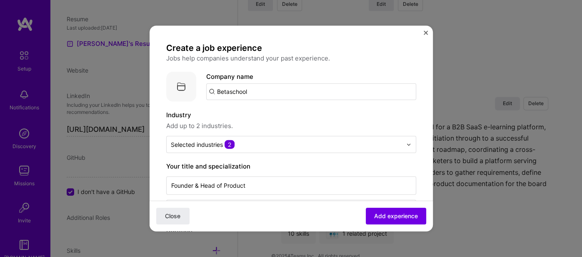
click at [424, 35] on button "Close" at bounding box center [426, 35] width 4 height 9
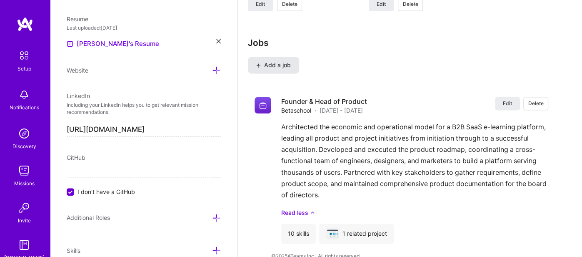
click at [270, 61] on span "Add a job" at bounding box center [273, 65] width 35 height 8
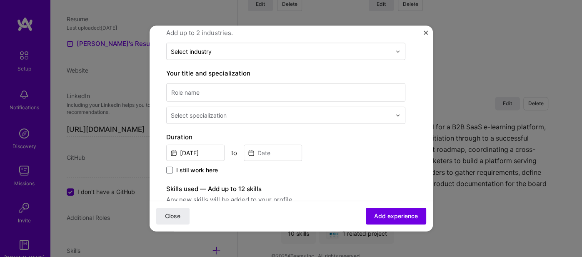
scroll to position [186, 0]
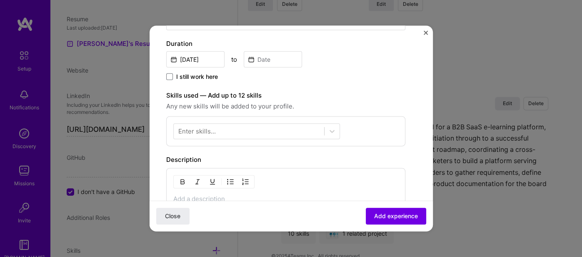
click at [200, 132] on div "Enter skills..." at bounding box center [197, 131] width 38 height 9
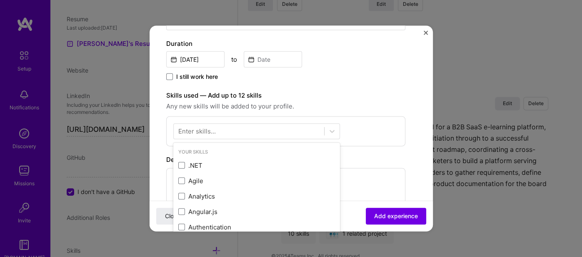
click at [205, 129] on div "Enter skills..." at bounding box center [197, 131] width 38 height 9
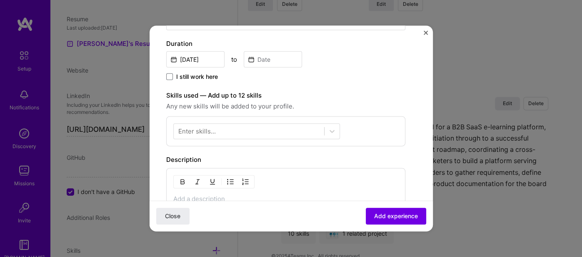
click at [195, 129] on div "Enter skills..." at bounding box center [197, 131] width 38 height 9
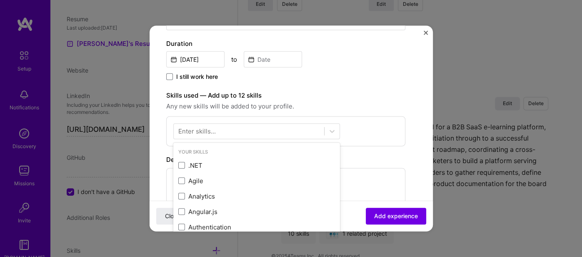
click at [193, 131] on div "Enter skills..." at bounding box center [197, 131] width 38 height 9
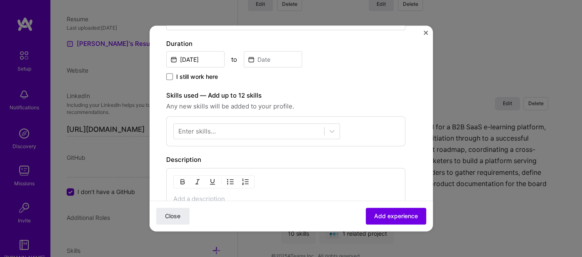
click at [192, 128] on div "Enter skills..." at bounding box center [197, 131] width 38 height 9
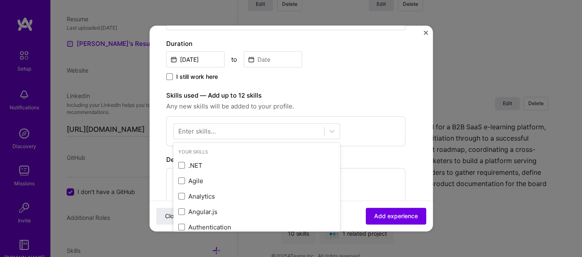
click at [190, 128] on div "Enter skills..." at bounding box center [197, 131] width 38 height 9
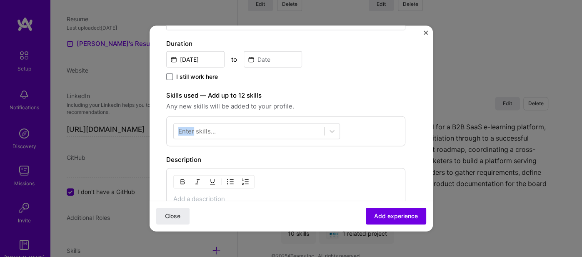
click at [188, 129] on div "Enter skills..." at bounding box center [197, 131] width 38 height 9
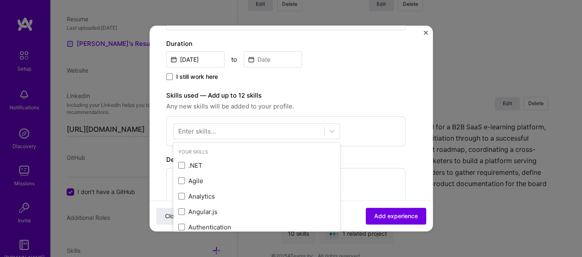
click at [199, 129] on div "Enter skills..." at bounding box center [197, 131] width 38 height 9
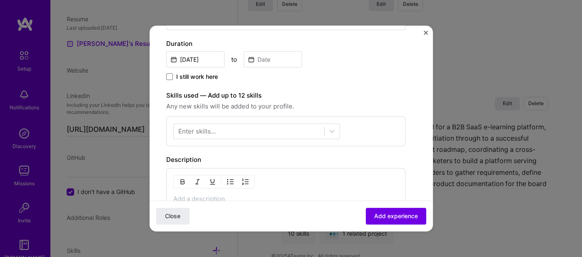
click at [197, 132] on div "Enter skills..." at bounding box center [197, 131] width 38 height 9
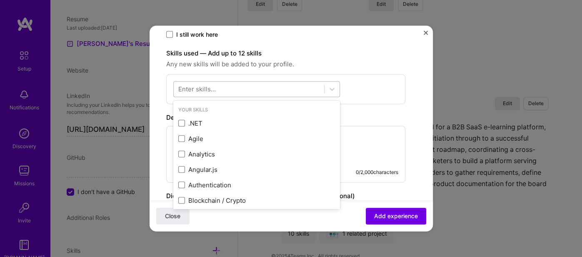
scroll to position [280, 0]
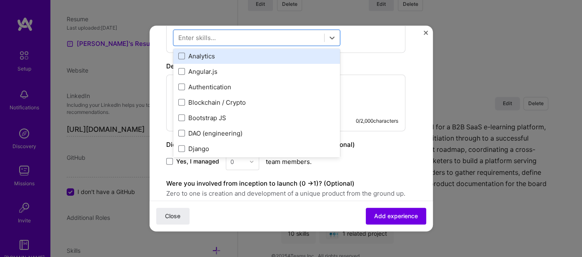
scroll to position [10, 0]
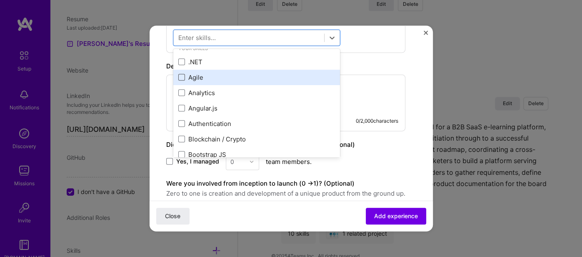
click at [181, 74] on span at bounding box center [181, 77] width 7 height 7
click at [0, 0] on input "checkbox" at bounding box center [0, 0] width 0 height 0
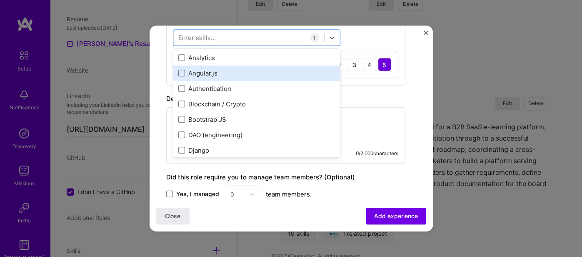
scroll to position [56, 0]
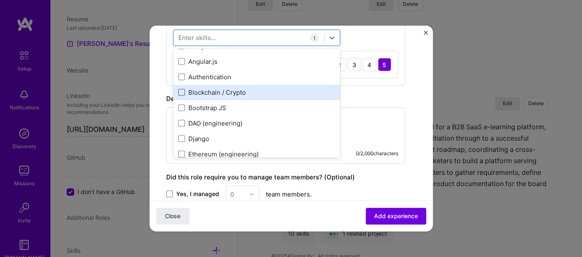
click at [180, 90] on span at bounding box center [181, 92] width 7 height 7
click at [0, 0] on input "checkbox" at bounding box center [0, 0] width 0 height 0
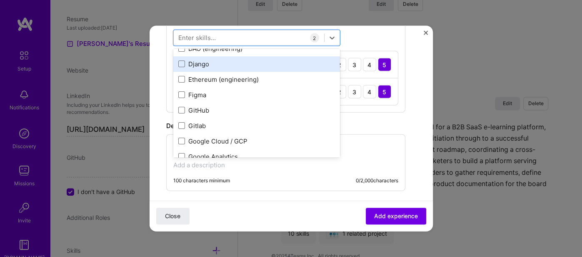
scroll to position [150, 0]
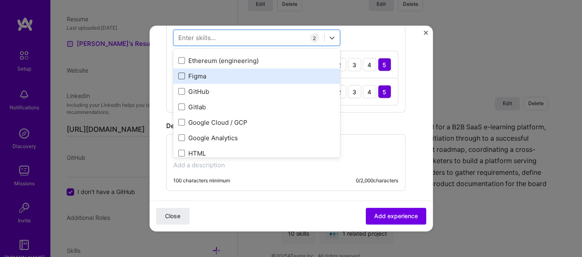
click at [181, 74] on span at bounding box center [181, 76] width 7 height 7
click at [0, 0] on input "checkbox" at bounding box center [0, 0] width 0 height 0
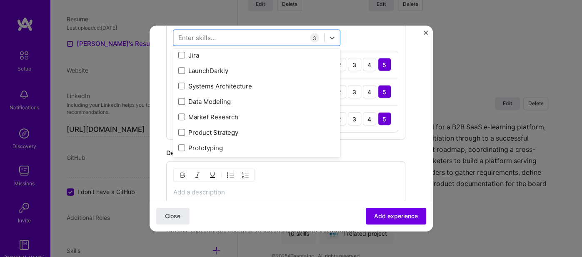
scroll to position [290, 0]
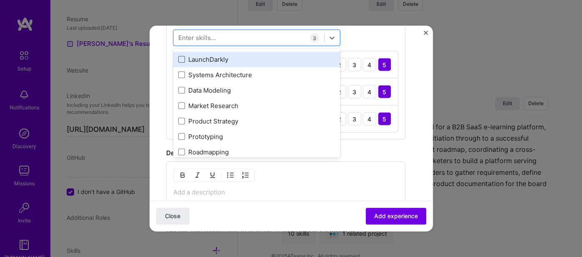
click at [181, 58] on span at bounding box center [181, 59] width 7 height 7
click at [0, 0] on input "checkbox" at bounding box center [0, 0] width 0 height 0
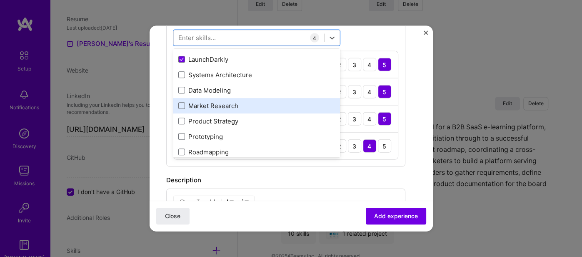
scroll to position [336, 0]
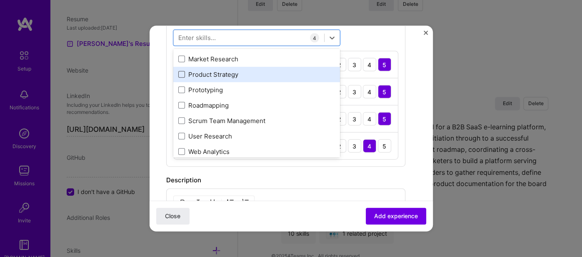
click at [181, 72] on span at bounding box center [181, 74] width 7 height 7
click at [0, 0] on input "checkbox" at bounding box center [0, 0] width 0 height 0
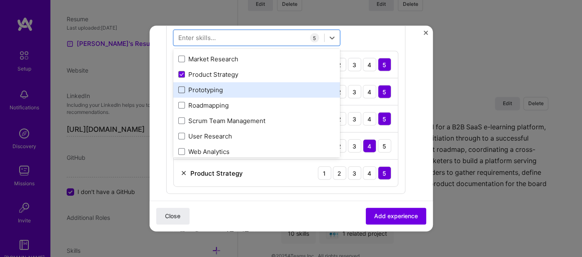
click at [181, 88] on span at bounding box center [181, 90] width 7 height 7
click at [0, 0] on input "checkbox" at bounding box center [0, 0] width 0 height 0
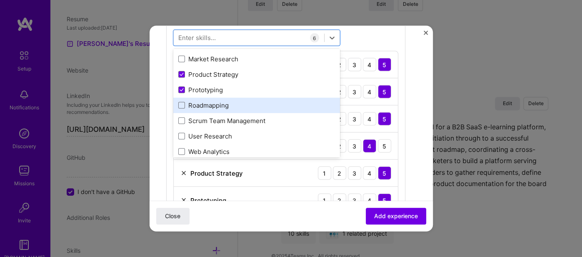
click at [181, 103] on span at bounding box center [181, 105] width 7 height 7
click at [0, 0] on input "checkbox" at bounding box center [0, 0] width 0 height 0
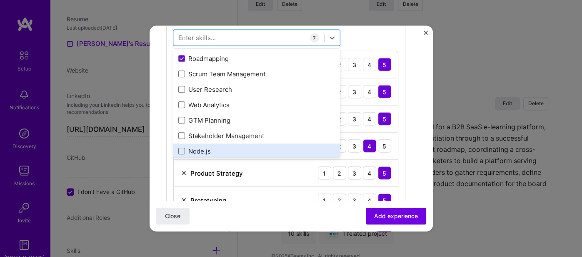
scroll to position [430, 0]
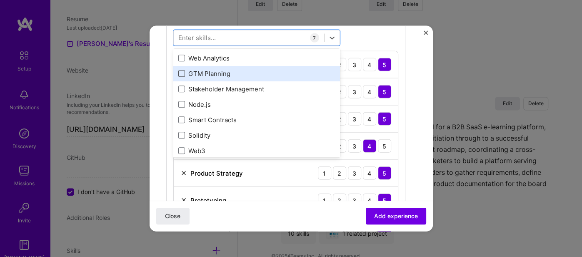
click at [180, 70] on span at bounding box center [181, 73] width 7 height 7
click at [0, 0] on input "checkbox" at bounding box center [0, 0] width 0 height 0
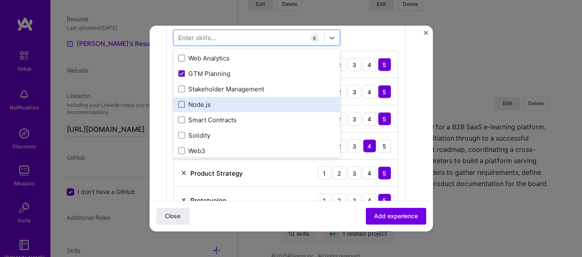
click at [179, 101] on span at bounding box center [181, 104] width 7 height 7
click at [0, 0] on input "checkbox" at bounding box center [0, 0] width 0 height 0
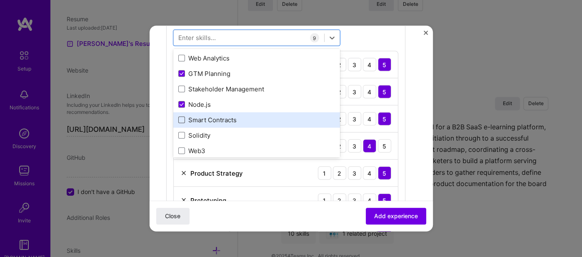
click at [181, 118] on span at bounding box center [181, 120] width 7 height 7
click at [0, 0] on input "checkbox" at bounding box center [0, 0] width 0 height 0
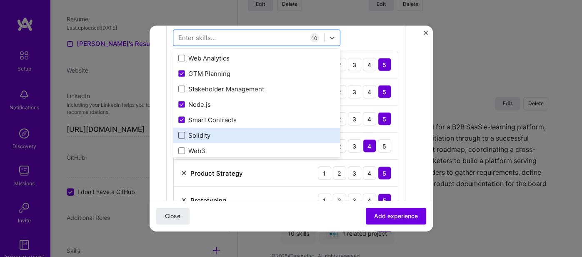
click at [178, 134] on span at bounding box center [181, 135] width 7 height 7
click at [0, 0] on input "checkbox" at bounding box center [0, 0] width 0 height 0
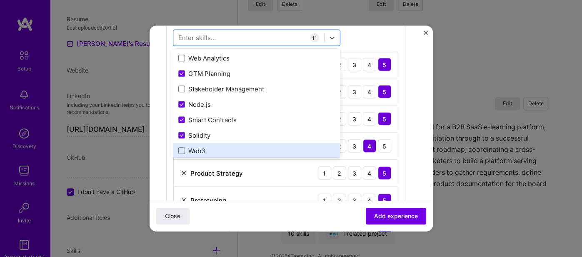
click at [178, 148] on label at bounding box center [181, 151] width 7 height 7
click at [0, 0] on input "checkbox" at bounding box center [0, 0] width 0 height 0
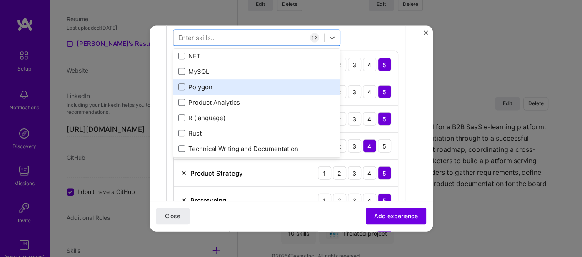
scroll to position [570, 0]
click at [180, 87] on span at bounding box center [181, 87] width 7 height 7
click at [0, 0] on input "checkbox" at bounding box center [0, 0] width 0 height 0
click at [181, 86] on icon at bounding box center [182, 87] width 4 height 3
click at [0, 0] on input "checkbox" at bounding box center [0, 0] width 0 height 0
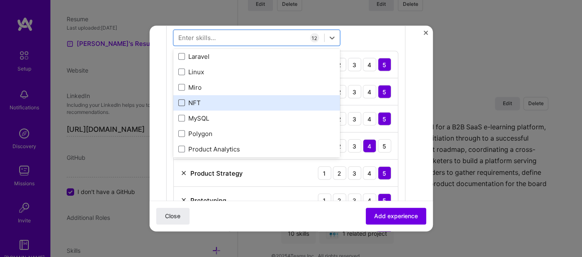
click at [181, 100] on span at bounding box center [181, 103] width 7 height 7
click at [0, 0] on input "checkbox" at bounding box center [0, 0] width 0 height 0
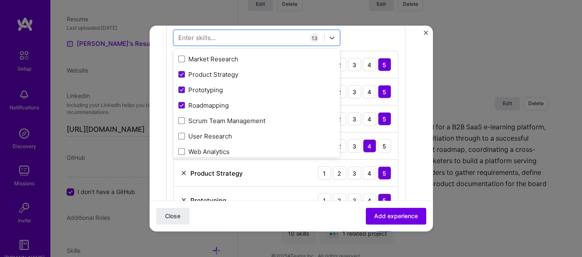
scroll to position [103, 0]
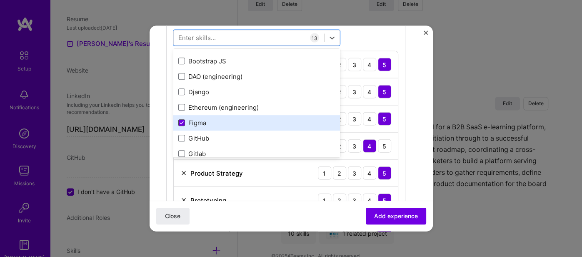
click at [180, 121] on icon at bounding box center [182, 122] width 4 height 3
click at [0, 0] on input "checkbox" at bounding box center [0, 0] width 0 height 0
click at [415, 106] on div "Create a job experience Jobs help companies understand your past experience. Co…" at bounding box center [291, 179] width 250 height 833
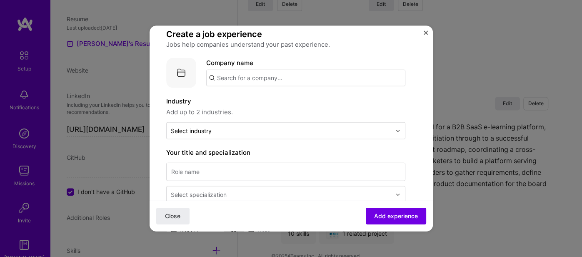
scroll to position [0, 0]
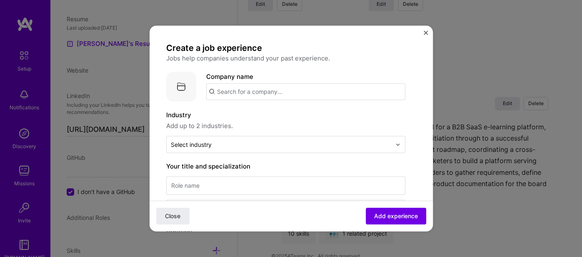
click at [184, 79] on img at bounding box center [181, 87] width 30 height 30
click at [182, 88] on img at bounding box center [181, 87] width 30 height 30
click at [247, 90] on input "text" at bounding box center [305, 91] width 199 height 17
click at [240, 92] on input "text" at bounding box center [305, 91] width 199 height 17
paste input "N2Tutor Online Economics"
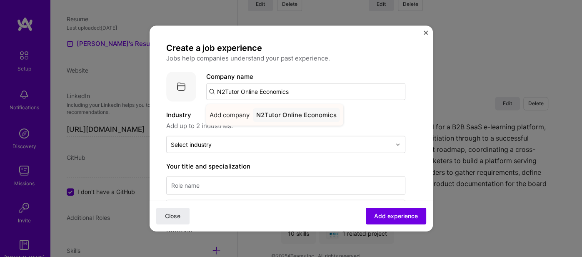
type input "N2Tutor Online Economics"
click at [295, 113] on div "N2Tutor Online Economics" at bounding box center [296, 115] width 87 height 15
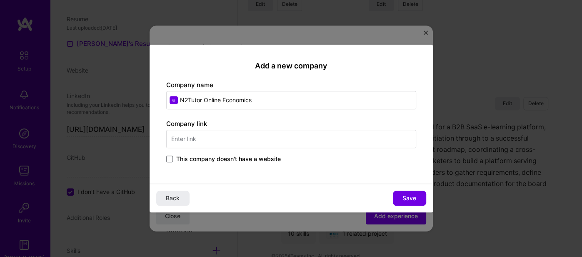
click at [191, 158] on span "This company doesn't have a website" at bounding box center [228, 159] width 105 height 8
click at [0, 0] on input "This company doesn't have a website" at bounding box center [0, 0] width 0 height 0
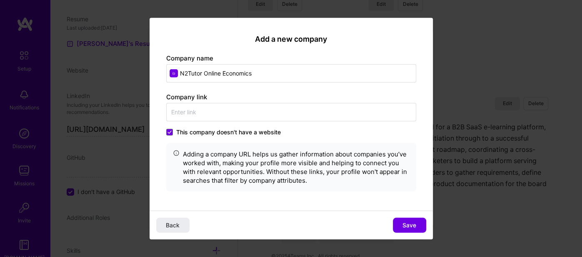
drag, startPoint x: 407, startPoint y: 225, endPoint x: 395, endPoint y: 220, distance: 12.5
click at [407, 225] on span "Save" at bounding box center [410, 225] width 14 height 8
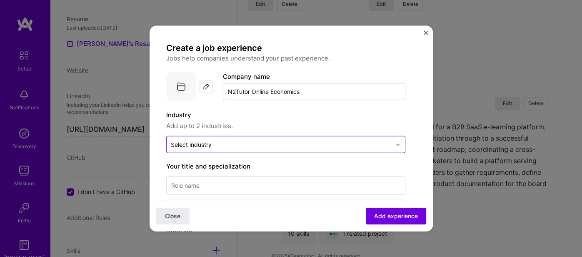
click at [220, 145] on input "text" at bounding box center [281, 144] width 221 height 9
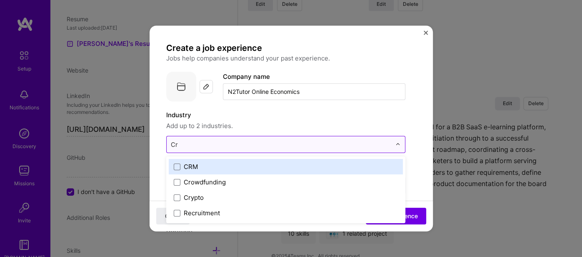
type input "Cry"
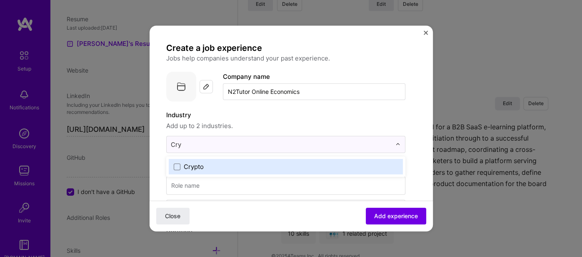
click at [198, 161] on div "Crypto" at bounding box center [286, 166] width 234 height 15
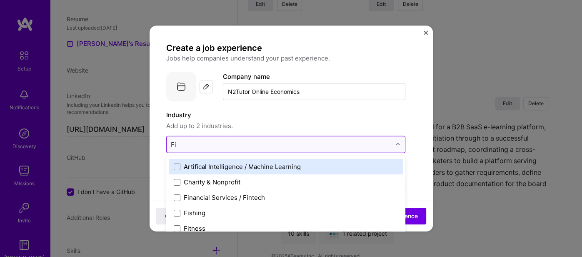
type input "Fin"
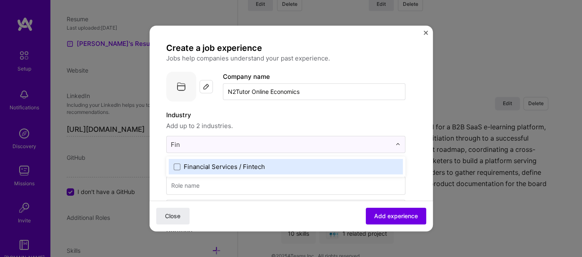
click at [203, 165] on div "Financial Services / Fintech" at bounding box center [224, 166] width 81 height 9
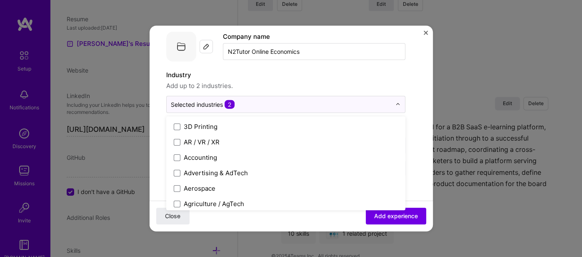
scroll to position [93, 0]
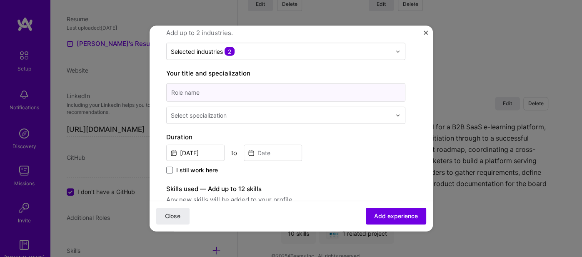
click at [218, 91] on input at bounding box center [285, 92] width 239 height 18
paste input "Product Owner & Founder"
type input "Product Owner & Founder"
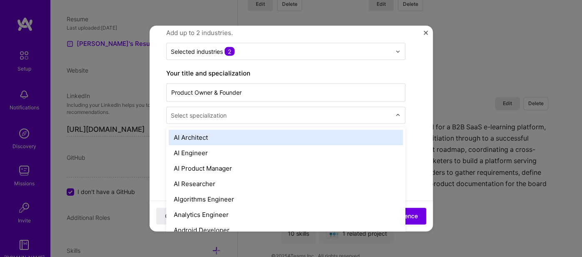
click at [196, 113] on div "Select specialization" at bounding box center [199, 115] width 56 height 9
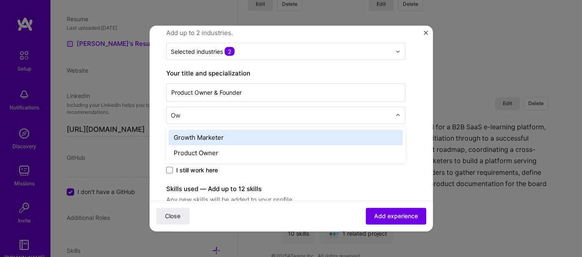
type input "Own"
click at [213, 136] on div "Product Owner" at bounding box center [286, 137] width 234 height 15
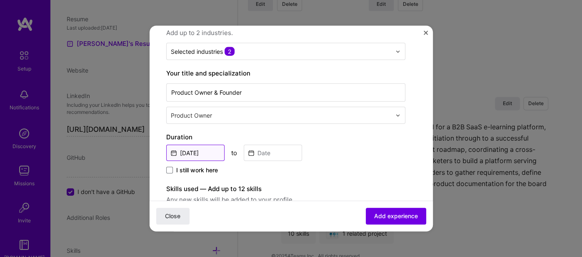
click at [178, 151] on input "Oct, 2025" at bounding box center [195, 153] width 58 height 16
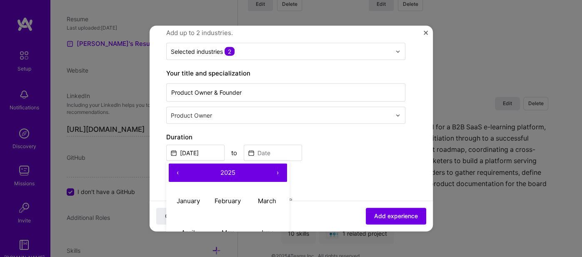
click at [174, 171] on button "‹" at bounding box center [178, 172] width 18 height 18
click at [181, 168] on button "‹" at bounding box center [178, 172] width 18 height 18
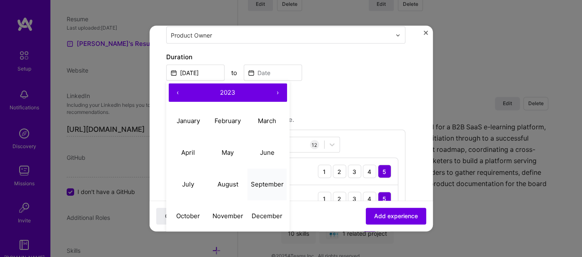
scroll to position [186, 0]
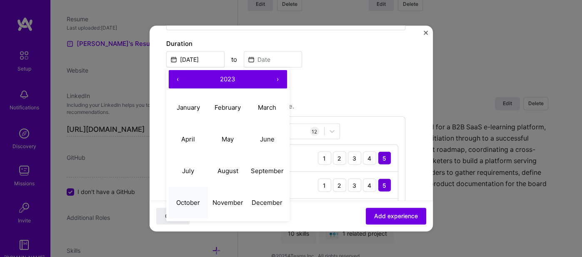
click at [188, 194] on button "October" at bounding box center [189, 202] width 40 height 32
type input "Oct, 2023"
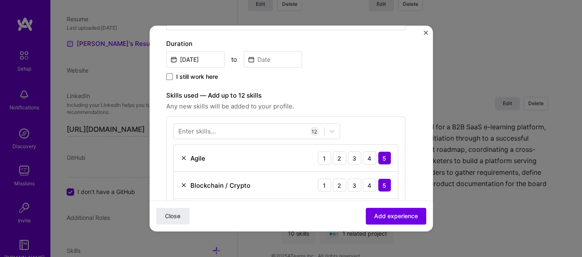
click at [192, 76] on span "I still work here" at bounding box center [197, 77] width 42 height 8
click at [0, 0] on input "I still work here" at bounding box center [0, 0] width 0 height 0
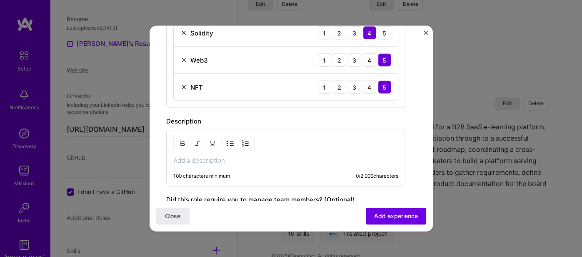
scroll to position [547, 0]
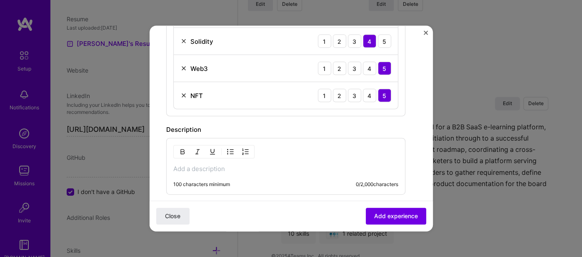
click at [183, 161] on div "100 characters minimum 0 / 2,000 characters" at bounding box center [285, 166] width 239 height 57
click at [198, 165] on p at bounding box center [285, 169] width 225 height 8
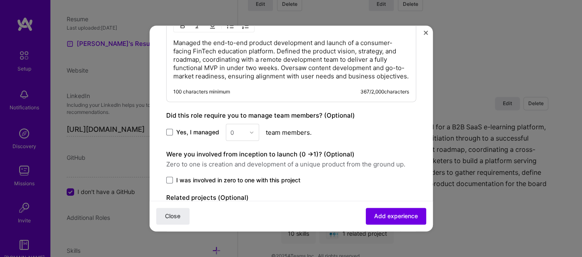
scroll to position [687, 0]
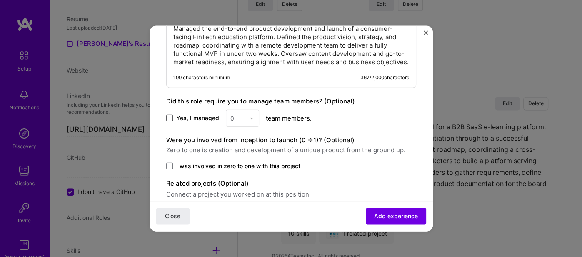
click at [169, 115] on span at bounding box center [169, 118] width 7 height 7
click at [0, 0] on input "Yes, I managed" at bounding box center [0, 0] width 0 height 0
click at [253, 115] on div at bounding box center [254, 118] width 10 height 16
click at [234, 169] on div "3" at bounding box center [242, 170] width 28 height 15
click at [166, 163] on span at bounding box center [169, 166] width 7 height 7
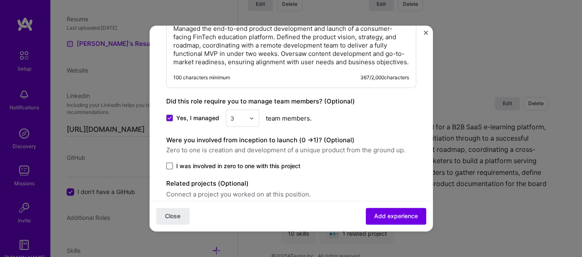
click at [0, 0] on input "I was involved in zero to one with this project" at bounding box center [0, 0] width 0 height 0
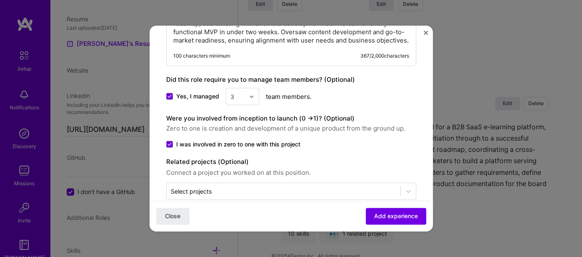
scroll to position [721, 0]
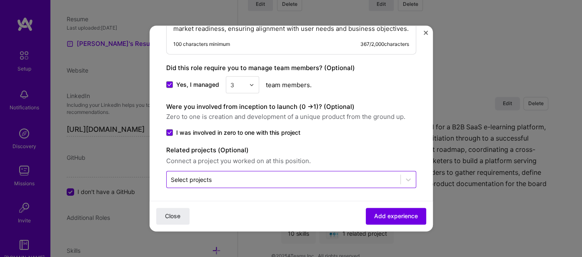
click at [219, 176] on input "text" at bounding box center [284, 179] width 226 height 9
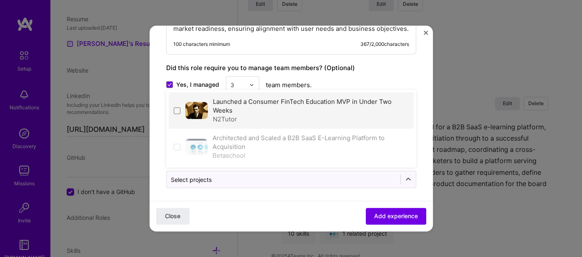
click at [269, 104] on div "Launched a Consumer FinTech Education MVP in Under Two Weeks N2Tutor" at bounding box center [311, 111] width 196 height 26
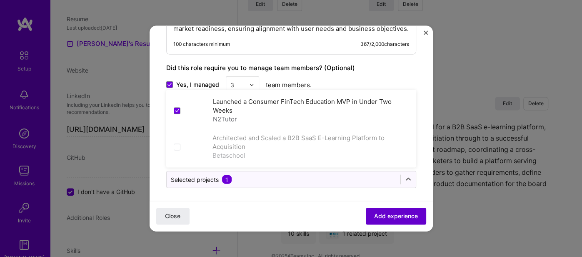
drag, startPoint x: 397, startPoint y: 219, endPoint x: 401, endPoint y: 217, distance: 4.3
click at [397, 219] on span "Add experience" at bounding box center [396, 216] width 44 height 8
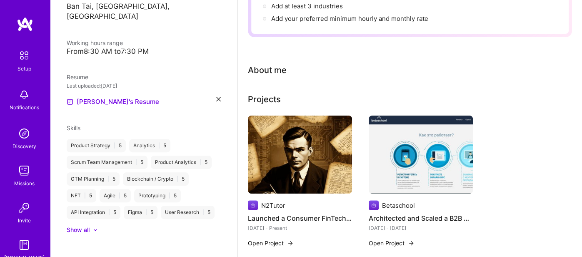
scroll to position [140, 0]
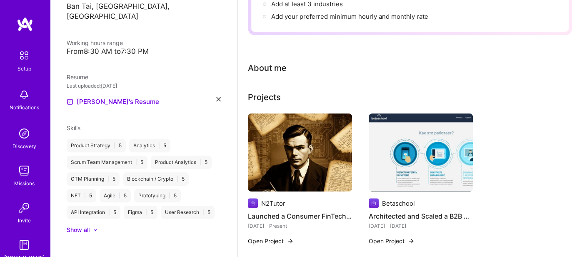
click at [273, 62] on div "About me" at bounding box center [267, 68] width 39 height 13
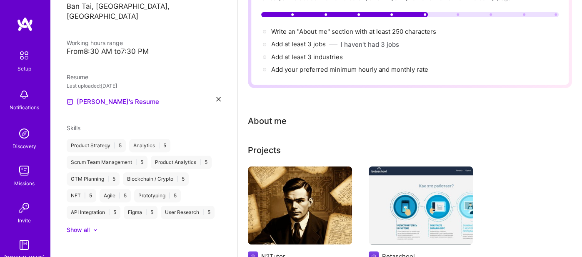
scroll to position [0, 0]
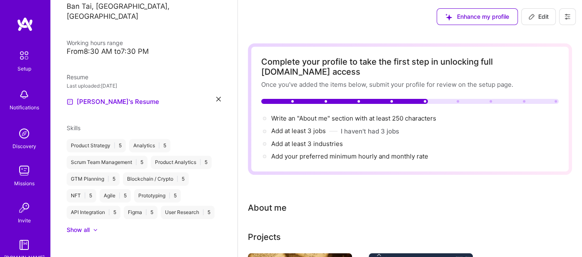
click at [532, 16] on icon at bounding box center [532, 16] width 7 height 7
select select "US"
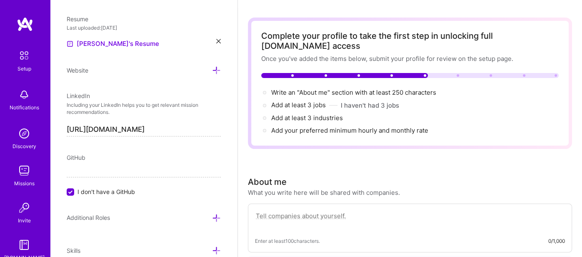
scroll to position [46, 0]
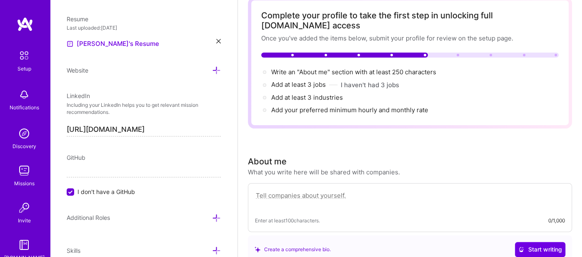
click at [278, 190] on textarea at bounding box center [410, 199] width 310 height 19
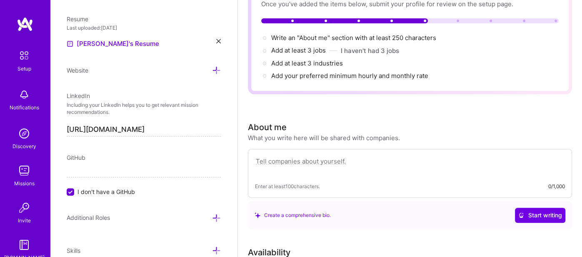
scroll to position [93, 0]
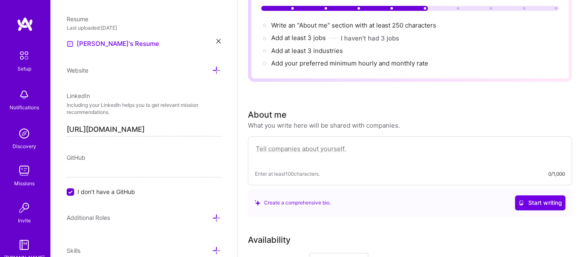
paste textarea "Technical Product Manager with a unique background spanning investment banking,…"
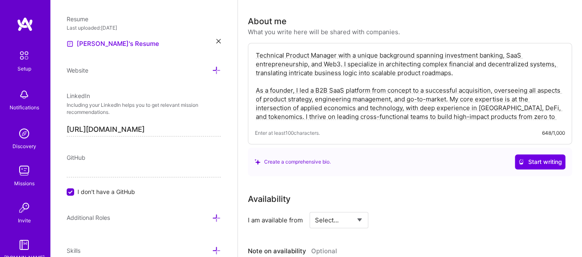
scroll to position [233, 0]
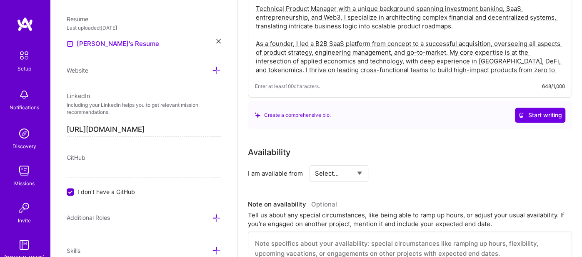
type textarea "Technical Product Manager with a unique background spanning investment banking,…"
click at [336, 163] on select "Select... Right Now Future Date Not Available" at bounding box center [339, 173] width 48 height 21
select select "Right Now"
click at [315, 163] on select "Select... Right Now Future Date Not Available" at bounding box center [339, 173] width 48 height 21
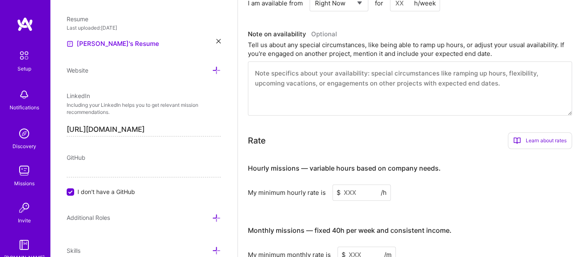
scroll to position [420, 0]
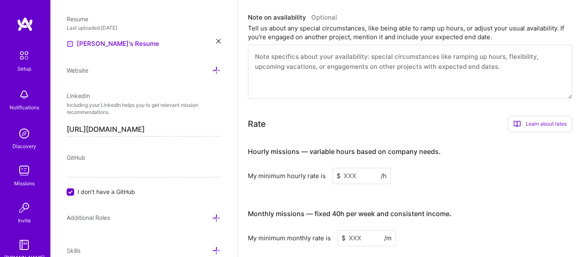
click at [352, 168] on input at bounding box center [362, 176] width 58 height 16
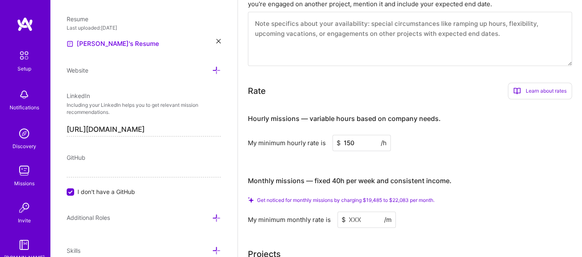
scroll to position [467, 0]
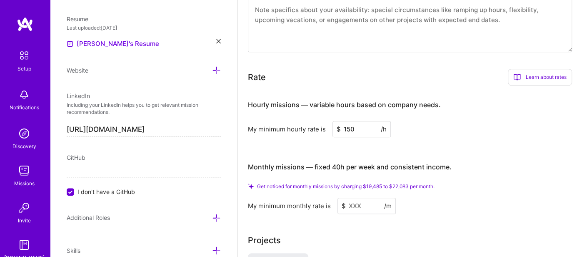
type input "150"
click at [359, 198] on input at bounding box center [367, 206] width 58 height 16
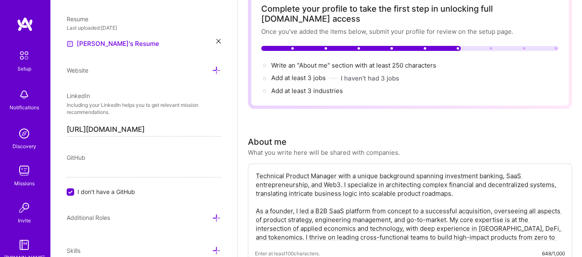
scroll to position [0, 0]
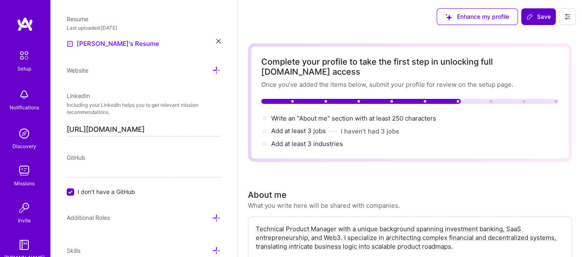
type input "24000"
click at [530, 21] on button "Save" at bounding box center [539, 16] width 35 height 17
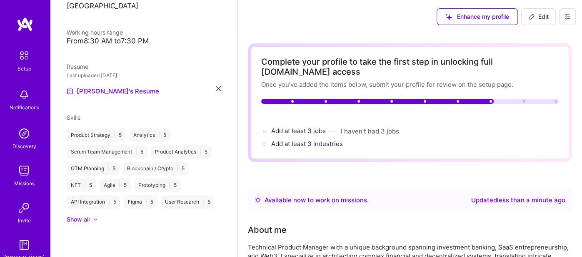
scroll to position [151, 0]
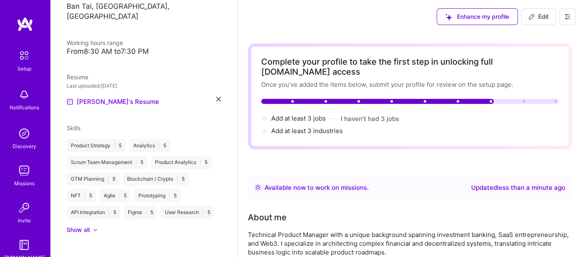
click at [534, 15] on span "Edit" at bounding box center [539, 17] width 20 height 8
select select "US"
select select "Right Now"
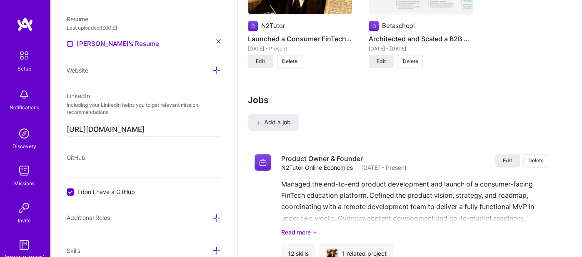
scroll to position [840, 0]
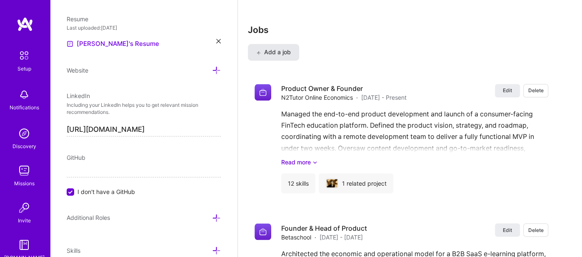
click at [276, 48] on span "Add a job" at bounding box center [273, 52] width 35 height 8
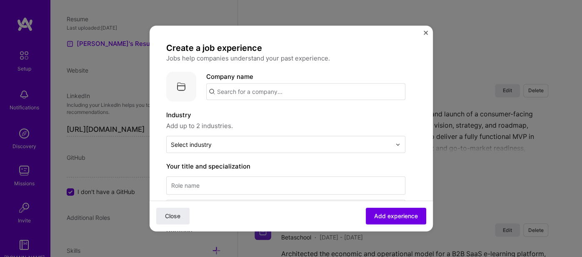
click at [253, 91] on input "text" at bounding box center [305, 91] width 199 height 17
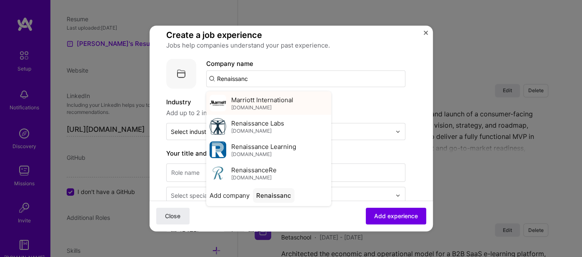
scroll to position [0, 0]
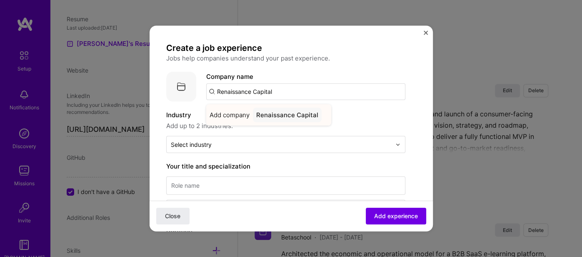
type input "Renaissance Capital"
click at [306, 115] on div "Renaissance Capital" at bounding box center [287, 115] width 69 height 15
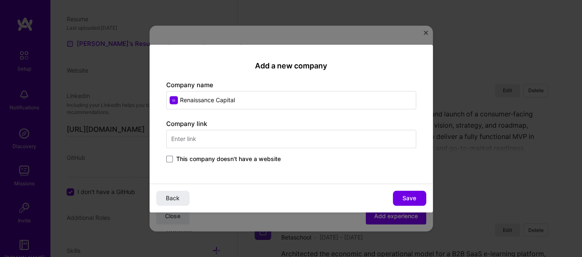
drag, startPoint x: 245, startPoint y: 97, endPoint x: 176, endPoint y: 93, distance: 69.3
click at [176, 93] on input "Renaissance Capital" at bounding box center [291, 100] width 250 height 18
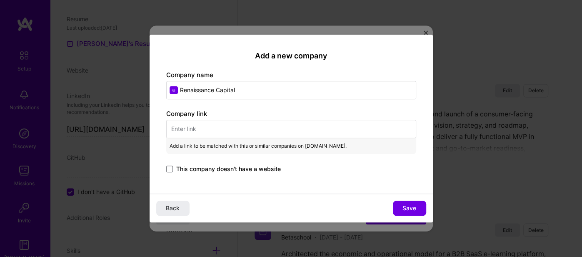
click at [203, 125] on input "text" at bounding box center [291, 129] width 250 height 18
paste input "https://www.rencap.com/"
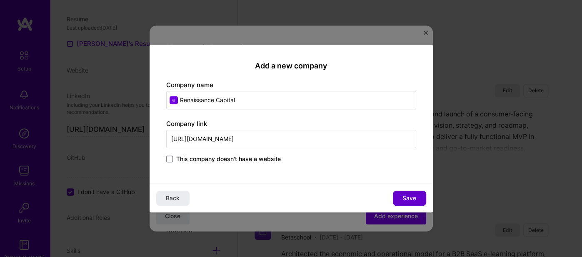
type input "https://www.rencap.com/"
click at [412, 198] on span "Save" at bounding box center [410, 198] width 14 height 8
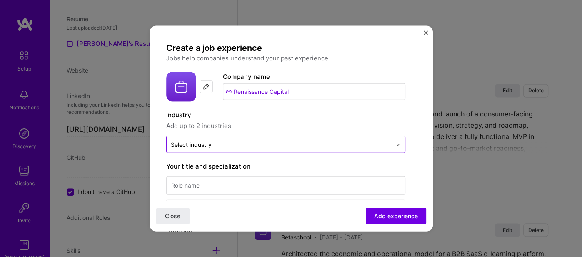
click at [215, 147] on input "text" at bounding box center [281, 144] width 221 height 9
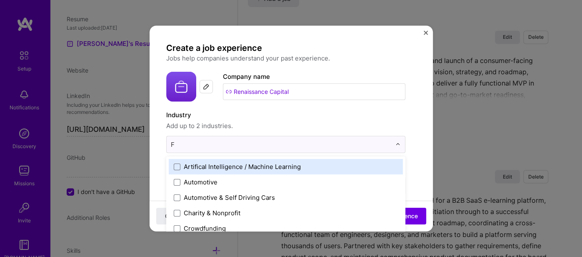
scroll to position [896, 0]
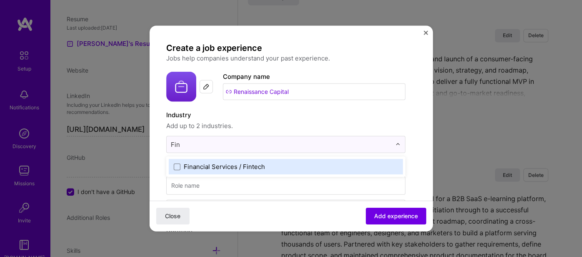
type input "Fint"
click at [229, 166] on div "Financial Services / Fintech" at bounding box center [224, 166] width 81 height 9
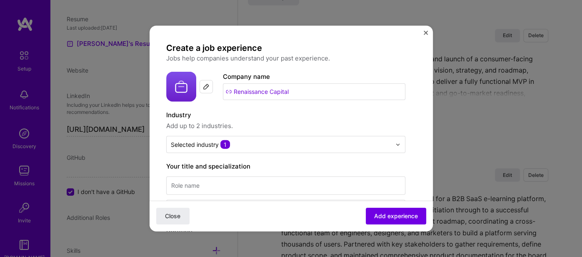
scroll to position [46, 0]
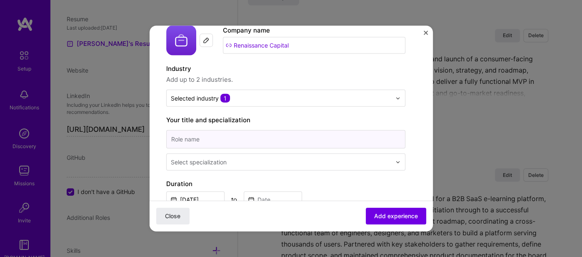
click at [202, 138] on input at bounding box center [285, 139] width 239 height 18
paste input "Financial Analyst, Investment Banking"
type input "Financial Analyst, Investment Banking"
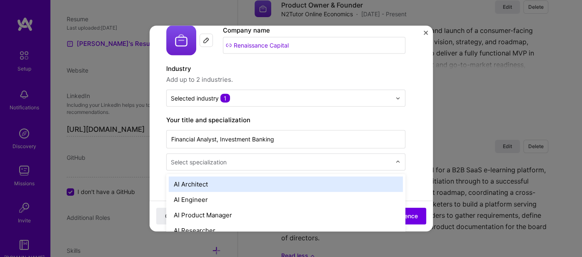
click at [232, 158] on input "text" at bounding box center [282, 162] width 222 height 9
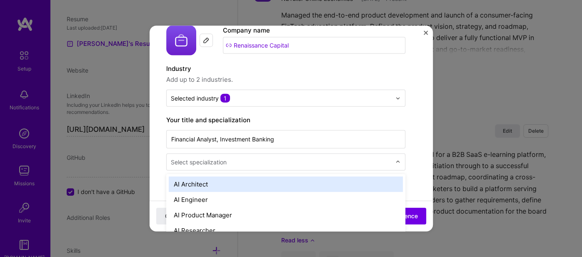
scroll to position [940, 0]
type input "I"
type input "V"
type input "Anal"
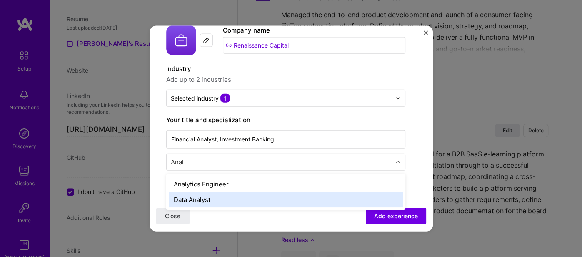
click at [215, 196] on div "Data Analyst" at bounding box center [286, 199] width 234 height 15
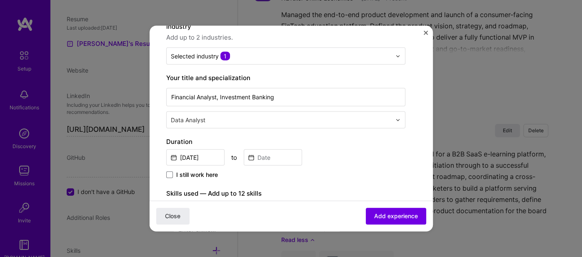
scroll to position [140, 0]
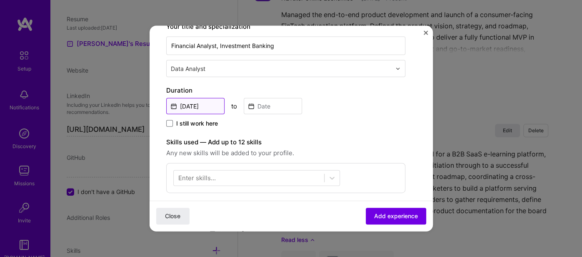
click at [173, 103] on input "Oct, 2025" at bounding box center [195, 106] width 58 height 16
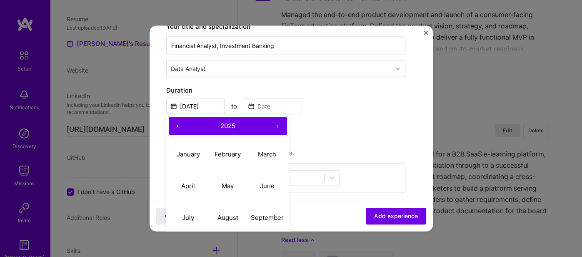
click at [176, 123] on button "‹" at bounding box center [178, 126] width 18 height 18
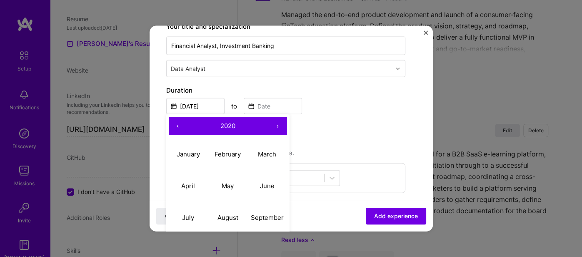
click at [177, 121] on button "‹" at bounding box center [178, 126] width 18 height 18
click at [177, 120] on button "‹" at bounding box center [178, 126] width 18 height 18
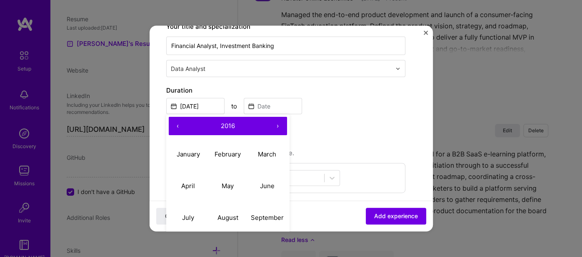
click at [177, 120] on button "‹" at bounding box center [178, 126] width 18 height 18
click at [176, 120] on button "‹" at bounding box center [178, 126] width 18 height 18
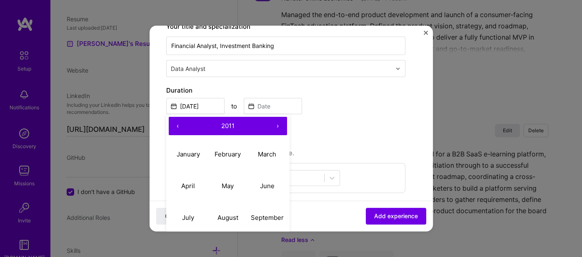
click at [176, 120] on button "‹" at bounding box center [178, 126] width 18 height 18
click at [175, 123] on button "‹" at bounding box center [178, 126] width 18 height 18
click at [185, 153] on abbr "January" at bounding box center [188, 154] width 23 height 8
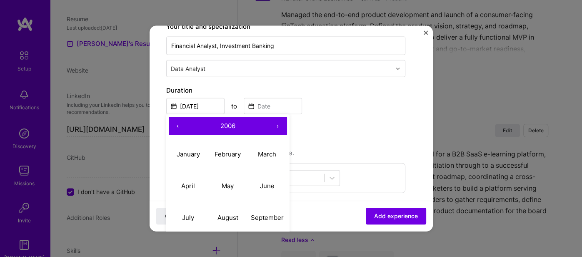
type input "Jan, 2006"
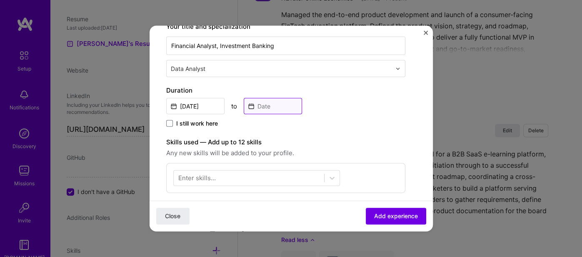
click at [278, 105] on input at bounding box center [273, 106] width 58 height 16
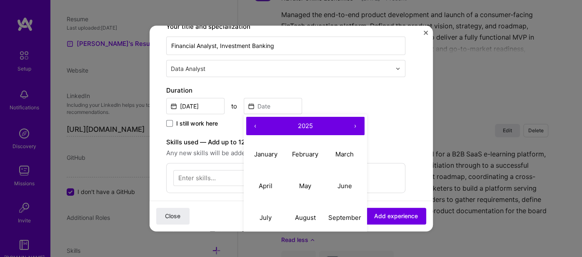
click at [352, 124] on button "›" at bounding box center [355, 126] width 18 height 18
click at [353, 124] on button "›" at bounding box center [355, 126] width 18 height 18
click at [253, 125] on button "‹" at bounding box center [255, 126] width 18 height 18
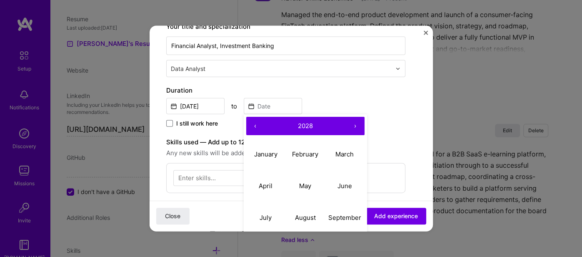
click at [252, 125] on button "‹" at bounding box center [255, 126] width 18 height 18
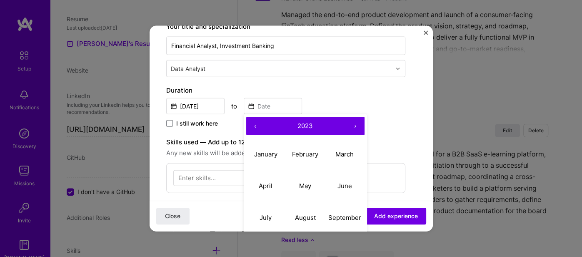
click at [252, 125] on button "‹" at bounding box center [255, 126] width 18 height 18
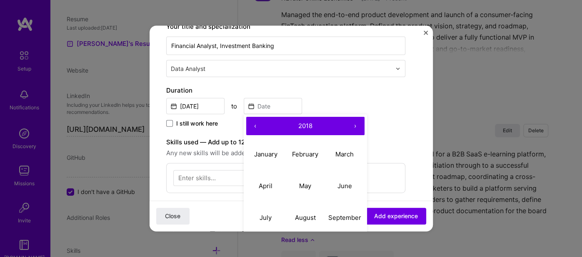
click at [252, 125] on button "‹" at bounding box center [255, 126] width 18 height 18
click at [251, 125] on button "‹" at bounding box center [255, 126] width 18 height 18
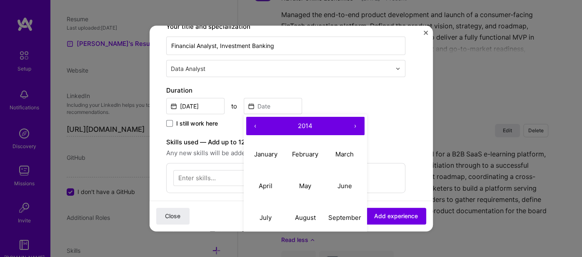
click at [251, 125] on button "‹" at bounding box center [255, 126] width 18 height 18
click at [267, 184] on abbr "April" at bounding box center [266, 185] width 14 height 8
type input "Apr, 2012"
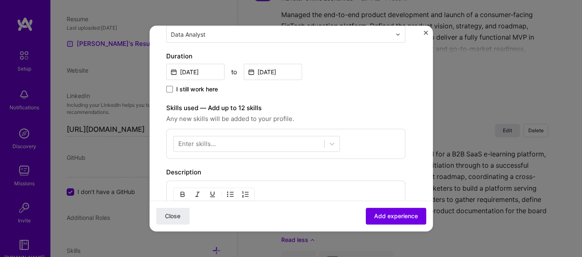
scroll to position [186, 0]
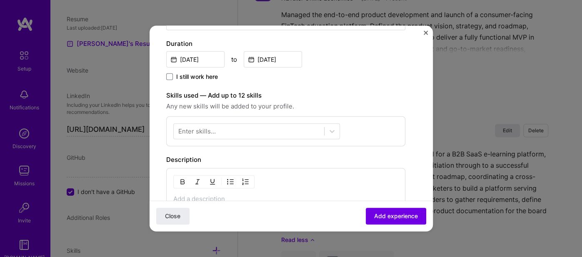
click at [188, 128] on div "Enter skills..." at bounding box center [197, 131] width 38 height 9
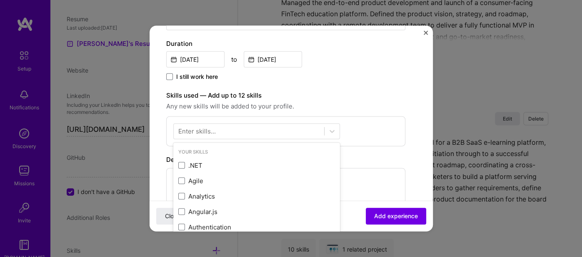
scroll to position [953, 0]
click at [203, 128] on div "Enter skills..." at bounding box center [197, 131] width 38 height 9
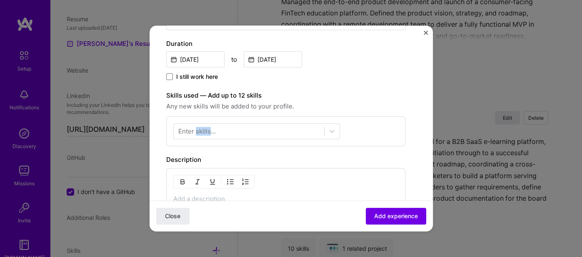
click at [203, 129] on div "Enter skills..." at bounding box center [197, 131] width 38 height 9
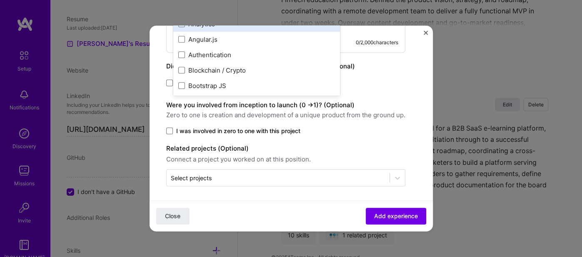
scroll to position [265, 0]
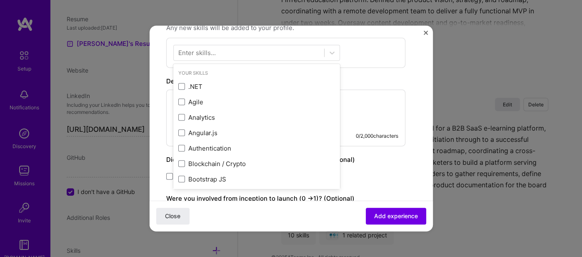
click at [178, 54] on div "Enter skills..." at bounding box center [197, 52] width 38 height 9
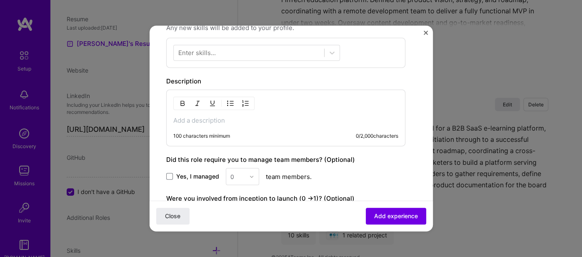
click at [186, 49] on div "Enter skills..." at bounding box center [197, 52] width 38 height 9
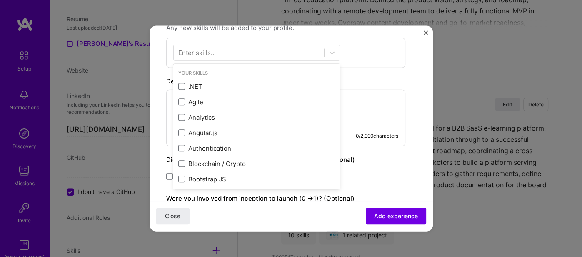
click at [192, 50] on div "Enter skills..." at bounding box center [197, 52] width 38 height 9
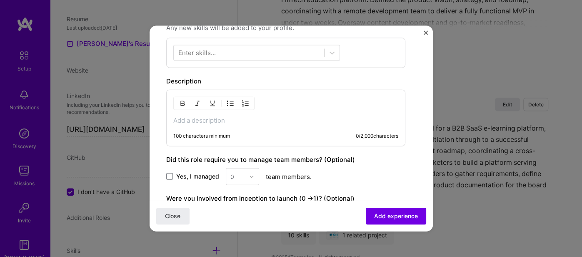
click at [203, 55] on div "Enter skills..." at bounding box center [197, 52] width 38 height 9
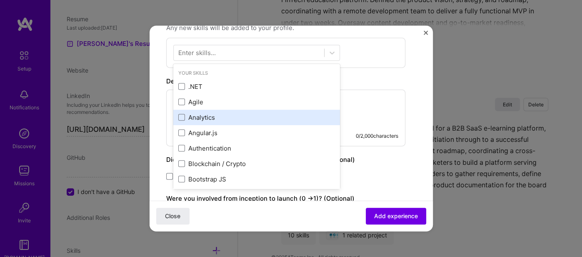
click at [187, 117] on div "Analytics" at bounding box center [256, 117] width 157 height 9
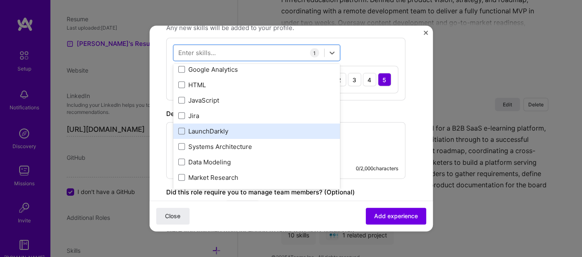
scroll to position [280, 0]
click at [183, 128] on span at bounding box center [181, 131] width 7 height 7
click at [0, 0] on input "checkbox" at bounding box center [0, 0] width 0 height 0
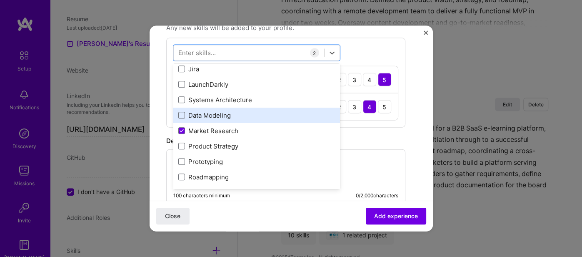
click at [185, 114] on div "Data Modeling" at bounding box center [256, 115] width 157 height 9
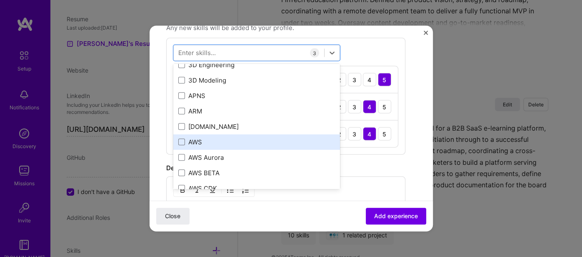
scroll to position [887, 0]
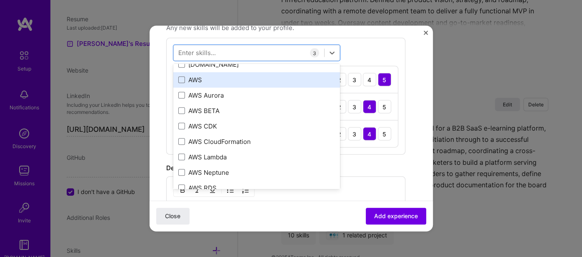
paste input "analysis"
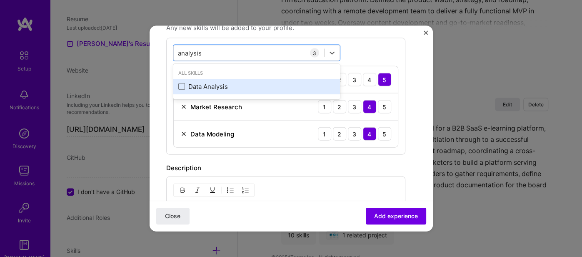
scroll to position [0, 0]
click at [186, 84] on div "Data Analysis" at bounding box center [256, 86] width 157 height 9
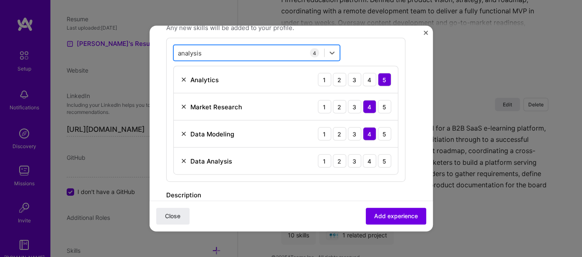
click at [211, 50] on div "analysis analysis" at bounding box center [249, 53] width 151 height 14
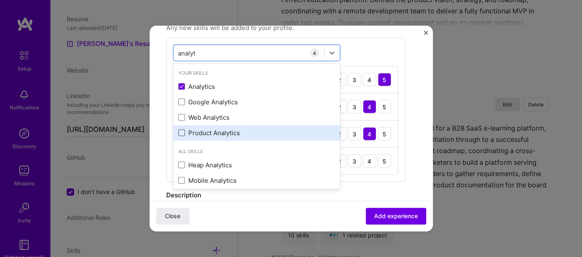
click at [181, 130] on span at bounding box center [181, 133] width 7 height 7
click at [0, 0] on input "checkbox" at bounding box center [0, 0] width 0 height 0
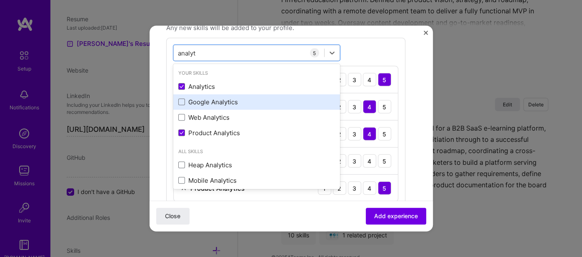
scroll to position [4, 0]
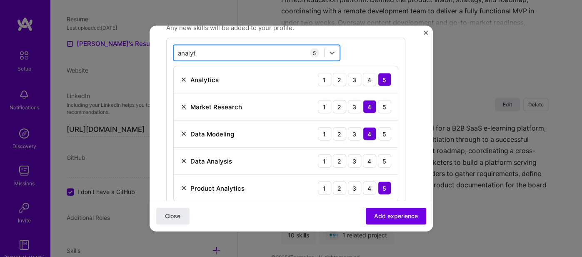
click at [201, 51] on div "analyt analyt" at bounding box center [249, 53] width 151 height 14
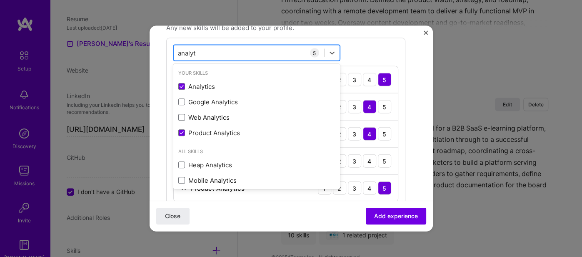
drag, startPoint x: 198, startPoint y: 49, endPoint x: 180, endPoint y: 50, distance: 17.5
click at [180, 50] on div "analyt analyt" at bounding box center [249, 53] width 151 height 14
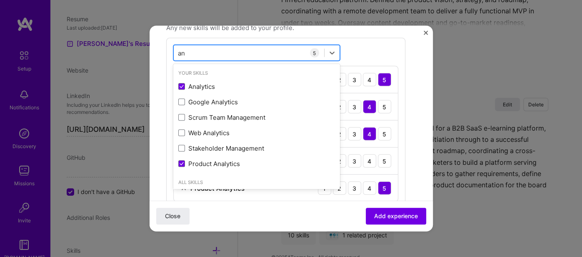
type input "a"
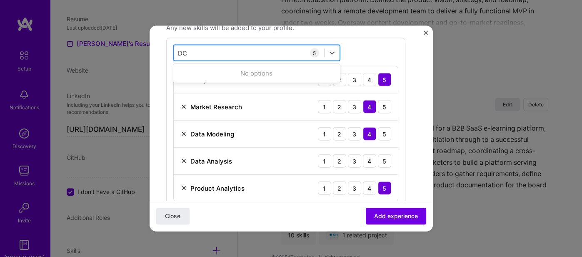
type input "D"
type input "M"
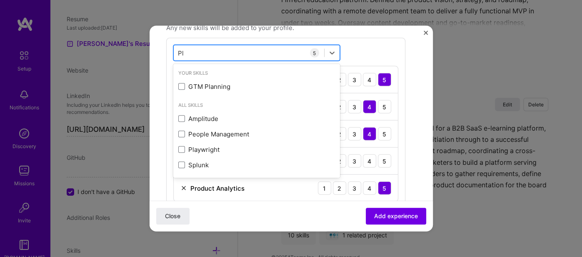
type input "P"
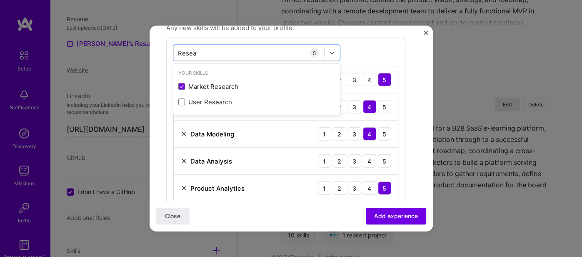
type input "Resea"
click at [360, 45] on div "option Product Analytics, selected. option Market Research selected, 0 of 2. 2 …" at bounding box center [285, 123] width 239 height 171
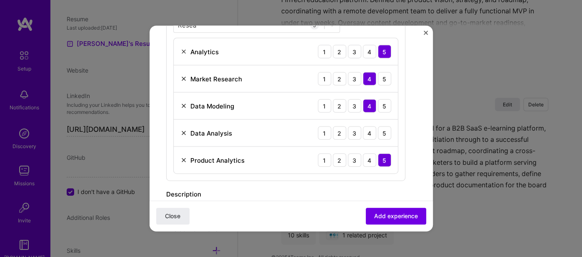
scroll to position [265, 0]
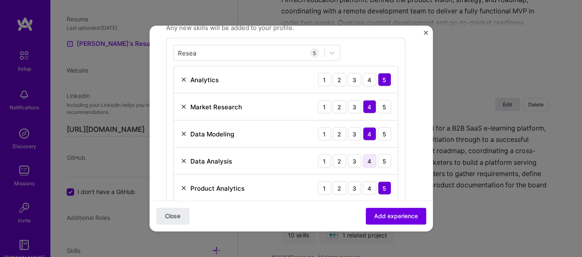
click at [371, 159] on div "4" at bounding box center [369, 160] width 13 height 13
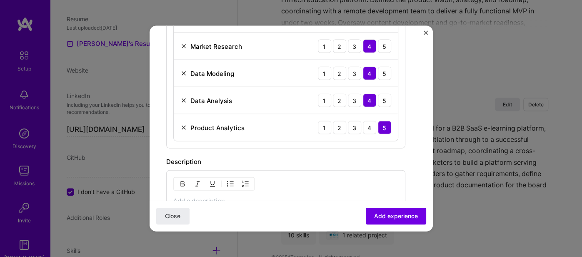
scroll to position [405, 0]
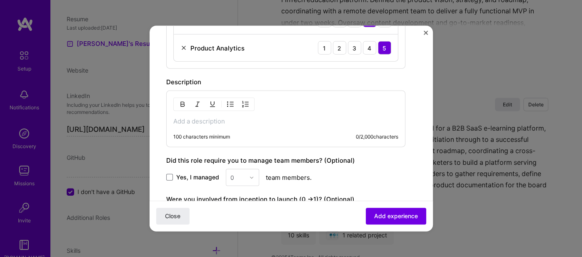
click at [188, 118] on p at bounding box center [285, 121] width 225 height 8
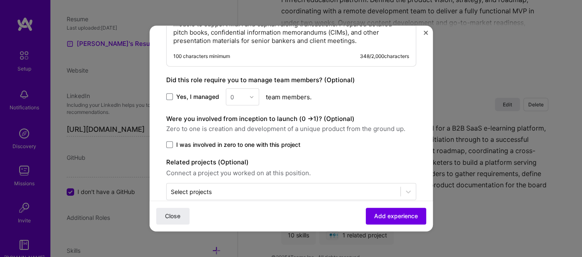
scroll to position [532, 0]
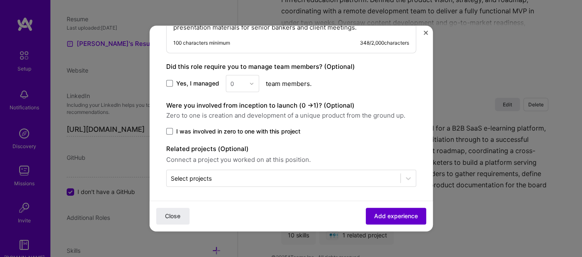
click at [384, 212] on span "Add experience" at bounding box center [396, 216] width 44 height 8
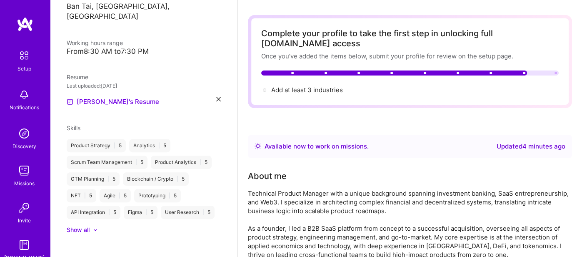
scroll to position [0, 0]
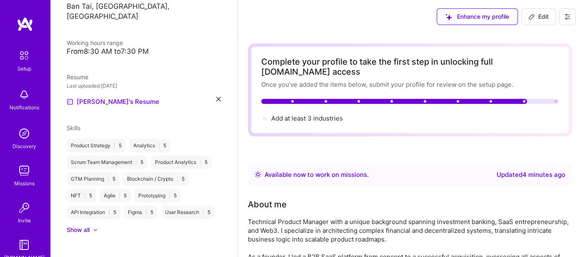
click at [544, 18] on span "Edit" at bounding box center [539, 17] width 20 height 8
select select "US"
select select "Right Now"
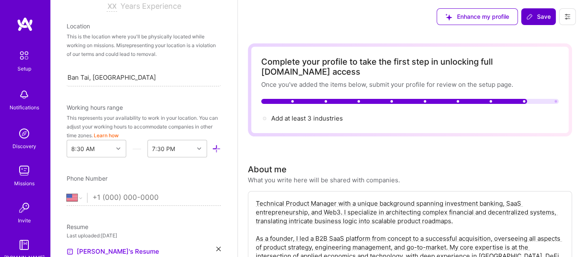
scroll to position [359, 0]
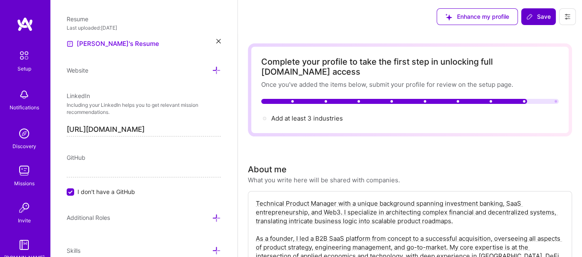
click at [534, 16] on span "Save" at bounding box center [539, 17] width 25 height 8
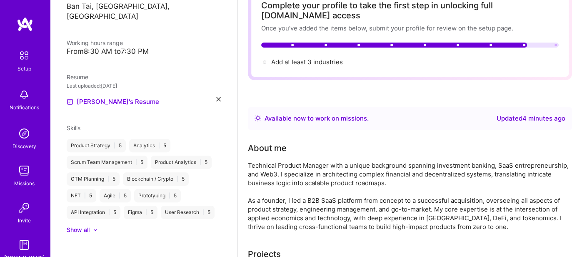
scroll to position [0, 0]
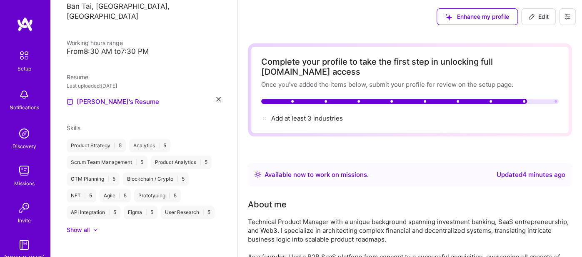
click at [285, 114] on span "Add at least 3 industries →" at bounding box center [307, 118] width 72 height 8
select select "US"
select select "Right Now"
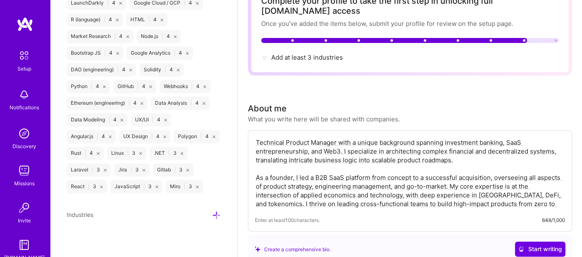
scroll to position [93, 0]
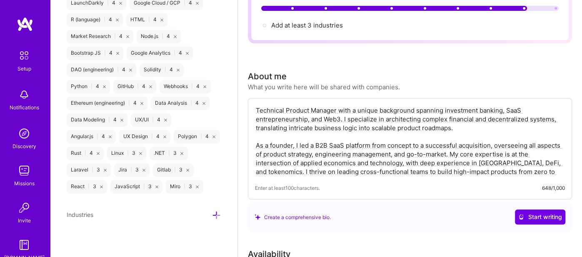
click at [212, 214] on icon at bounding box center [216, 215] width 9 height 9
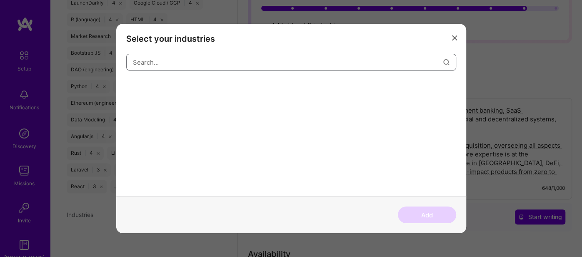
click at [143, 64] on input "modal" at bounding box center [288, 61] width 311 height 21
type input "W"
click at [136, 88] on div "Crypto" at bounding box center [141, 86] width 31 height 13
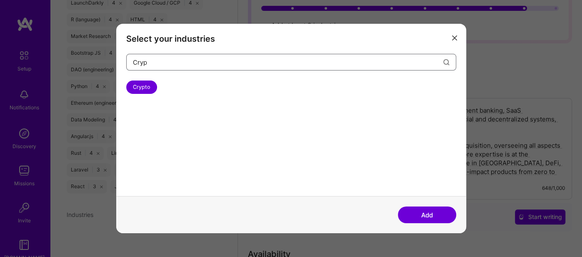
click at [163, 65] on input "Cryp" at bounding box center [288, 61] width 311 height 21
type input "C"
click at [144, 88] on div "Blockchain" at bounding box center [146, 86] width 40 height 13
click at [166, 66] on input "Block" at bounding box center [288, 61] width 311 height 21
type input "B"
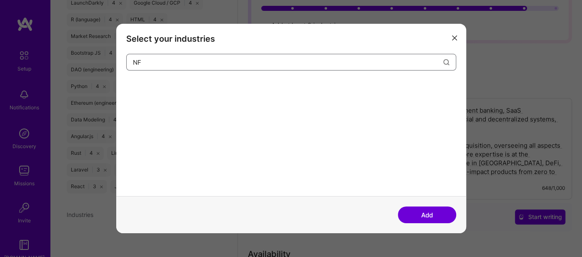
type input "N"
type input "D"
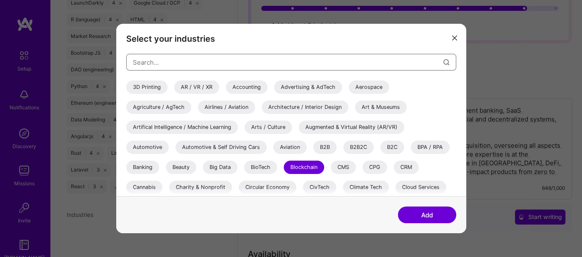
paste input "Financial"
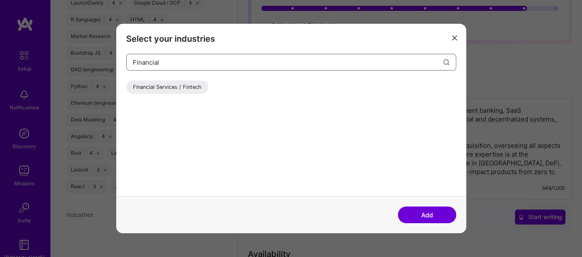
type input "Financial"
click at [155, 87] on div "Financial Services / Fintech" at bounding box center [167, 86] width 82 height 13
click at [194, 62] on input "Financial" at bounding box center [288, 61] width 311 height 21
drag, startPoint x: 182, startPoint y: 63, endPoint x: 121, endPoint y: 59, distance: 61.0
click at [121, 59] on div "Select your industries Financial Financial Services / Fintech" at bounding box center [291, 110] width 350 height 172
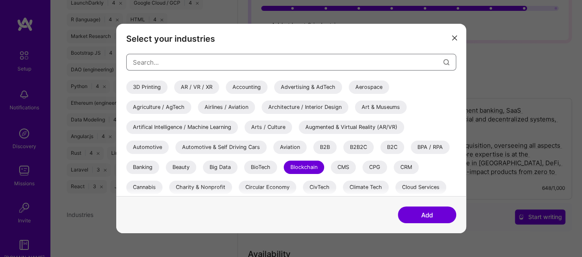
paste input "SaaS"
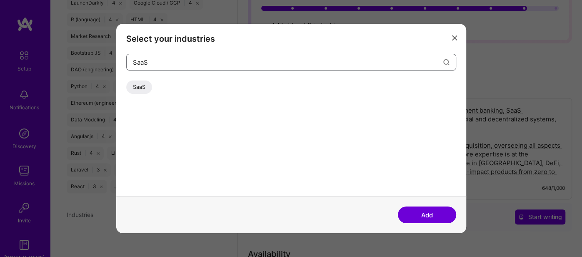
type input "SaaS"
click at [137, 87] on div "SaaS" at bounding box center [139, 86] width 26 height 13
drag, startPoint x: 160, startPoint y: 61, endPoint x: 118, endPoint y: 61, distance: 42.5
click at [118, 61] on div "Select your industries SaaS SaaS" at bounding box center [291, 110] width 350 height 172
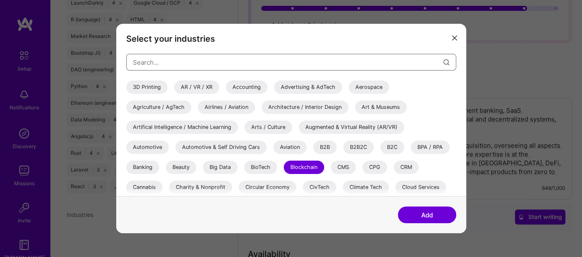
paste input "Artificial Intelligence"
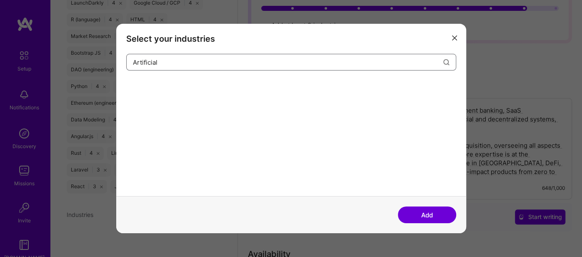
click at [299, 63] on input "Artificial" at bounding box center [288, 61] width 311 height 21
click at [447, 61] on icon "modal" at bounding box center [447, 62] width 6 height 6
type input "A"
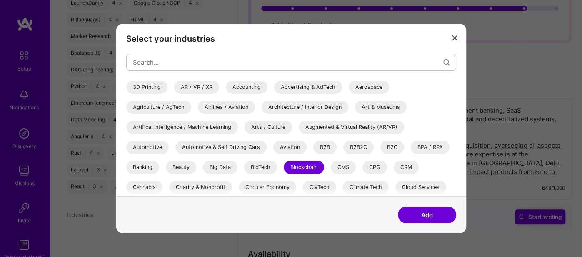
click at [204, 128] on div "Artifical Intelligence / Machine Learning" at bounding box center [182, 126] width 112 height 13
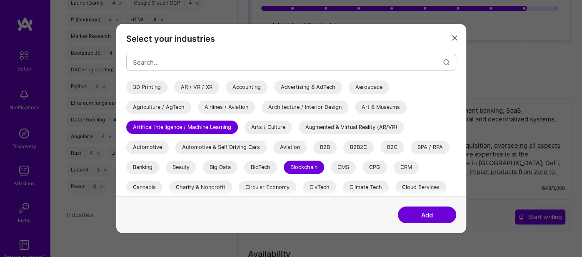
click at [422, 216] on button "Add" at bounding box center [427, 214] width 58 height 17
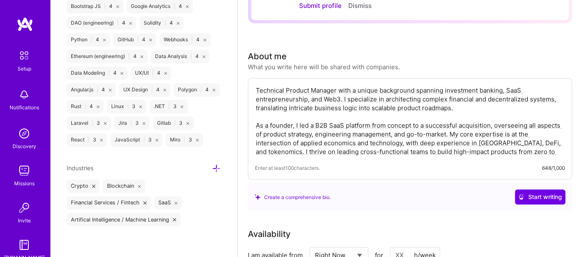
scroll to position [0, 0]
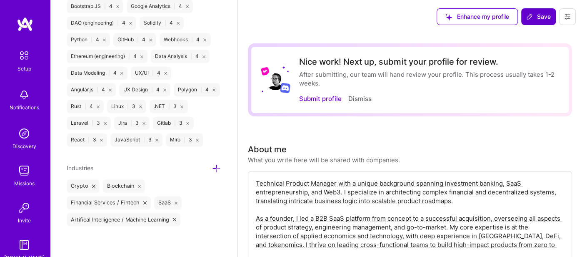
click at [539, 13] on span "Save" at bounding box center [539, 17] width 25 height 8
click at [309, 98] on button "Submit profile" at bounding box center [320, 98] width 43 height 9
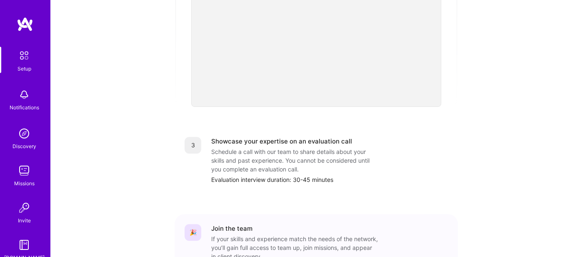
scroll to position [356, 0]
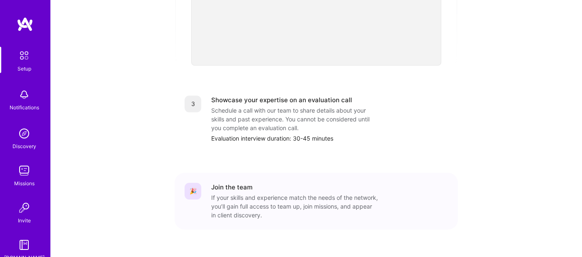
click at [194, 95] on div "3" at bounding box center [193, 103] width 17 height 17
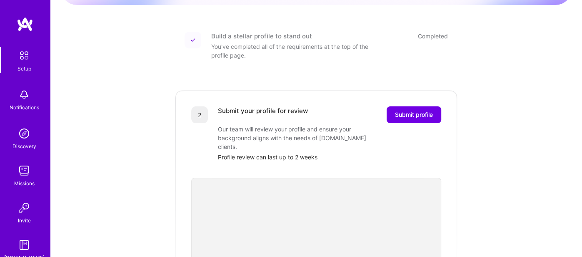
scroll to position [140, 0]
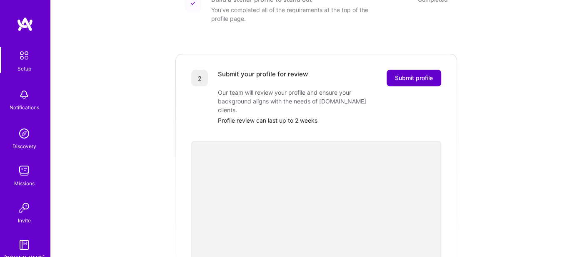
click at [424, 74] on span "Submit profile" at bounding box center [414, 78] width 38 height 8
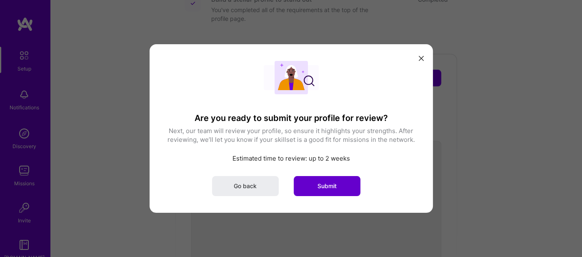
click at [346, 185] on button "Submit" at bounding box center [327, 186] width 67 height 20
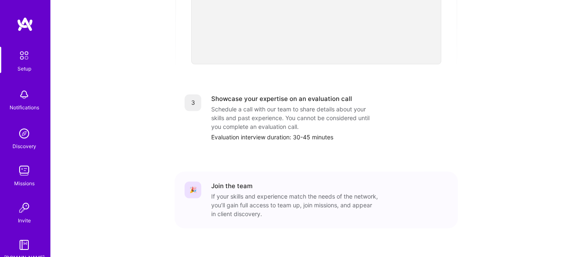
scroll to position [349, 0]
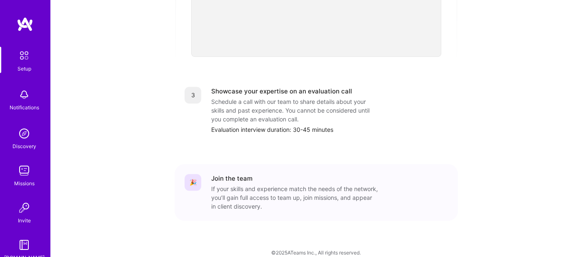
click at [25, 98] on img at bounding box center [24, 94] width 17 height 17
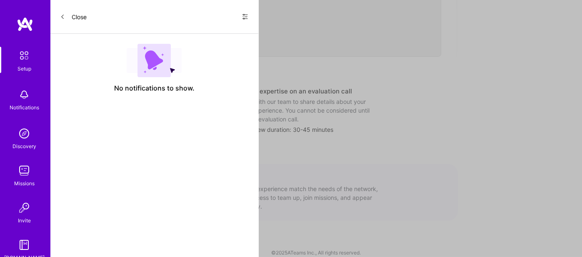
click at [248, 13] on button at bounding box center [245, 17] width 7 height 11
click at [175, 36] on span "Show all notifications" at bounding box center [187, 34] width 58 height 8
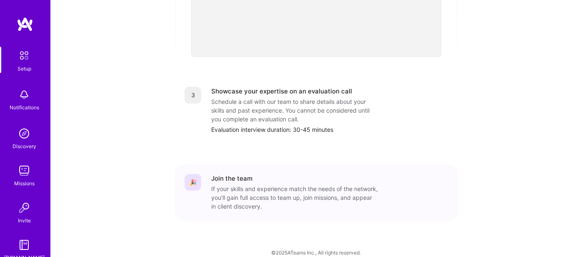
click at [22, 133] on img at bounding box center [24, 133] width 17 height 17
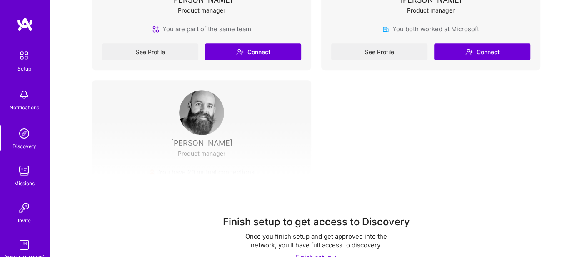
scroll to position [274, 0]
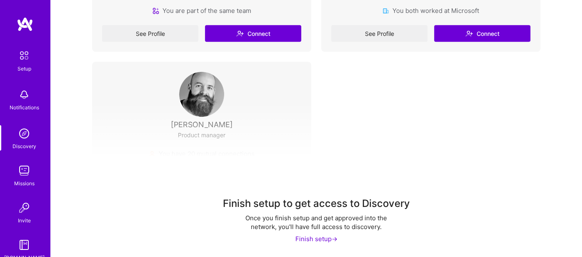
click at [324, 240] on div "Finish setup ->" at bounding box center [317, 238] width 42 height 9
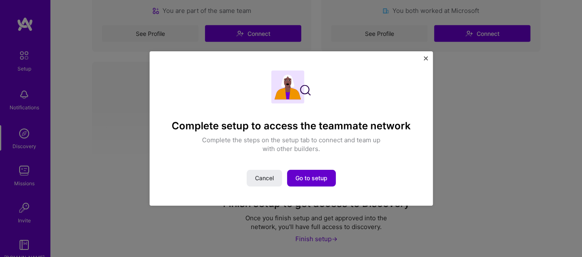
click at [318, 171] on button "Go to setup" at bounding box center [311, 178] width 49 height 17
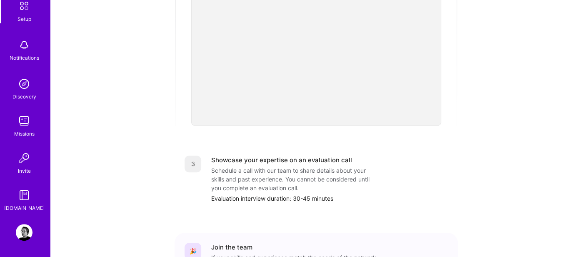
scroll to position [349, 0]
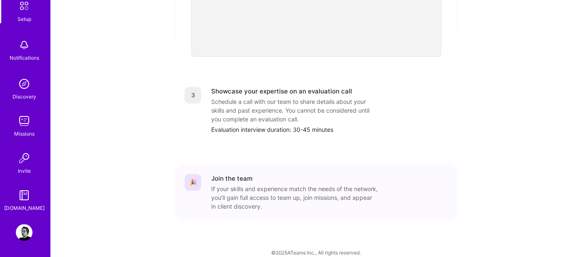
click at [28, 198] on img at bounding box center [24, 195] width 17 height 17
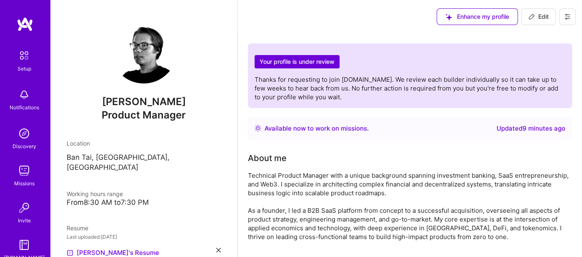
click at [300, 128] on div "Available now to work on missions ." at bounding box center [317, 128] width 104 height 10
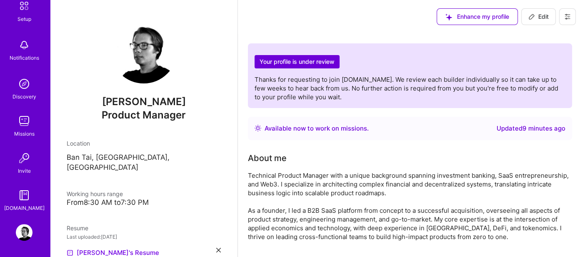
click at [566, 17] on icon at bounding box center [567, 16] width 5 height 1
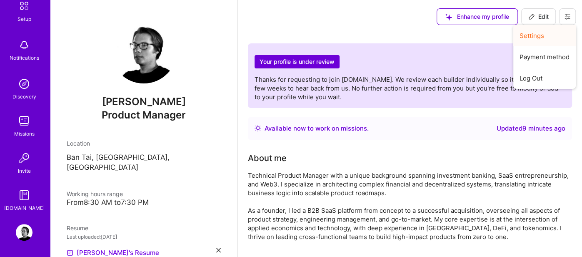
click at [532, 35] on button "Settings" at bounding box center [545, 35] width 63 height 21
